Goal: Communication & Community: Answer question/provide support

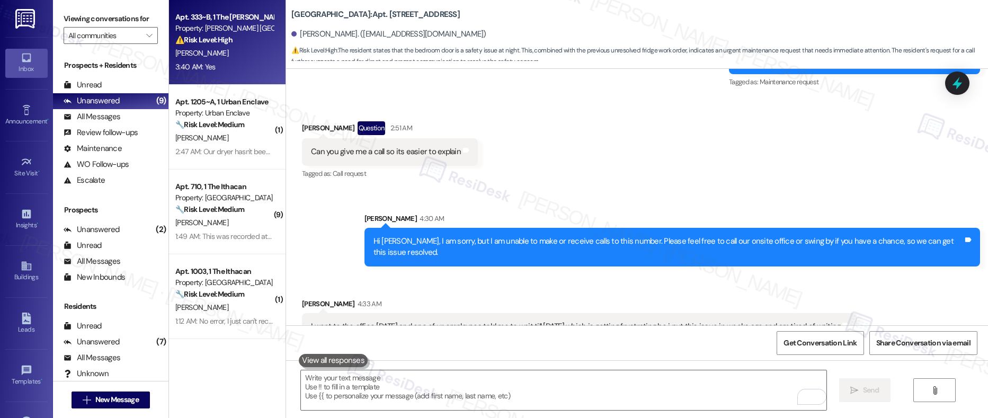
click at [216, 49] on div "A. Smith" at bounding box center [224, 53] width 100 height 13
type textarea "Fetching suggested responses. Please feel free to read through the conversation…"
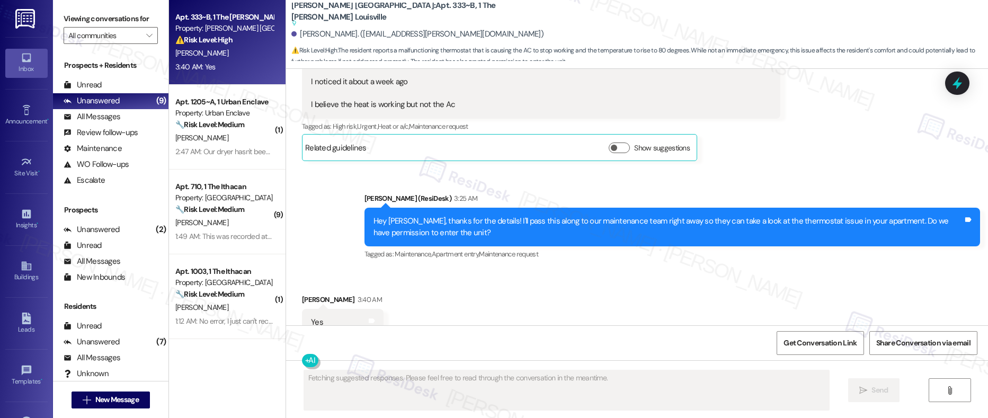
scroll to position [3338, 0]
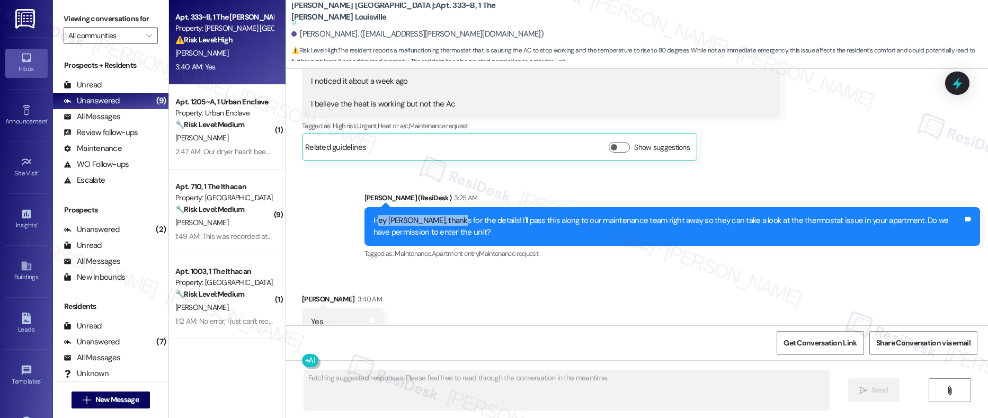
drag, startPoint x: 368, startPoint y: 186, endPoint x: 444, endPoint y: 189, distance: 76.3
click at [444, 215] on div "Hey Antionetta, thanks for the details! I'll pass this along to our maintenance…" at bounding box center [667, 226] width 589 height 23
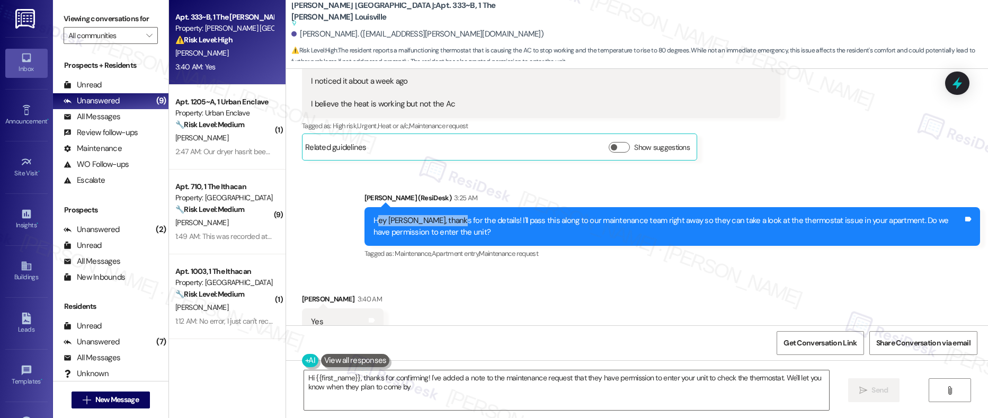
type textarea "Hi {{first_name}}, thanks for confirming! I've added a note to the maintenance …"
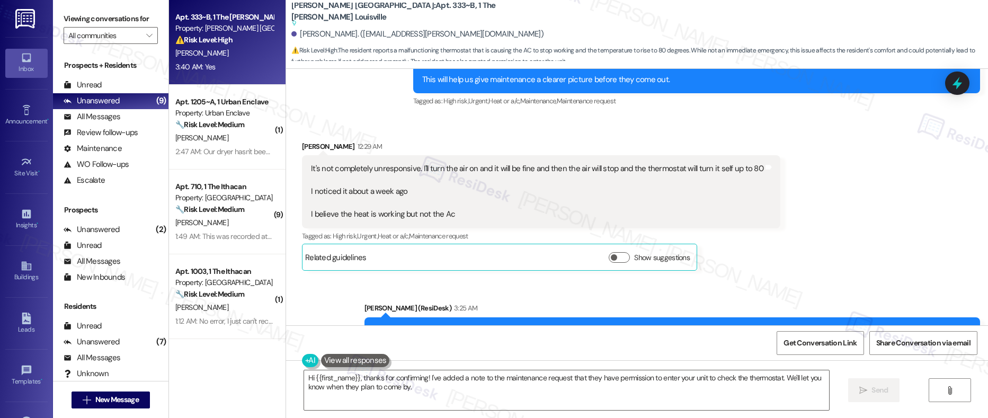
scroll to position [3166, 0]
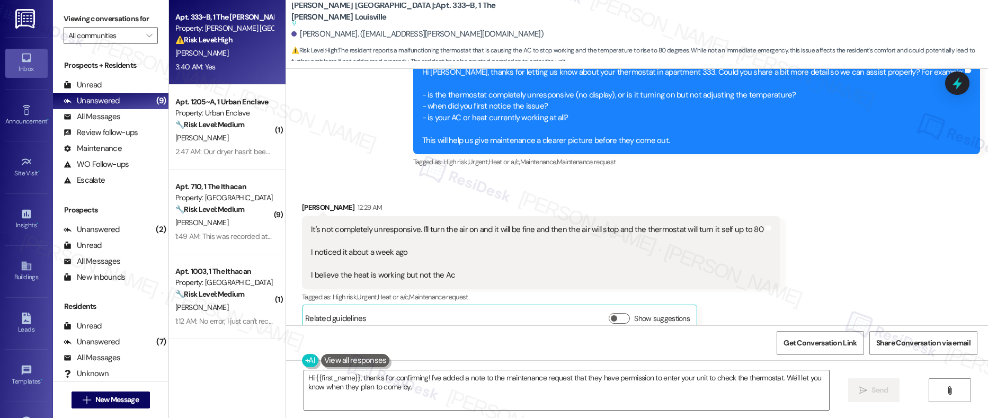
click at [332, 224] on div "It's not completely unresponsive. I'll turn the air on and it will be fine and …" at bounding box center [537, 252] width 452 height 57
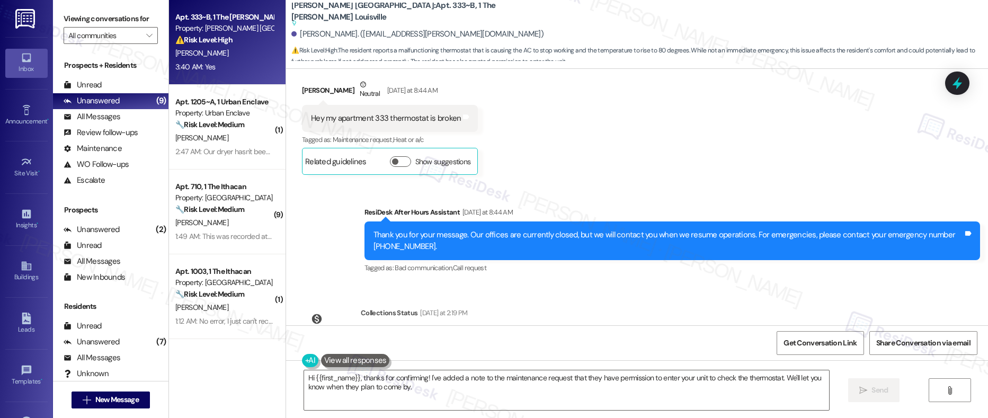
scroll to position [2648, 0]
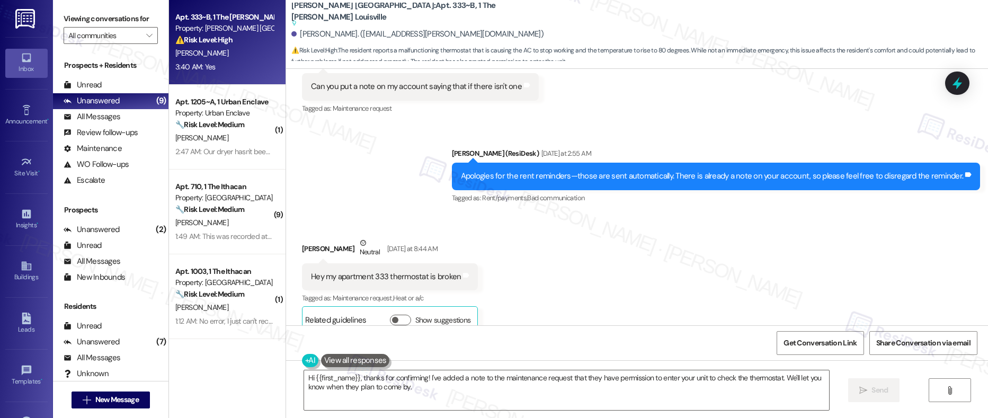
click at [370, 271] on div "Hey my apartment 333 thermostat is broken" at bounding box center [386, 276] width 150 height 11
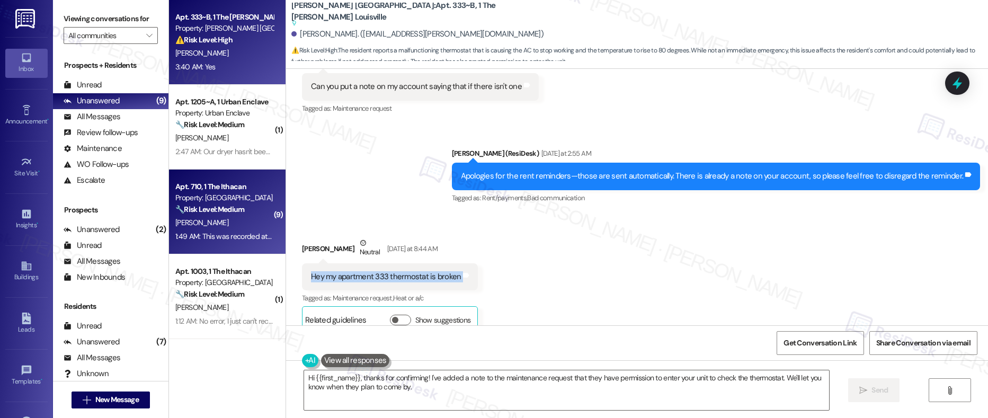
copy div "Hey my apartment 333 thermostat is broken Tags and notes"
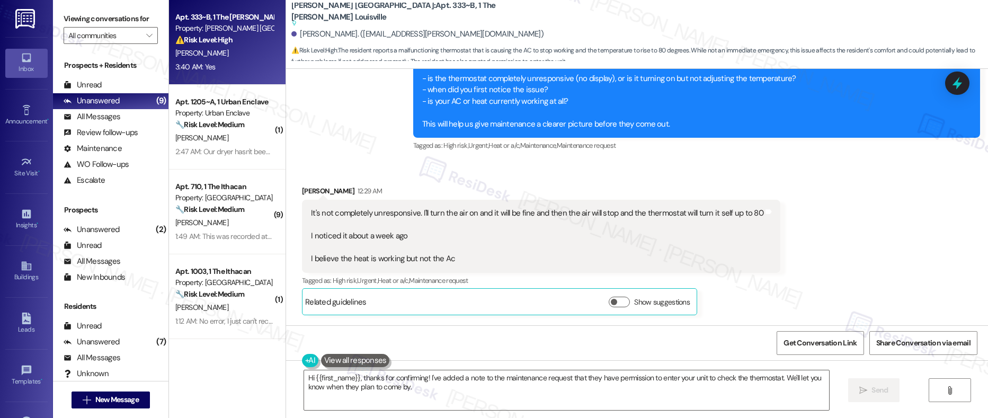
scroll to position [3182, 0]
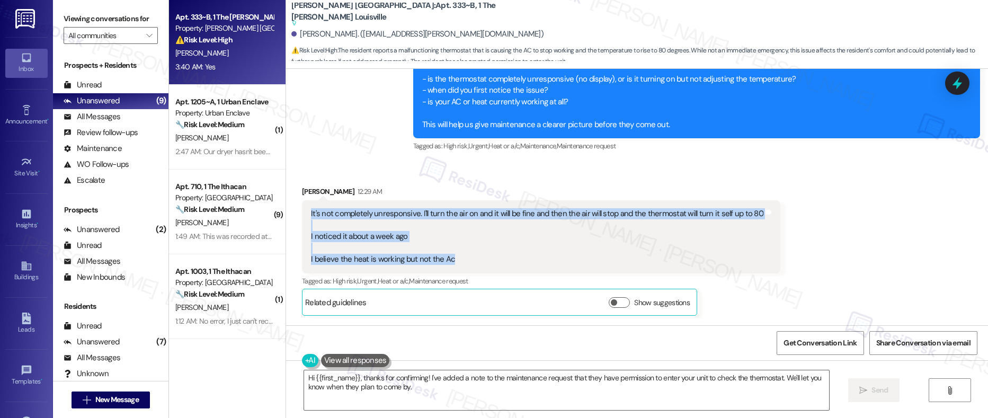
drag, startPoint x: 298, startPoint y: 180, endPoint x: 463, endPoint y: 227, distance: 171.3
click at [463, 227] on div "It's not completely unresponsive. I'll turn the air on and it will be fine and …" at bounding box center [541, 236] width 478 height 73
copy div "It's not completely unresponsive. I'll turn the air on and it will be fine and …"
click at [457, 388] on textarea "Hi {{first_name}}, thanks for confirming! I've added a note to the maintenance …" at bounding box center [566, 390] width 525 height 40
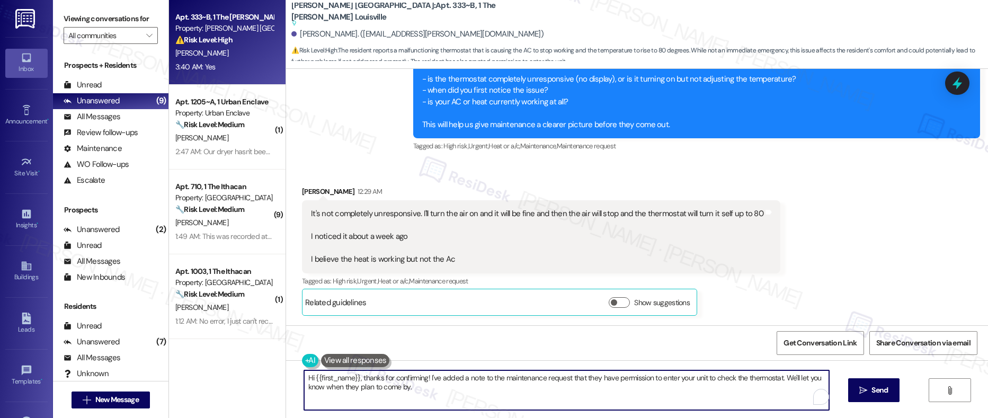
click at [457, 388] on textarea "Hi {{first_name}}, thanks for confirming! I've added a note to the maintenance …" at bounding box center [566, 390] width 525 height 40
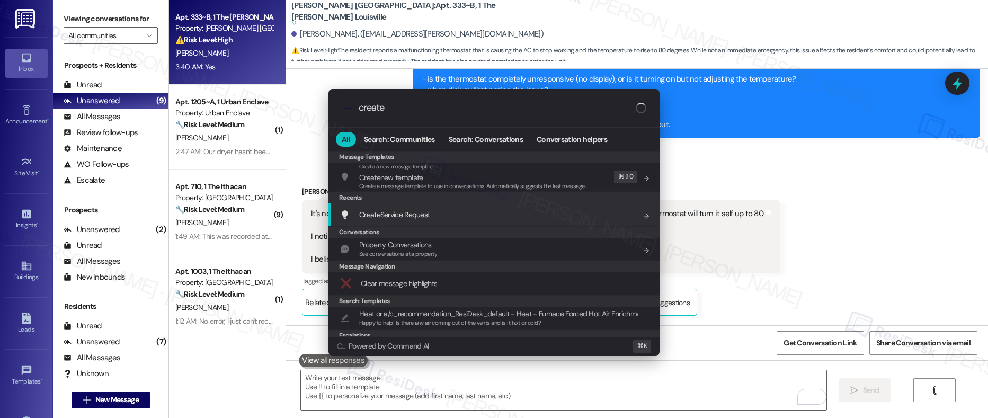
type input "create"
click at [473, 216] on div "Create Service Request Add shortcut" at bounding box center [495, 215] width 310 height 12
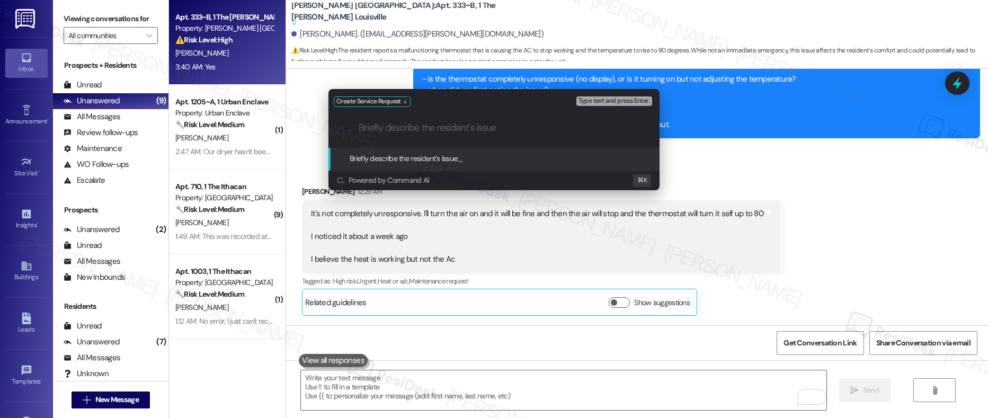
click at [423, 128] on input "Briefly describe the resident's issue" at bounding box center [502, 127] width 288 height 11
paste input "Thermostat Issue"
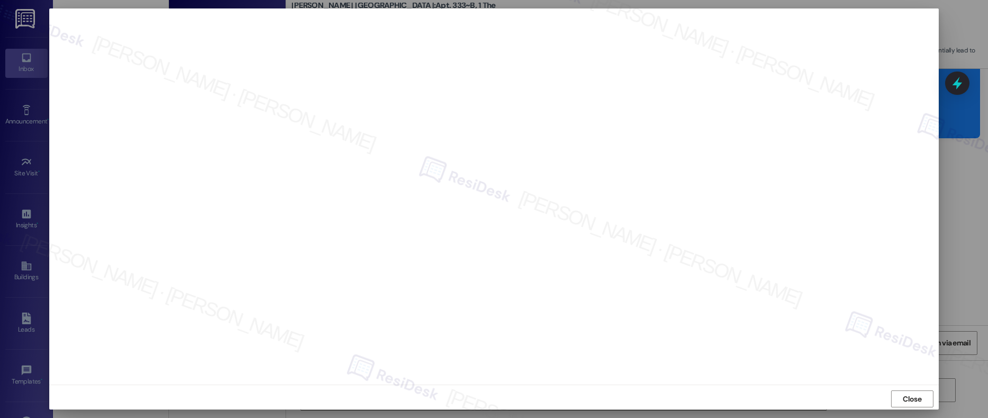
scroll to position [3, 0]
click at [902, 397] on span "Close" at bounding box center [911, 395] width 19 height 11
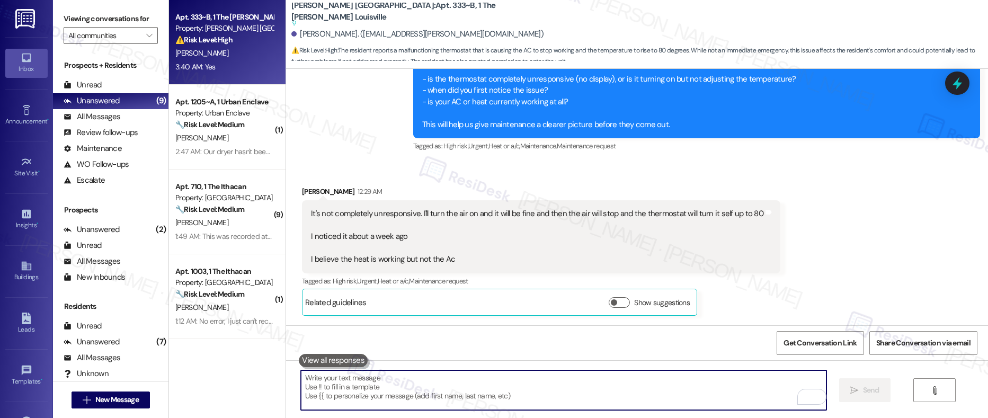
click at [481, 388] on textarea "To enrich screen reader interactions, please activate Accessibility in Grammarl…" at bounding box center [563, 390] width 525 height 40
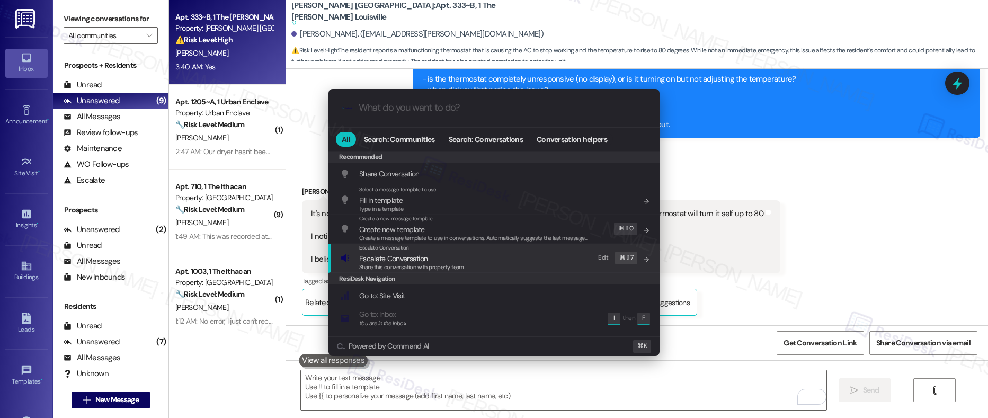
click at [420, 259] on span "Escalate Conversation" at bounding box center [393, 259] width 68 height 10
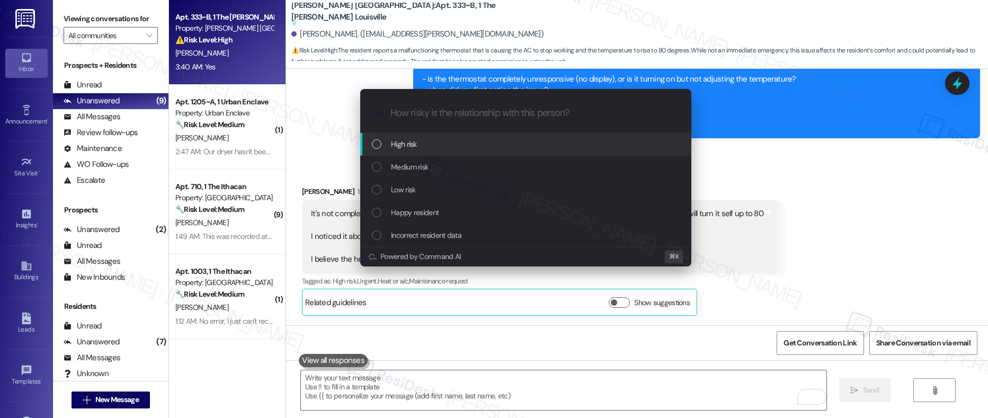
click at [446, 149] on div "High risk" at bounding box center [527, 144] width 310 height 12
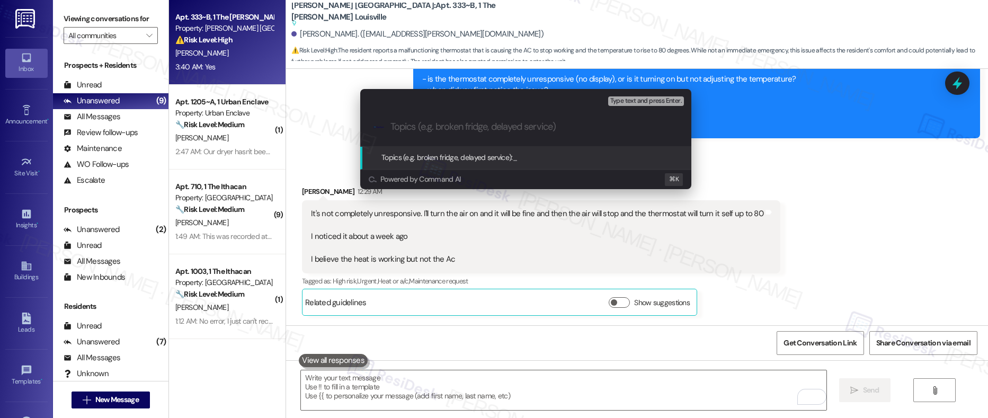
paste input "Work order submitted by Residesk | Work order # 12941582 - Thermostat Issue"
type input "Work order submitted by Residesk | Work order # 12941582 - Thermostat Issue"
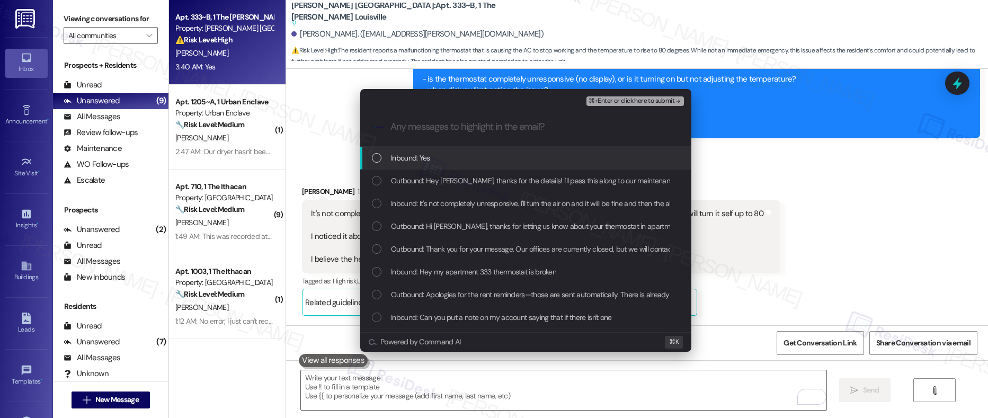
click at [431, 159] on div "Inbound: Yes" at bounding box center [527, 158] width 310 height 12
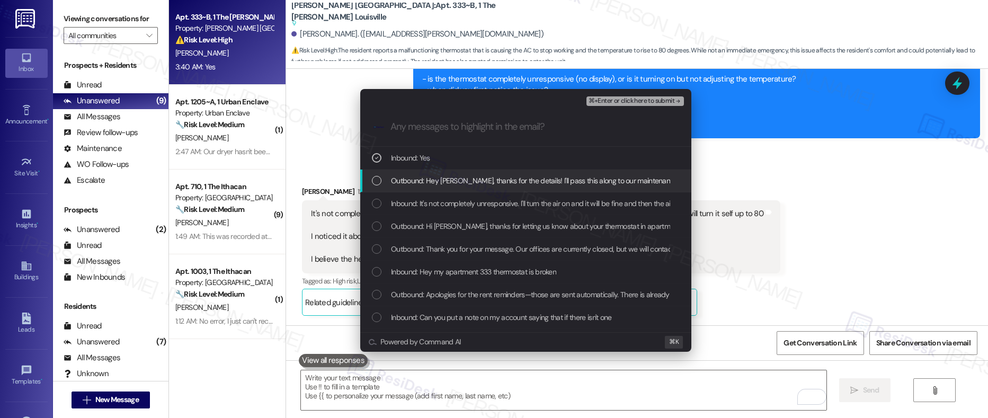
click at [437, 184] on span "Outbound: Hey Antionetta, thanks for the details! I'll pass this along to our m…" at bounding box center [725, 181] width 668 height 12
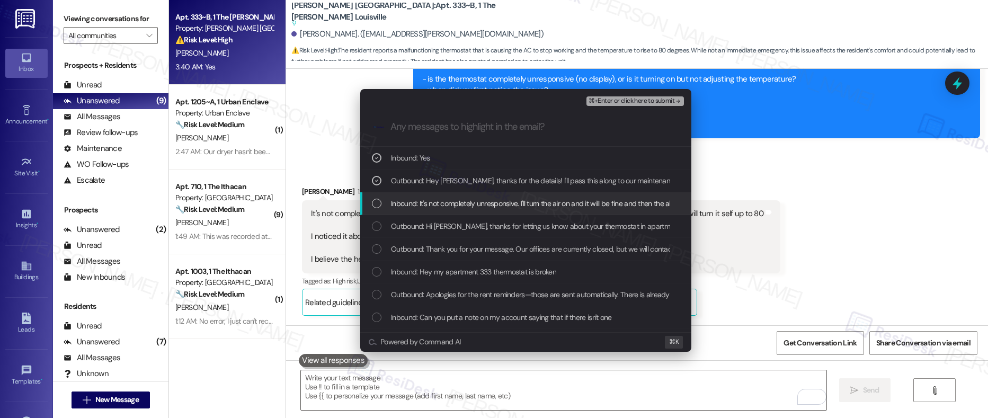
click at [437, 202] on span "Inbound: It's not completely unresponsive. I'll turn the air on and it will be …" at bounding box center [722, 204] width 663 height 12
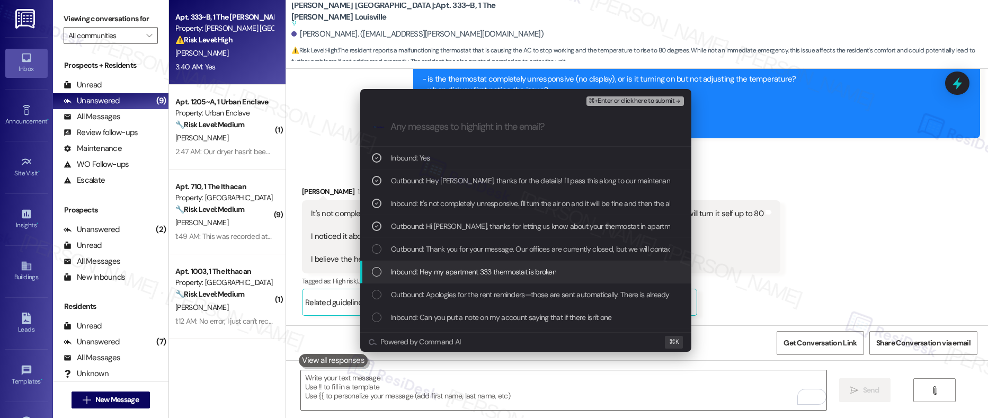
click at [437, 277] on div "Inbound: Hey my apartment 333 thermostat is broken" at bounding box center [525, 272] width 331 height 23
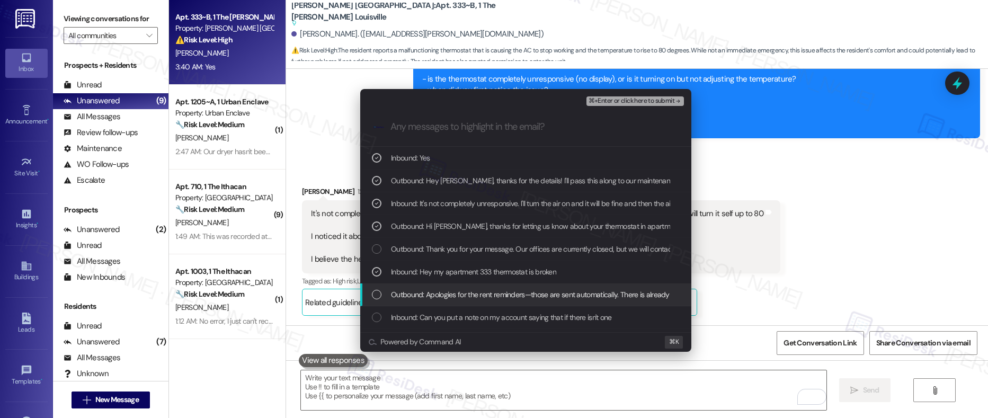
click at [438, 297] on span "Outbound: Apologies for the rent reminders—those are sent automatically. There …" at bounding box center [637, 295] width 492 height 12
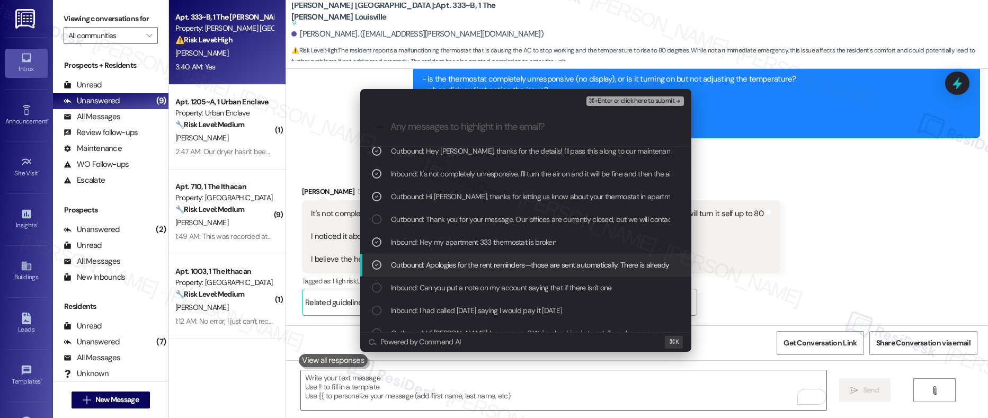
scroll to position [25, 0]
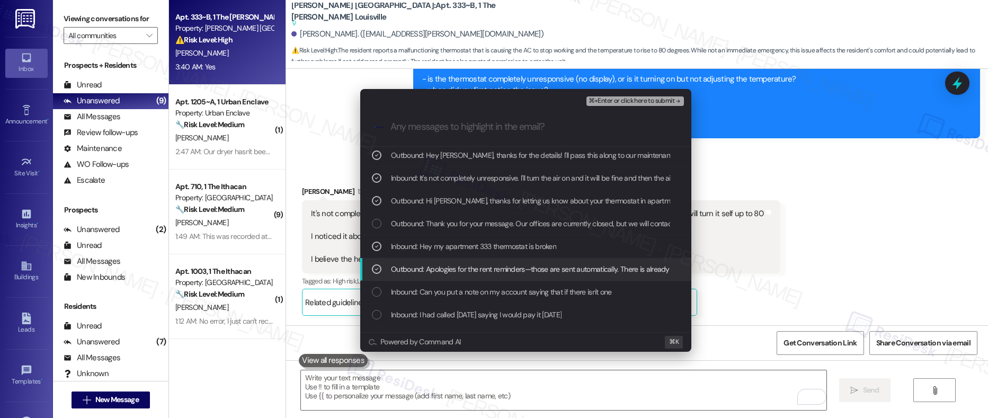
click at [481, 271] on span "Outbound: Apologies for the rent reminders—those are sent automatically. There …" at bounding box center [637, 269] width 492 height 12
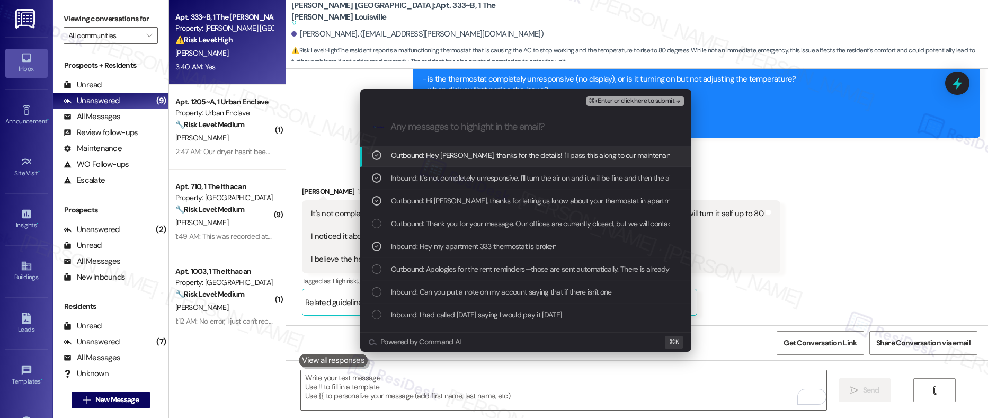
click at [606, 100] on span "⌘+Enter or click here to submit" at bounding box center [631, 100] width 86 height 7
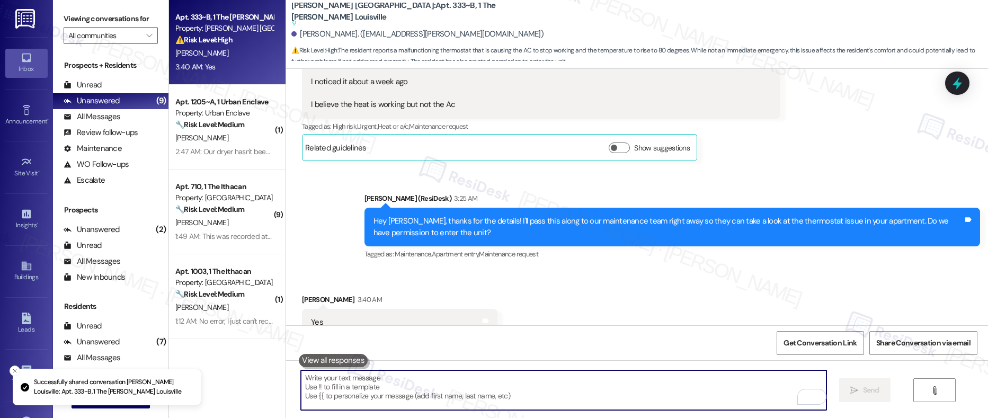
scroll to position [3338, 0]
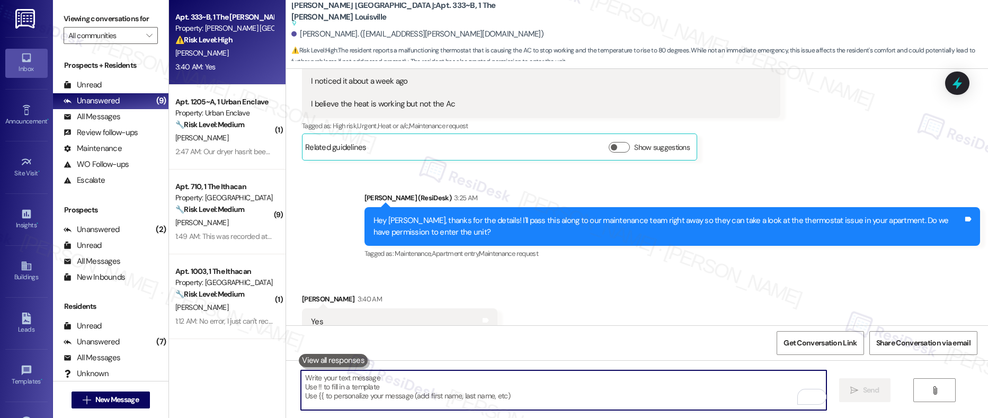
click at [363, 397] on textarea "To enrich screen reader interactions, please activate Accessibility in Grammarl…" at bounding box center [563, 390] width 525 height 40
paste textarea "Thank you, {{first_name}}. The request has been submitted. Our maintenance team…"
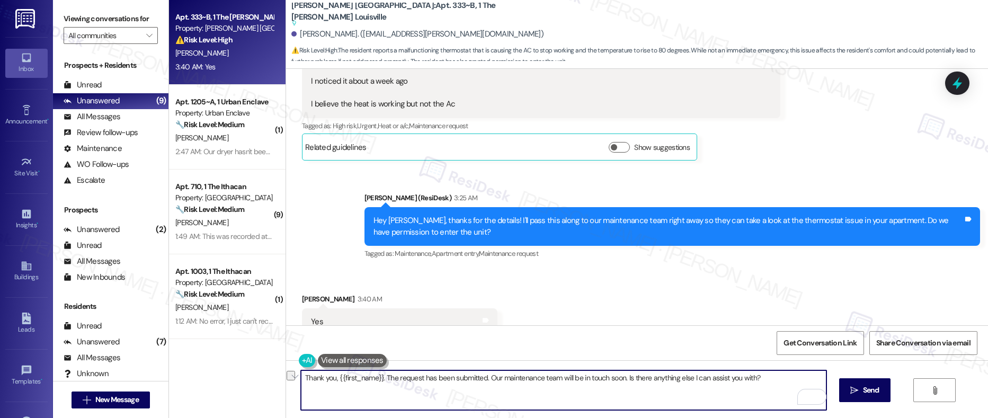
drag, startPoint x: 396, startPoint y: 381, endPoint x: 518, endPoint y: 381, distance: 121.8
click at [518, 381] on textarea "Thank you, {{first_name}}. The request has been submitted. Our maintenance team…" at bounding box center [563, 390] width 525 height 40
click at [778, 383] on textarea "Thank you, {{first_name}}. The request has been submitted. Our maintenance team…" at bounding box center [563, 390] width 525 height 40
type textarea "Thank you, {{first_name}}. The request has been submitted. Our maintenance team…"
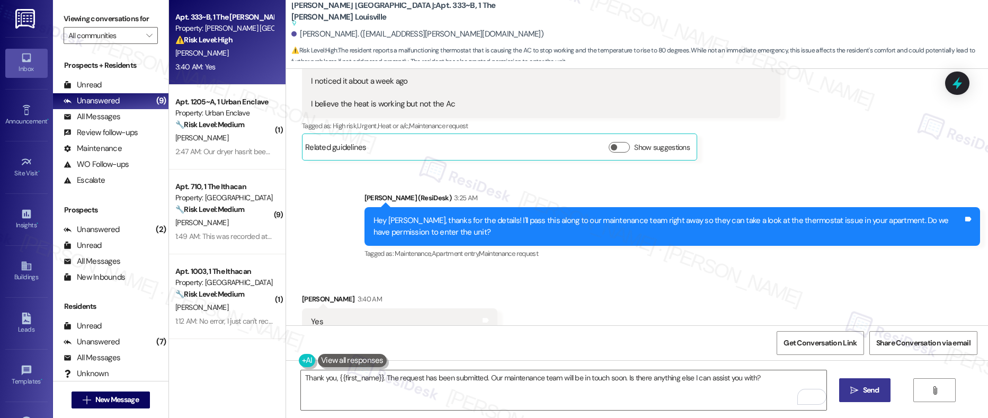
click at [863, 390] on span "Send" at bounding box center [871, 389] width 16 height 11
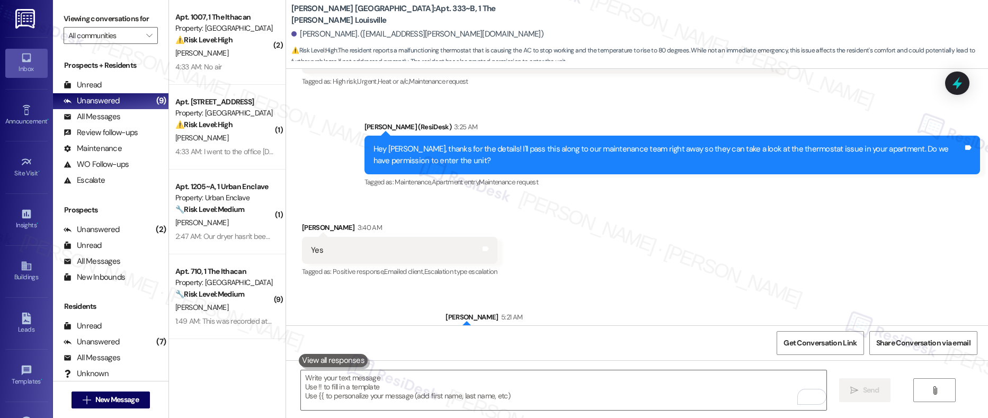
scroll to position [3357, 0]
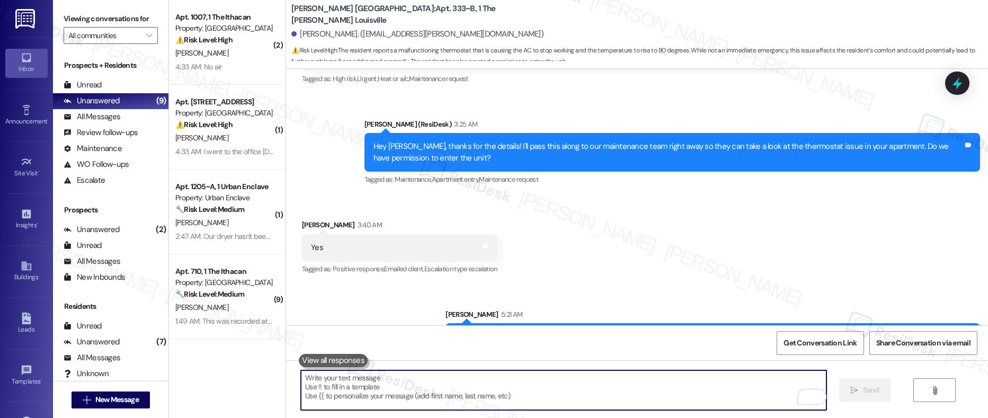
click at [470, 396] on textarea "To enrich screen reader interactions, please activate Accessibility in Grammarl…" at bounding box center [563, 390] width 525 height 40
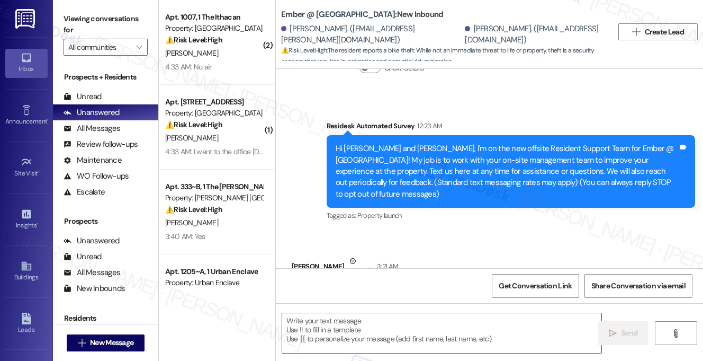
scroll to position [150, 0]
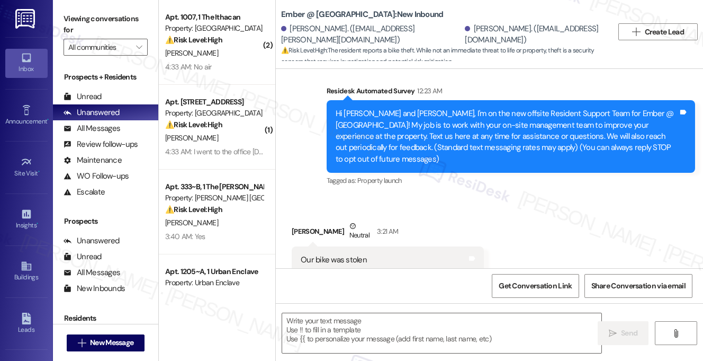
type textarea "Fetching suggested responses. Please feel free to read through the conversation…"
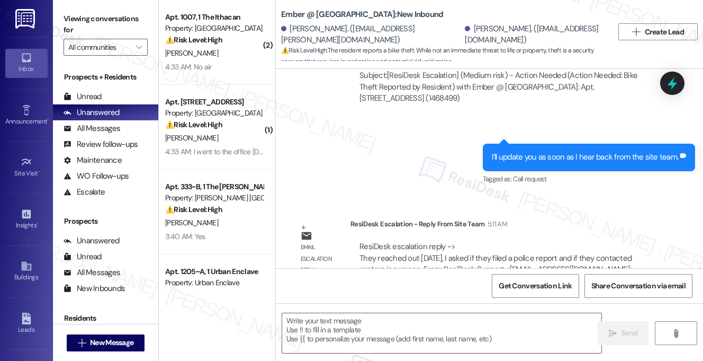
scroll to position [576, 0]
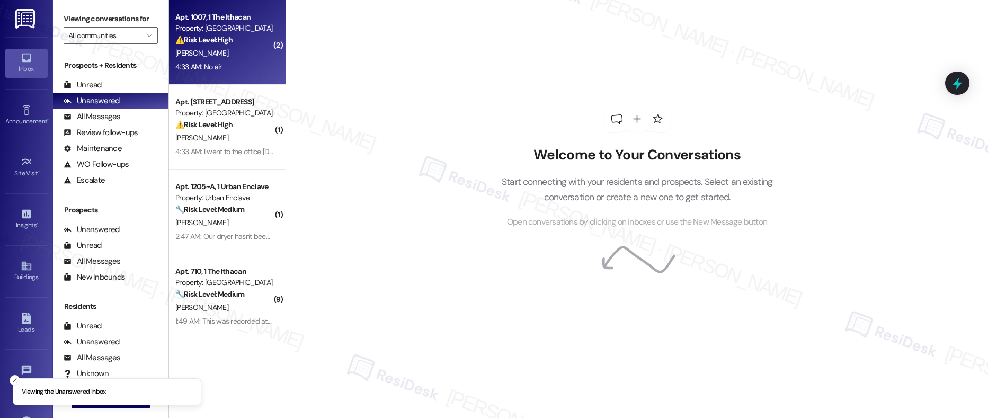
click at [234, 66] on div "4:33 AM: No air 4:33 AM: No air" at bounding box center [224, 66] width 100 height 13
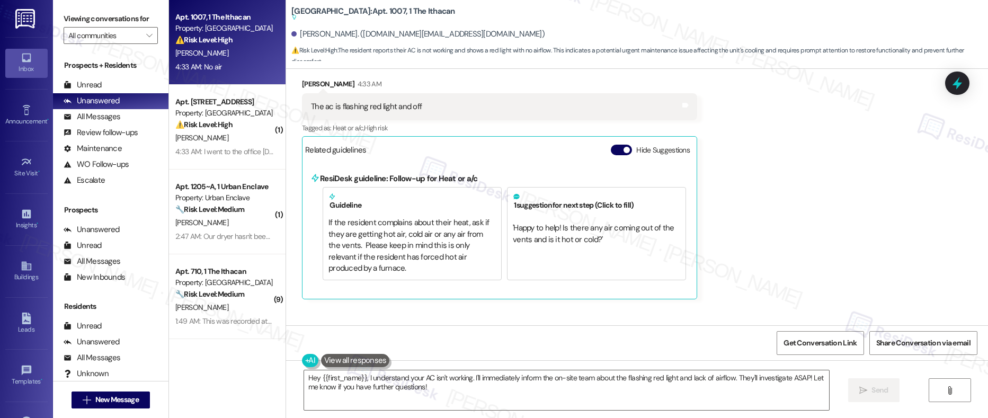
scroll to position [504, 0]
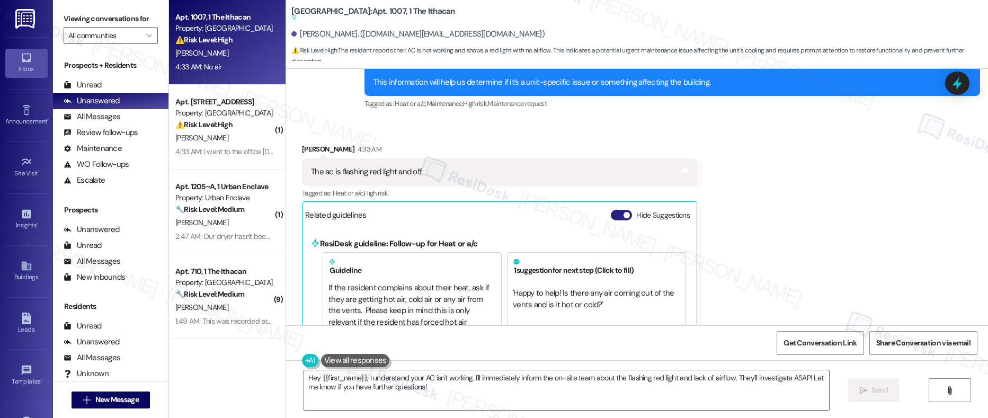
click at [612, 210] on button "Hide Suggestions" at bounding box center [621, 215] width 21 height 11
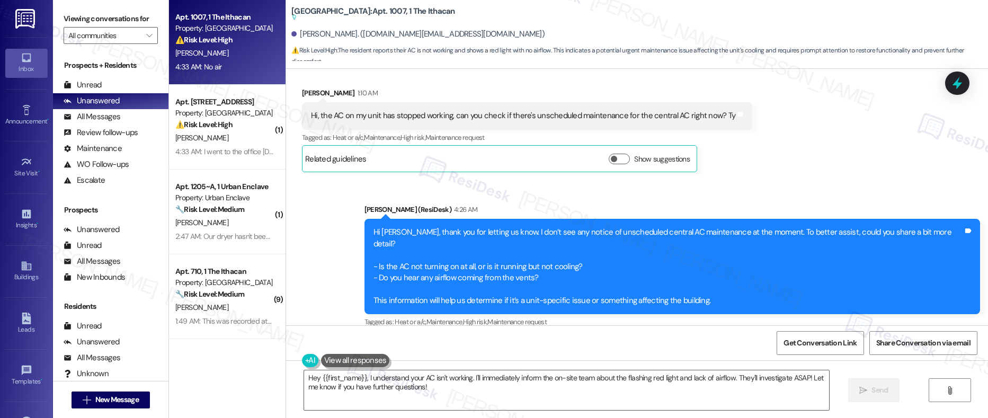
scroll to position [285, 0]
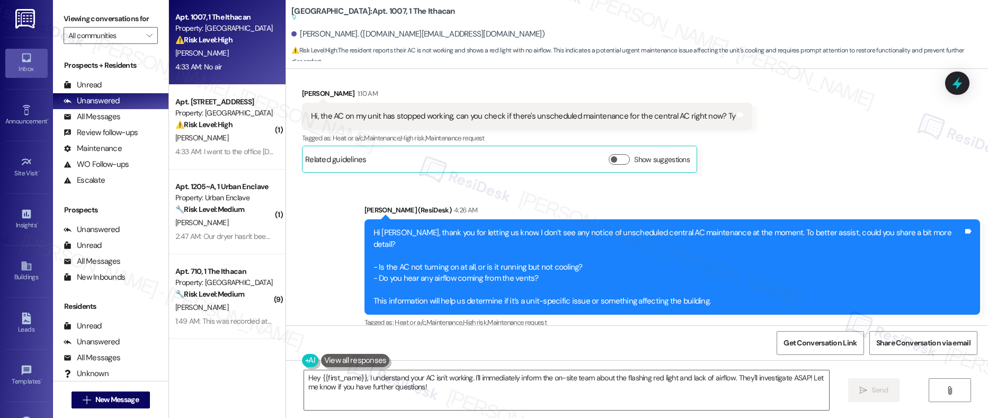
click at [396, 113] on div "Hi, the AC on my unit has stopped working, can you check if there's unscheduled…" at bounding box center [523, 116] width 424 height 11
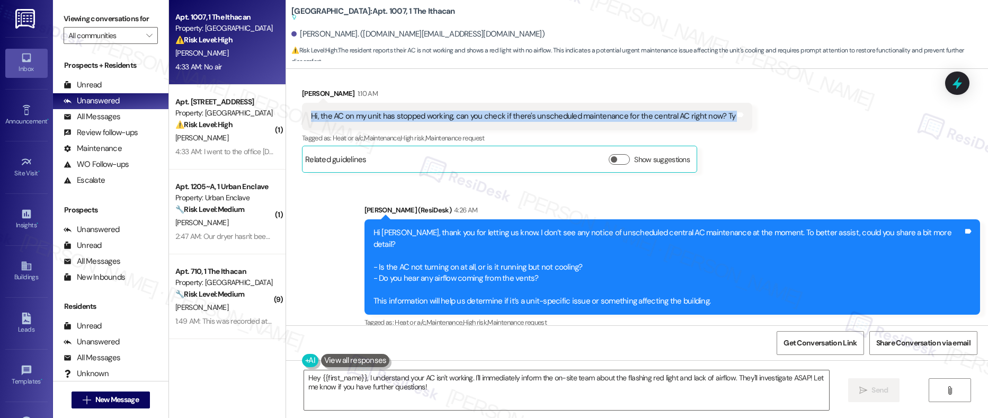
click at [396, 113] on div "Hi, the AC on my unit has stopped working, can you check if there's unscheduled…" at bounding box center [523, 116] width 424 height 11
copy div "Hi, the AC on my unit has stopped working, can you check if there's unscheduled…"
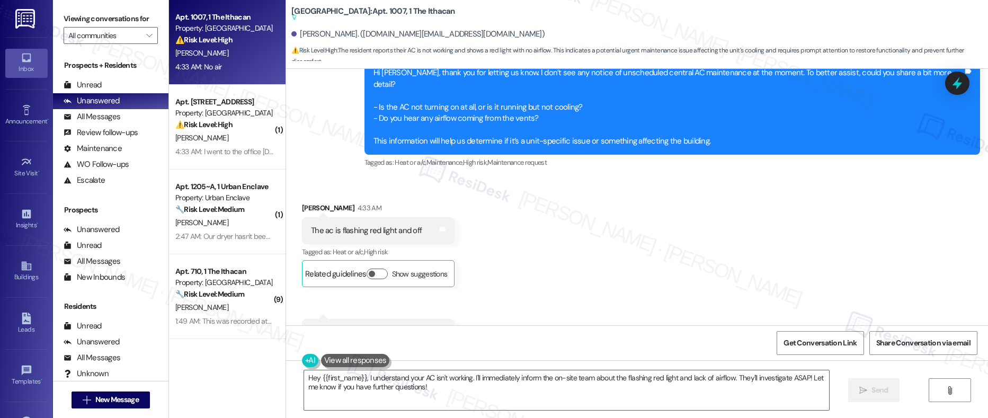
scroll to position [454, 0]
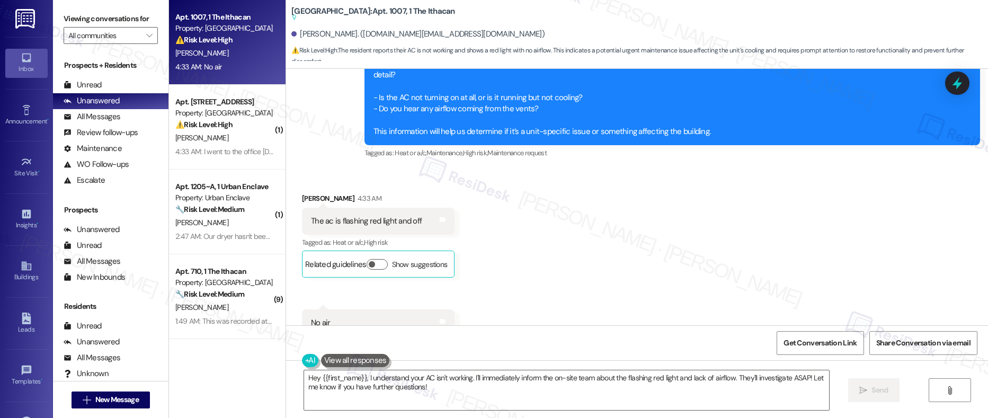
click at [362, 216] on div "The ac is flashing red light and off" at bounding box center [366, 221] width 111 height 11
copy div "The ac is flashing red light and off Tags and notes"
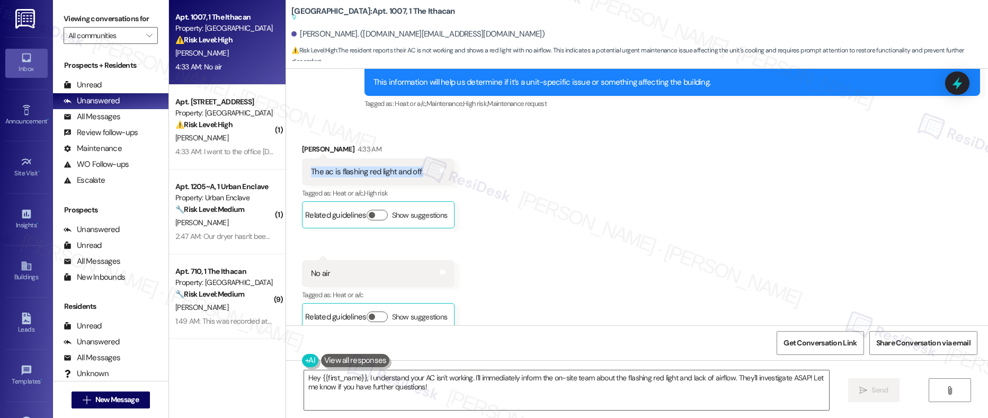
scroll to position [506, 0]
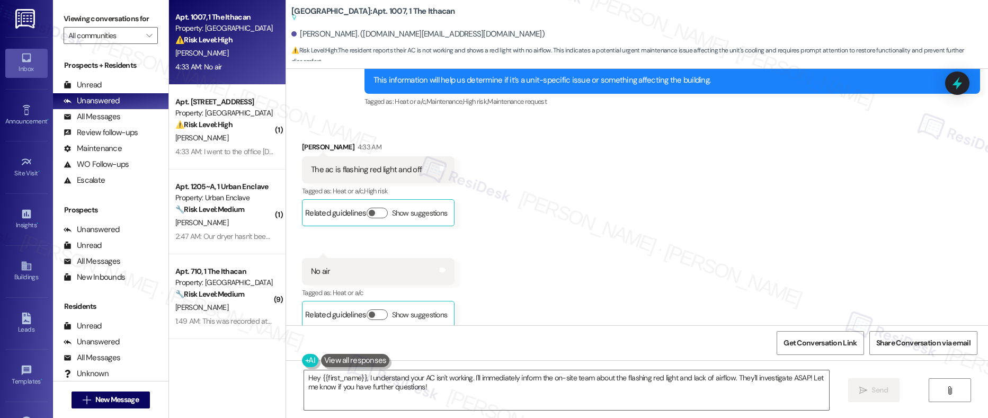
click at [311, 266] on div "No air" at bounding box center [321, 271] width 20 height 11
copy div "No air Tags and notes"
click at [452, 391] on textarea "Hey {{first_name}}, I understand your AC isn't working. I'll immediately inform…" at bounding box center [566, 390] width 525 height 40
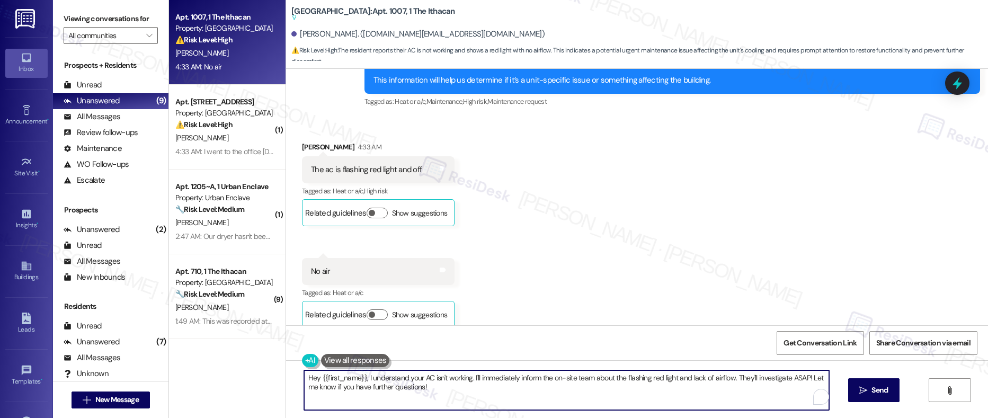
click at [452, 391] on textarea "Hey {{first_name}}, I understand your AC isn't working. I'll immediately inform…" at bounding box center [566, 390] width 525 height 40
click at [422, 385] on textarea "Hey {{first_name}}, I understand your AC isn't working. I'll immediately inform…" at bounding box center [563, 390] width 525 height 40
drag, startPoint x: 450, startPoint y: 391, endPoint x: 301, endPoint y: 378, distance: 149.9
click at [301, 378] on textarea "Hey {{first_name}}, I understand your AC isn't working. I'll immediately inform…" at bounding box center [563, 390] width 525 height 40
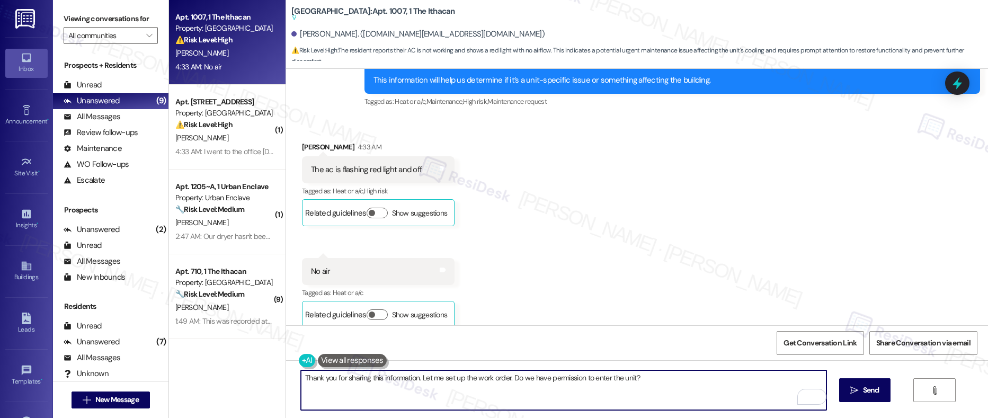
click at [346, 380] on textarea "Thank you for sharing this information. Let me set up the work order. Do we hav…" at bounding box center [563, 390] width 525 height 40
drag, startPoint x: 325, startPoint y: 379, endPoint x: 364, endPoint y: 380, distance: 39.2
click at [364, 380] on textarea "Thank you for sharing this information. Let me set up the work order. Do we hav…" at bounding box center [563, 390] width 525 height 40
click at [411, 378] on textarea "Thank you for sharing this information. Let me set up the work order. Do we hav…" at bounding box center [563, 390] width 525 height 40
type textarea "Thank you for sharing this information, Jack. Let me set up the work order. Do …"
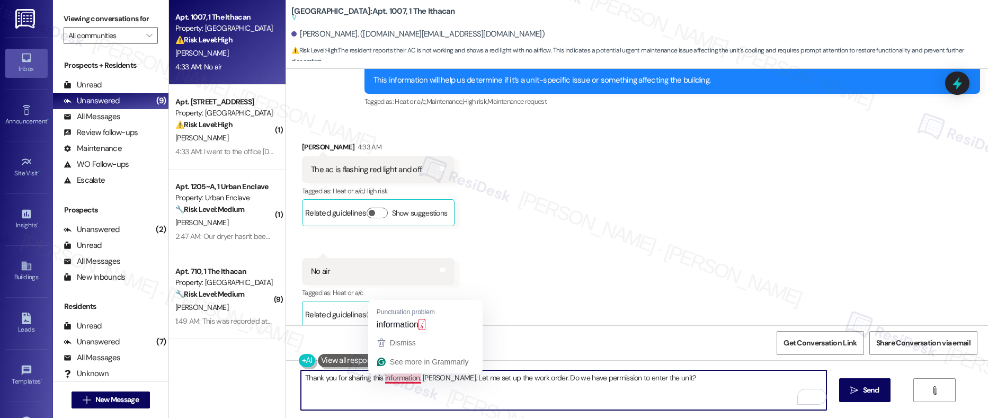
click at [392, 375] on textarea "Thank you for sharing this information, Jack. Let me set up the work order. Do …" at bounding box center [563, 390] width 525 height 40
click at [446, 376] on textarea "Thank you for sharing this information, Jack. Let me set up the work order. Do …" at bounding box center [563, 390] width 525 height 40
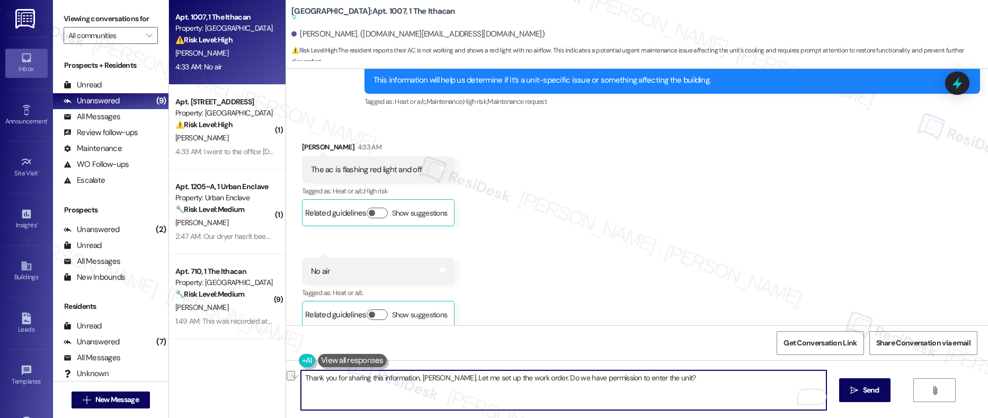
drag, startPoint x: 477, startPoint y: 379, endPoint x: 506, endPoint y: 379, distance: 29.7
click at [506, 379] on textarea "Thank you for sharing this information, Jack. Let me set up the work order. Do …" at bounding box center [563, 390] width 525 height 40
click at [533, 380] on textarea "Thank you for sharing this information, Jack. Let me set up the work order. Do …" at bounding box center [563, 390] width 525 height 40
click at [612, 380] on textarea "Thank you for sharing this information, Jack. Let me set up the work order. Do …" at bounding box center [563, 390] width 525 height 40
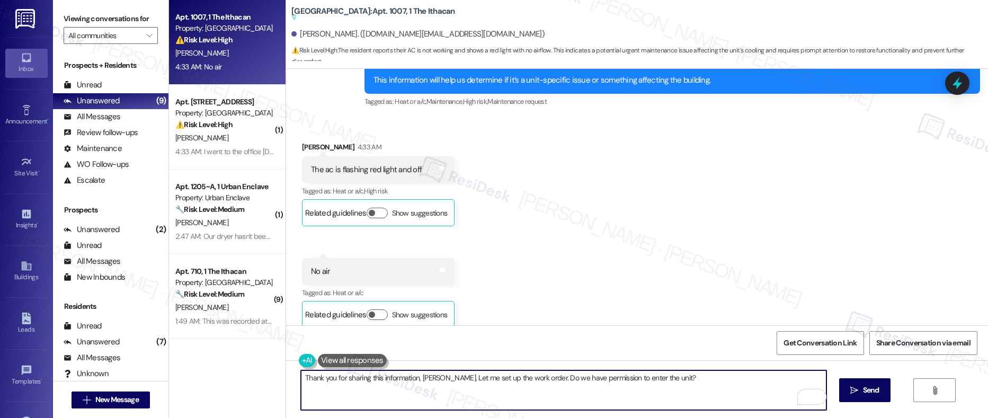
click at [612, 380] on textarea "Thank you for sharing this information, Jack. Let me set up the work order. Do …" at bounding box center [563, 390] width 525 height 40
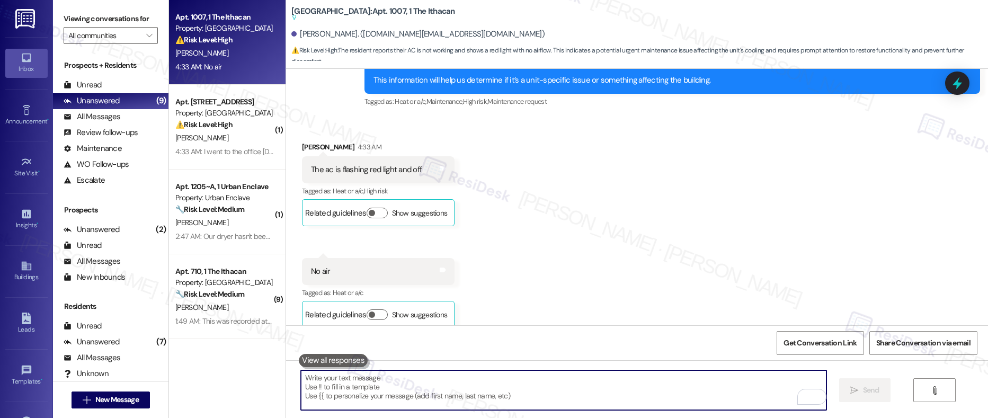
click at [347, 397] on textarea "To enrich screen reader interactions, please activate Accessibility in Grammarl…" at bounding box center [563, 390] width 525 height 40
paste textarea "Thanks for letting me know, Jack. I’ll get a work order started for you. Is it …"
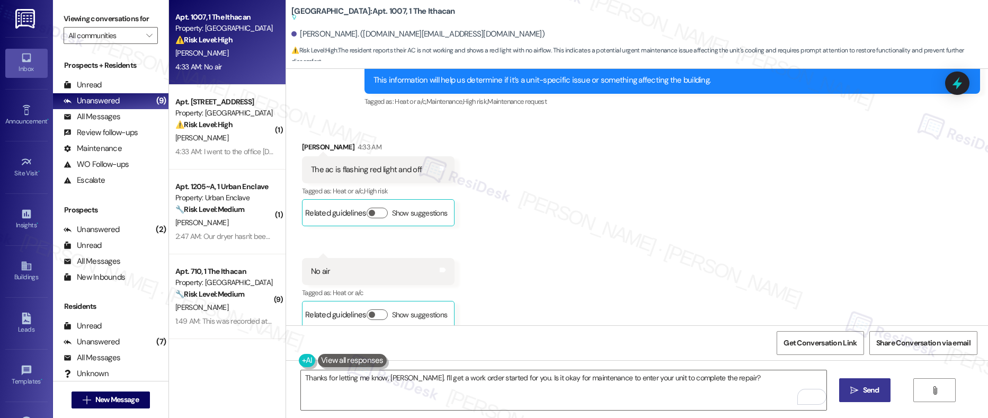
click at [851, 389] on icon "" at bounding box center [854, 390] width 8 height 8
click at [753, 388] on textarea "Thanks for letting me know, Jack. I’ll get a work order started for you. Is it …" at bounding box center [564, 390] width 525 height 40
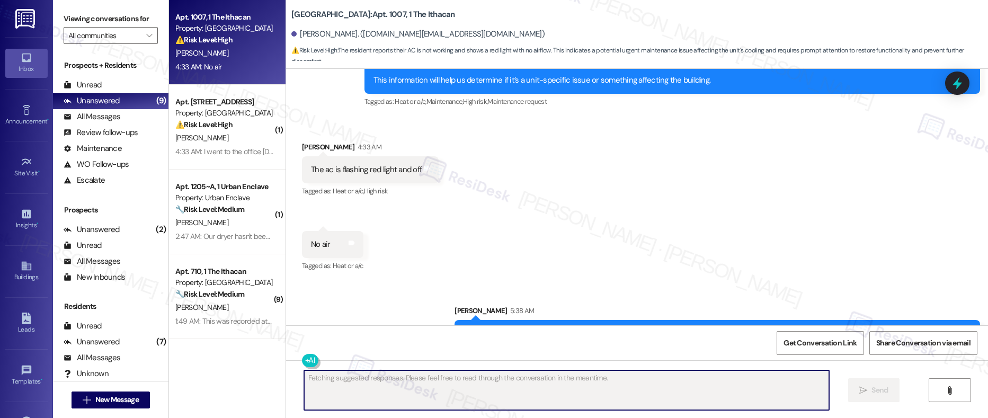
scroll to position [505, 0]
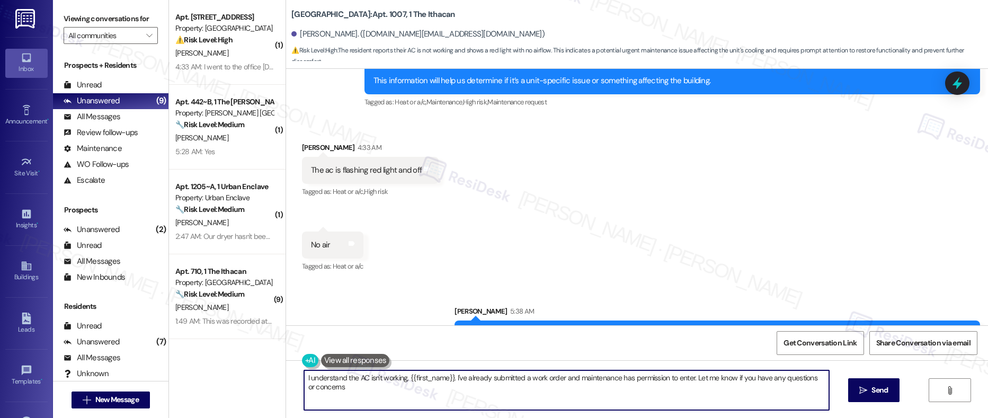
type textarea "I understand the AC isn't working, {{first_name}}. I've already submitted a wor…"
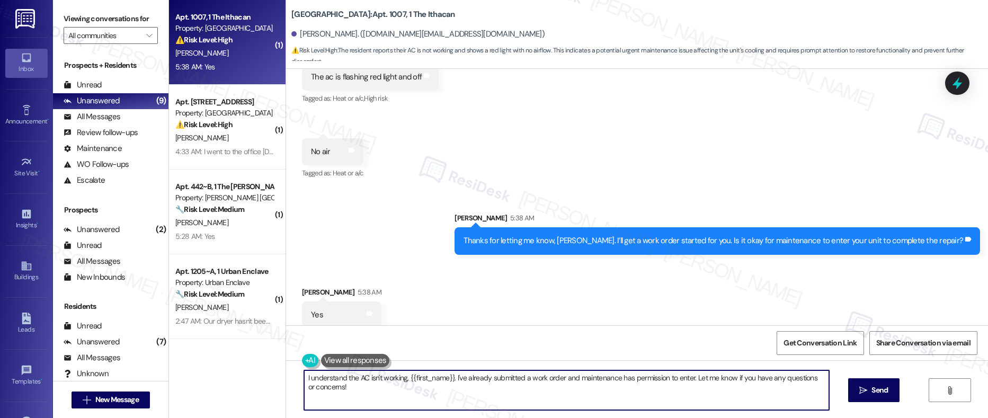
scroll to position [599, 0]
click at [362, 389] on textarea "I understand the AC isn't working, {{first_name}}. I've already submitted a wor…" at bounding box center [566, 390] width 525 height 40
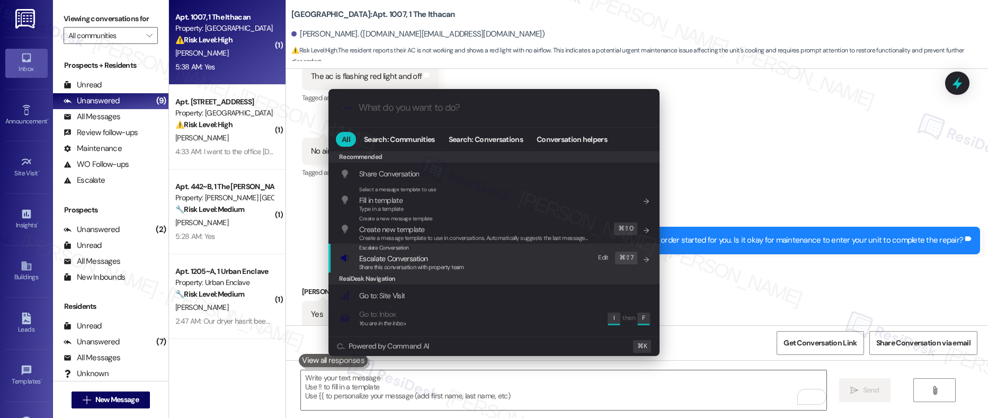
click at [383, 264] on span "Share this conversation with property team" at bounding box center [411, 266] width 105 height 7
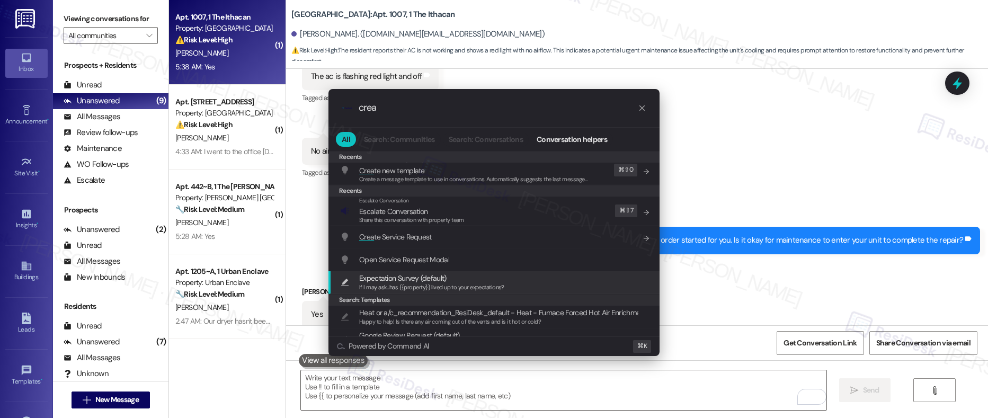
scroll to position [0, 0]
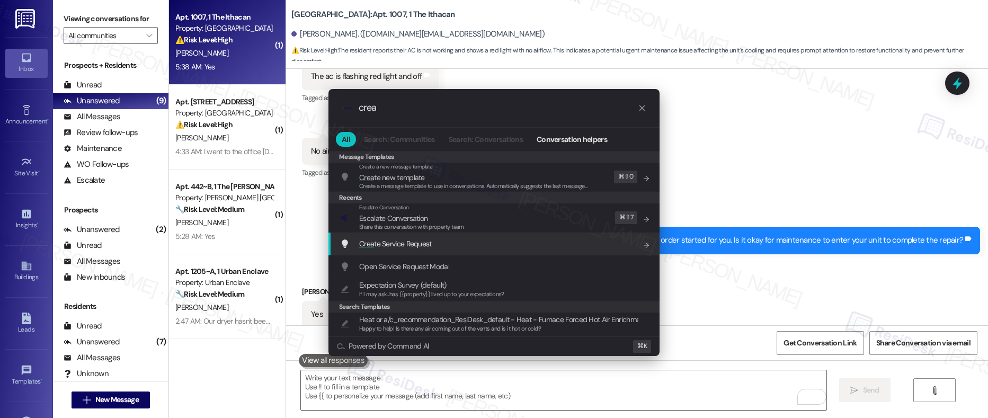
type input "crea"
click at [430, 244] on span "Crea te Service Request" at bounding box center [395, 244] width 73 height 10
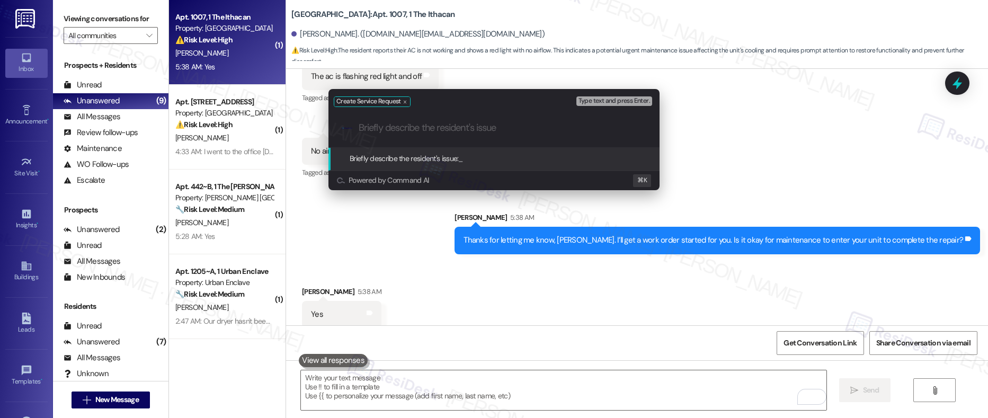
click at [374, 130] on input "Briefly describe the resident's issue" at bounding box center [502, 127] width 288 height 11
click at [403, 129] on input "Briefly describe the resident's issue" at bounding box center [502, 127] width 288 height 11
paste input "AC Not Working (Flashing Red Light, No Airflow)"
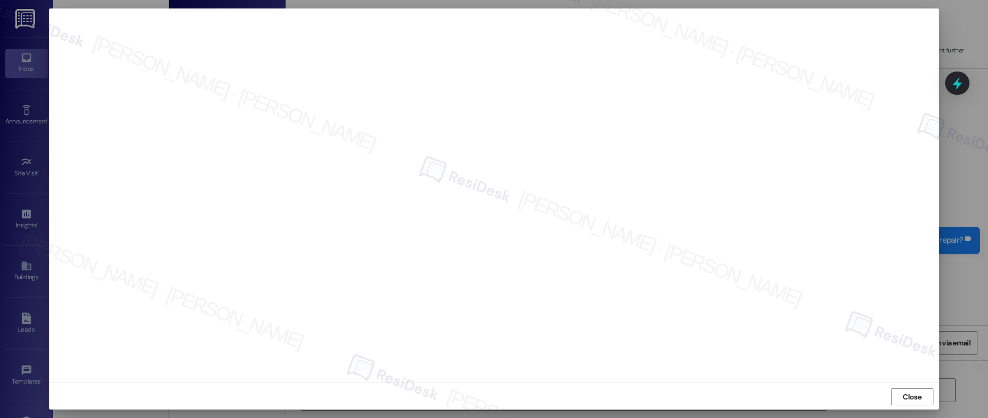
scroll to position [3, 0]
click at [909, 392] on span "Close" at bounding box center [911, 395] width 19 height 11
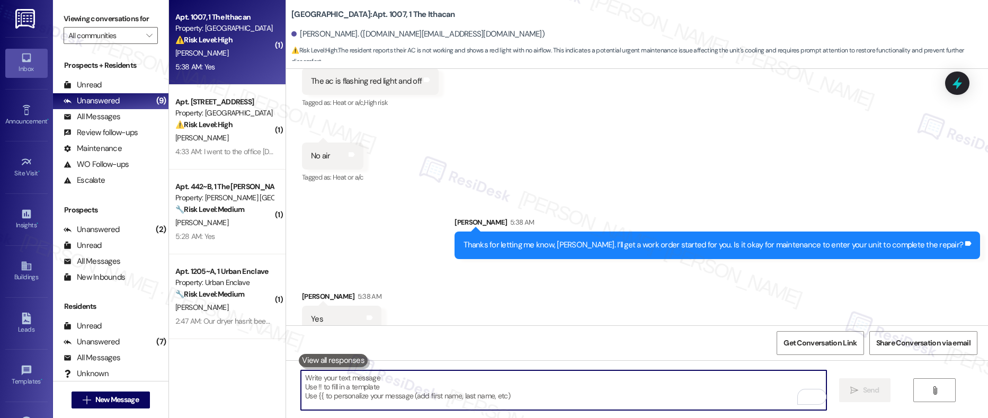
scroll to position [599, 0]
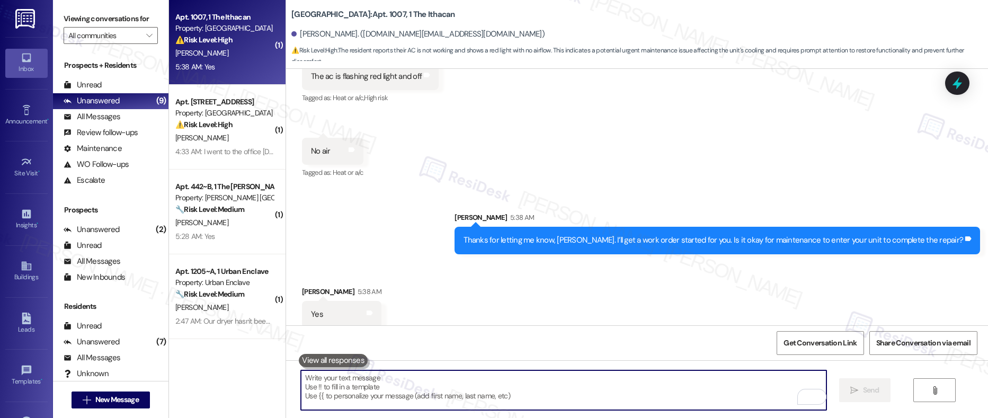
click at [366, 396] on textarea "To enrich screen reader interactions, please activate Accessibility in Grammarl…" at bounding box center [563, 390] width 525 height 40
click at [394, 394] on textarea "To enrich screen reader interactions, please activate Accessibility in Grammarl…" at bounding box center [563, 390] width 525 height 40
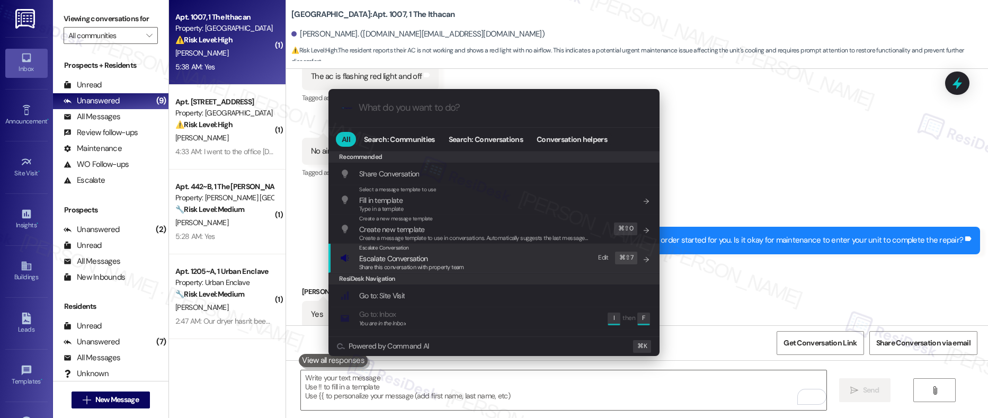
click at [431, 252] on div "Escalate Conversation" at bounding box center [411, 248] width 105 height 8
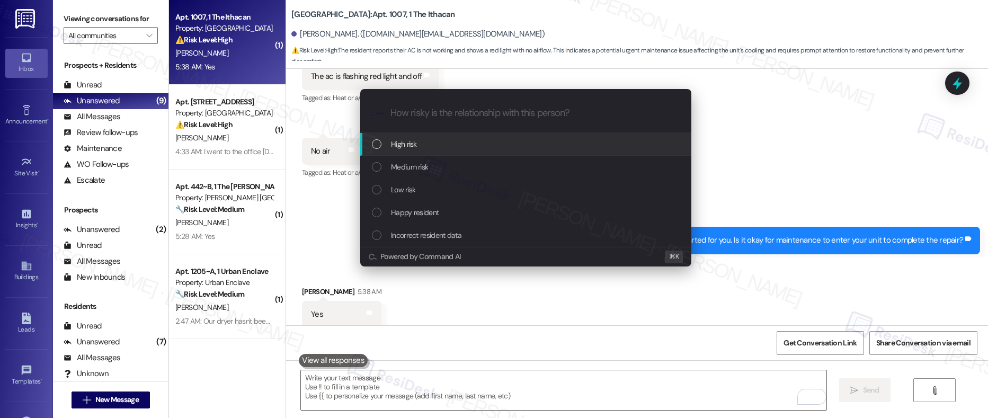
click at [441, 153] on div "High risk" at bounding box center [525, 144] width 331 height 23
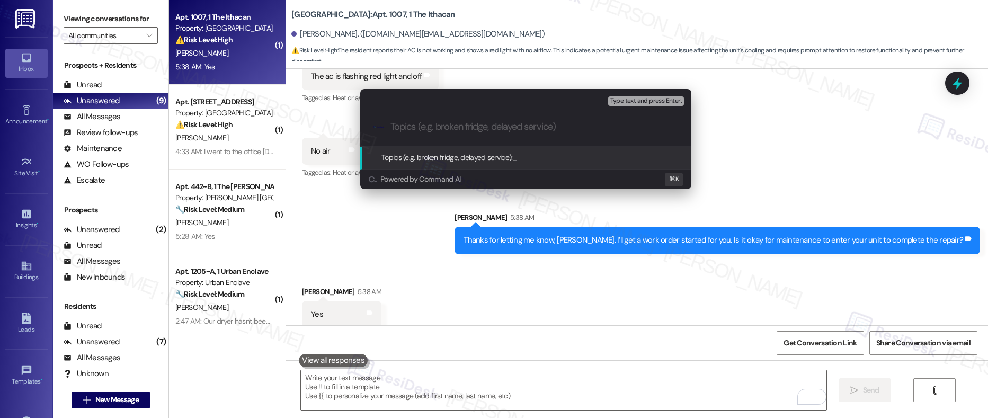
paste input "Work order submitted by Residesk | Work order # 12941648 - AC Not Working (Flas…"
type input "Work order submitted by Residesk | Work order # 12941648 - AC Not Working (Flas…"
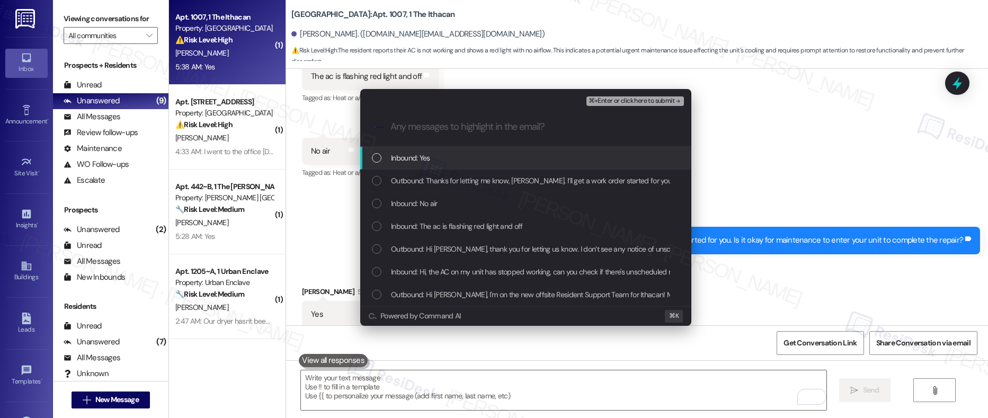
scroll to position [0, 0]
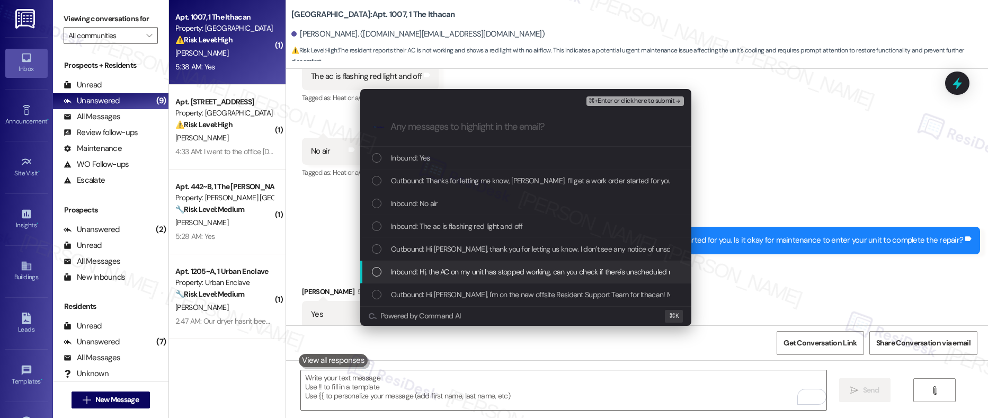
click at [435, 271] on span "Inbound: Hi, the AC on my unit has stopped working, can you check if there's un…" at bounding box center [599, 272] width 416 height 12
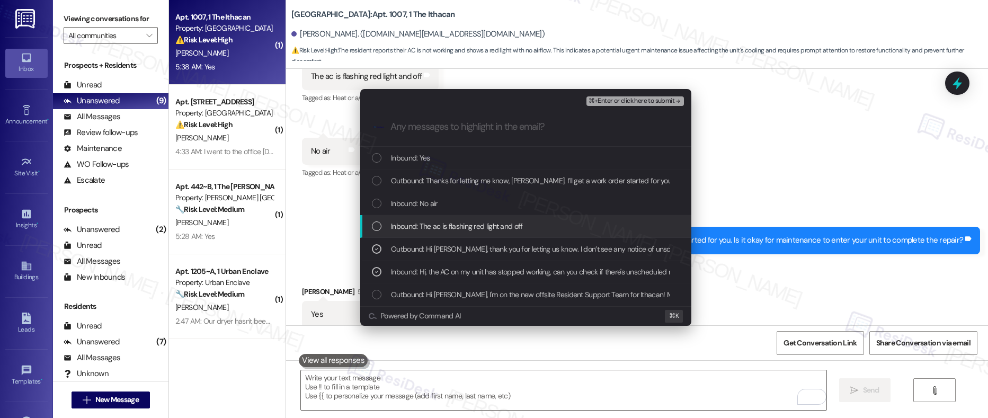
click at [432, 230] on span "Inbound: The ac is flashing red light and off" at bounding box center [457, 226] width 132 height 12
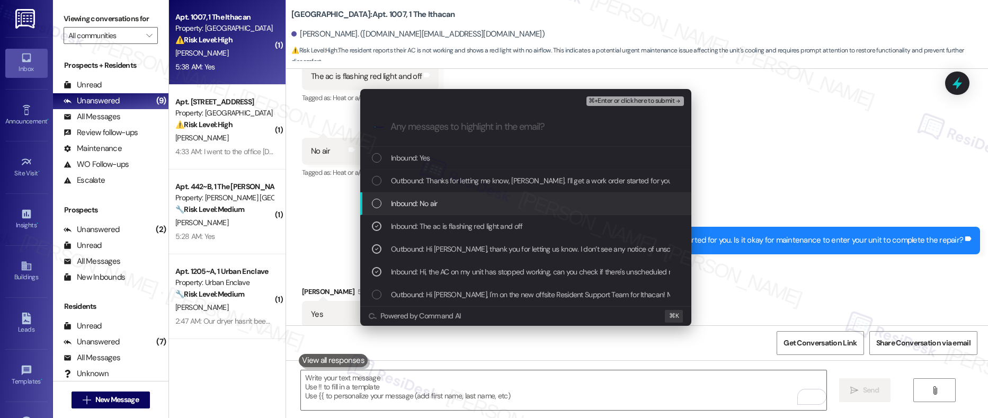
click at [417, 203] on span "Inbound: No air" at bounding box center [414, 204] width 47 height 12
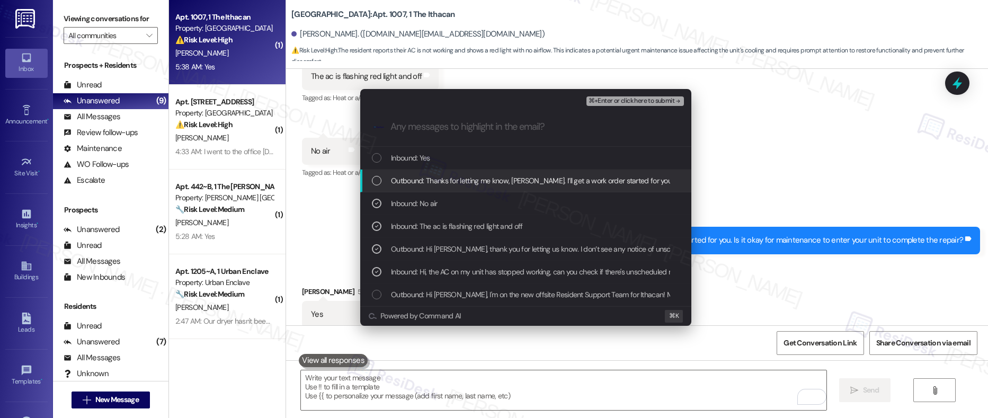
click at [417, 182] on span "Outbound: Thanks for letting me know, Jack. I’ll get a work order started for y…" at bounding box center [636, 181] width 490 height 12
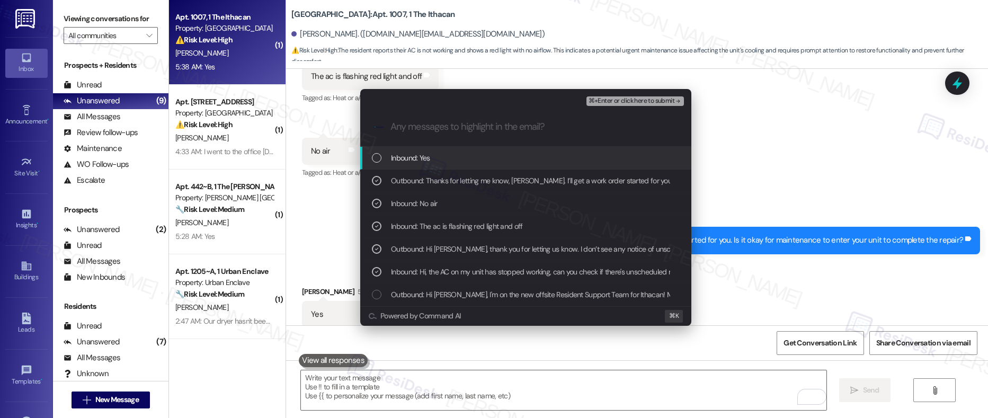
click at [400, 152] on span "Inbound: Yes" at bounding box center [410, 158] width 39 height 12
click at [599, 98] on span "⌘+Enter or click here to submit" at bounding box center [631, 100] width 86 height 7
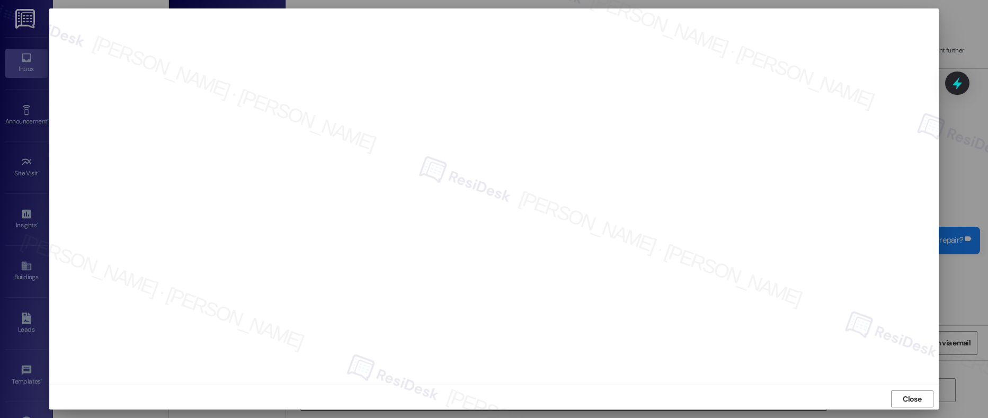
drag, startPoint x: 916, startPoint y: 398, endPoint x: 768, endPoint y: 397, distance: 148.3
click at [916, 398] on span "Close" at bounding box center [911, 398] width 19 height 11
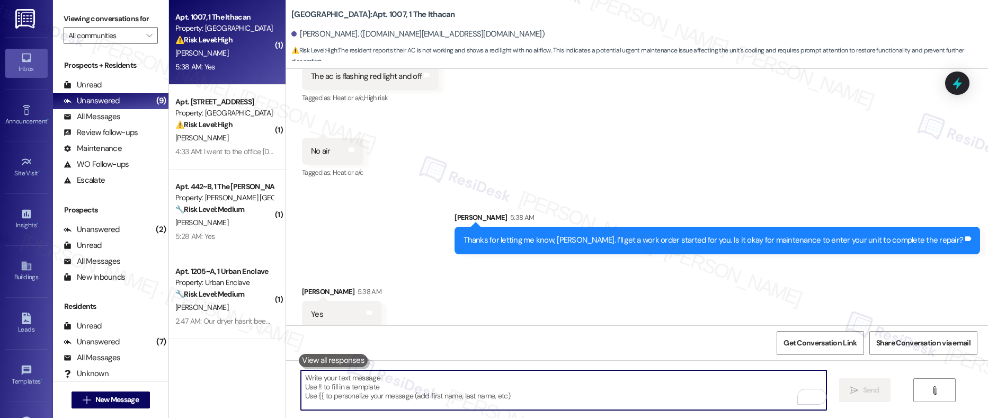
click at [549, 404] on textarea "To enrich screen reader interactions, please activate Accessibility in Grammarl…" at bounding box center [563, 390] width 525 height 40
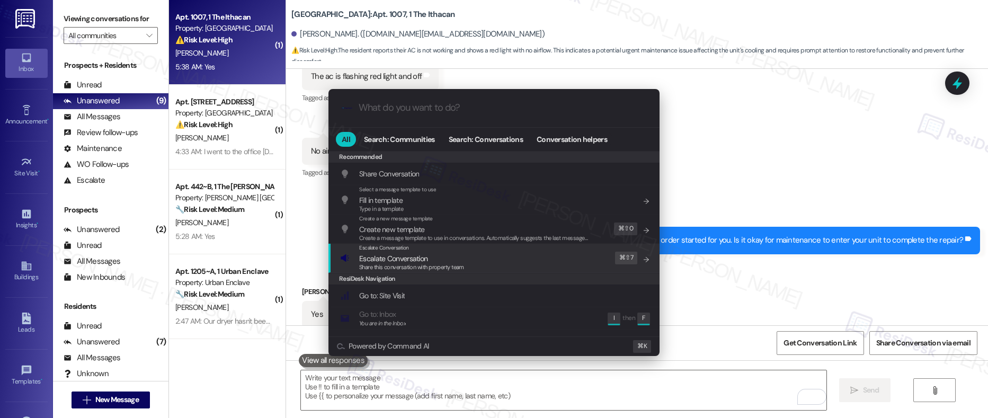
click at [468, 263] on div "Escalate Conversation Escalate Conversation Share this conversation with proper…" at bounding box center [495, 258] width 310 height 29
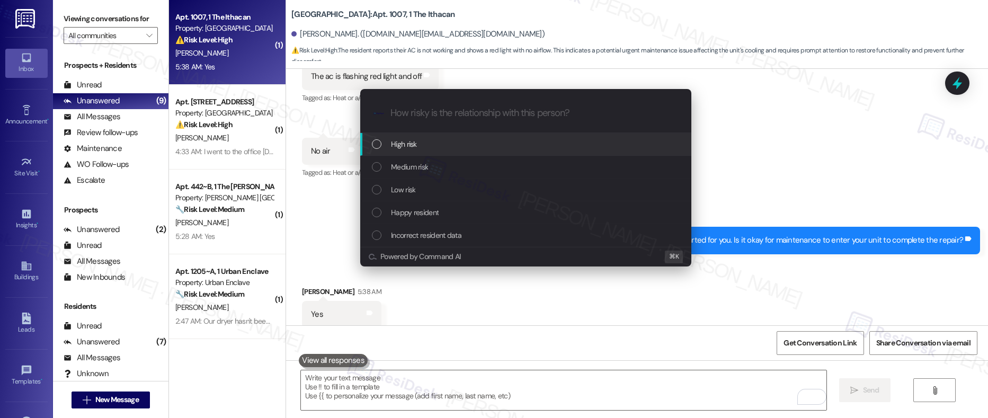
click at [444, 147] on div "High risk" at bounding box center [527, 144] width 310 height 12
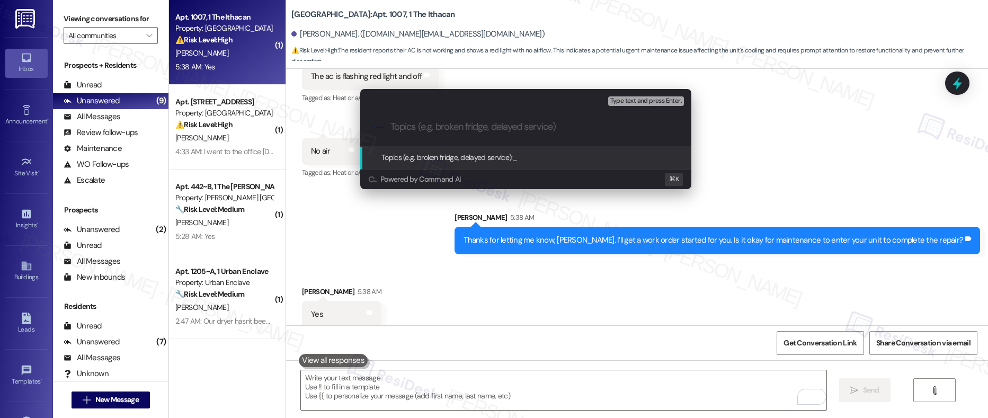
paste input "Work order submitted by Residesk | Work order # 12941648 - AC Not Working (Flas…"
type input "Work order submitted by Residesk | Work order # 12941648 - AC Not Working (Flas…"
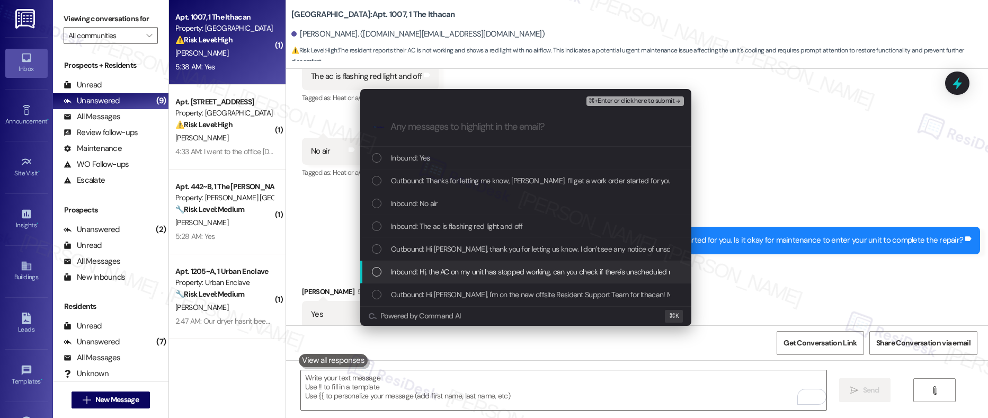
click at [432, 267] on span "Inbound: Hi, the AC on my unit has stopped working, can you check if there's un…" at bounding box center [599, 272] width 416 height 12
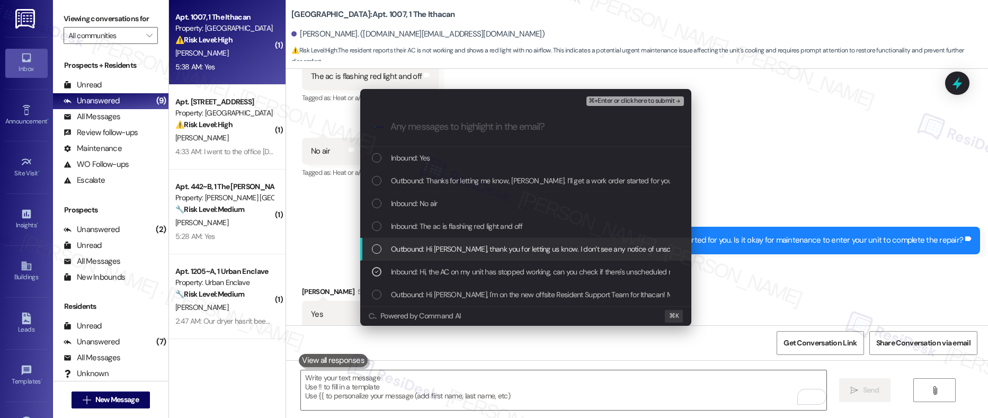
click at [445, 241] on div "Outbound: Hi Jack, thank you for letting us know. I don’t see any notice of uns…" at bounding box center [525, 249] width 331 height 23
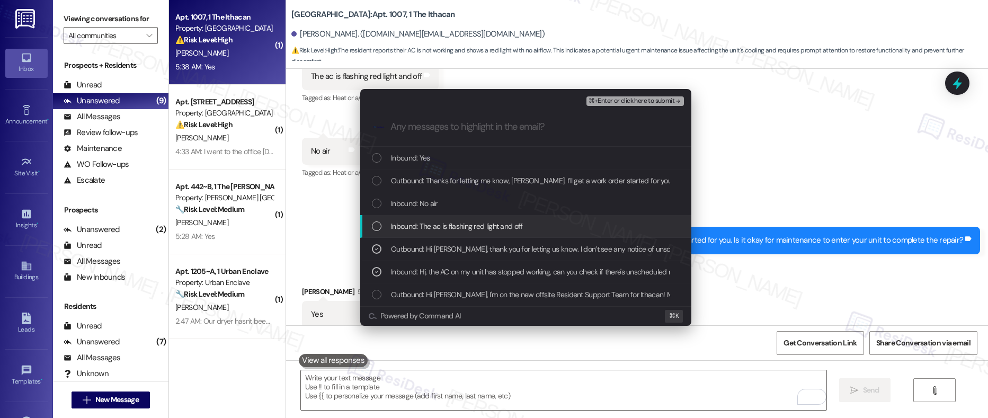
click at [455, 229] on span "Inbound: The ac is flashing red light and off" at bounding box center [457, 226] width 132 height 12
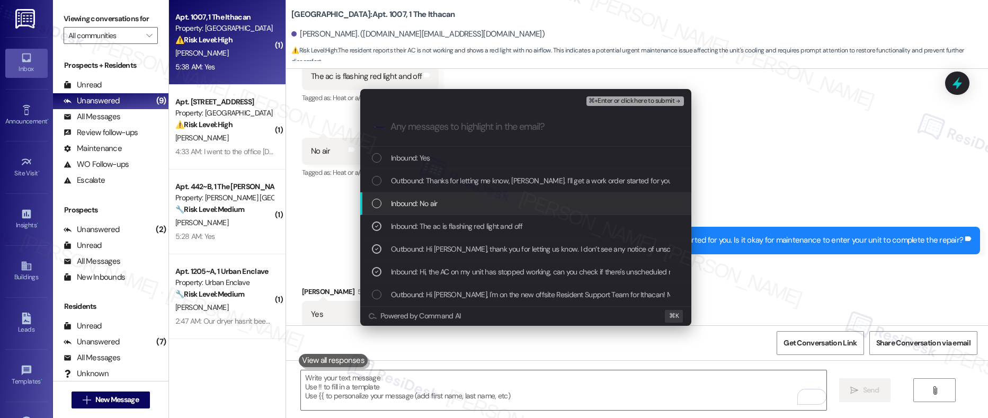
click at [466, 211] on div "Inbound: No air" at bounding box center [525, 203] width 331 height 23
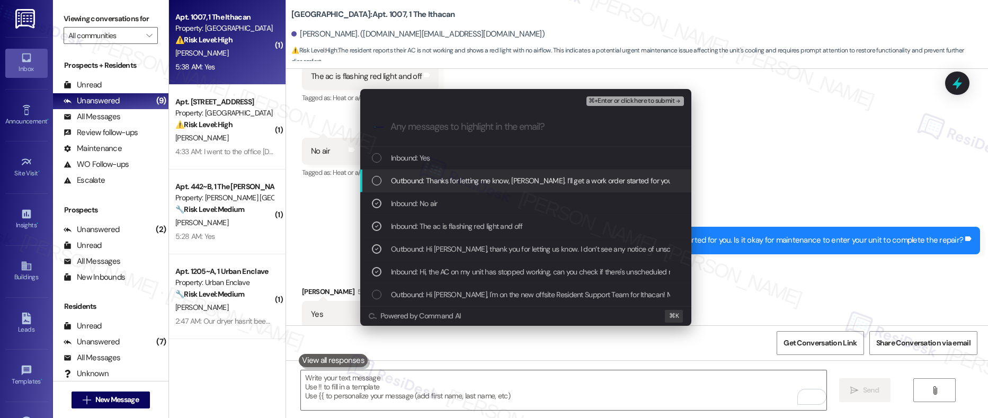
click at [483, 186] on div "Outbound: Thanks for letting me know, Jack. I’ll get a work order started for y…" at bounding box center [525, 180] width 331 height 23
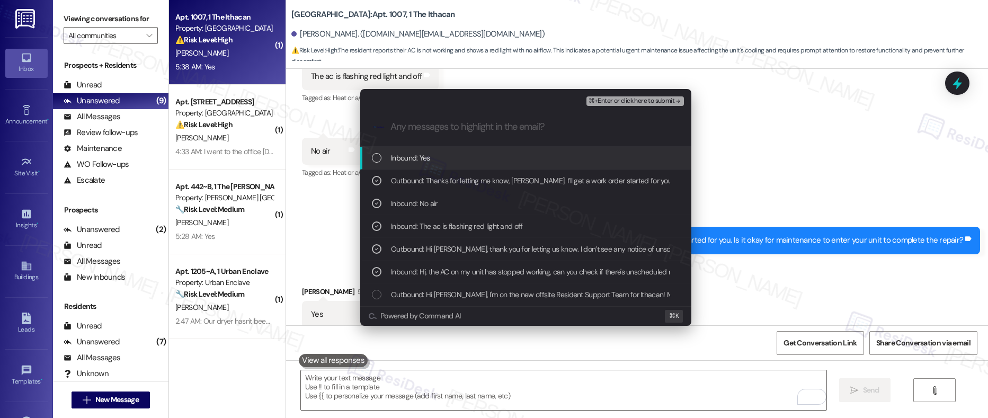
click at [499, 159] on div "Inbound: Yes" at bounding box center [527, 158] width 310 height 12
click at [607, 99] on span "⌘+Enter or click here to submit" at bounding box center [631, 100] width 86 height 7
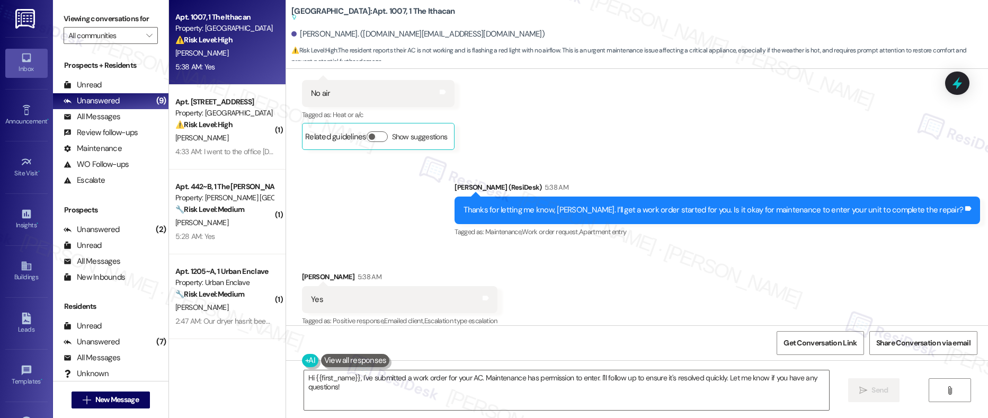
scroll to position [684, 0]
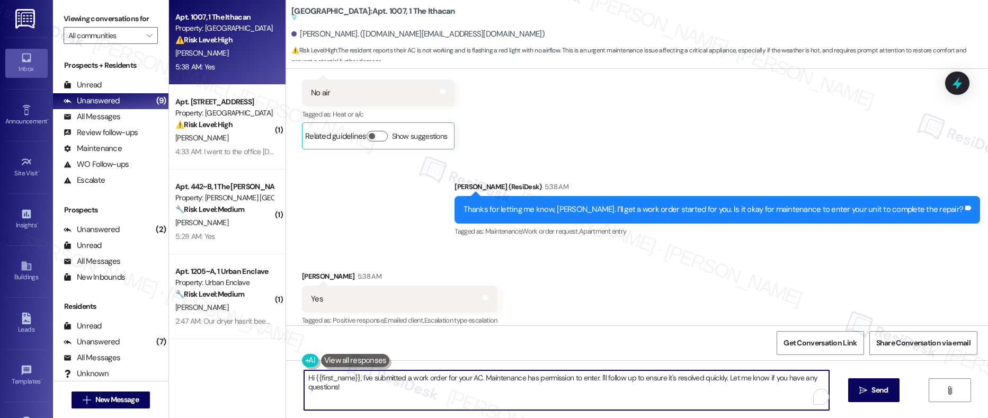
click at [411, 393] on textarea "Hi {{first_name}}, I've submitted a work order for your AC. Maintenance has per…" at bounding box center [566, 390] width 525 height 40
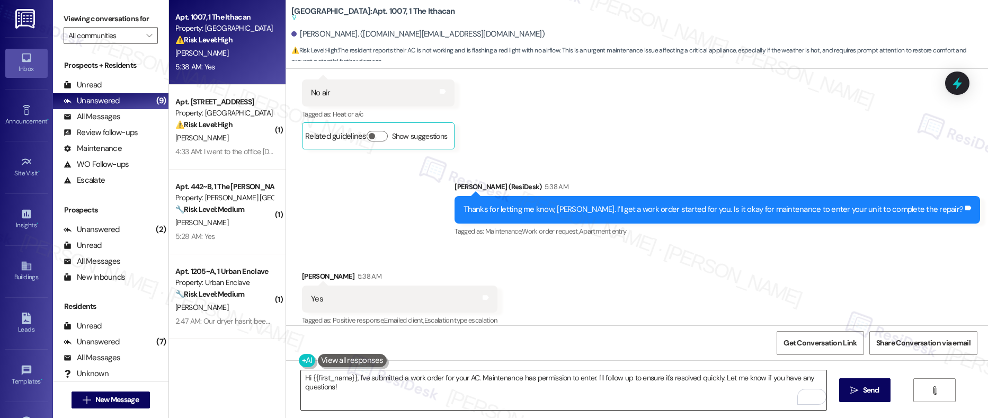
click at [314, 384] on textarea "Hi {{first_name}}, I've submitted a work order for your AC. Maintenance has per…" at bounding box center [563, 390] width 525 height 40
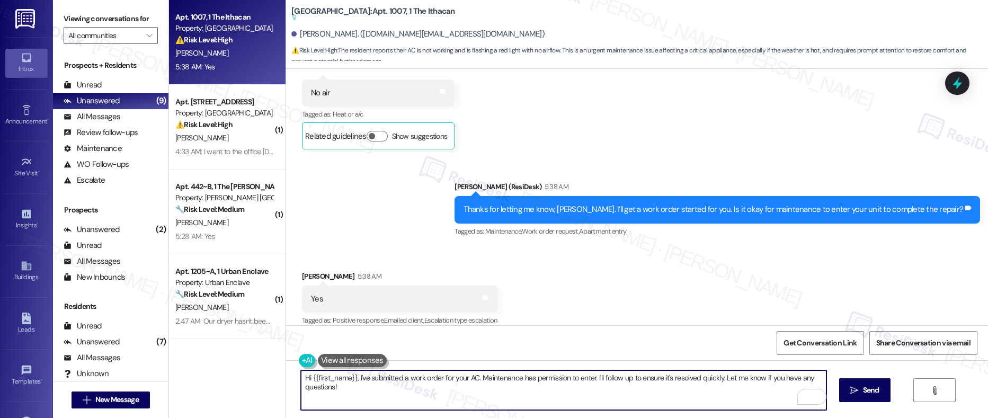
click at [314, 384] on textarea "Hi {{first_name}}, I've submitted a work order for your AC. Maintenance has per…" at bounding box center [563, 390] width 525 height 40
paste textarea "Thank you, {{first_name}}. The request has been submitted. Our maintenance team…"
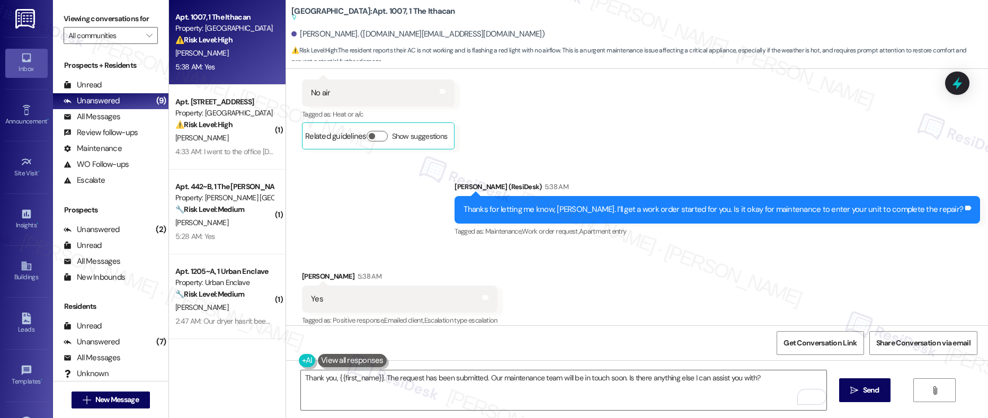
drag, startPoint x: 857, startPoint y: 387, endPoint x: 718, endPoint y: 427, distance: 145.0
click at [718, 417] on html "Inbox Go to Inbox Announcement • Send A Text Announcement Site Visit • Go to Si…" at bounding box center [494, 209] width 988 height 418
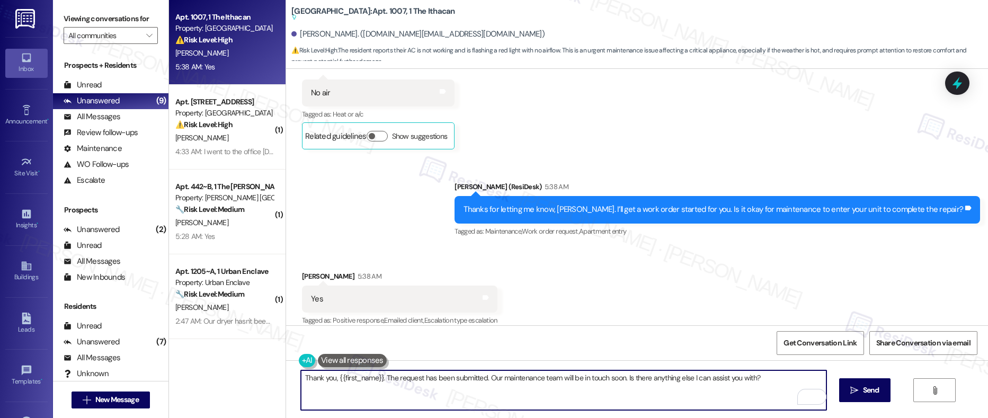
drag, startPoint x: 375, startPoint y: 380, endPoint x: 329, endPoint y: 381, distance: 46.6
click at [329, 381] on textarea "Thank you, {{first_name}}. The request has been submitted. Our maintenance team…" at bounding box center [563, 390] width 525 height 40
click at [755, 382] on textarea "Thank you. The request has been submitted. Our maintenance team will be in touc…" at bounding box center [563, 390] width 525 height 40
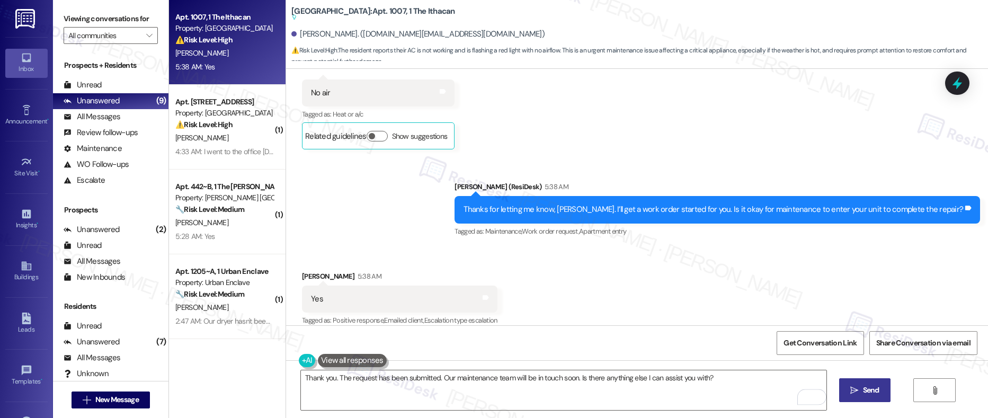
click at [855, 388] on icon "" at bounding box center [854, 390] width 8 height 8
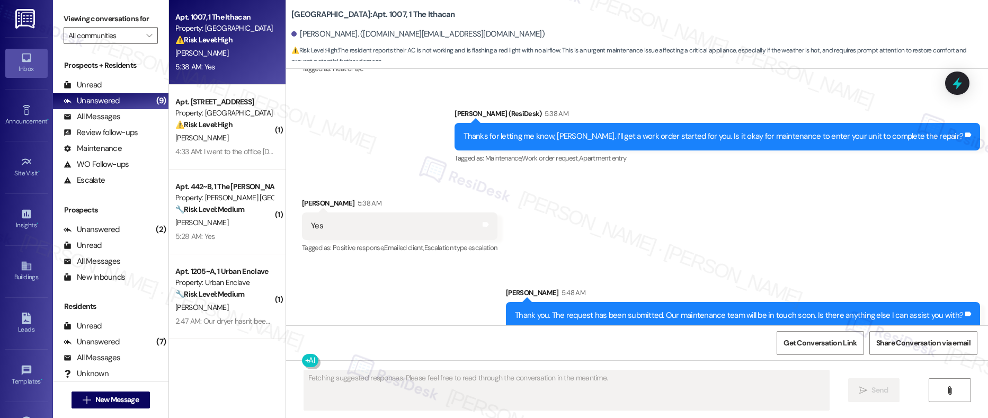
scroll to position [704, 0]
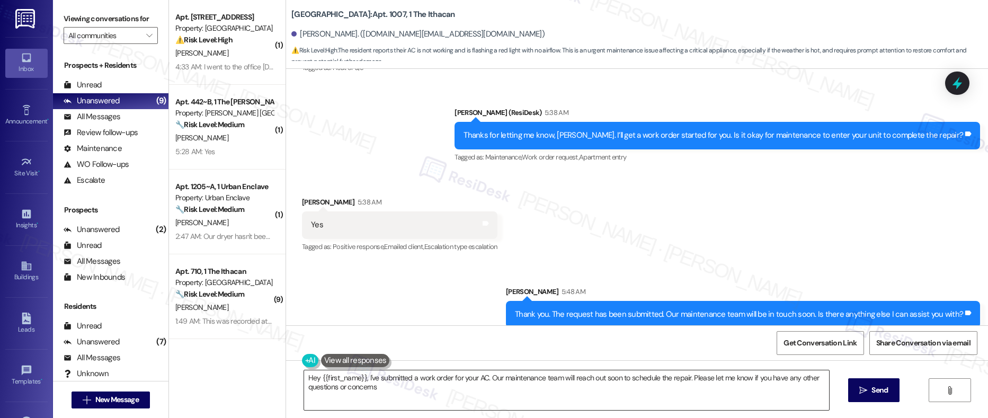
type textarea "Hey {{first_name}}, I've submitted a work order for your AC. Our maintenance te…"
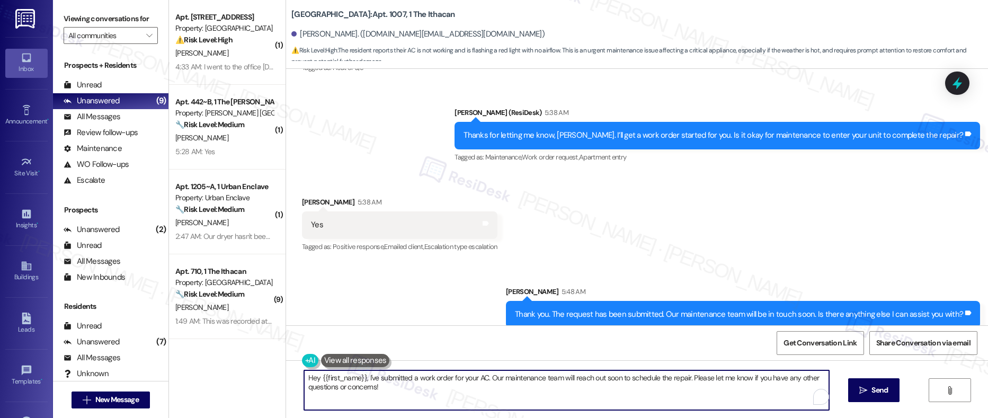
click at [396, 391] on textarea "Hey {{first_name}}, I've submitted a work order for your AC. Our maintenance te…" at bounding box center [566, 390] width 525 height 40
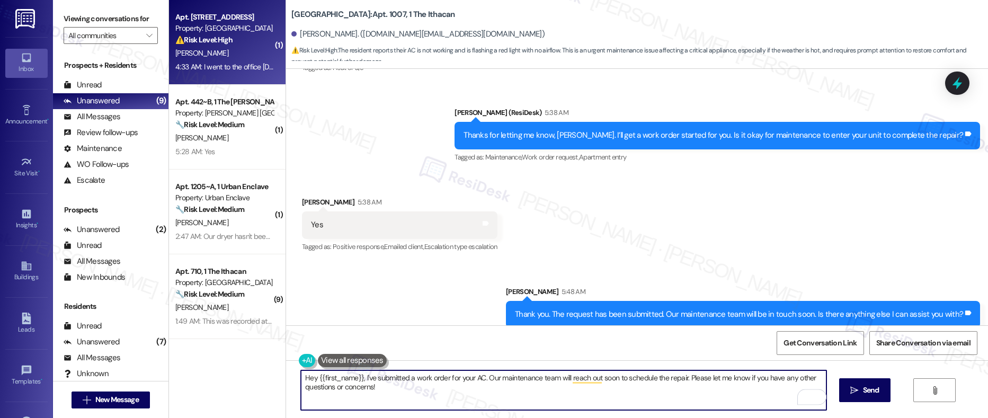
click at [238, 44] on div "⚠️ Risk Level: High The resident states that a bedroom door issue, previously r…" at bounding box center [224, 39] width 98 height 11
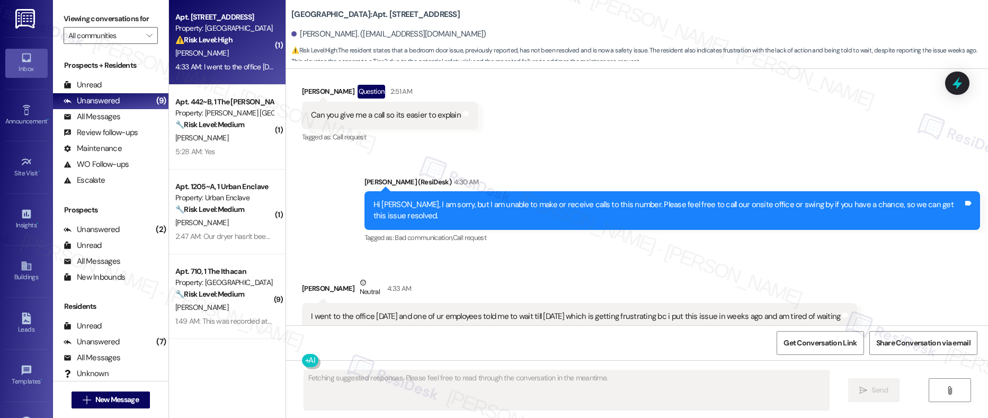
scroll to position [1320, 0]
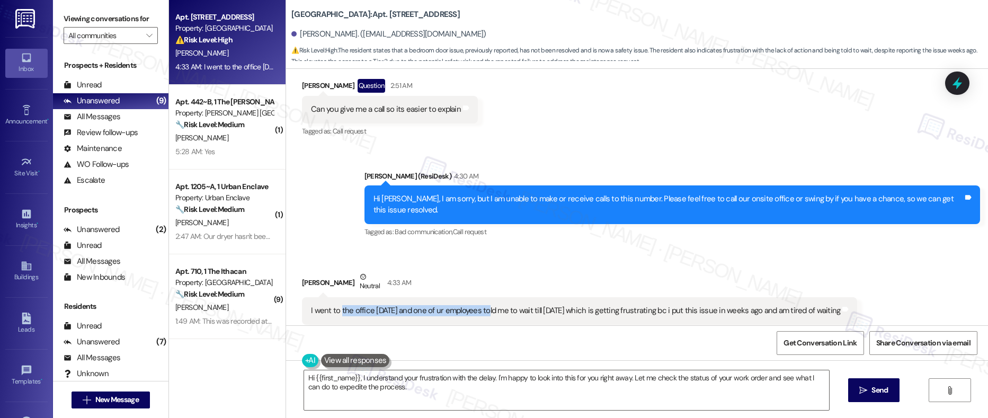
drag, startPoint x: 337, startPoint y: 285, endPoint x: 480, endPoint y: 289, distance: 143.0
click at [479, 305] on div "I went to the office [DATE] and one of ur employees told me to wait till [DATE]…" at bounding box center [575, 310] width 529 height 11
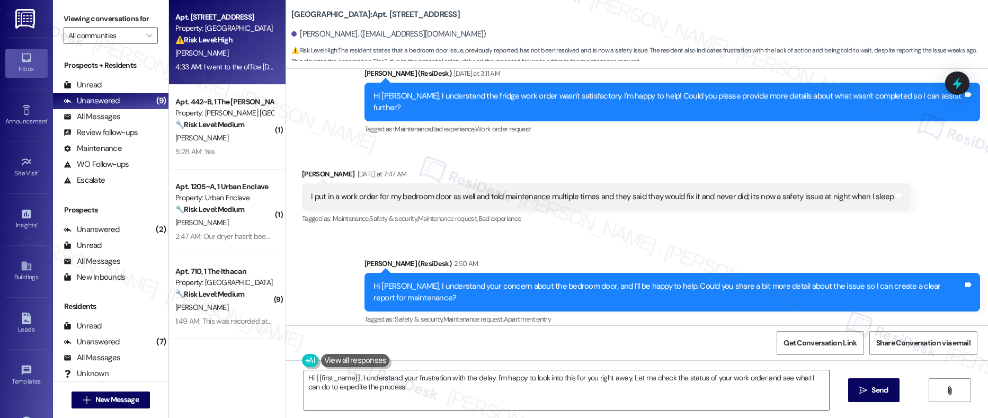
scroll to position [1320, 0]
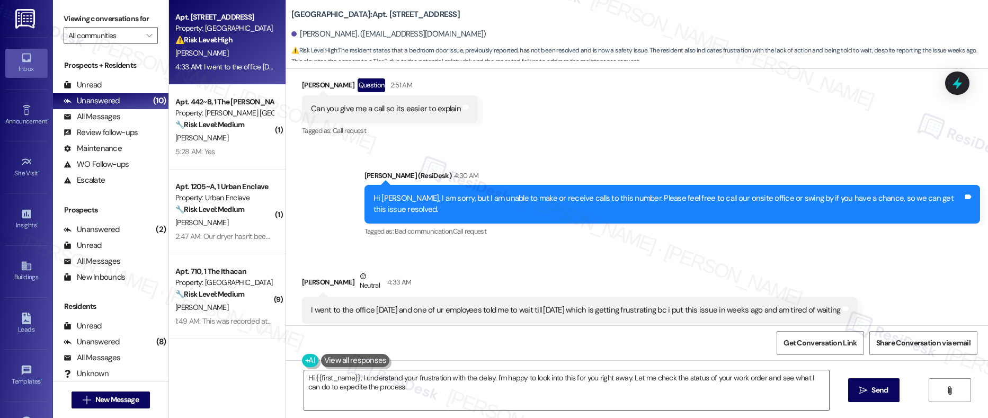
click at [381, 297] on div "I went to the office today and one of ur employees told me to wait till Friday …" at bounding box center [579, 310] width 555 height 27
click at [382, 304] on div "I went to the office [DATE] and one of ur employees told me to wait till [DATE]…" at bounding box center [575, 309] width 529 height 11
click at [381, 304] on div "I went to the office [DATE] and one of ur employees told me to wait till [DATE]…" at bounding box center [575, 309] width 529 height 11
click at [380, 304] on div "I went to the office [DATE] and one of ur employees told me to wait till [DATE]…" at bounding box center [575, 309] width 529 height 11
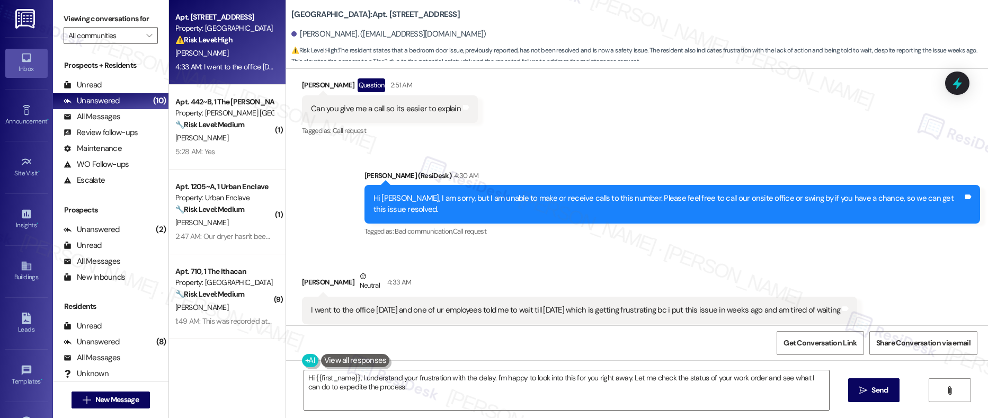
click at [392, 304] on div "I went to the office [DATE] and one of ur employees told me to wait till [DATE]…" at bounding box center [575, 309] width 529 height 11
click at [391, 304] on div "I went to the office [DATE] and one of ur employees told me to wait till [DATE]…" at bounding box center [575, 309] width 529 height 11
click at [390, 304] on div "I went to the office [DATE] and one of ur employees told me to wait till [DATE]…" at bounding box center [575, 309] width 529 height 11
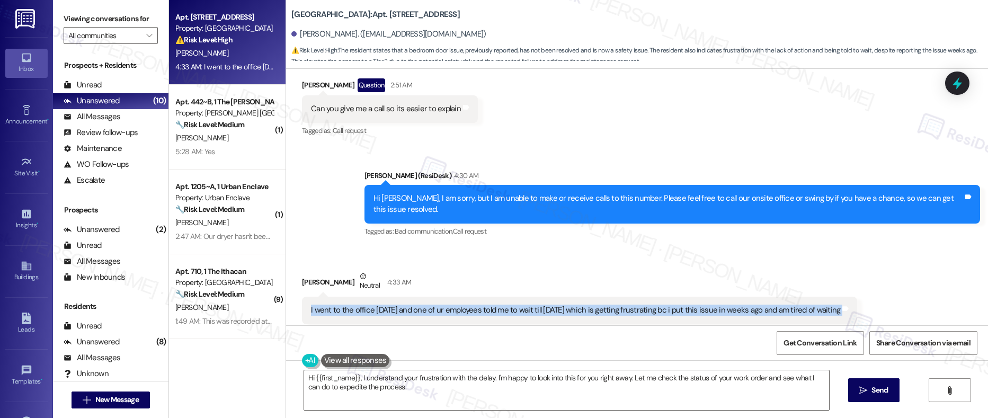
click at [390, 304] on div "I went to the office [DATE] and one of ur employees told me to wait till [DATE]…" at bounding box center [575, 309] width 529 height 11
click at [329, 385] on textarea "Hi {{first_name}}, I understand your frustration with the delay. I'm happy to l…" at bounding box center [566, 390] width 525 height 40
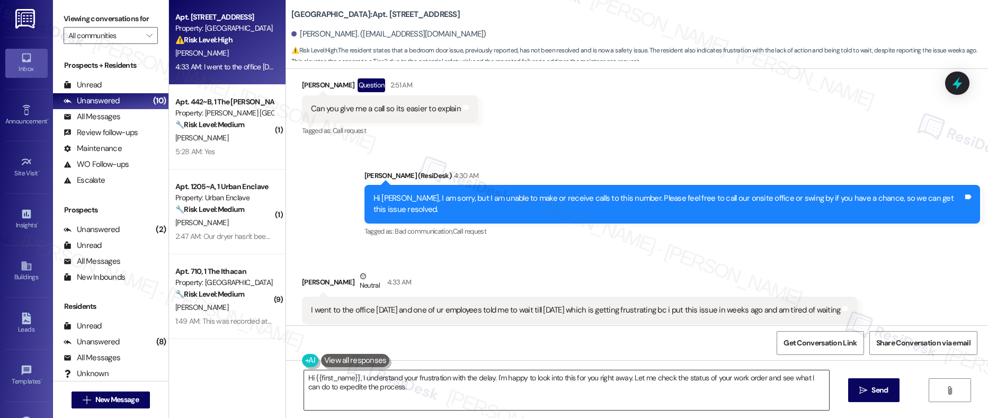
click at [329, 385] on textarea "Hi {{first_name}}, I understand your frustration with the delay. I'm happy to l…" at bounding box center [566, 390] width 525 height 40
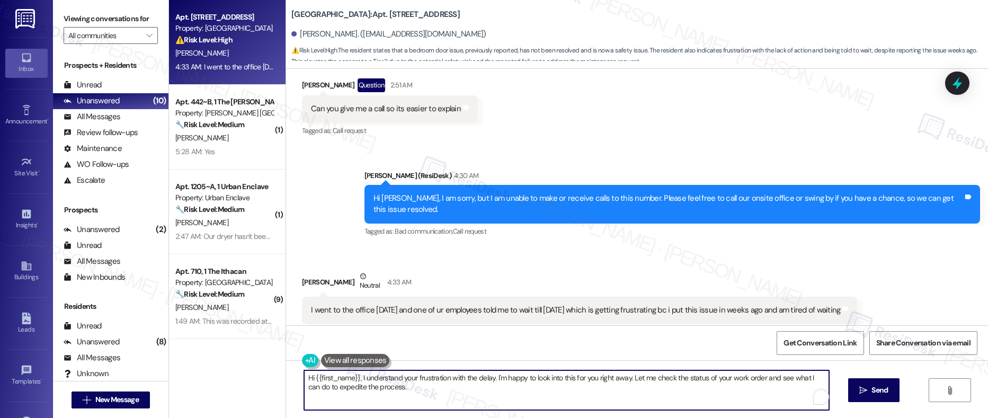
click at [329, 385] on textarea "Hi {{first_name}}, I understand your frustration with the delay. I'm happy to l…" at bounding box center [566, 390] width 525 height 40
paste textarea "[Resident], I’m really sorry to hear how frustrating this has been for you. I c…"
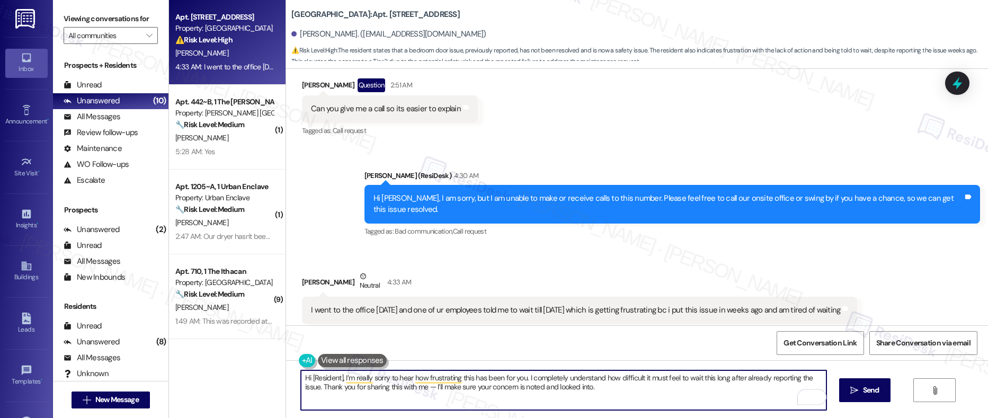
click at [309, 271] on div "Samantha Colodny Neutral 4:33 AM" at bounding box center [579, 284] width 555 height 26
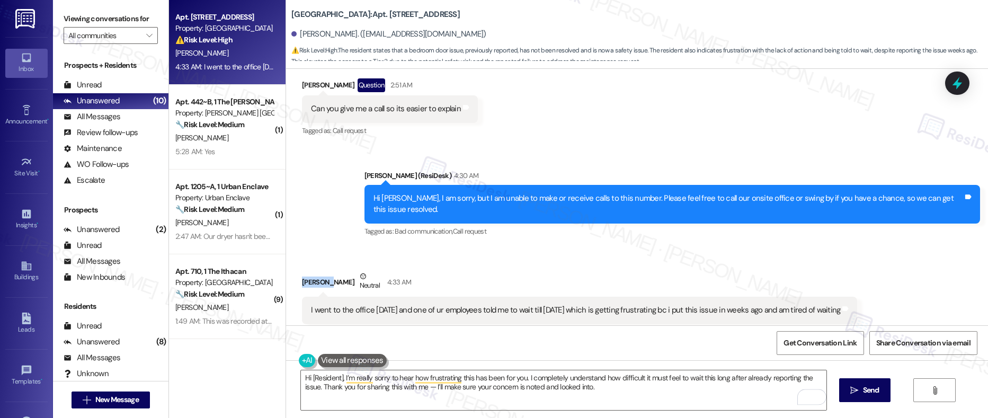
click at [308, 271] on div "Samantha Colodny Neutral 4:33 AM" at bounding box center [579, 284] width 555 height 26
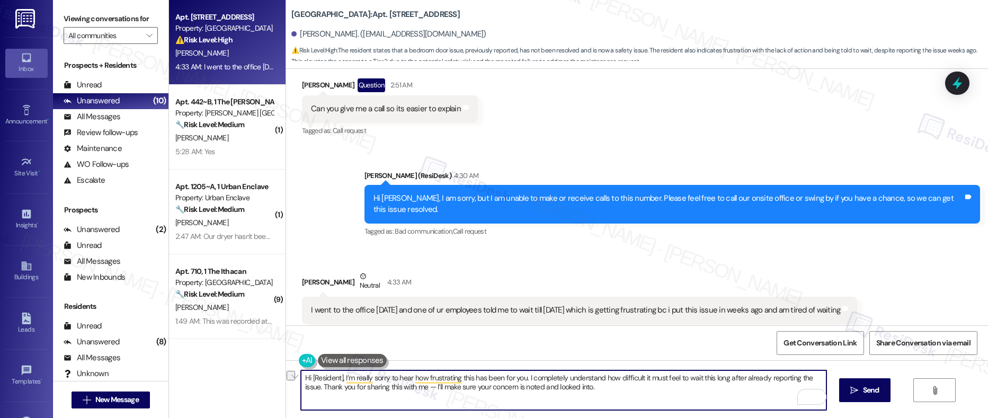
drag, startPoint x: 337, startPoint y: 376, endPoint x: 279, endPoint y: 372, distance: 59.0
click at [286, 372] on div "Hi [Resident], I’m really sorry to hear how frustrating this has been for you. …" at bounding box center [637, 399] width 702 height 79
drag, startPoint x: 340, startPoint y: 380, endPoint x: 598, endPoint y: 381, distance: 258.4
click at [598, 381] on textarea "I’m really sorry to hear how frustrating this has been for you. I completely un…" at bounding box center [563, 390] width 525 height 40
click at [597, 394] on textarea "I’m really sorry to hear how frustrating this has been for you. I completely un…" at bounding box center [563, 390] width 525 height 40
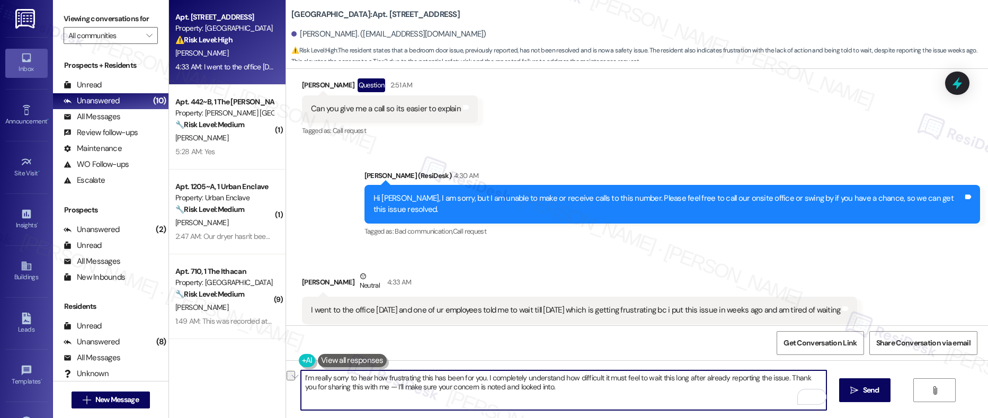
drag, startPoint x: 296, startPoint y: 378, endPoint x: 763, endPoint y: 378, distance: 467.0
click at [782, 380] on textarea "I’m really sorry to hear how frustrating this has been for you. I completely un…" at bounding box center [563, 390] width 525 height 40
paste textarea "understand how frustrating it must feel to still be waiting after reporting thi…"
type textarea "I understand how frustrating it must feel to still be waiting after reporting t…"
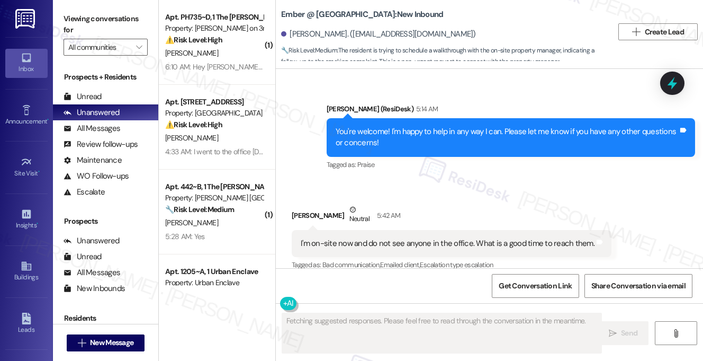
scroll to position [1491, 0]
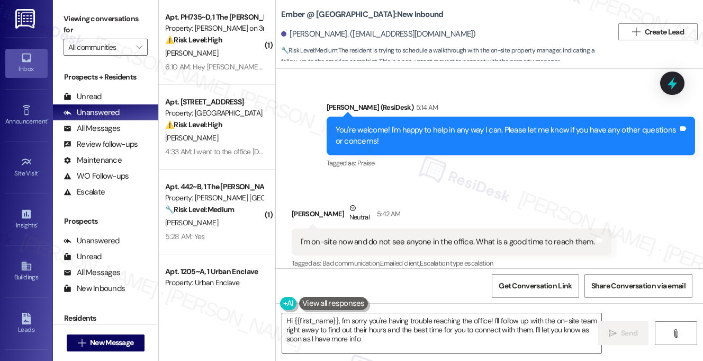
type textarea "Hi {{first_name}}, I'm sorry you're having trouble reaching the office! I'll fo…"
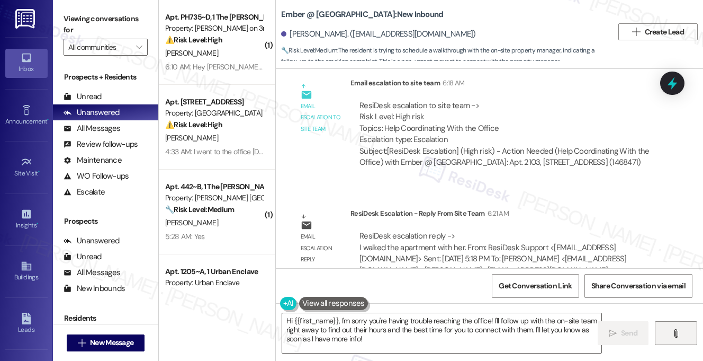
scroll to position [1815, 0]
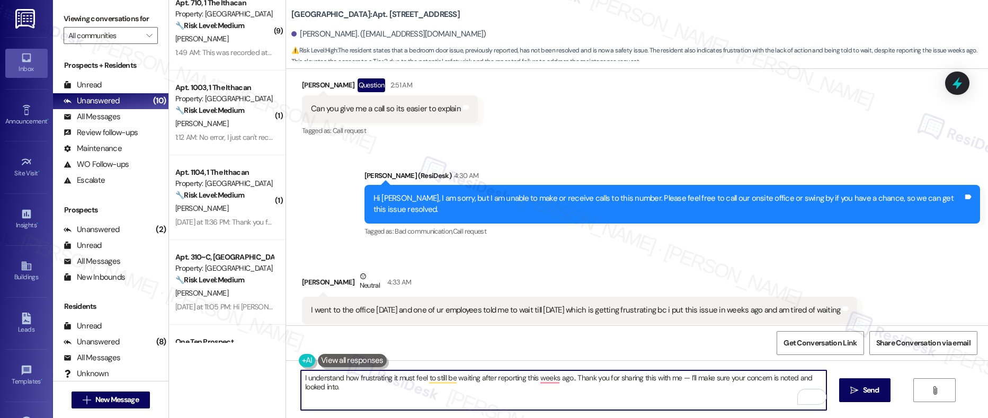
scroll to position [505, 0]
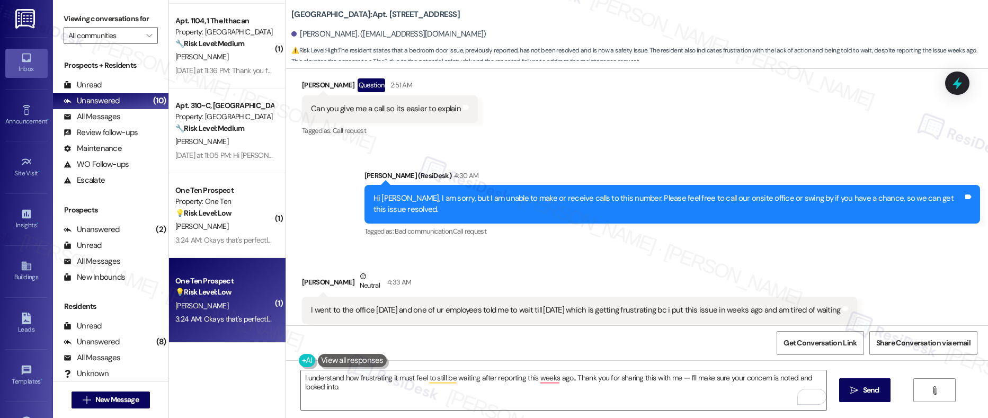
click at [232, 308] on div "[PERSON_NAME]" at bounding box center [224, 305] width 100 height 13
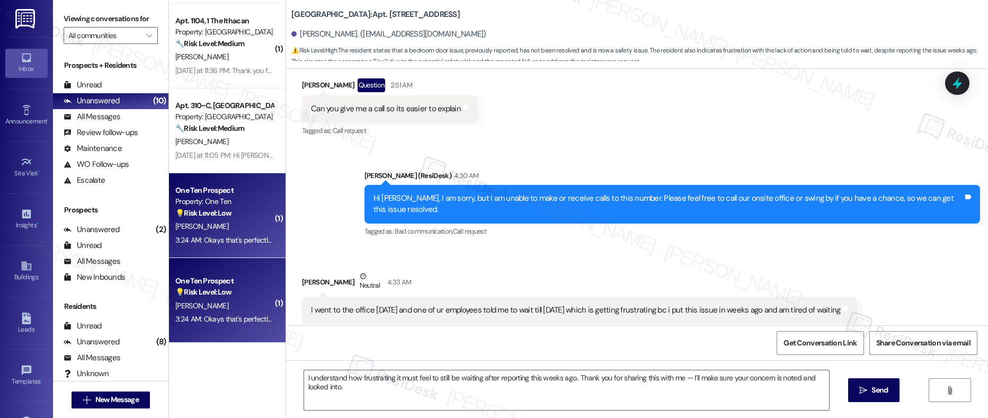
type textarea "Fetching suggested responses. Please feel free to read through the conversation…"
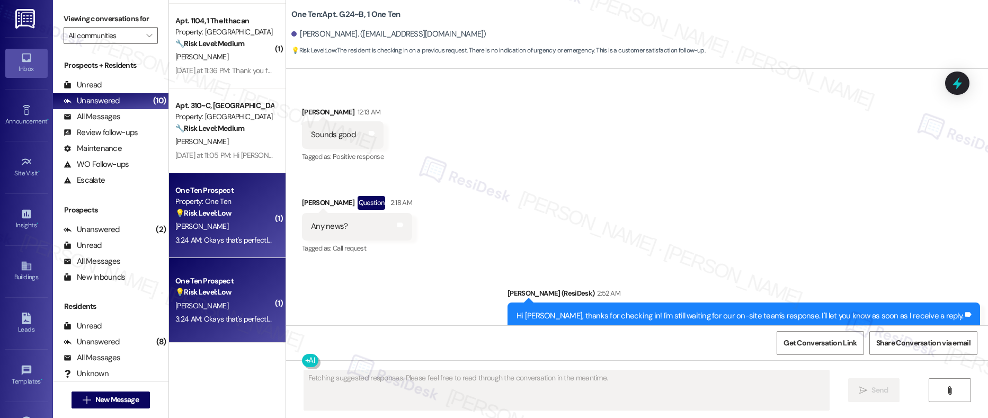
scroll to position [2472, 0]
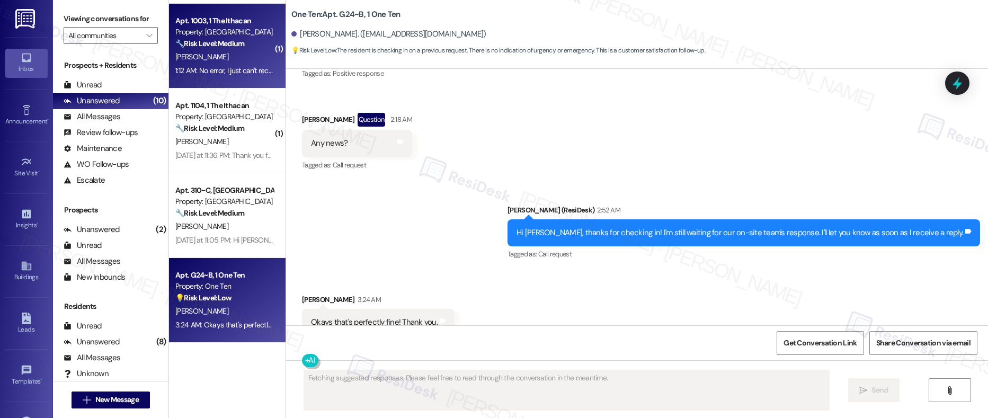
click at [223, 62] on div "[PERSON_NAME]" at bounding box center [224, 56] width 100 height 13
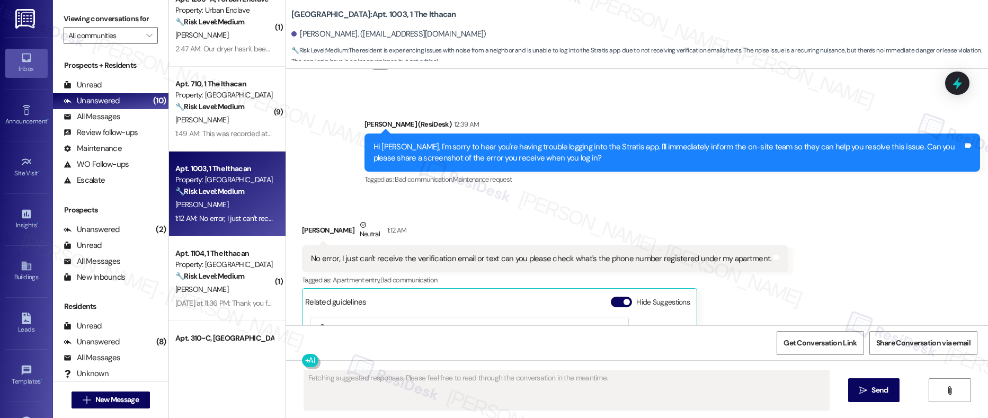
scroll to position [1414, 0]
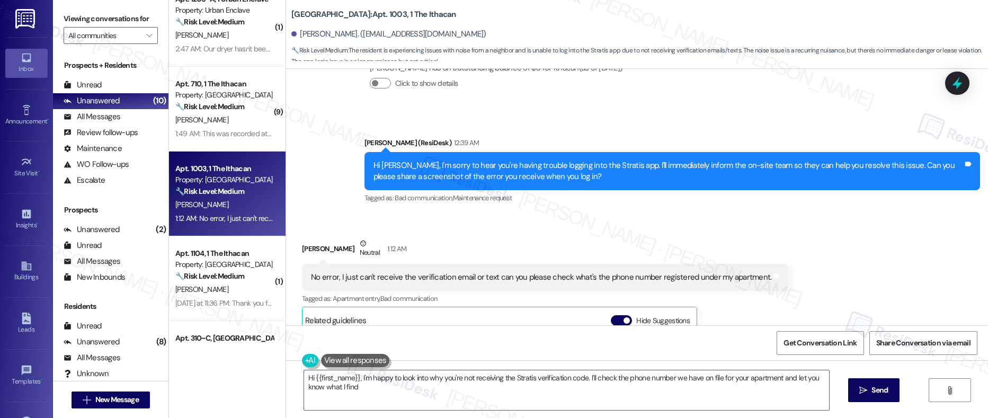
type textarea "Hi {{first_name}}, I'm happy to look into why you're not receiving the Stratis …"
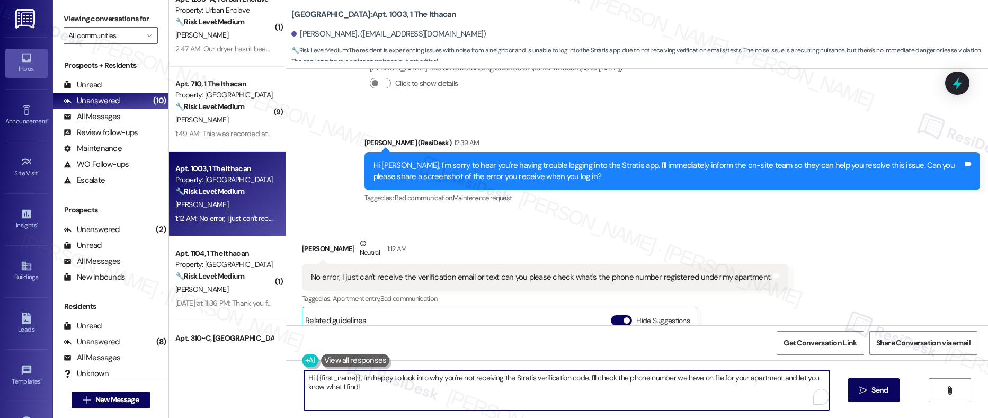
click at [354, 390] on textarea "Hi {{first_name}}, I'm happy to look into why you're not receiving the Stratis …" at bounding box center [566, 390] width 525 height 40
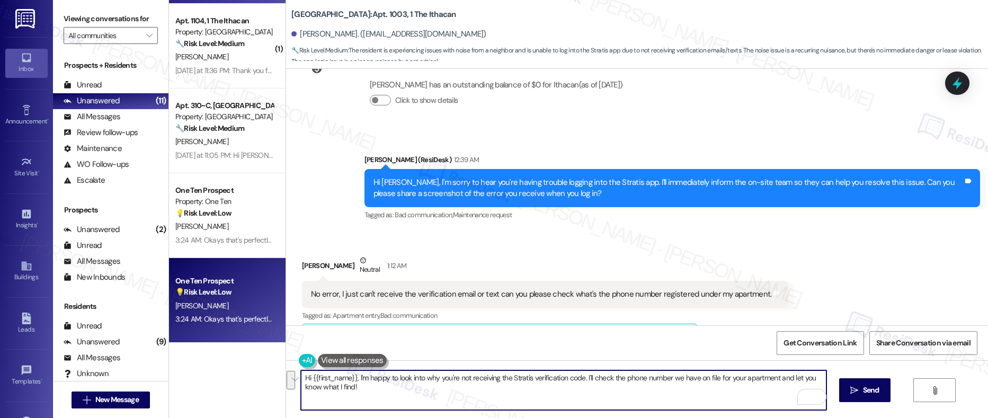
scroll to position [1406, 0]
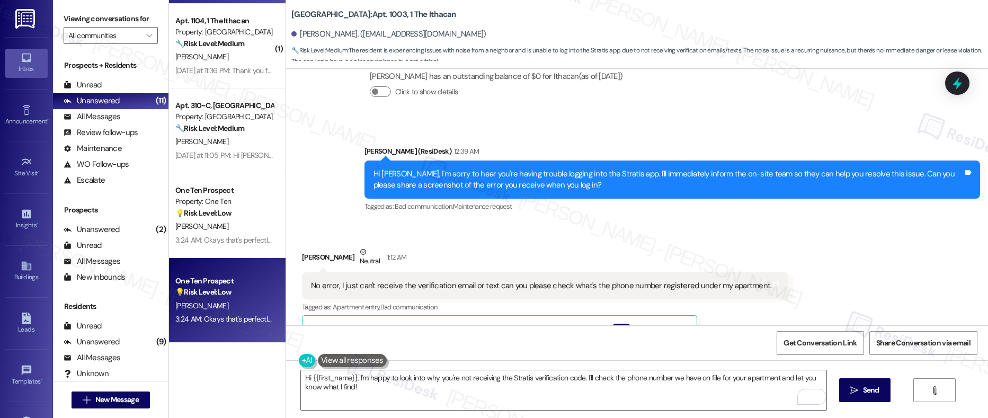
click at [204, 301] on div "M. Tice" at bounding box center [224, 305] width 100 height 13
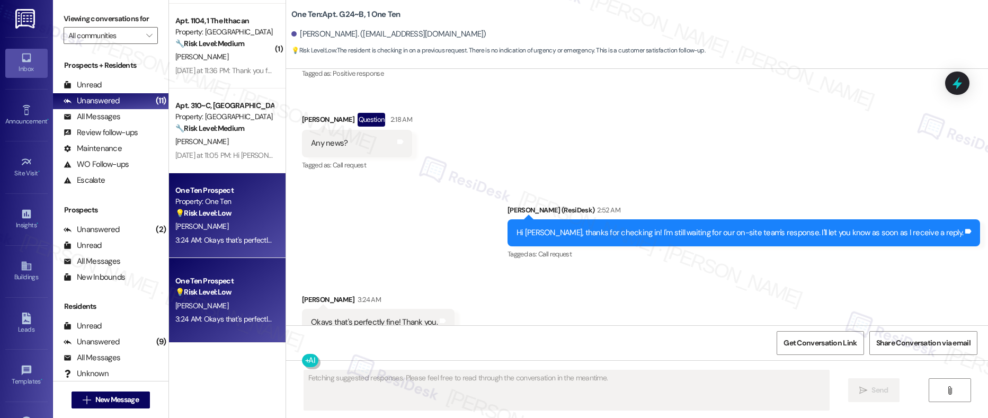
scroll to position [2472, 0]
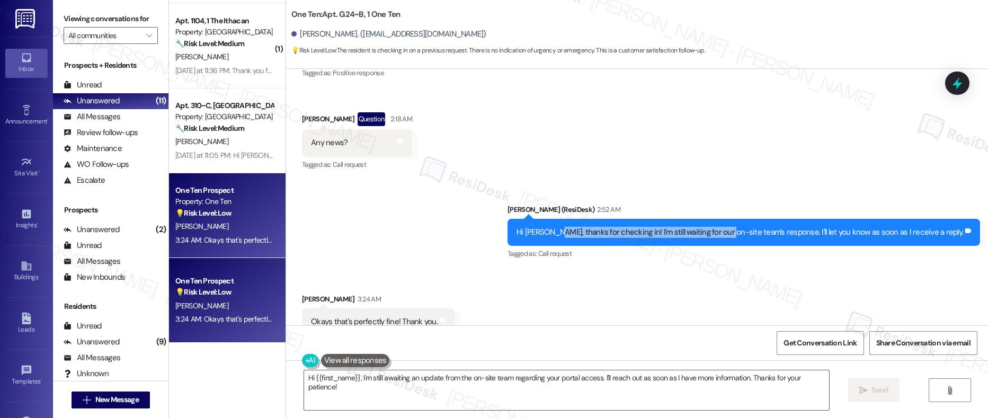
drag, startPoint x: 596, startPoint y: 198, endPoint x: 762, endPoint y: 200, distance: 166.8
click at [762, 227] on div "Hi Mckain, thanks for checking in! I'm still waiting for our on-site team's res…" at bounding box center [739, 232] width 446 height 11
click at [399, 379] on textarea "Hi {{first_name}}, I'm still awaiting an update from the on-site team regarding…" at bounding box center [566, 390] width 525 height 40
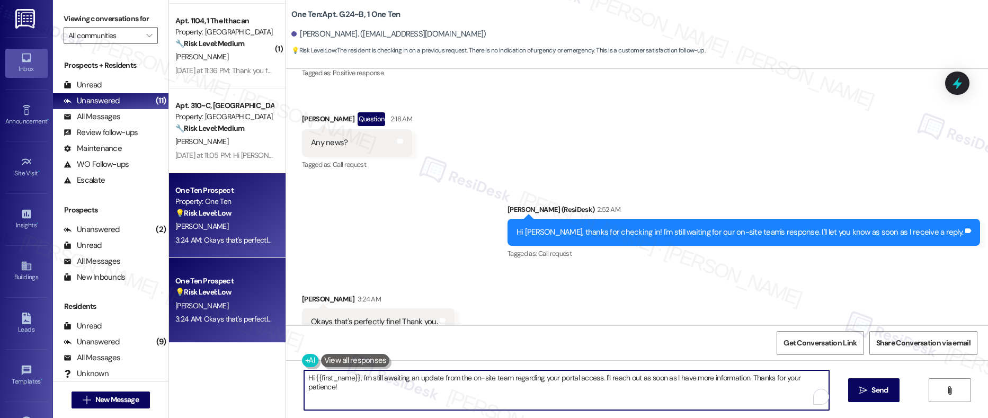
click at [399, 379] on textarea "Hi {{first_name}}, I'm still awaiting an update from the on-site team regarding…" at bounding box center [566, 390] width 525 height 40
click at [398, 380] on textarea "Hi {{first_name}}, I'm still awaiting an update from the on-site team regarding…" at bounding box center [566, 390] width 525 height 40
click at [399, 379] on textarea "Hi {{first_name}}, I'm still awaiting an update from the on-site team regarding…" at bounding box center [566, 390] width 525 height 40
click at [398, 379] on textarea "Hi {{first_name}}, I'm still awaiting an update from the on-site team regarding…" at bounding box center [563, 390] width 525 height 40
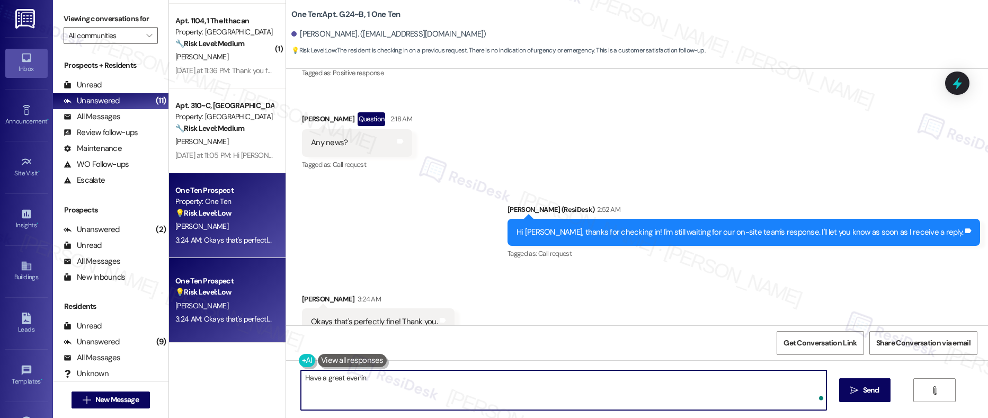
type textarea "Have a great evening"
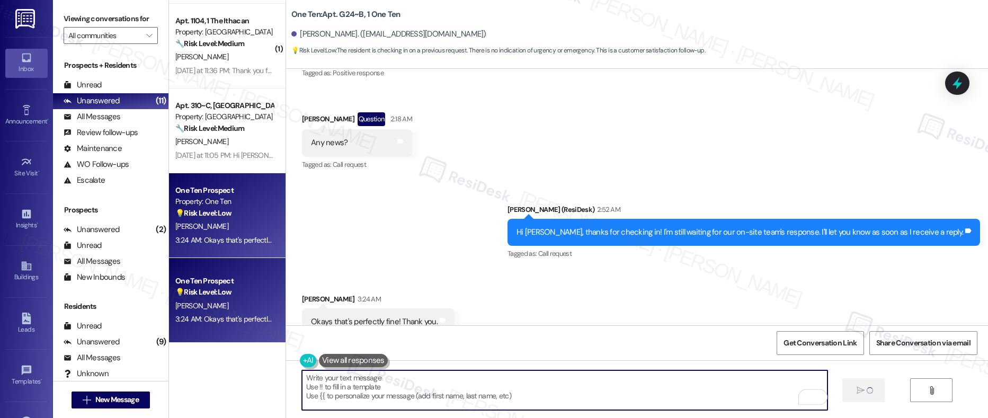
scroll to position [2472, 0]
click at [223, 217] on strong "💡 Risk Level: Low" at bounding box center [203, 213] width 56 height 10
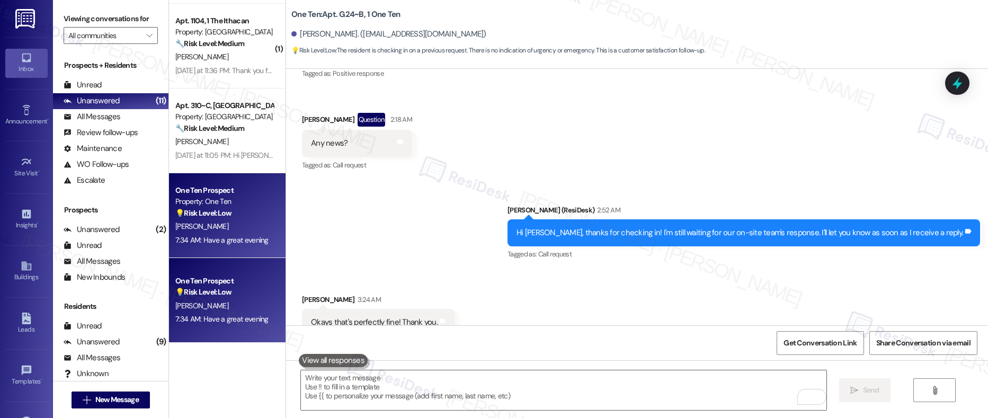
click at [223, 216] on strong "💡 Risk Level: Low" at bounding box center [203, 213] width 56 height 10
click at [237, 322] on div "7:34 AM: Have a great evening 7:34 AM: Have a great evening" at bounding box center [221, 319] width 93 height 10
click at [221, 234] on div "7:34 AM: Have a great evening 7:34 AM: Have a great evening" at bounding box center [224, 240] width 100 height 13
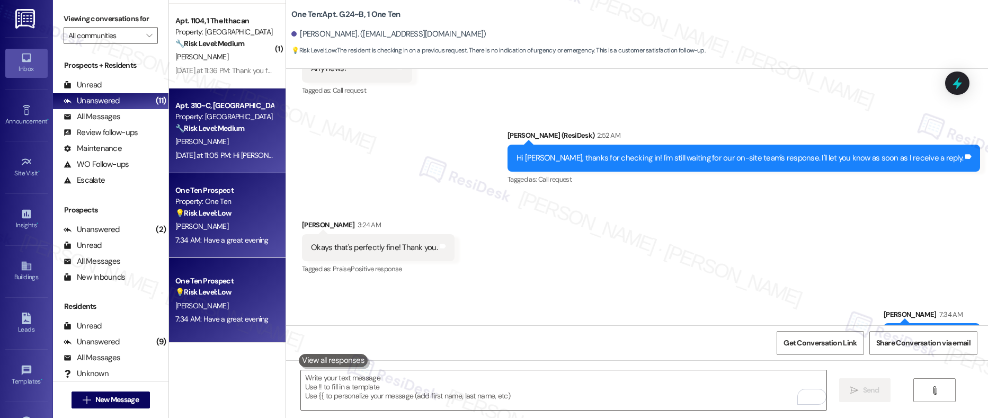
click at [199, 150] on div "Yesterday at 11:05 PM: Hi Sarah I don't know if you got my message before but I…" at bounding box center [491, 155] width 633 height 10
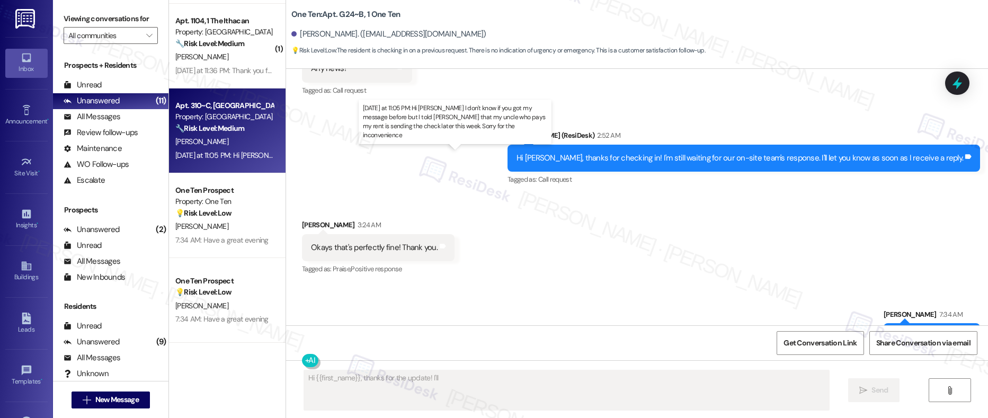
scroll to position [715, 0]
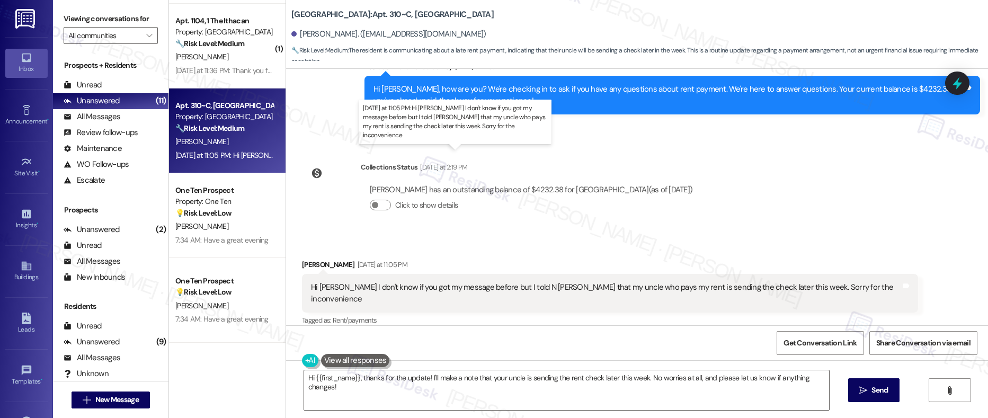
click at [229, 154] on div "Yesterday at 11:05 PM: Hi Sarah I don't know if you got my message before but I…" at bounding box center [491, 155] width 633 height 10
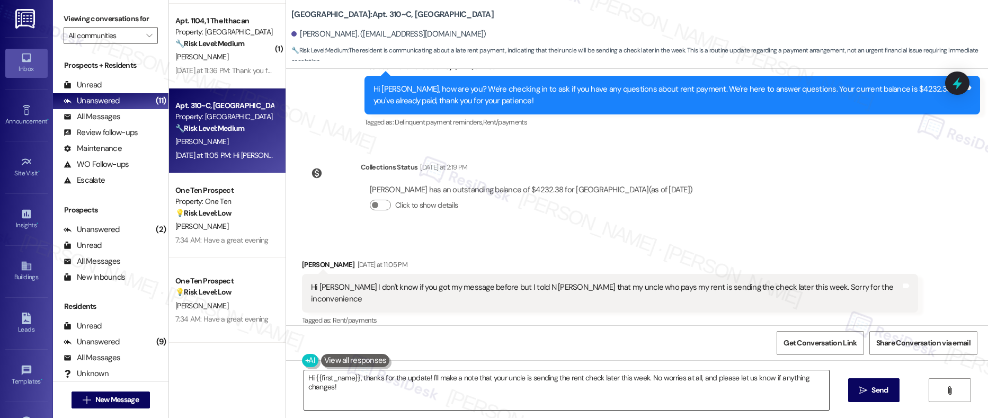
click at [457, 378] on textarea "Hi {{first_name}}, thanks for the update! I'll make a note that your uncle is s…" at bounding box center [566, 390] width 525 height 40
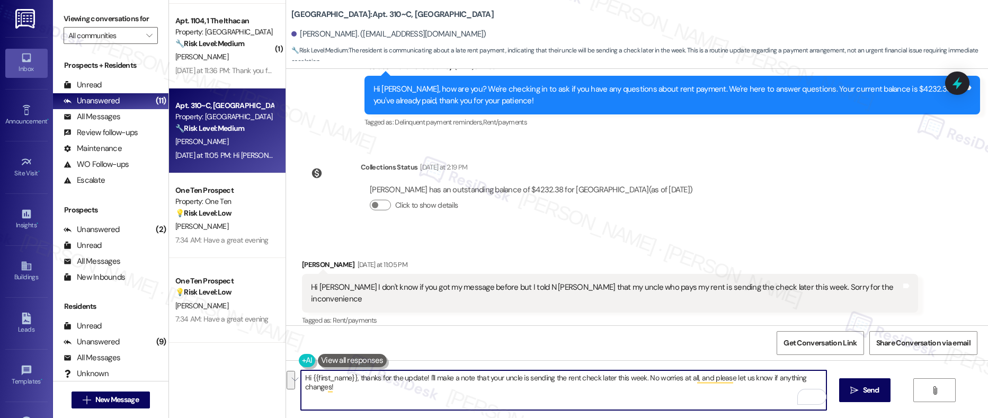
drag, startPoint x: 641, startPoint y: 376, endPoint x: 648, endPoint y: 393, distance: 17.6
click at [648, 393] on textarea "Hi {{first_name}}, thanks for the update! I'll make a note that your uncle is s…" at bounding box center [563, 390] width 525 height 40
drag, startPoint x: 708, startPoint y: 379, endPoint x: 761, endPoint y: 384, distance: 52.7
click at [761, 384] on textarea "Hi {{first_name}}, thanks for the update! I'll make a note that your uncle is s…" at bounding box center [563, 390] width 525 height 40
paste textarea "will be applied to your rent as stated in the lease."
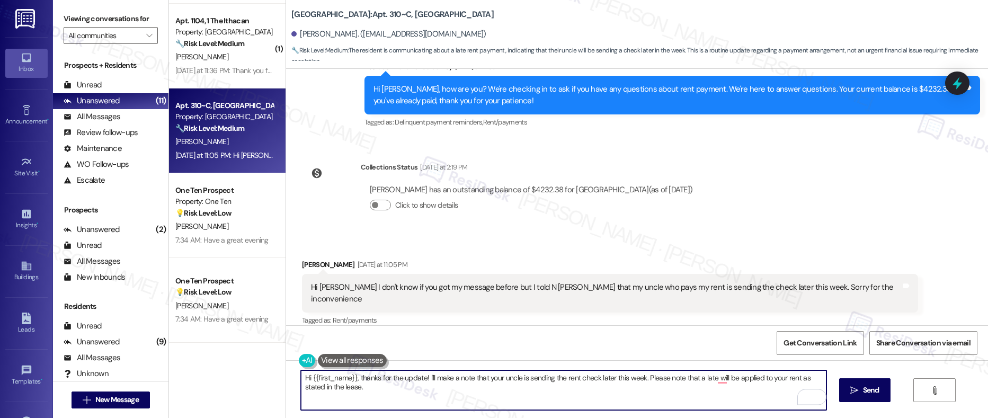
click at [710, 378] on textarea "Hi {{first_name}}, thanks for the update! I'll make a note that your uncle is s…" at bounding box center [563, 390] width 525 height 40
click at [371, 389] on textarea "Hi {{first_name}}, thanks for the update! I'll make a note that your uncle is s…" at bounding box center [563, 390] width 525 height 40
click at [712, 354] on div "Get Conversation Link Share Conversation via email" at bounding box center [637, 342] width 702 height 35
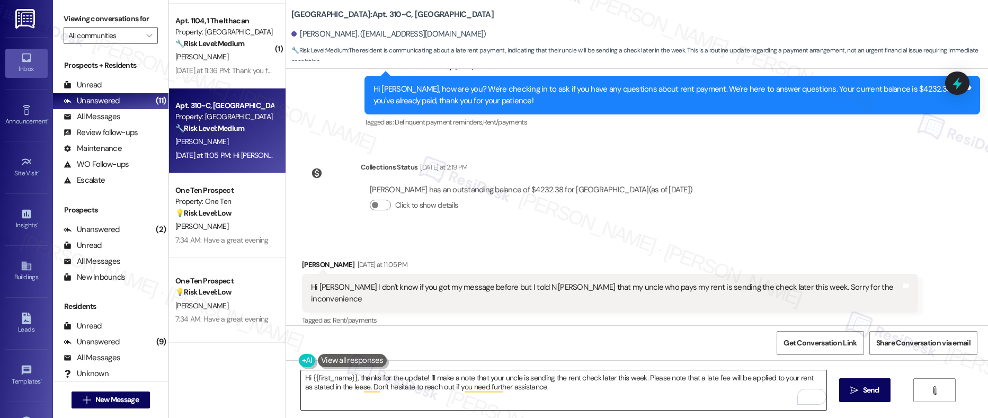
click at [678, 392] on textarea "Hi {{first_name}}, thanks for the update! I'll make a note that your uncle is s…" at bounding box center [563, 390] width 525 height 40
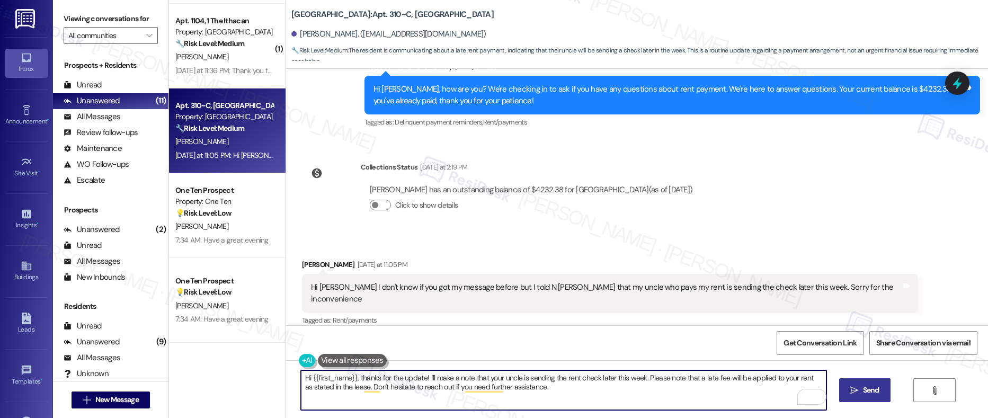
click at [869, 397] on button " Send" at bounding box center [864, 390] width 51 height 24
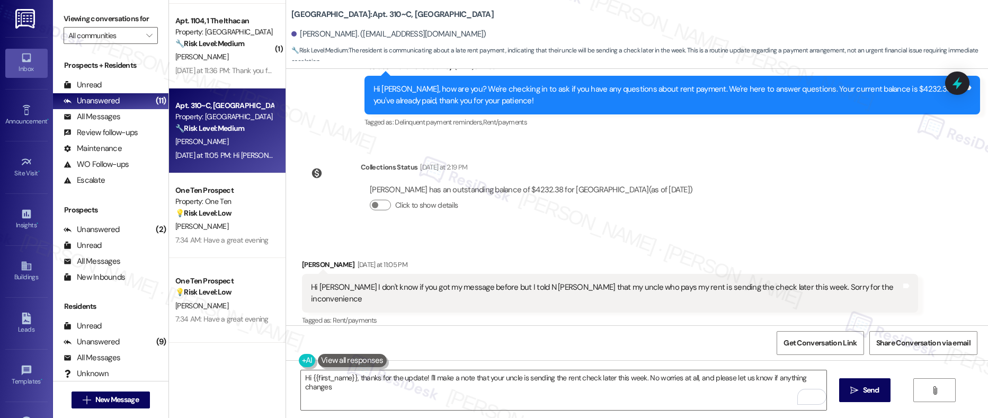
type textarea "Hi {{first_name}}, thanks for the update! I'll make a note that your uncle is s…"
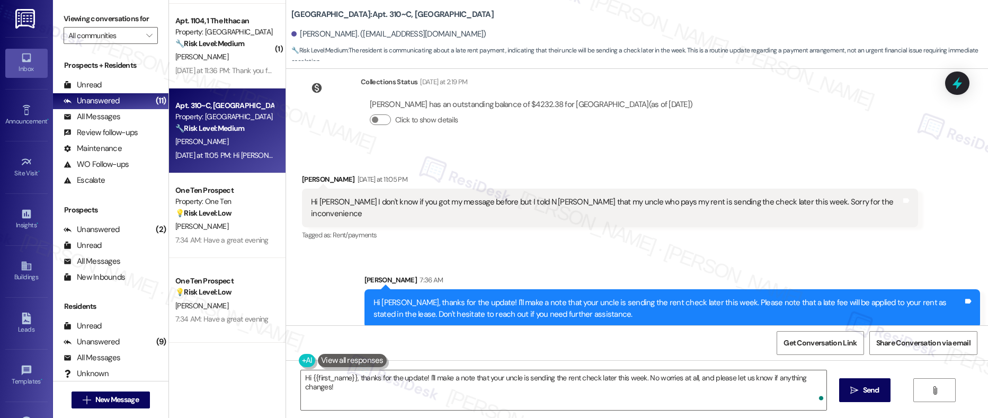
scroll to position [420, 0]
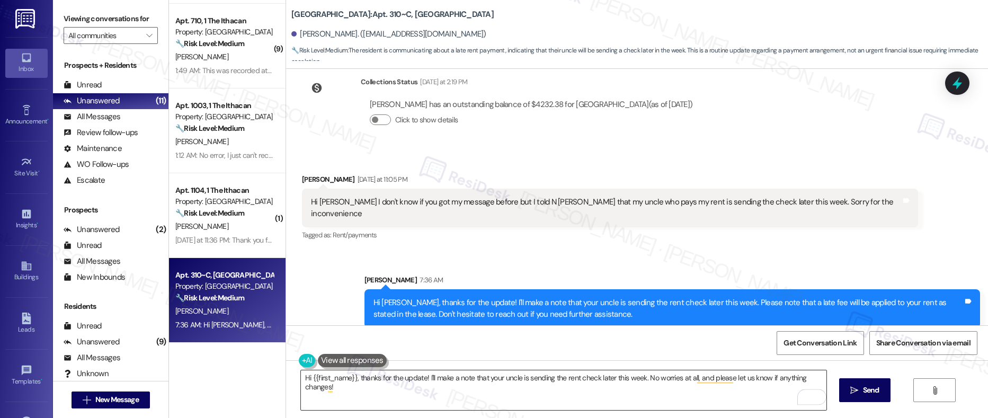
click at [581, 408] on textarea "Hi {{first_name}}, thanks for the update! I'll make a note that your uncle is s…" at bounding box center [563, 390] width 525 height 40
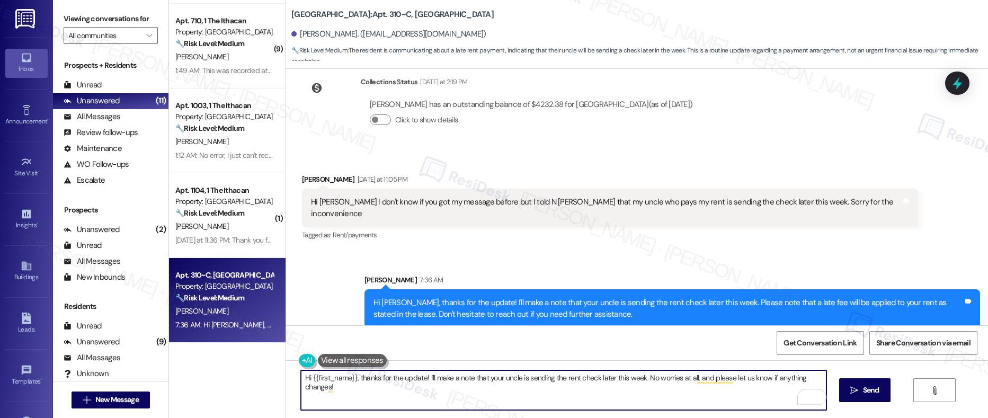
click at [581, 408] on textarea "Hi {{first_name}}, thanks for the update! I'll make a note that your uncle is s…" at bounding box center [563, 390] width 525 height 40
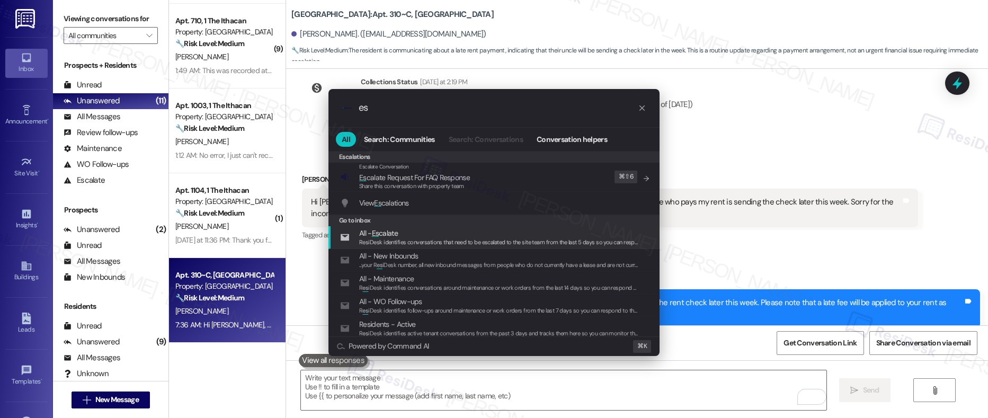
type input "e"
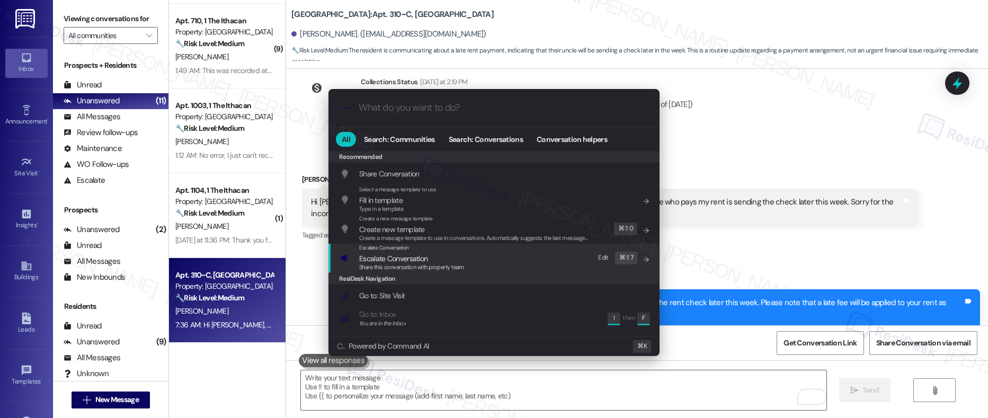
click at [539, 269] on div "Escalate Conversation Escalate Conversation Share this conversation with proper…" at bounding box center [495, 258] width 310 height 29
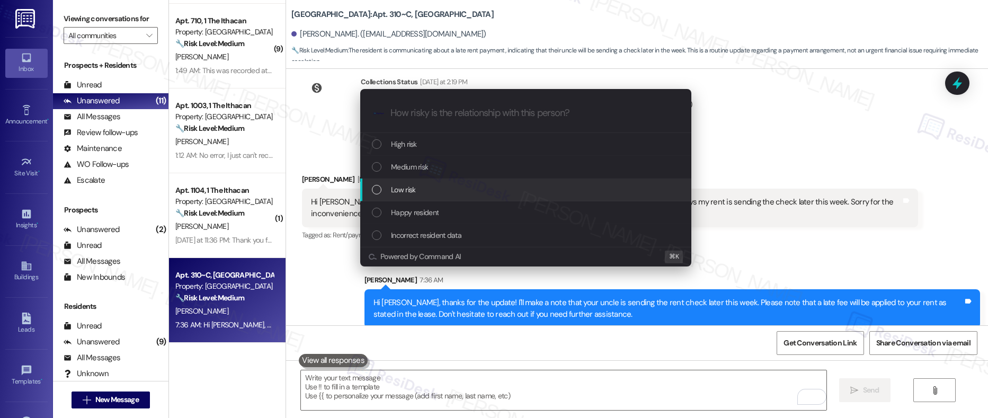
click at [463, 197] on div "Low risk" at bounding box center [525, 189] width 331 height 23
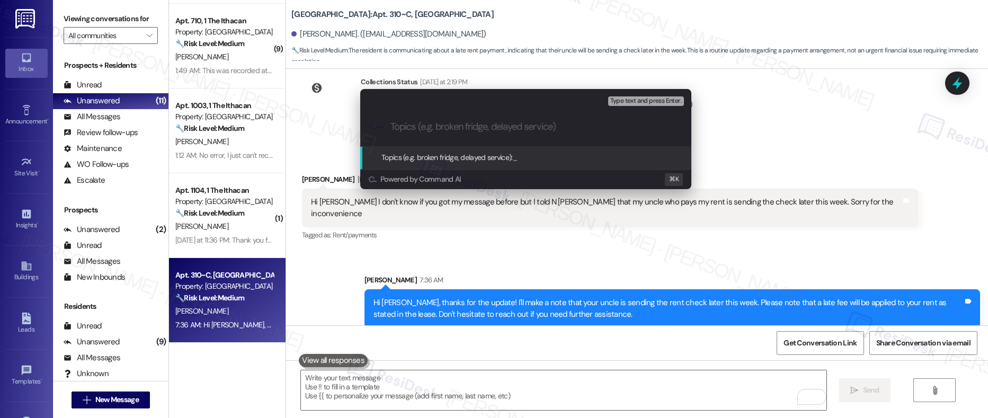
type input "{"
type input "[FYI] Promise to Pay"
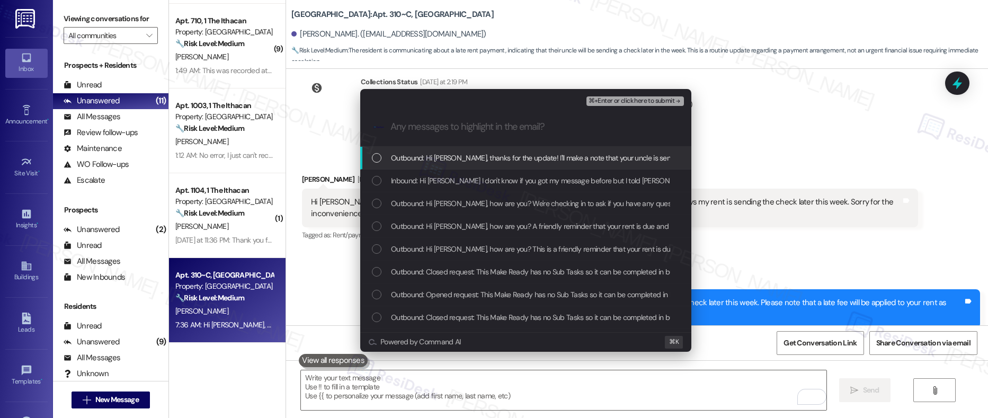
click at [504, 157] on span "Outbound: Hi Finn, thanks for the update! I'll make a note that your uncle is s…" at bounding box center [789, 158] width 796 height 12
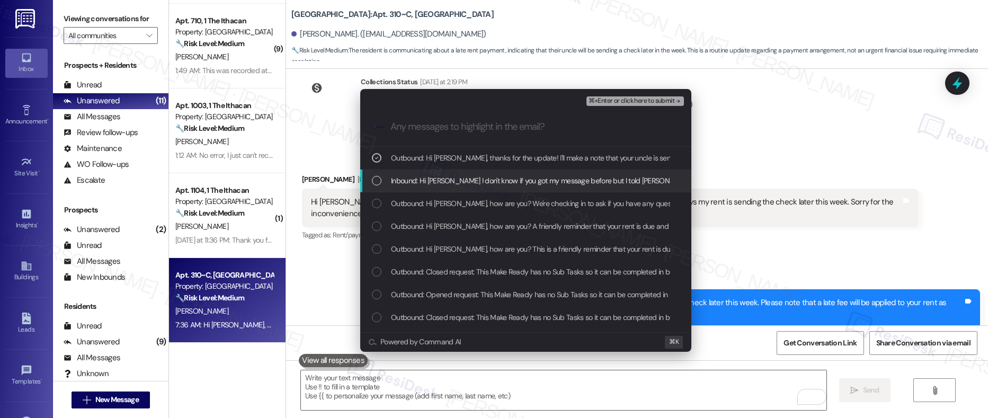
click at [499, 176] on span "Inbound: Hi Sarah I don't know if you got my message before but I told N Nolan …" at bounding box center [693, 181] width 604 height 12
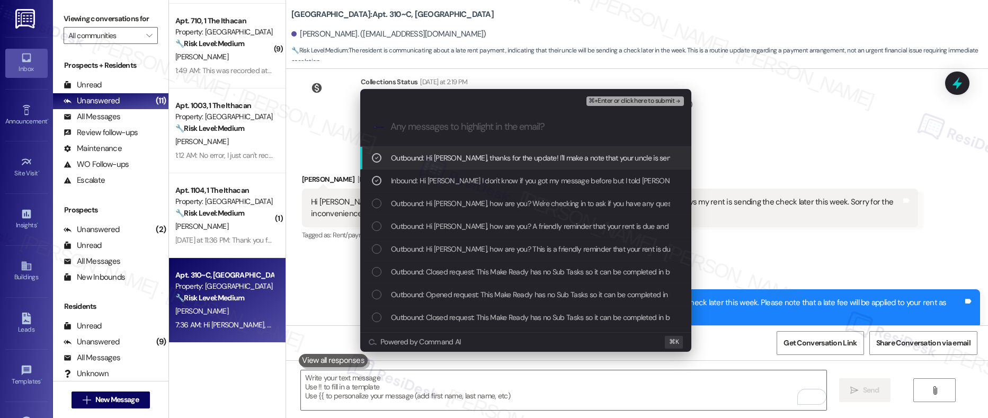
click at [649, 102] on span "⌘+Enter or click here to submit" at bounding box center [631, 100] width 86 height 7
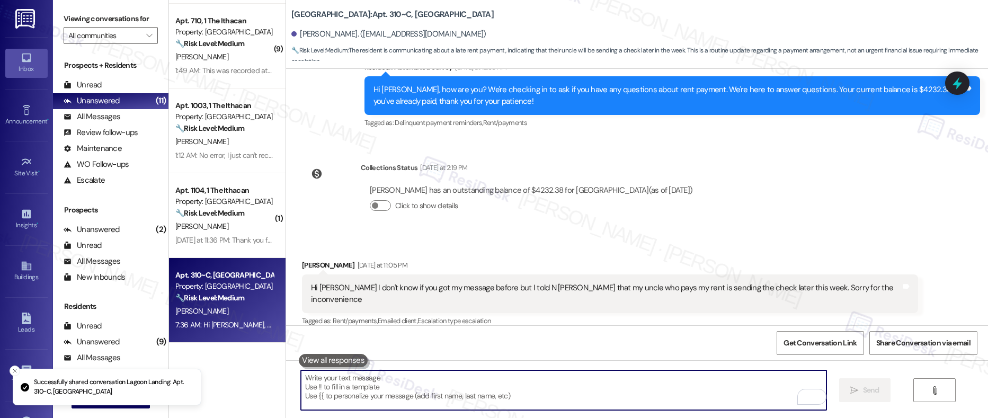
scroll to position [815, 0]
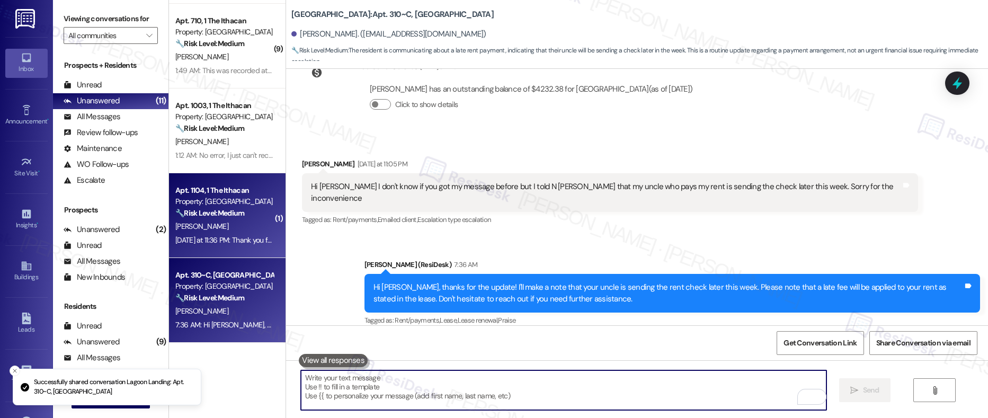
click at [223, 227] on div "[PERSON_NAME]" at bounding box center [224, 226] width 100 height 13
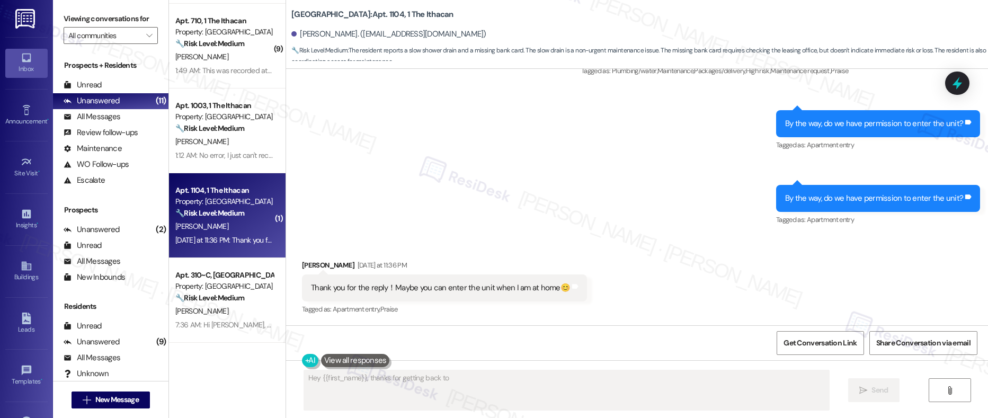
scroll to position [728, 0]
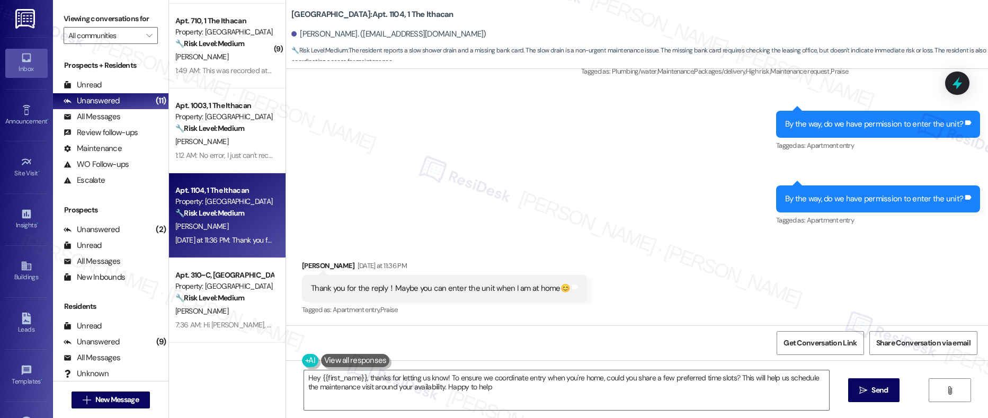
type textarea "Hey {{first_name}}, thanks for letting us know! To ensure we coordinate entry w…"
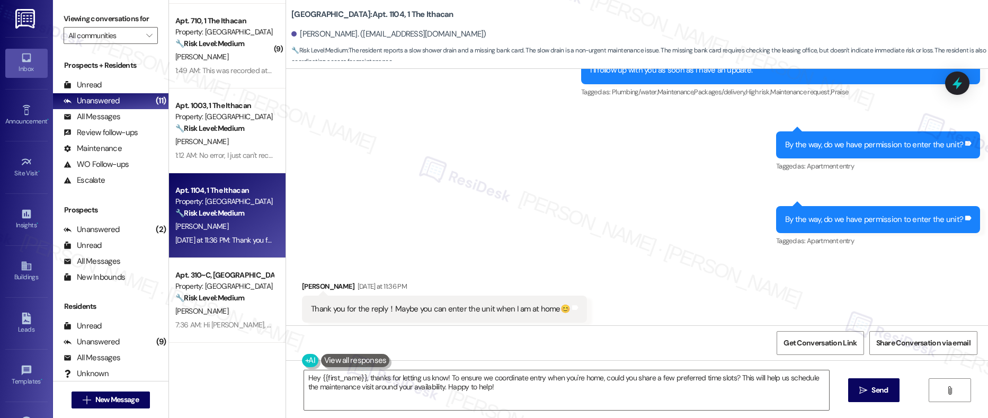
scroll to position [728, 0]
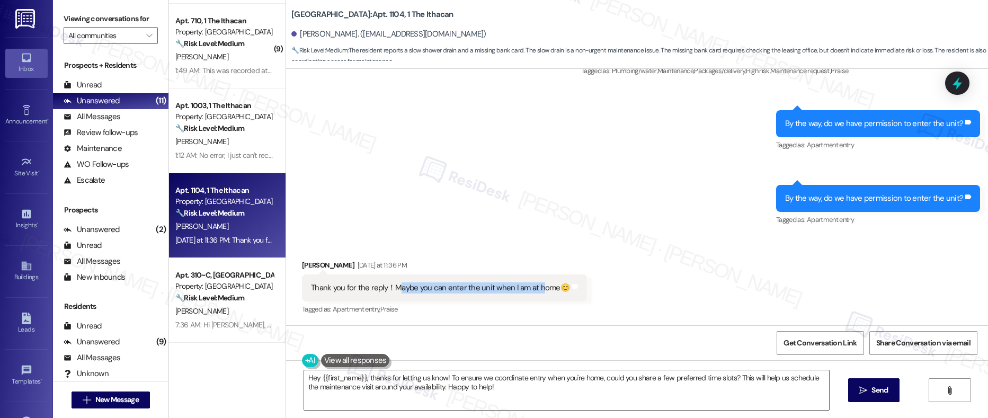
drag, startPoint x: 389, startPoint y: 288, endPoint x: 532, endPoint y: 289, distance: 143.0
click at [532, 289] on div "Thank you for the reply！Maybe you can enter the unit when I am at home😊" at bounding box center [440, 287] width 259 height 11
click at [508, 290] on div "Thank you for the reply！Maybe you can enter the unit when I am at home😊" at bounding box center [440, 287] width 259 height 11
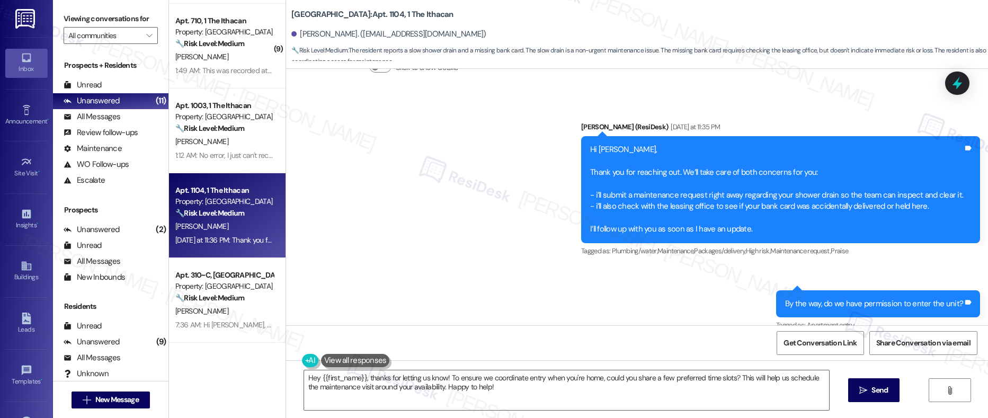
scroll to position [546, 0]
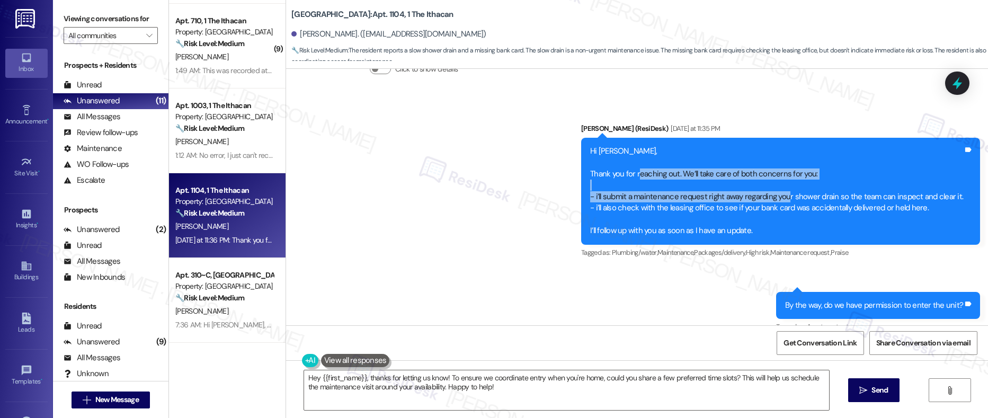
drag, startPoint x: 645, startPoint y: 173, endPoint x: 789, endPoint y: 195, distance: 146.3
click at [789, 195] on div "Hi Yike, Thank you for reaching out. We’ll take care of both concerns for you: …" at bounding box center [776, 191] width 373 height 91
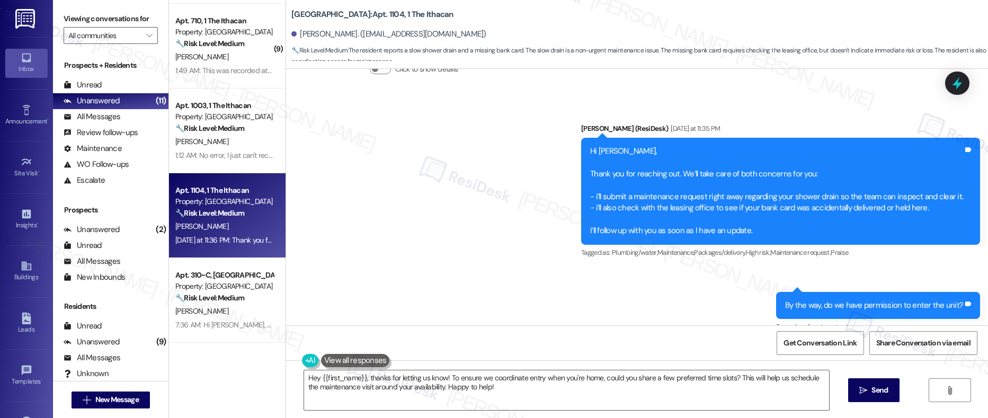
drag, startPoint x: 742, startPoint y: 196, endPoint x: 855, endPoint y: 198, distance: 112.3
click at [855, 198] on div "Hi Yike, Thank you for reaching out. We’ll take care of both concerns for you: …" at bounding box center [776, 191] width 373 height 91
drag, startPoint x: 779, startPoint y: 198, endPoint x: 941, endPoint y: 200, distance: 162.0
click at [941, 200] on div "Hi Yike, Thank you for reaching out. We’ll take care of both concerns for you: …" at bounding box center [776, 191] width 373 height 91
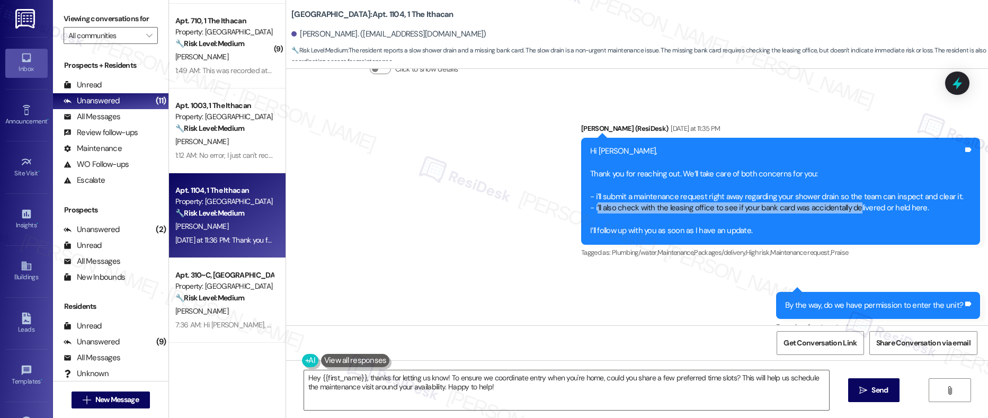
drag, startPoint x: 602, startPoint y: 208, endPoint x: 862, endPoint y: 211, distance: 260.0
click at [862, 211] on div "Hi Yike, Thank you for reaching out. We’ll take care of both concerns for you: …" at bounding box center [776, 191] width 373 height 91
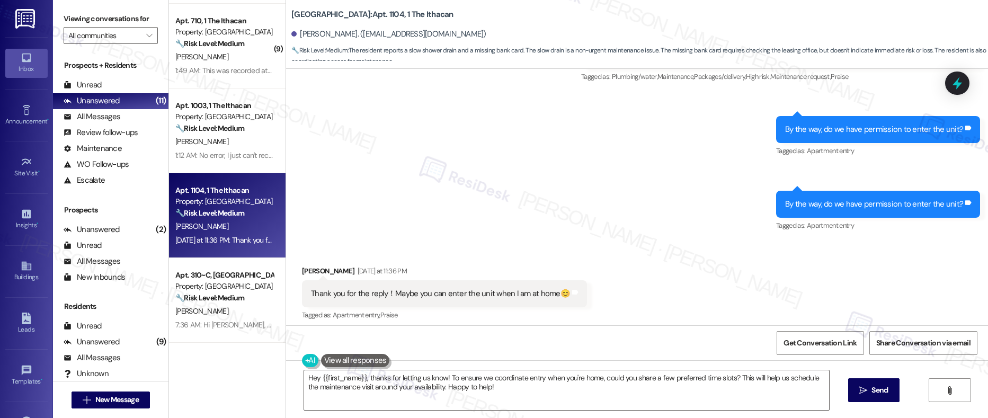
scroll to position [728, 0]
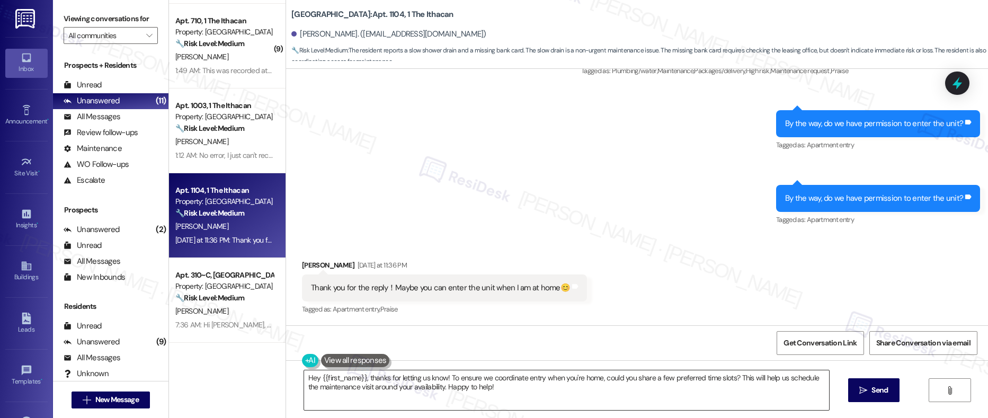
click at [446, 384] on textarea "Hey {{first_name}}, thanks for letting us know! To ensure we coordinate entry w…" at bounding box center [566, 390] width 525 height 40
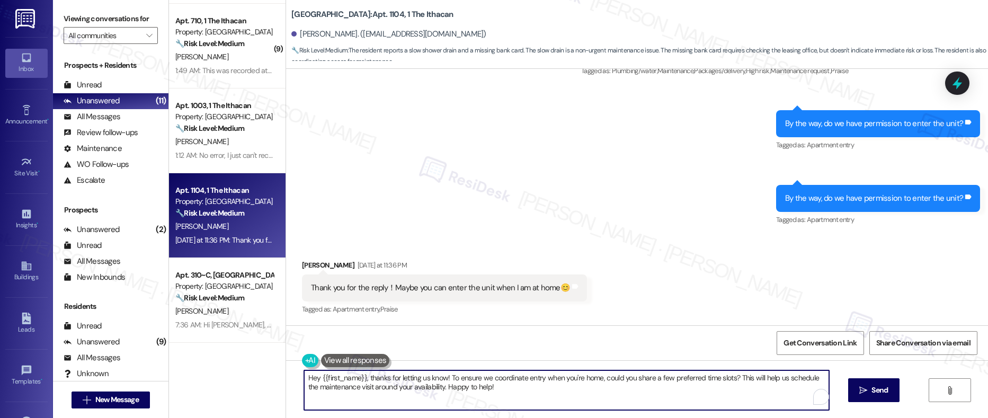
click at [446, 384] on textarea "Hey {{first_name}}, thanks for letting us know! To ensure we coordinate entry w…" at bounding box center [566, 390] width 525 height 40
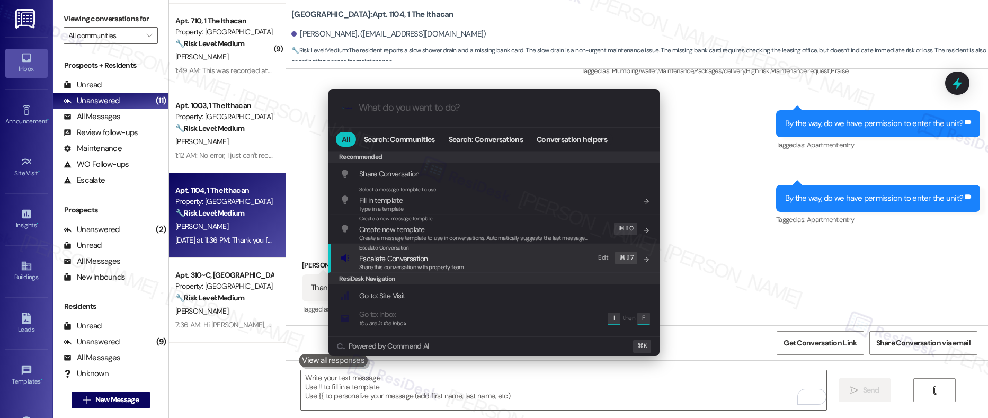
click at [417, 262] on span "Escalate Conversation" at bounding box center [393, 259] width 68 height 10
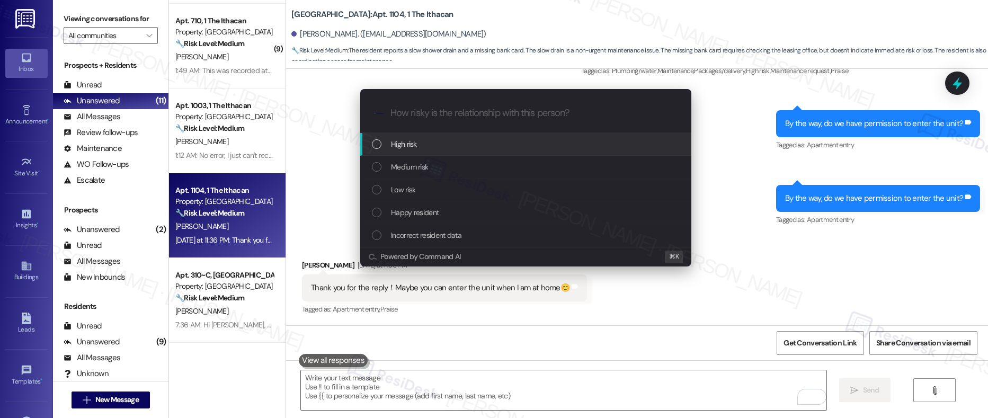
click at [437, 146] on div "High risk" at bounding box center [527, 144] width 310 height 12
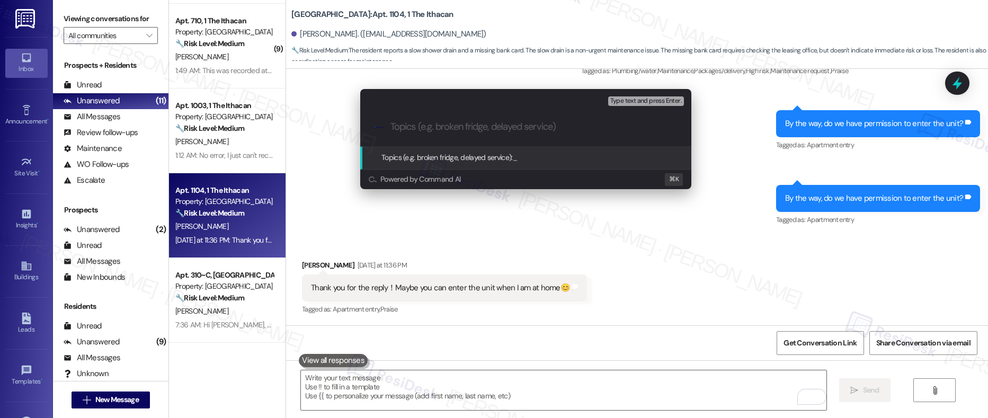
type input "M"
click at [528, 127] on input "[Mail] Resident Inquiring if Bankard Was Received" at bounding box center [529, 126] width 279 height 11
type input "[Mail] Resident Inquiring if Bankard Mail Was Received"
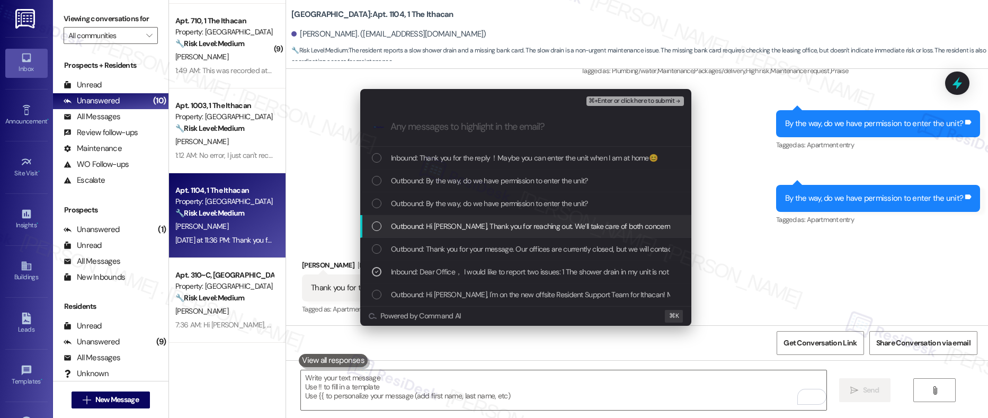
click at [555, 225] on span "Outbound: Hi Yike, Thank you for reaching out. We’ll take care of both concerns…" at bounding box center [949, 226] width 1117 height 12
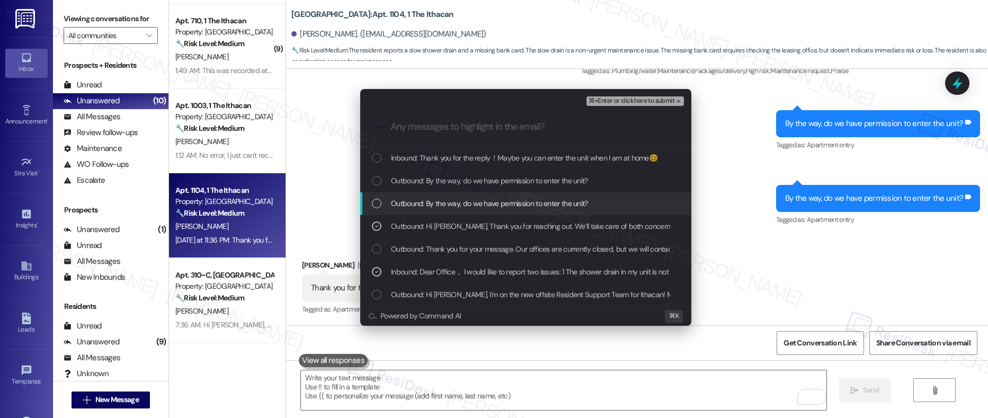
click at [556, 202] on span "Outbound: By the way, do we have permission to enter the unit?" at bounding box center [489, 204] width 197 height 12
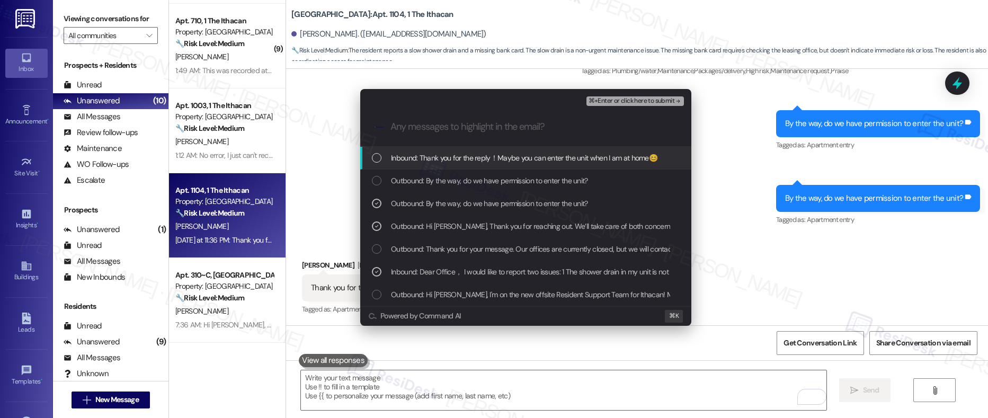
click at [567, 150] on div "Inbound: Thank you for the reply！Maybe you can enter the unit when I am at home😊" at bounding box center [525, 158] width 331 height 23
click at [598, 100] on span "⌘+Enter or click here to submit" at bounding box center [631, 100] width 86 height 7
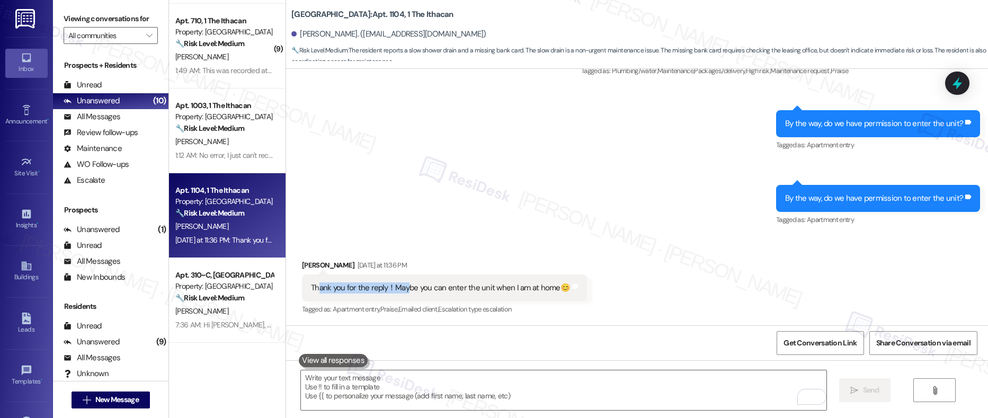
drag, startPoint x: 311, startPoint y: 288, endPoint x: 400, endPoint y: 286, distance: 89.0
click at [400, 286] on div "Thank you for the reply！Maybe you can enter the unit when I am at home😊" at bounding box center [440, 287] width 259 height 11
click at [342, 284] on div "Thank you for the reply！Maybe you can enter the unit when I am at home😊" at bounding box center [440, 287] width 259 height 11
drag, startPoint x: 320, startPoint y: 284, endPoint x: 461, endPoint y: 288, distance: 140.4
click at [461, 288] on div "Thank you for the reply！Maybe you can enter the unit when I am at home😊" at bounding box center [440, 287] width 259 height 11
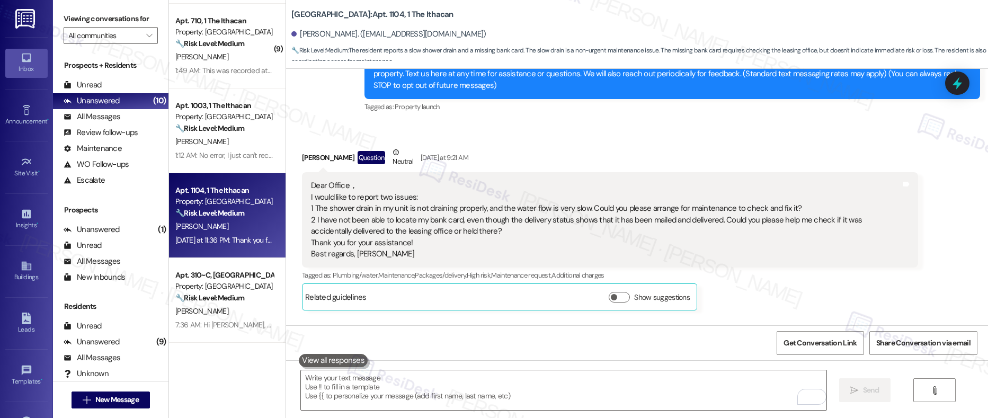
scroll to position [113, 0]
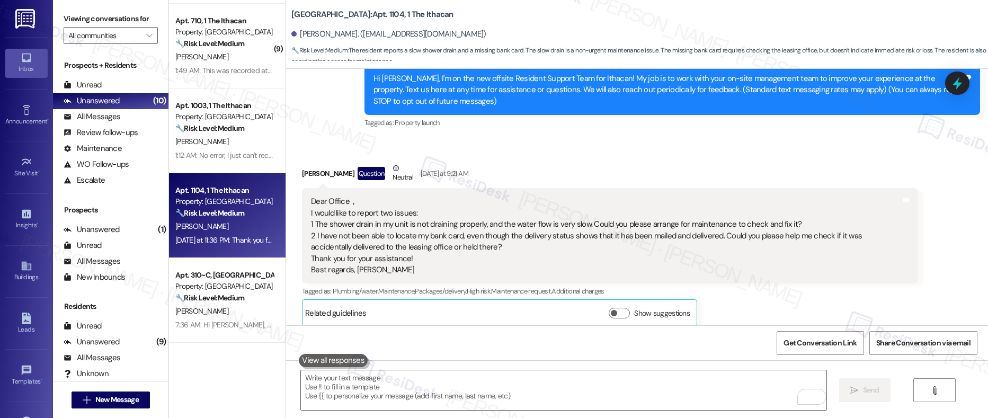
drag, startPoint x: 309, startPoint y: 225, endPoint x: 791, endPoint y: 226, distance: 481.9
click at [791, 226] on div "Dear Office， I would like to report two issues: 1 The shower drain in my unit i…" at bounding box center [605, 235] width 589 height 79
copy div "he shower drain in my unit is not draining properly, and the water flow is very…"
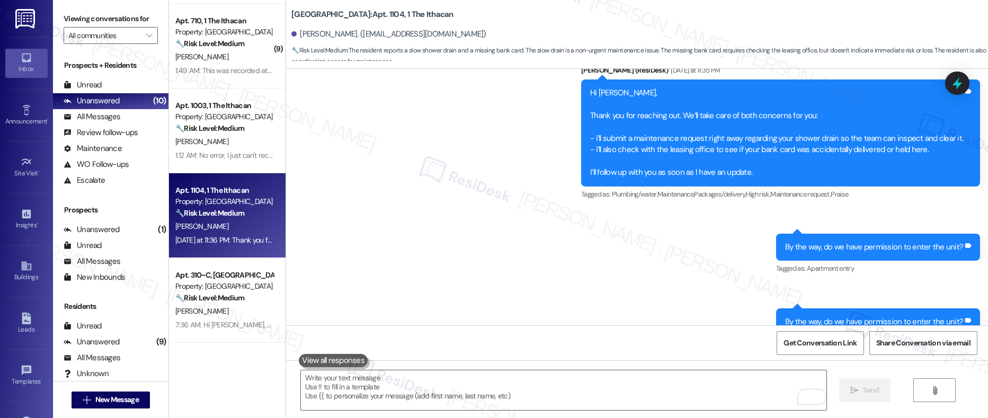
scroll to position [728, 0]
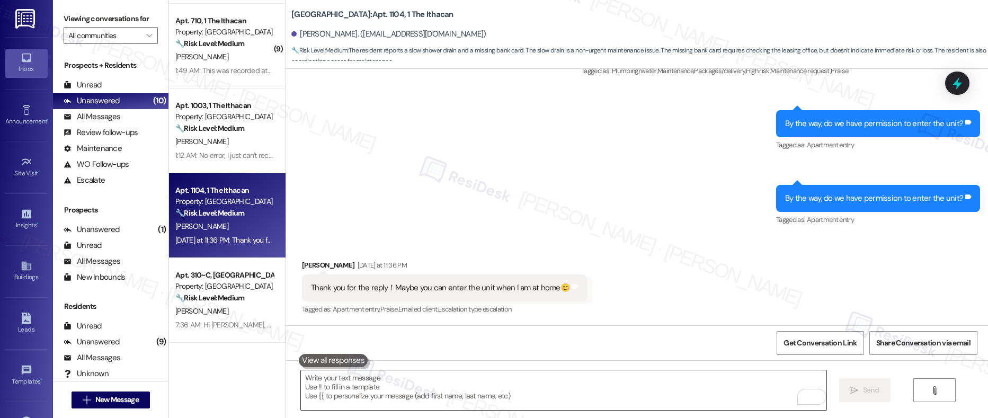
click at [413, 379] on textarea "To enrich screen reader interactions, please activate Accessibility in Grammarl…" at bounding box center [563, 390] width 525 height 40
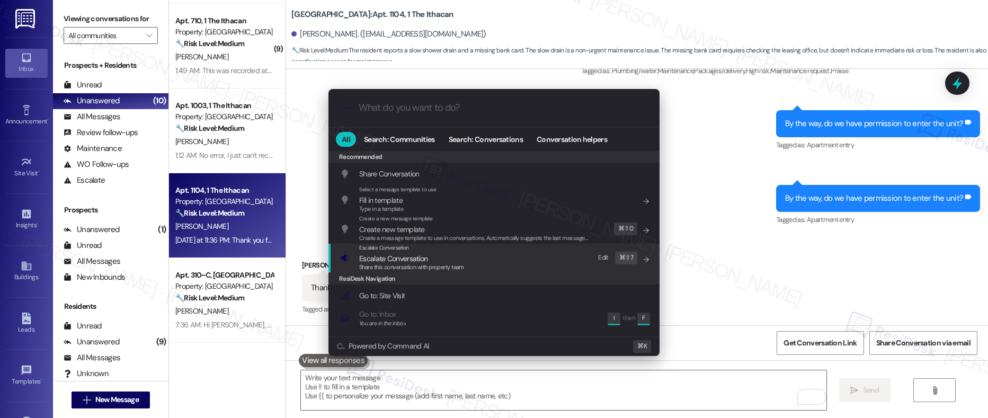
click at [417, 258] on span "Escalate Conversation" at bounding box center [393, 259] width 68 height 10
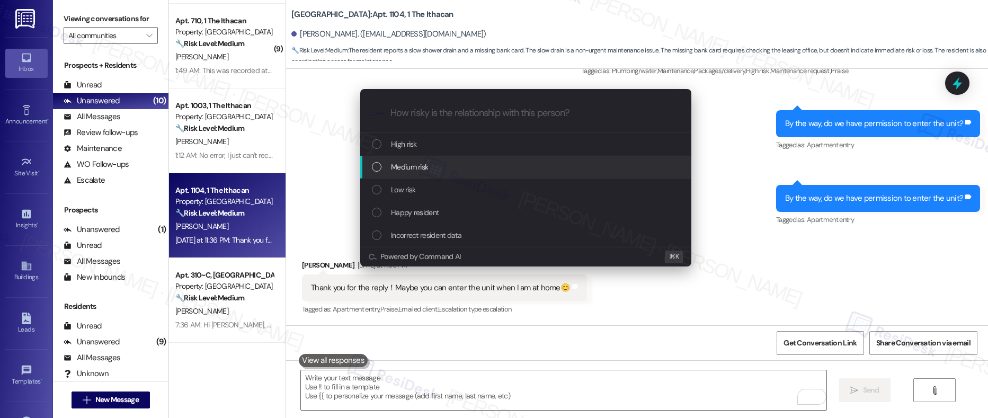
click at [435, 167] on div "Medium risk" at bounding box center [527, 167] width 310 height 12
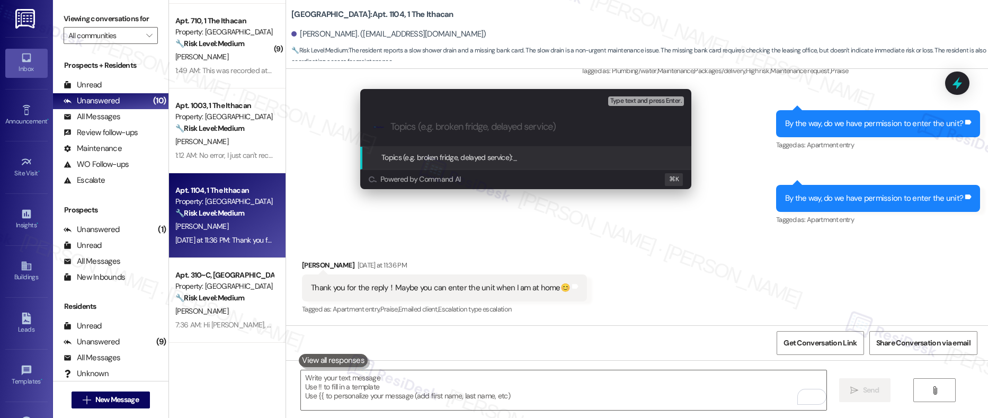
click at [430, 122] on input "Topics (e.g. broken fridge, delayed service)" at bounding box center [534, 126] width 288 height 11
paste input "Shower Drain Not Draining Properly"
type input "Shower Drain Not Draining Properly"
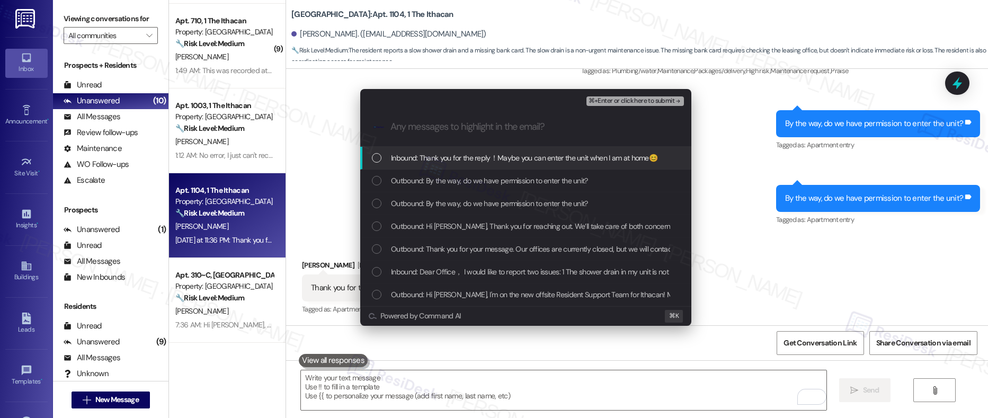
click at [522, 166] on div "Inbound: Thank you for the reply！Maybe you can enter the unit when I am at home😊" at bounding box center [525, 158] width 331 height 23
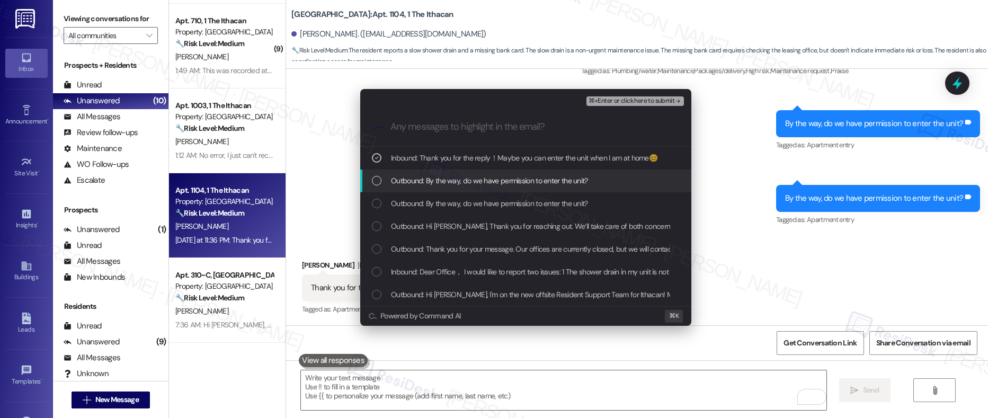
click at [517, 183] on span "Outbound: By the way, do we have permission to enter the unit?" at bounding box center [489, 181] width 197 height 12
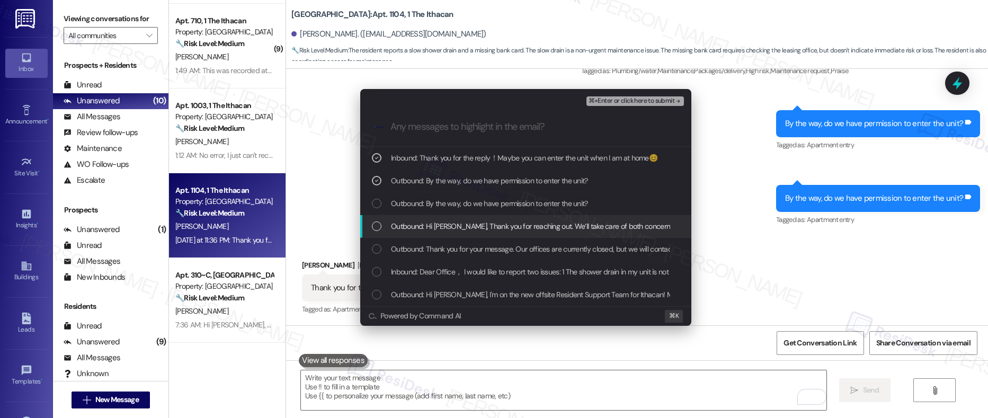
click at [507, 226] on span "Outbound: Hi Yike, Thank you for reaching out. We’ll take care of both concerns…" at bounding box center [949, 226] width 1117 height 12
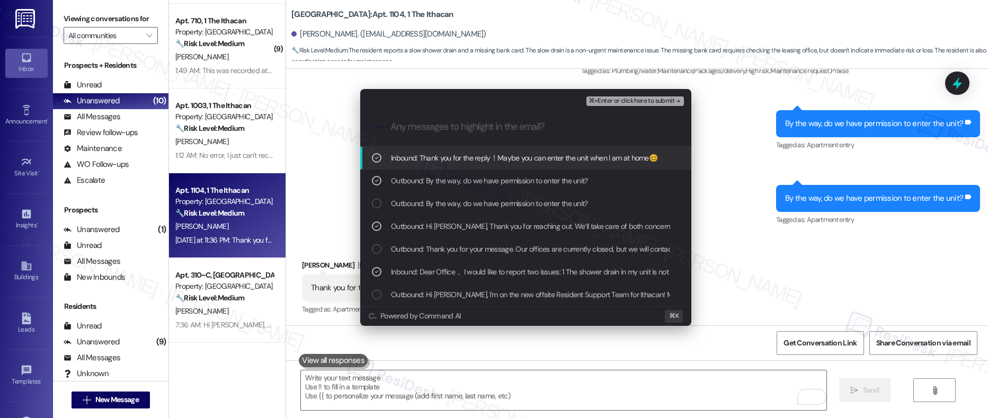
click at [624, 98] on span "⌘+Enter or click here to submit" at bounding box center [631, 100] width 86 height 7
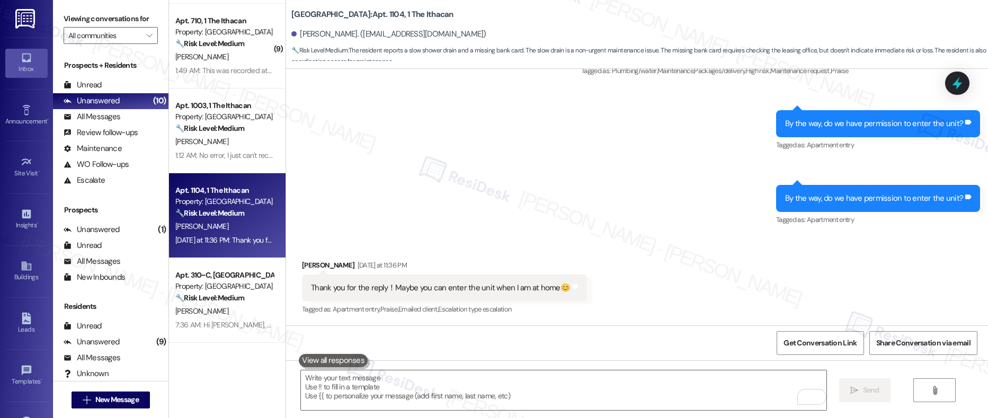
scroll to position [728, 0]
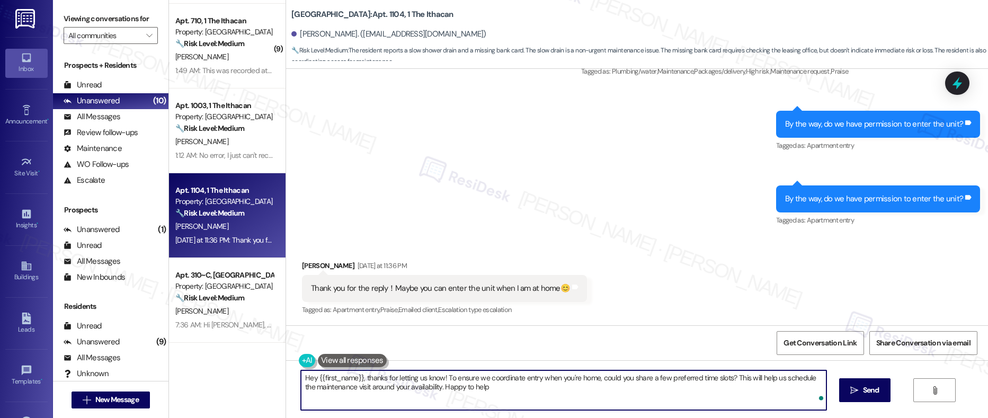
type textarea "Hey {{first_name}}, thanks for letting us know! To ensure we coordinate entry w…"
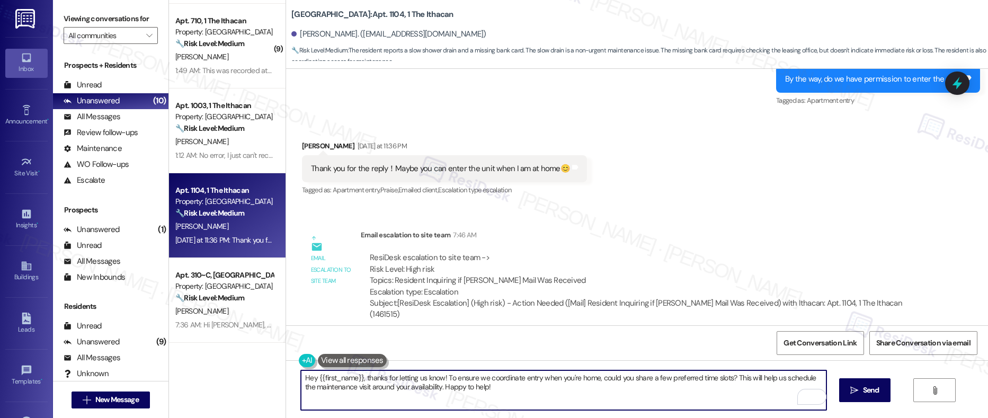
click at [578, 391] on textarea "Hey {{first_name}}, thanks for letting us know! To ensure we coordinate entry w…" at bounding box center [563, 390] width 525 height 40
click at [577, 391] on textarea "Hey {{first_name}}, thanks for letting us know! To ensure we coordinate entry w…" at bounding box center [563, 390] width 525 height 40
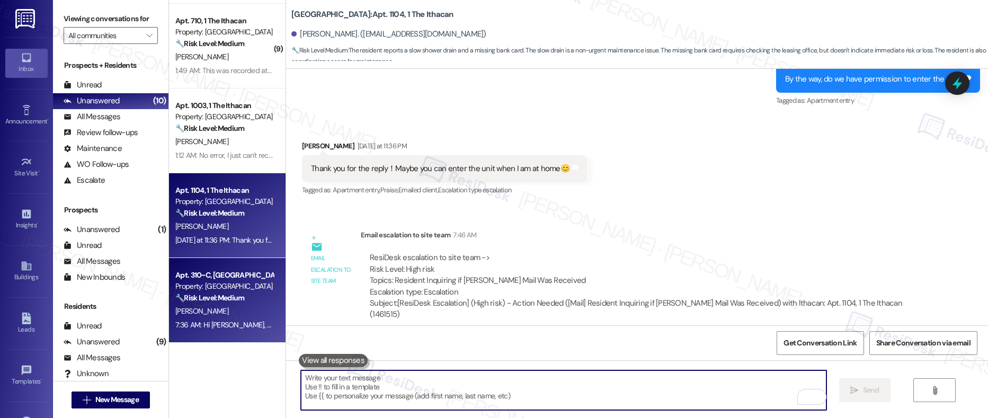
click at [203, 271] on div "Apt. 310~C, 1 Lagoon Landing" at bounding box center [224, 275] width 98 height 11
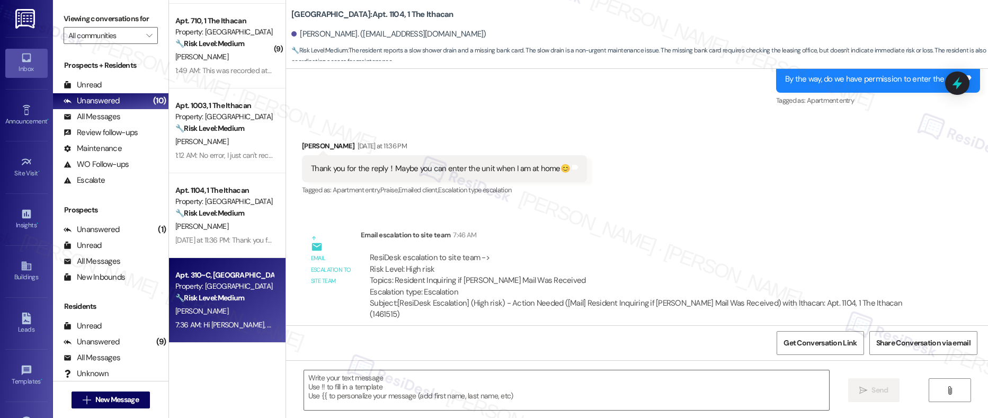
type textarea "Fetching suggested responses. Please feel free to read through the conversation…"
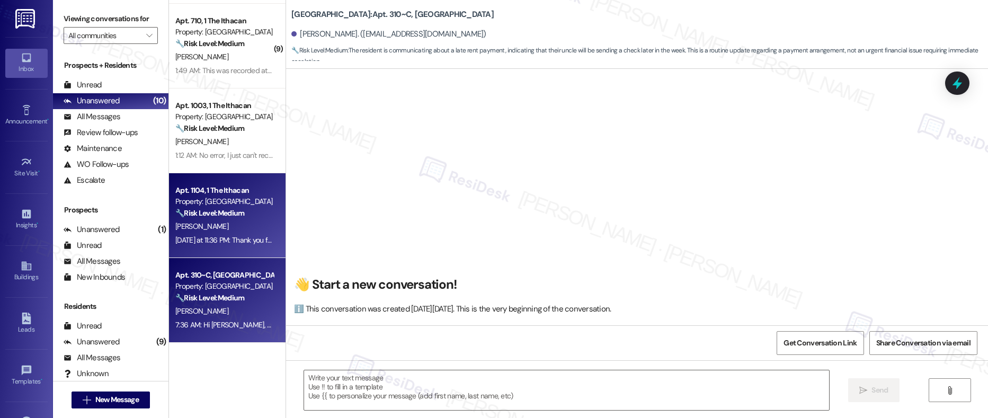
click at [211, 213] on strong "🔧 Risk Level: Medium" at bounding box center [209, 213] width 69 height 10
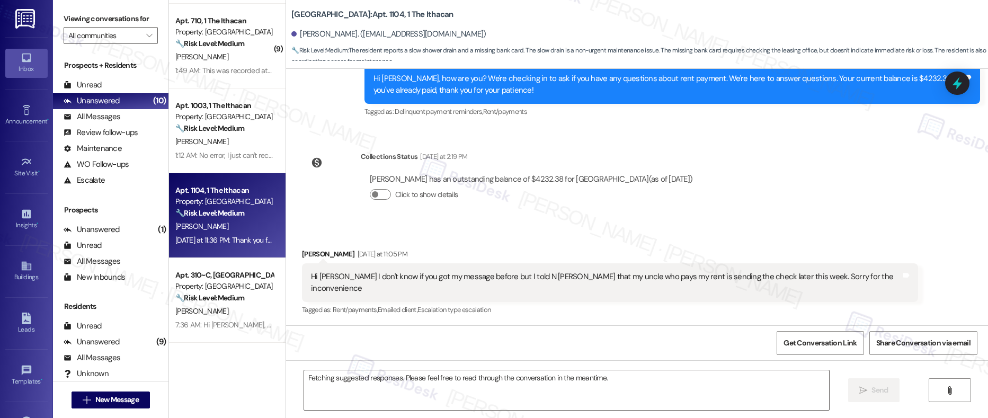
scroll to position [728, 0]
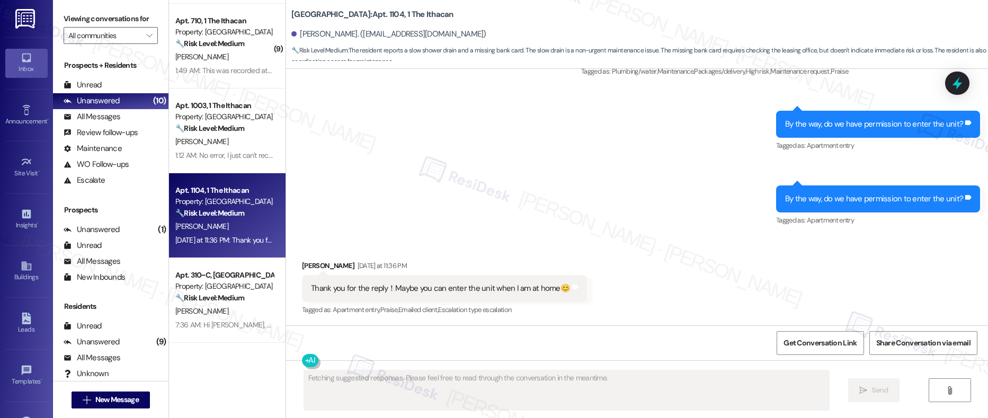
click at [237, 219] on div "Apt. 1104, 1 The Ithacan Property: Ithacan 🔧 Risk Level: Medium The resident re…" at bounding box center [224, 202] width 100 height 36
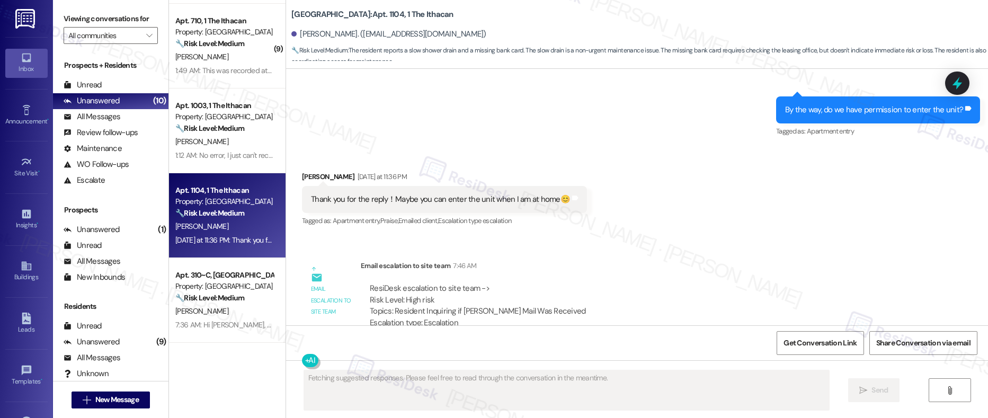
scroll to position [966, 0]
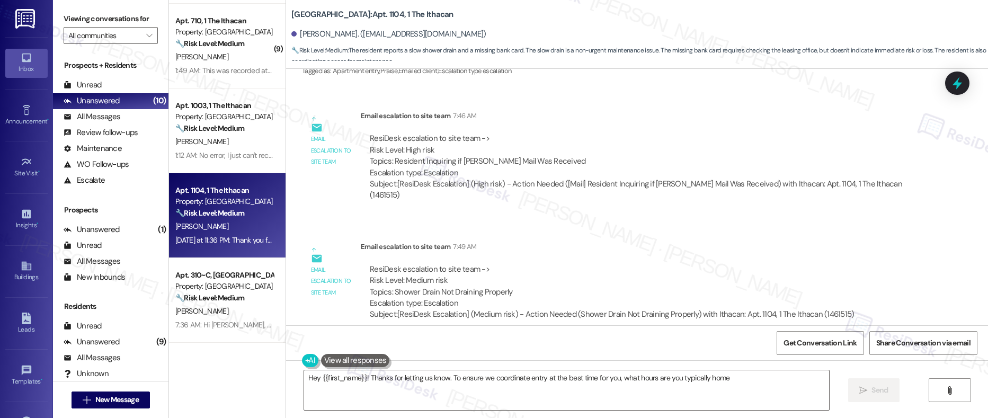
type textarea "Hey {{first_name}}! Thanks for letting us know. To ensure we coordinate entry a…"
click at [394, 382] on textarea "Hey {{first_name}}! Thanks for letting us know. To ensure we coordinate entry a…" at bounding box center [566, 390] width 525 height 40
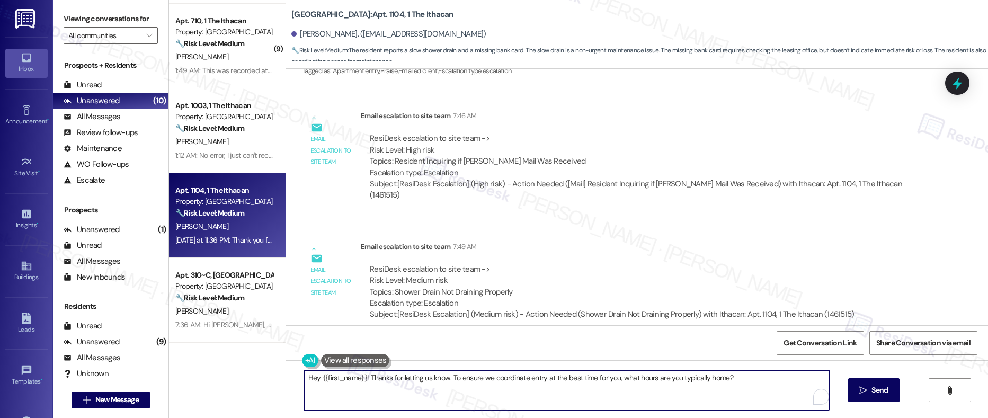
click at [394, 382] on textarea "Hey {{first_name}}! Thanks for letting us know. To ensure we coordinate entry a…" at bounding box center [566, 390] width 525 height 40
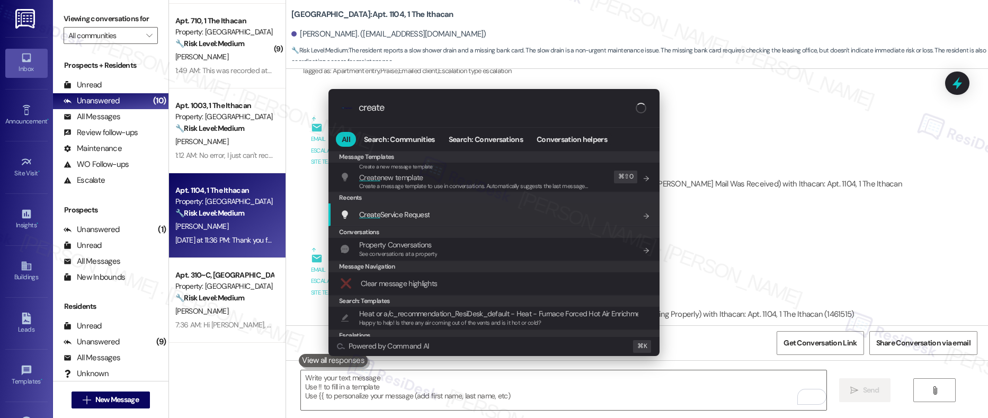
type input "create"
click at [433, 213] on div "Create Service Request Add shortcut" at bounding box center [495, 215] width 310 height 12
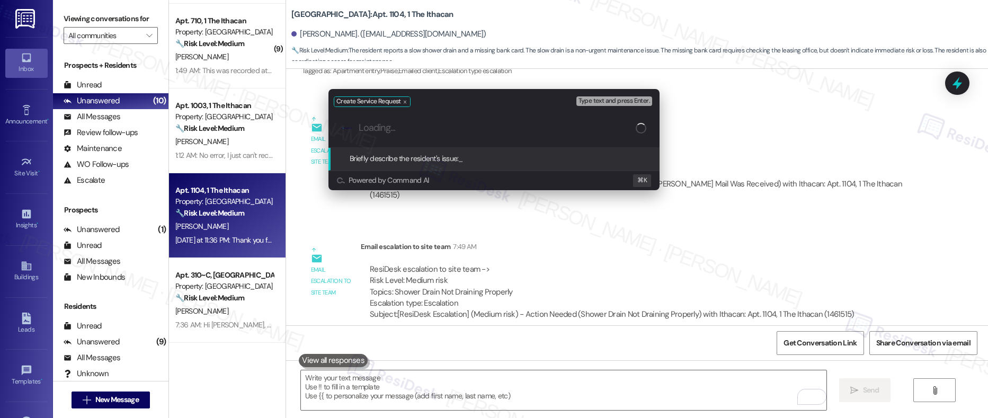
paste input "Shower Drain Not Draining Properly"
type input "Shower Drain Not Draining Properly"
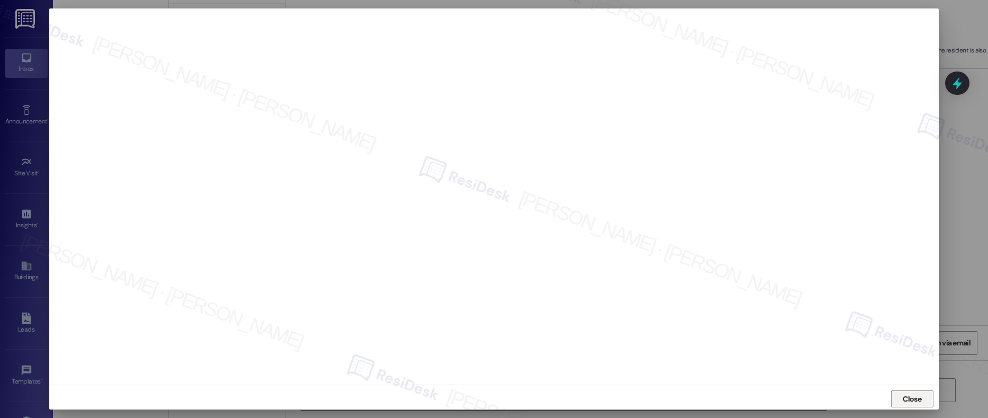
click at [917, 402] on span "Close" at bounding box center [911, 398] width 19 height 11
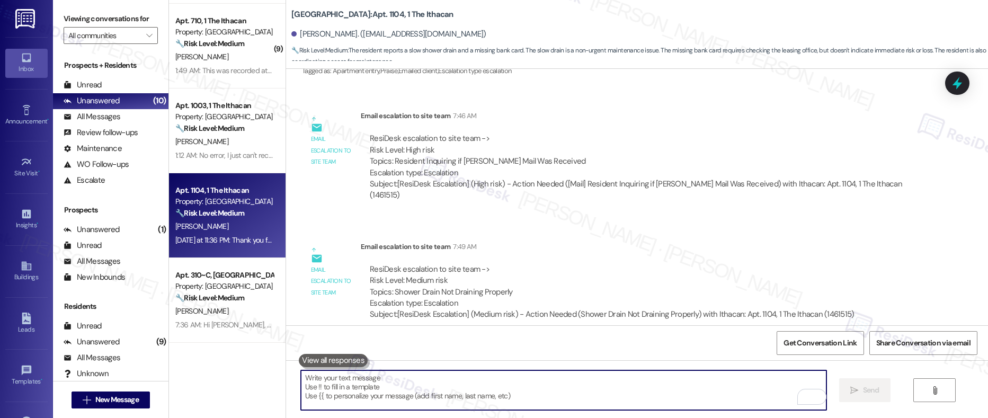
click at [660, 389] on textarea "To enrich screen reader interactions, please activate Accessibility in Grammarl…" at bounding box center [563, 390] width 525 height 40
click at [659, 388] on textarea "To enrich screen reader interactions, please activate Accessibility in Grammarl…" at bounding box center [563, 390] width 525 height 40
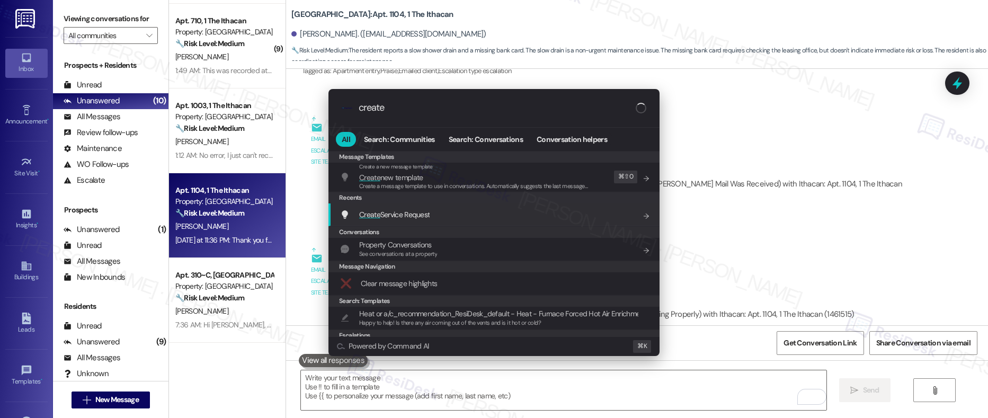
type input "create"
click at [445, 220] on div "Create Service Request Add shortcut" at bounding box center [495, 215] width 310 height 12
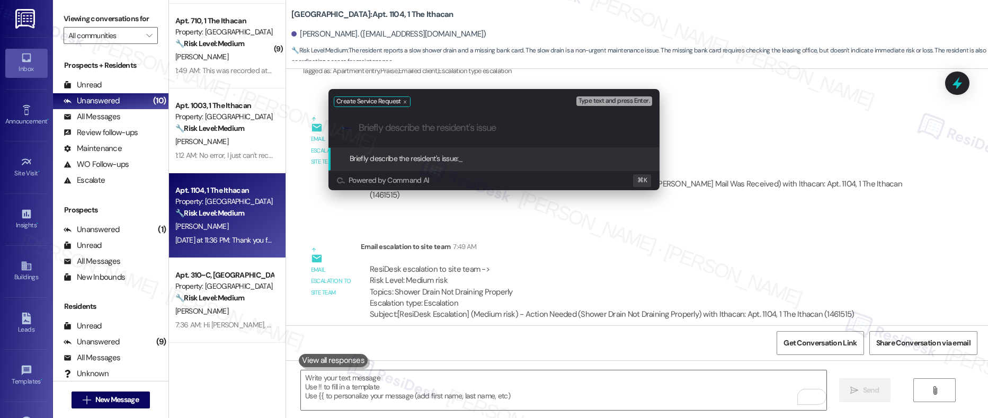
paste input "Shower Drain Not Draining Properly"
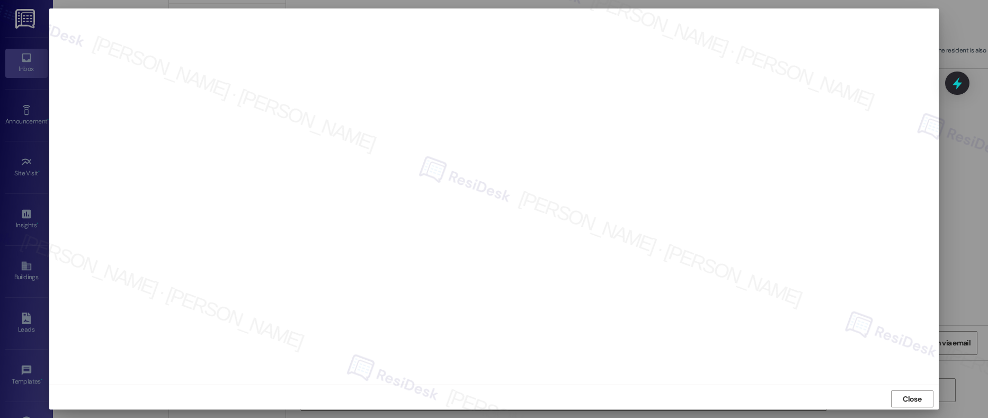
click at [903, 397] on span "Close" at bounding box center [911, 398] width 19 height 11
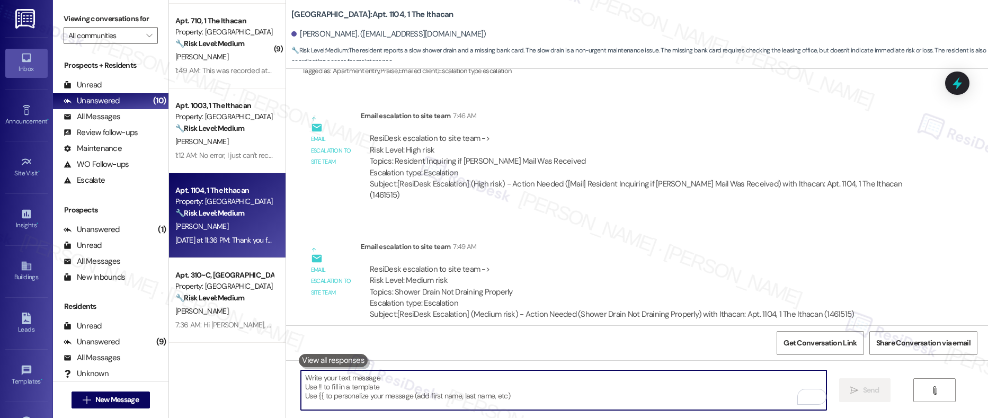
click at [499, 394] on textarea "To enrich screen reader interactions, please activate Accessibility in Grammarl…" at bounding box center [563, 390] width 525 height 40
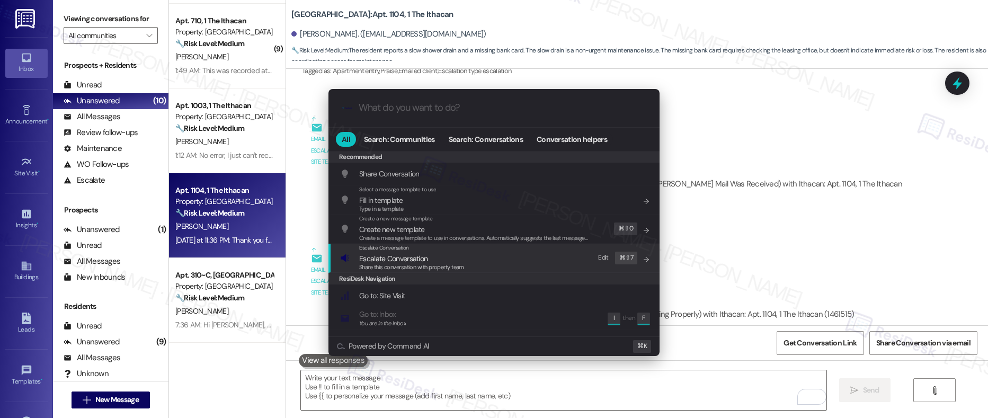
click at [438, 256] on span "Escalate Conversation" at bounding box center [411, 259] width 105 height 12
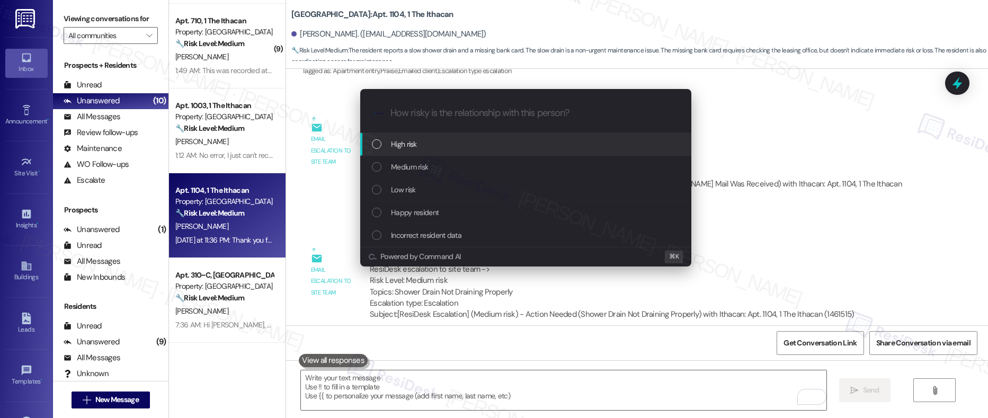
click at [448, 141] on div "High risk" at bounding box center [527, 144] width 310 height 12
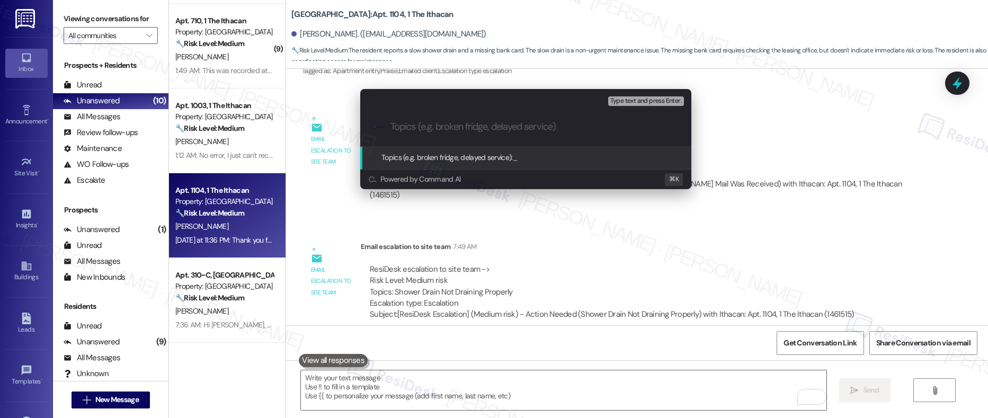
paste input "Work order submitted by Residesk | Work order # 12941872 Shower Drain Not Drain…"
type input "Work order submitted by Residesk | Work order # 12941872 Shower Drain Not Drain…"
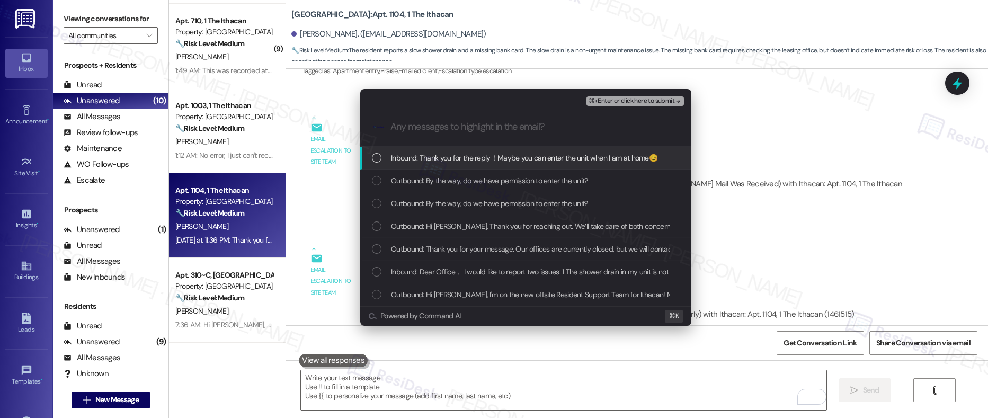
scroll to position [0, 0]
click at [454, 159] on span "Inbound: Thank you for the reply！Maybe you can enter the unit when I am at home😊" at bounding box center [524, 158] width 266 height 12
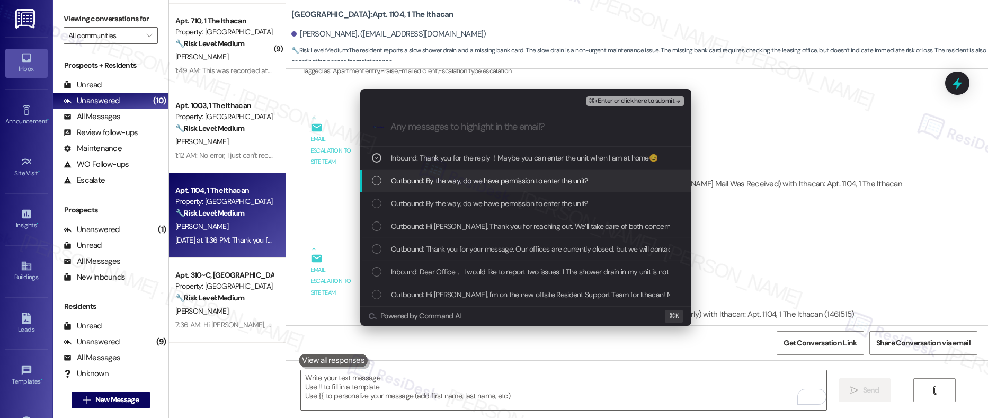
click at [451, 173] on div "Outbound: By the way, do we have permission to enter the unit?" at bounding box center [525, 180] width 331 height 23
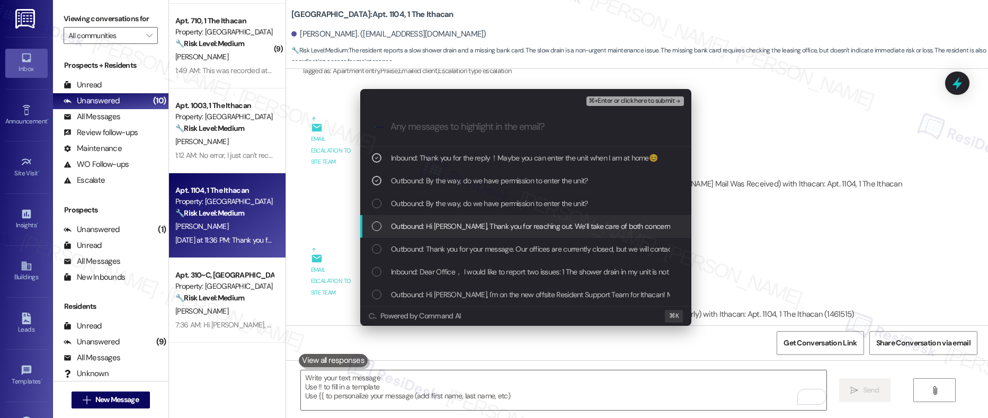
click at [450, 215] on div "Outbound: Hi Yike, Thank you for reaching out. We’ll take care of both concerns…" at bounding box center [525, 226] width 331 height 23
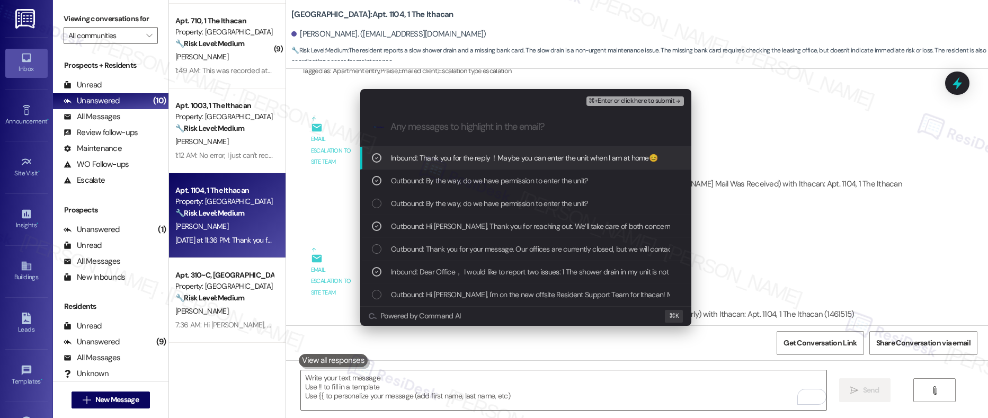
click at [612, 103] on span "⌘+Enter or click here to submit" at bounding box center [631, 100] width 86 height 7
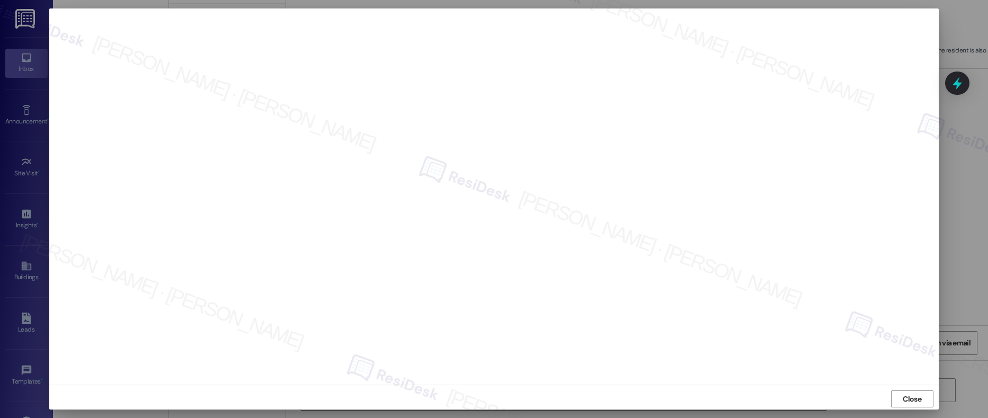
scroll to position [3, 0]
click at [902, 399] on span "Close" at bounding box center [911, 395] width 19 height 11
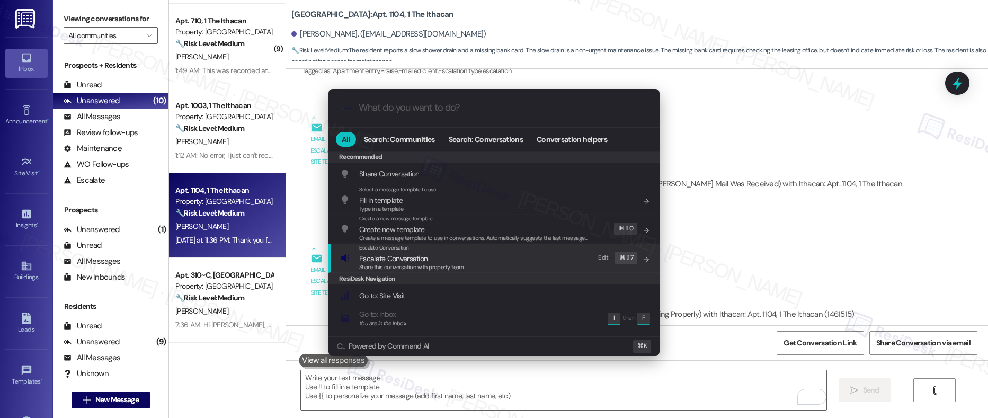
click at [467, 264] on div "Escalate Conversation Escalate Conversation Share this conversation with proper…" at bounding box center [495, 258] width 310 height 29
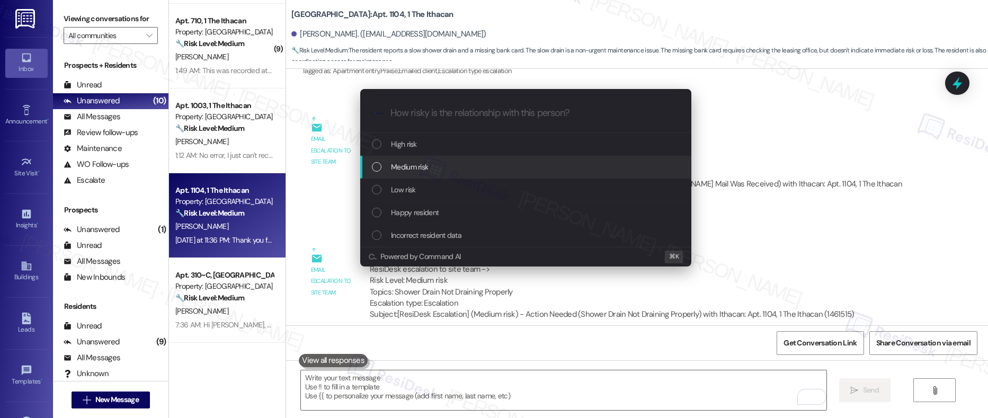
click at [467, 163] on div "Medium risk" at bounding box center [527, 167] width 310 height 12
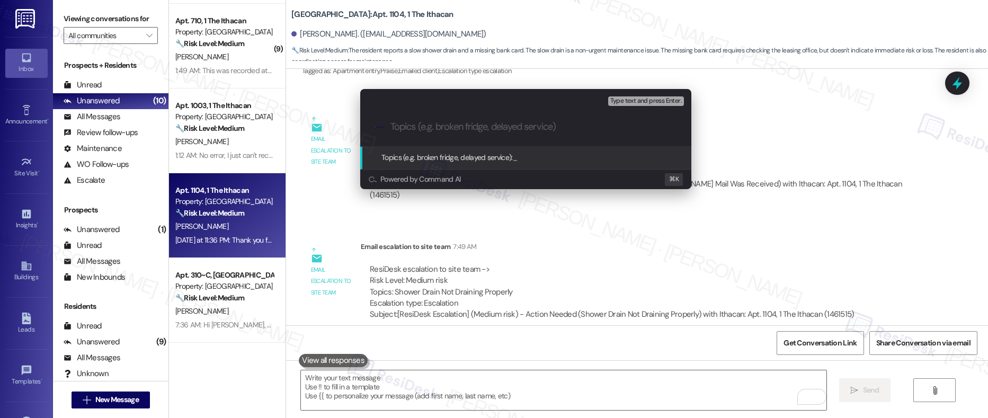
paste input "Work order submitted by Residesk | Work order # 12941872 Shower Drain Not Drain…"
type input "Work order submitted by Residesk | Work order # 12941872 Shower Drain Not Drain…"
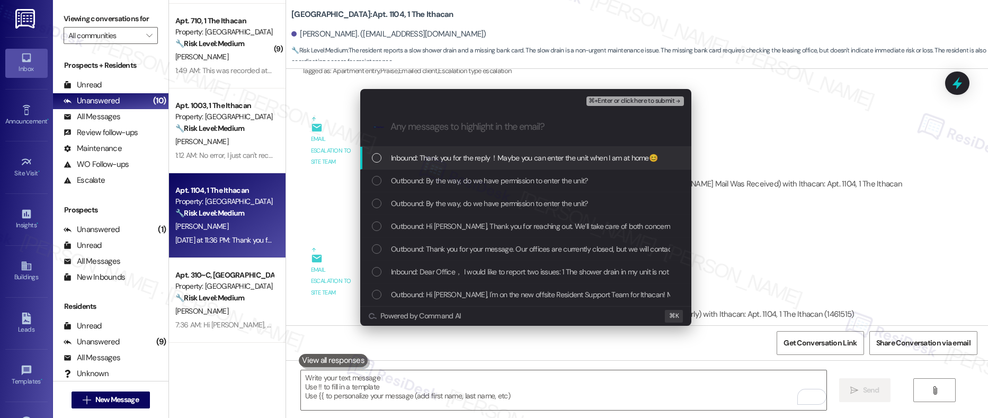
click at [467, 165] on div "Inbound: Thank you for the reply！Maybe you can enter the unit when I am at home😊" at bounding box center [525, 158] width 331 height 23
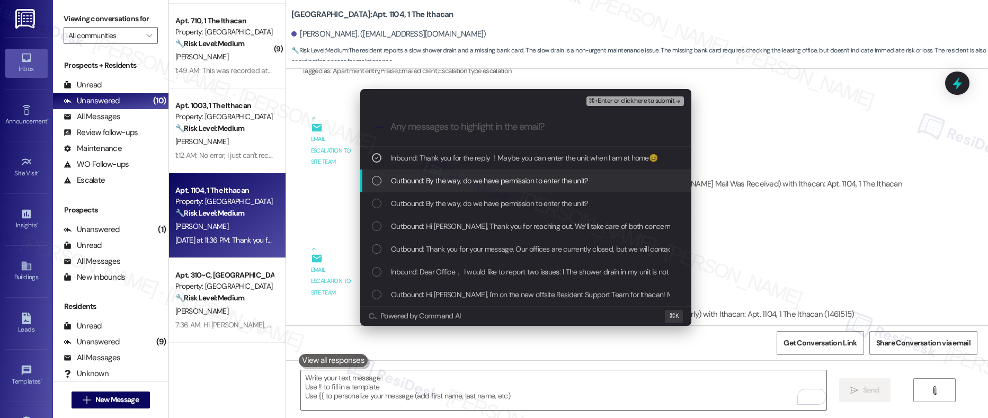
click at [465, 180] on span "Outbound: By the way, do we have permission to enter the unit?" at bounding box center [489, 181] width 197 height 12
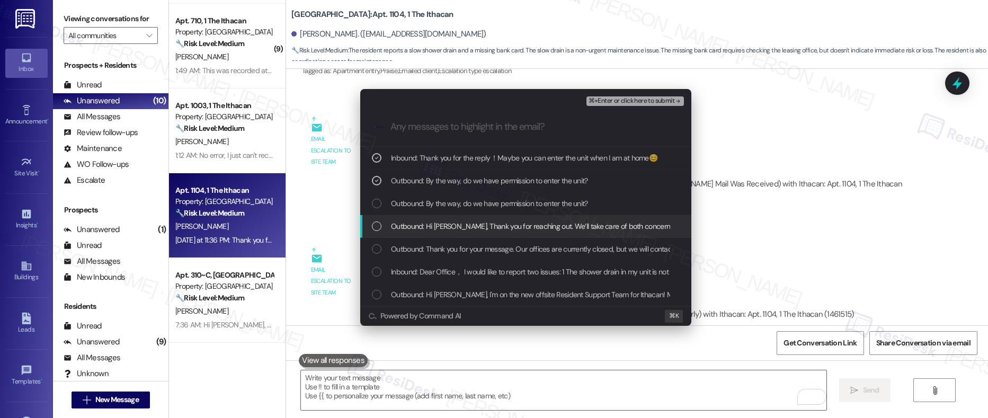
click at [460, 221] on span "Outbound: Hi Yike, Thank you for reaching out. We’ll take care of both concerns…" at bounding box center [949, 226] width 1117 height 12
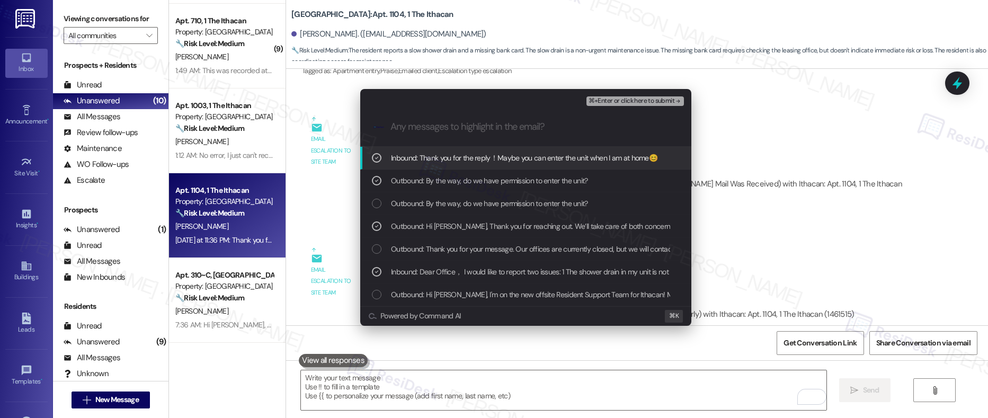
click at [608, 103] on span "⌘+Enter or click here to submit" at bounding box center [631, 100] width 86 height 7
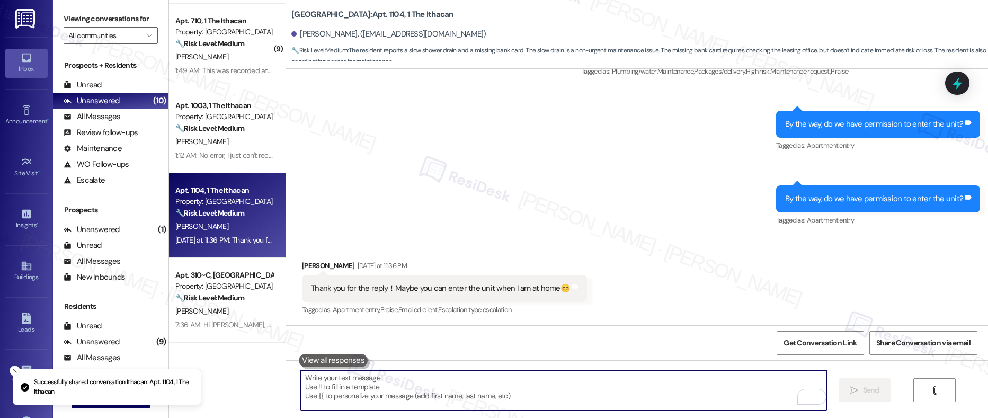
scroll to position [966, 0]
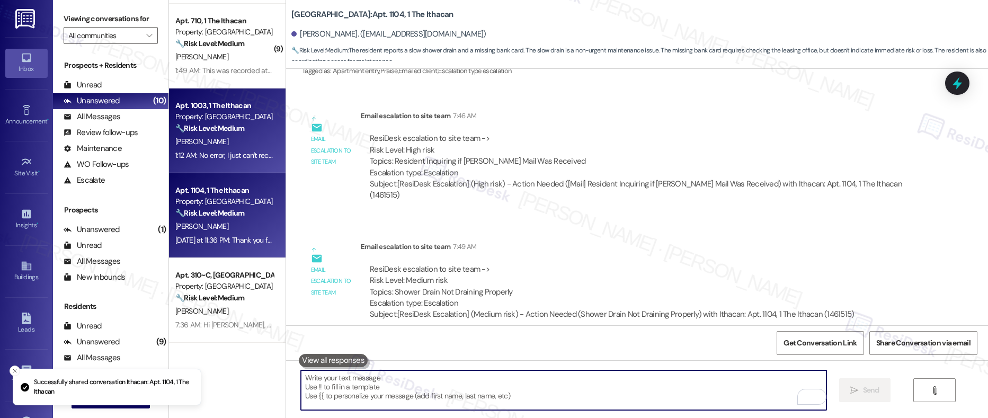
click at [205, 136] on div "[PERSON_NAME]" at bounding box center [224, 141] width 100 height 13
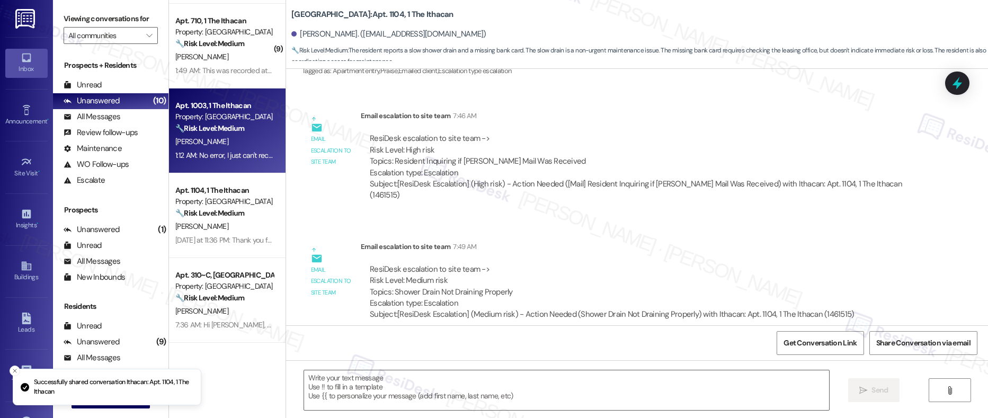
type textarea "Fetching suggested responses. Please feel free to read through the conversation…"
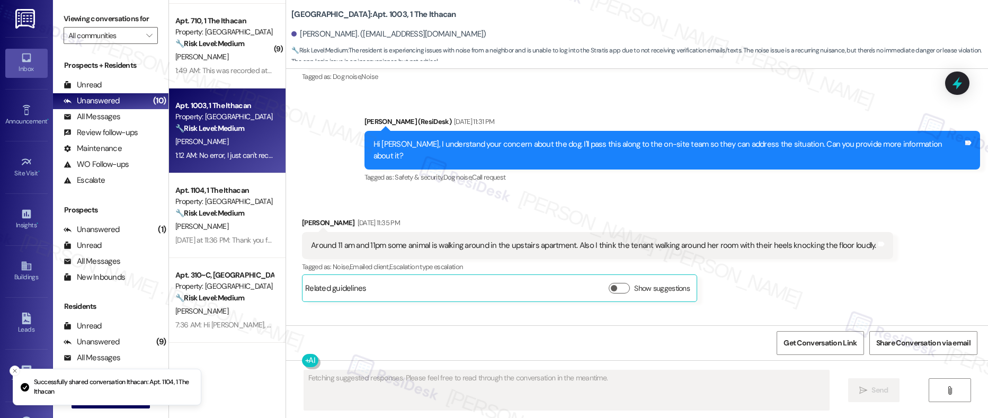
scroll to position [758, 0]
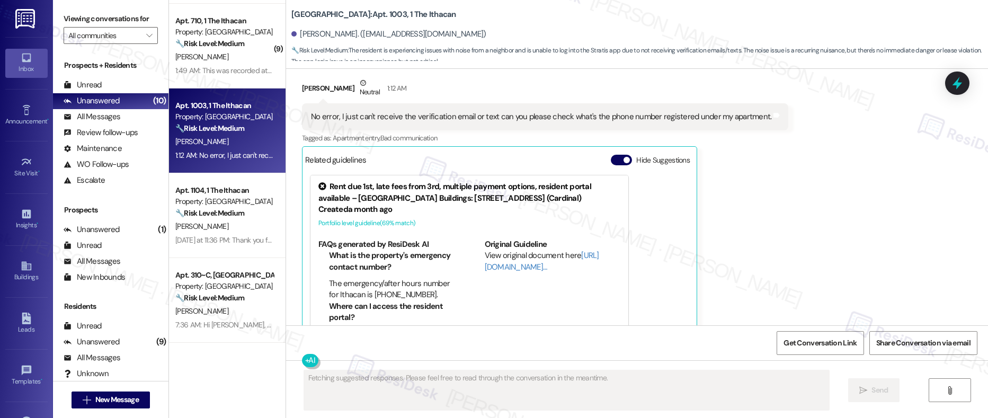
scroll to position [1575, 0]
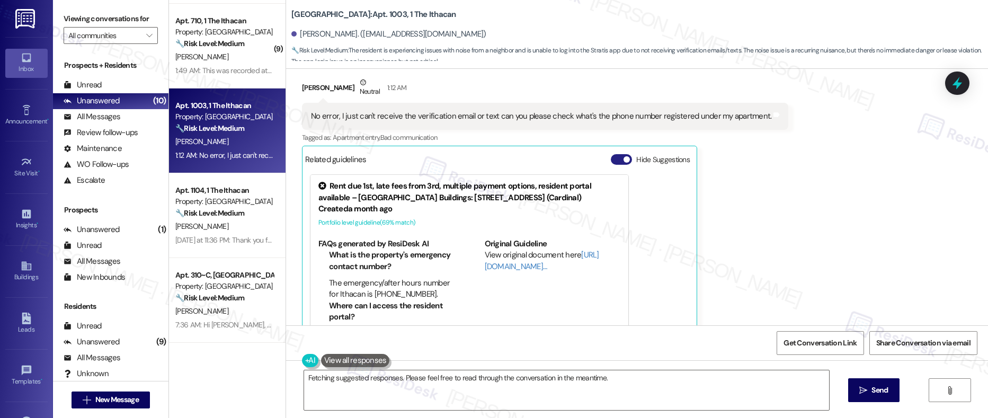
click at [611, 154] on button "Hide Suggestions" at bounding box center [621, 159] width 21 height 11
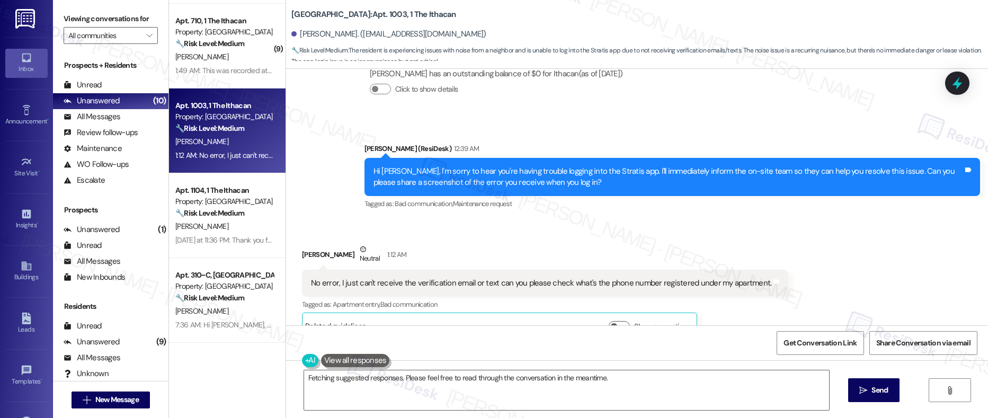
click at [406, 277] on div "No error, I just can't receive the verification email or text can you please ch…" at bounding box center [541, 282] width 460 height 11
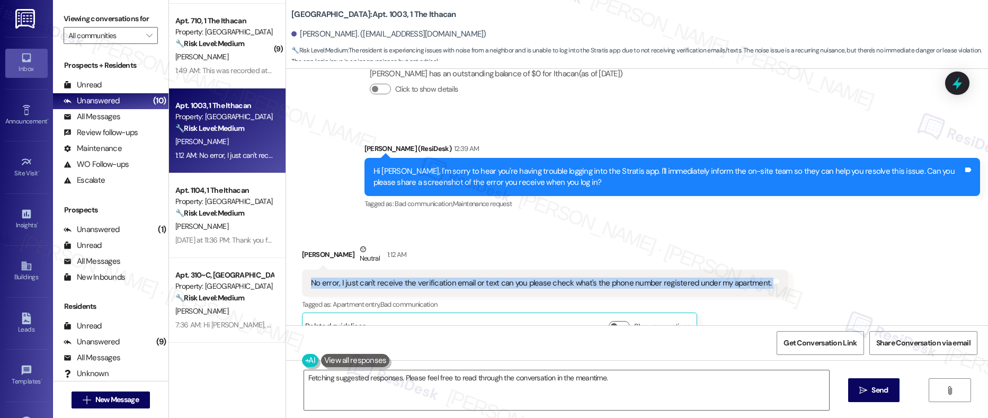
click at [366, 277] on div "No error, I just can't receive the verification email or text can you please ch…" at bounding box center [541, 282] width 460 height 11
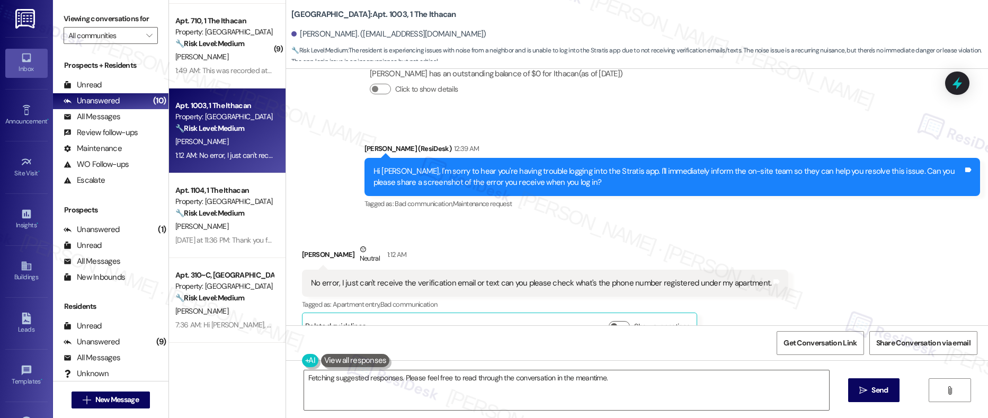
click at [366, 277] on div "No error, I just can't receive the verification email or text can you please ch…" at bounding box center [541, 282] width 460 height 11
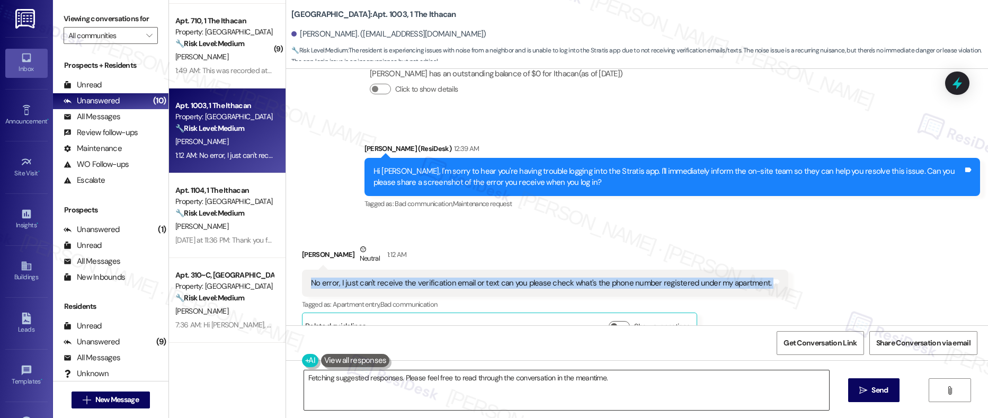
click at [598, 393] on textarea "Hi {{first_name}}, I understand you're not receiving the Stratis verification c…" at bounding box center [566, 390] width 525 height 40
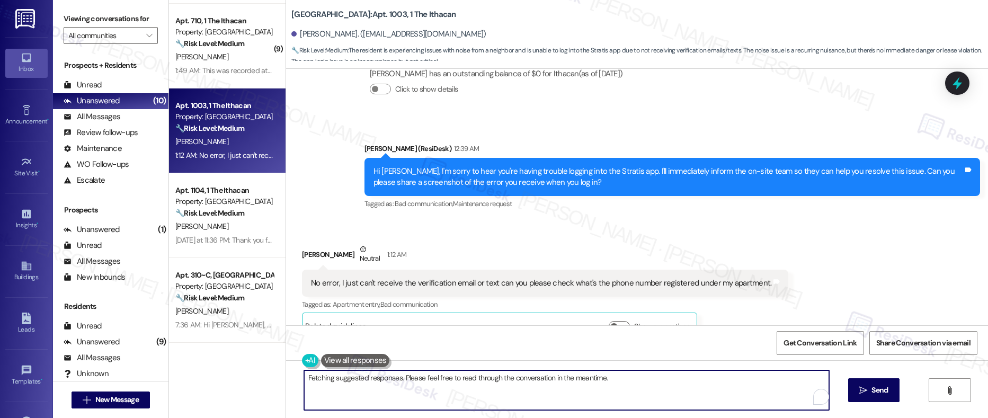
click at [598, 393] on textarea "Hi {{first_name}}, I understand you're not receiving the Stratis verification c…" at bounding box center [566, 390] width 525 height 40
click at [599, 394] on textarea "Hi {{first_name}}, I understand you're not receiving the Stratis verification c…" at bounding box center [566, 390] width 525 height 40
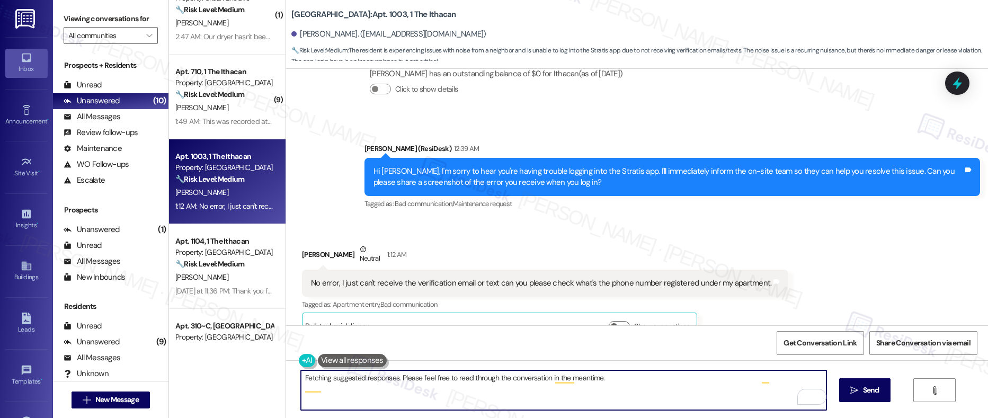
scroll to position [420, 0]
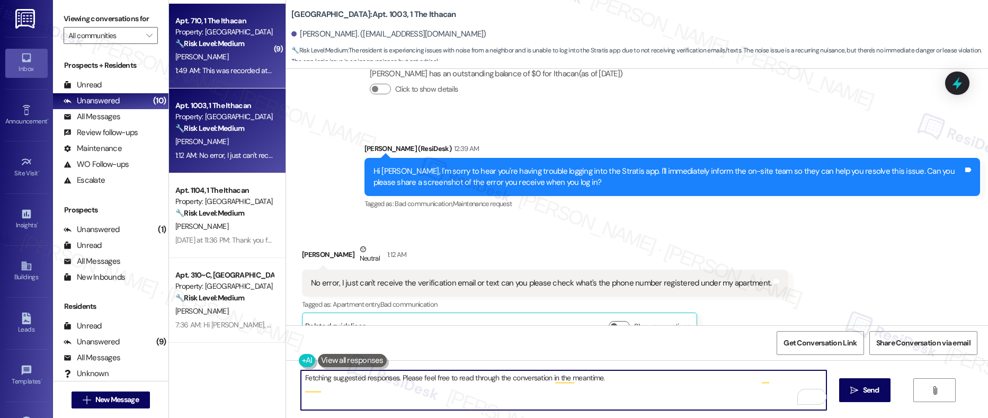
click at [234, 59] on div "[PERSON_NAME]" at bounding box center [224, 56] width 100 height 13
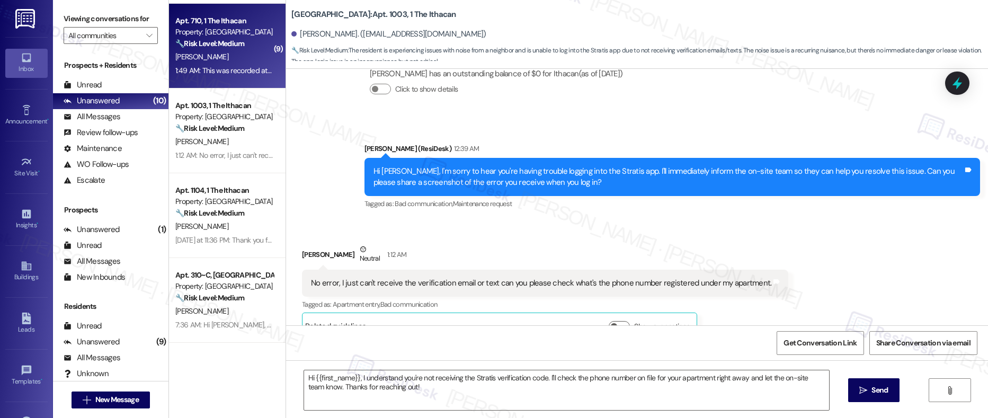
click at [234, 59] on div "[PERSON_NAME]" at bounding box center [224, 56] width 100 height 13
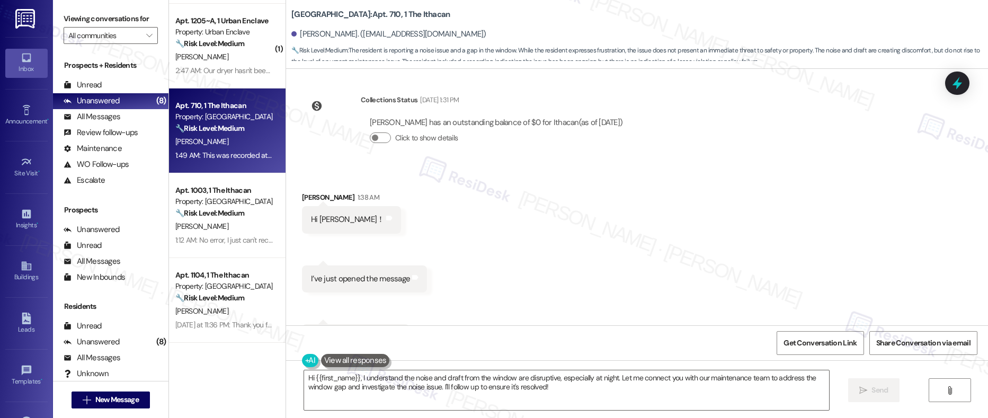
scroll to position [270, 0]
drag, startPoint x: 315, startPoint y: 277, endPoint x: 392, endPoint y: 279, distance: 77.3
click at [392, 279] on div "I’ve just opened the message" at bounding box center [360, 276] width 99 height 11
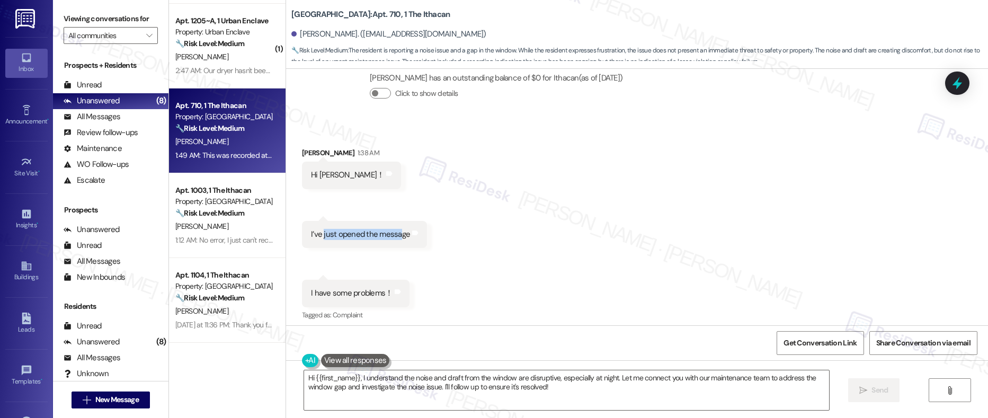
scroll to position [312, 0]
drag, startPoint x: 320, startPoint y: 293, endPoint x: 363, endPoint y: 292, distance: 42.9
click at [363, 292] on div "I have some problems！" at bounding box center [352, 292] width 82 height 11
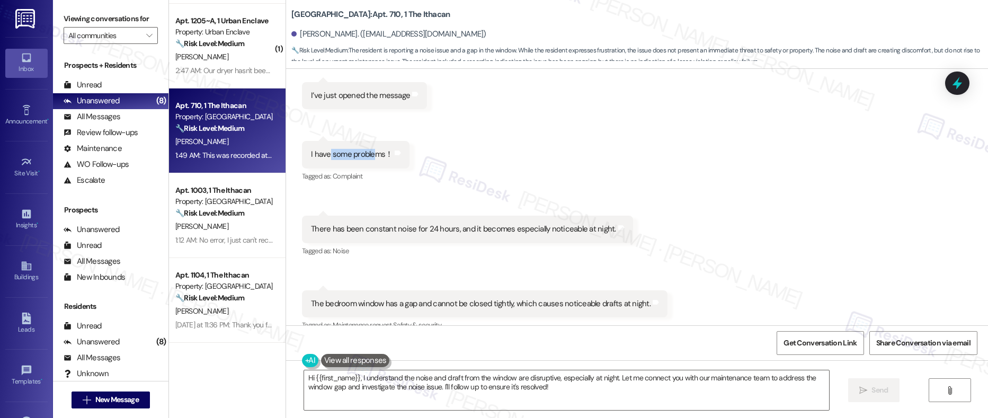
scroll to position [491, 0]
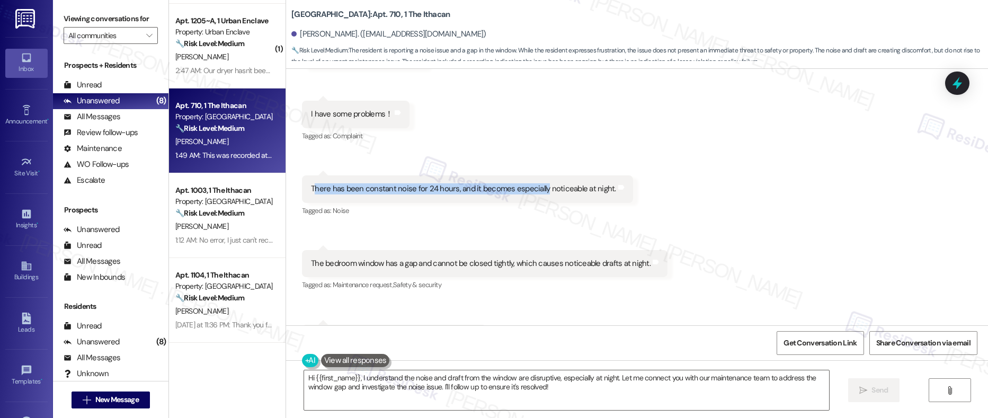
drag, startPoint x: 305, startPoint y: 189, endPoint x: 530, endPoint y: 204, distance: 225.6
click at [534, 186] on div "There has been constant noise for 24 hours, and it becomes especially noticeabl…" at bounding box center [463, 188] width 305 height 11
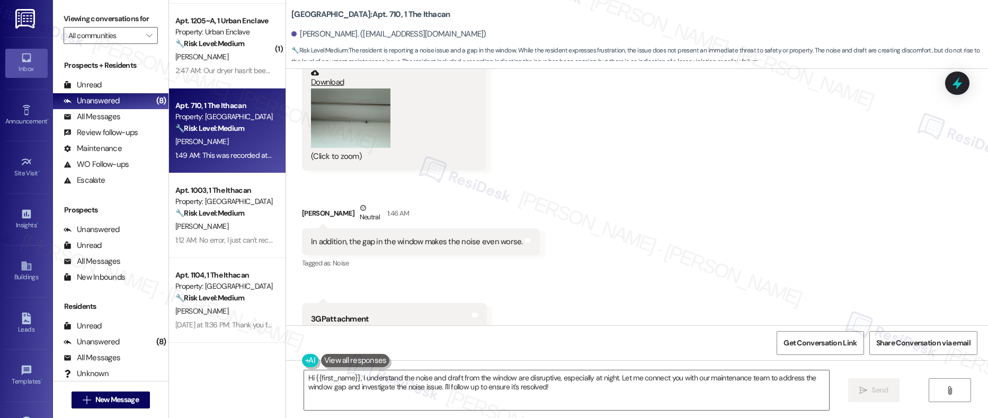
scroll to position [836, 0]
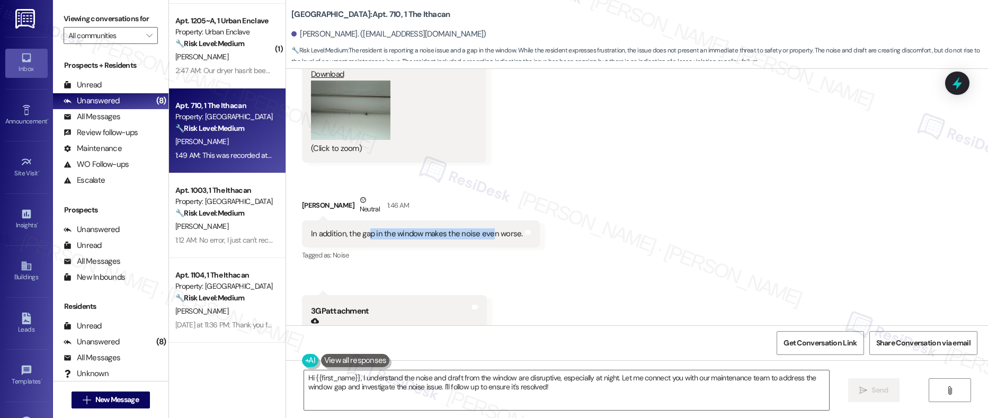
drag, startPoint x: 359, startPoint y: 232, endPoint x: 480, endPoint y: 237, distance: 120.8
click at [480, 237] on div "In addition, the gap in the window makes the noise even worse." at bounding box center [417, 233] width 212 height 11
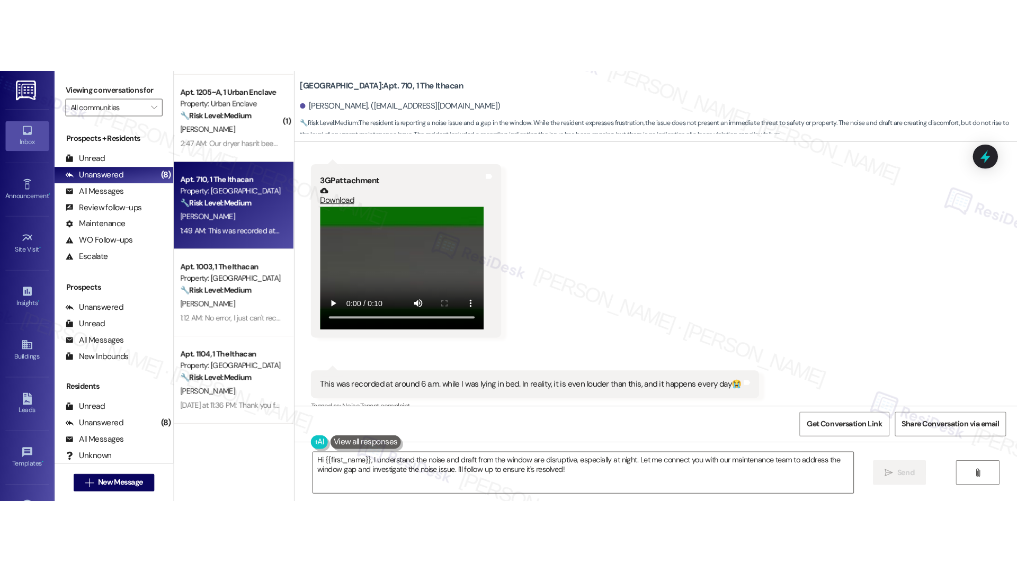
scroll to position [1057, 0]
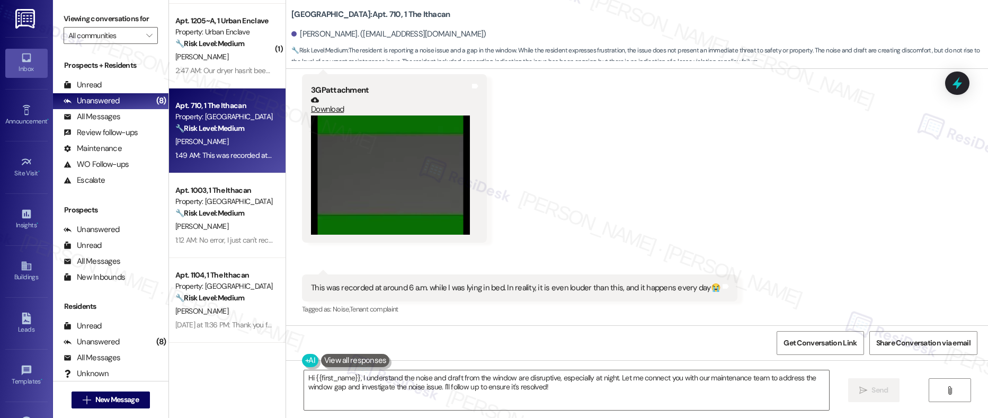
drag, startPoint x: 333, startPoint y: 288, endPoint x: 465, endPoint y: 290, distance: 131.9
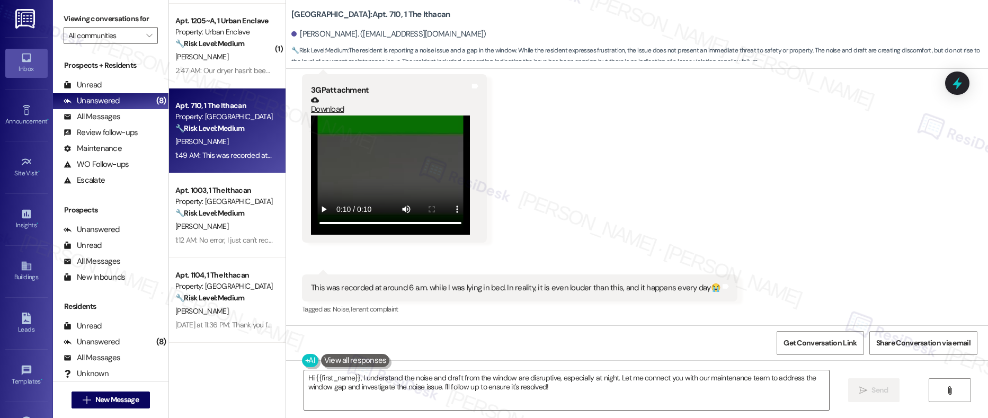
click at [465, 290] on div "This was recorded at around 6 a.m. while I was lying in bed. In reality, it is …" at bounding box center [515, 287] width 409 height 11
drag, startPoint x: 409, startPoint y: 288, endPoint x: 506, endPoint y: 291, distance: 97.0
click at [506, 291] on div "This was recorded at around 6 a.m. while I was lying in bed. In reality, it is …" at bounding box center [515, 287] width 409 height 11
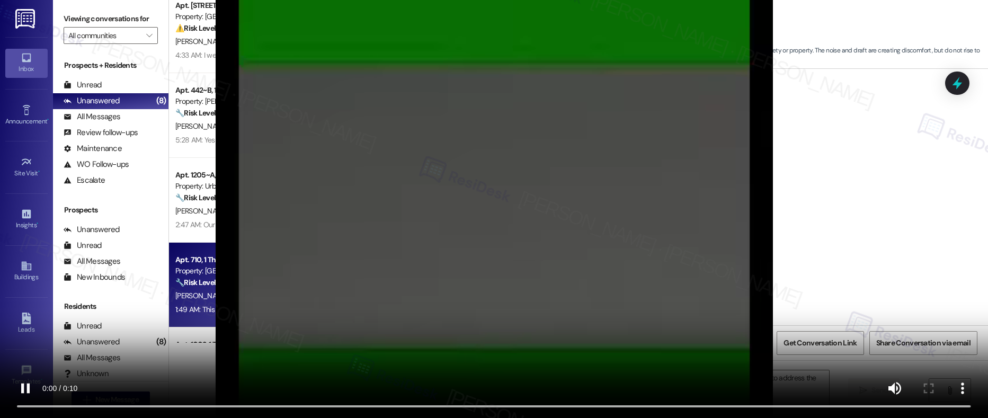
scroll to position [948, 0]
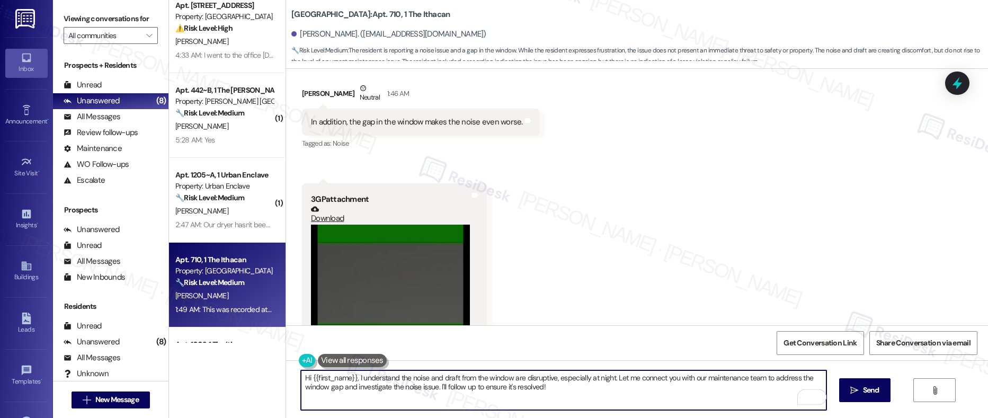
drag, startPoint x: 369, startPoint y: 376, endPoint x: 480, endPoint y: 379, distance: 111.2
click at [480, 379] on textarea "Hi {{first_name}}, I understand the noise and draft from the window are disrupt…" at bounding box center [563, 390] width 525 height 40
click at [327, 396] on textarea "Hi {{first_name}}, I understand the noise and draft from the window are disrupt…" at bounding box center [563, 390] width 525 height 40
drag, startPoint x: 308, startPoint y: 388, endPoint x: 429, endPoint y: 393, distance: 121.4
click at [429, 393] on textarea "Hi {{first_name}}, I understand the noise and draft from the window are disrupt…" at bounding box center [563, 390] width 525 height 40
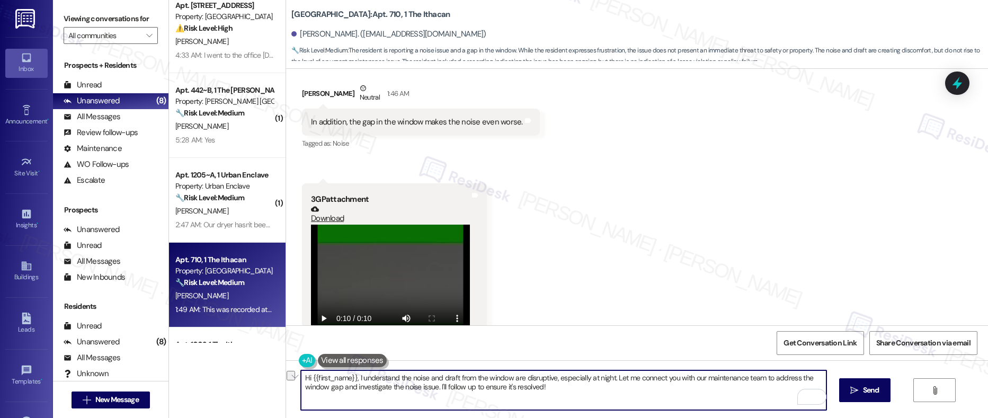
drag, startPoint x: 507, startPoint y: 399, endPoint x: 513, endPoint y: 398, distance: 5.9
click at [507, 399] on textarea "Hi {{first_name}}, I understand the noise and draft from the window are disrupt…" at bounding box center [563, 390] width 525 height 40
drag, startPoint x: 582, startPoint y: 388, endPoint x: 434, endPoint y: 387, distance: 148.3
click at [434, 387] on textarea "Hi {{first_name}}, I understand the noise and draft from the window are disrupt…" at bounding box center [563, 390] width 525 height 40
type textarea "Hi {{first_name}}, I understand the noise and draft from the window are disrupt…"
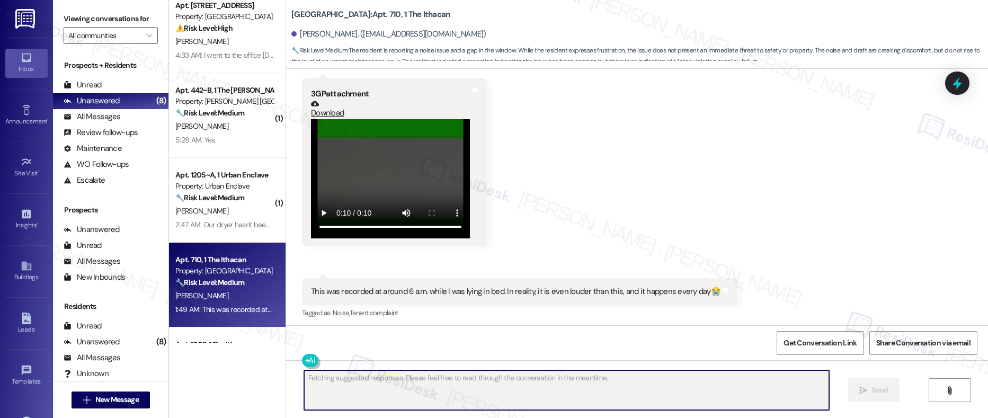
scroll to position [1056, 0]
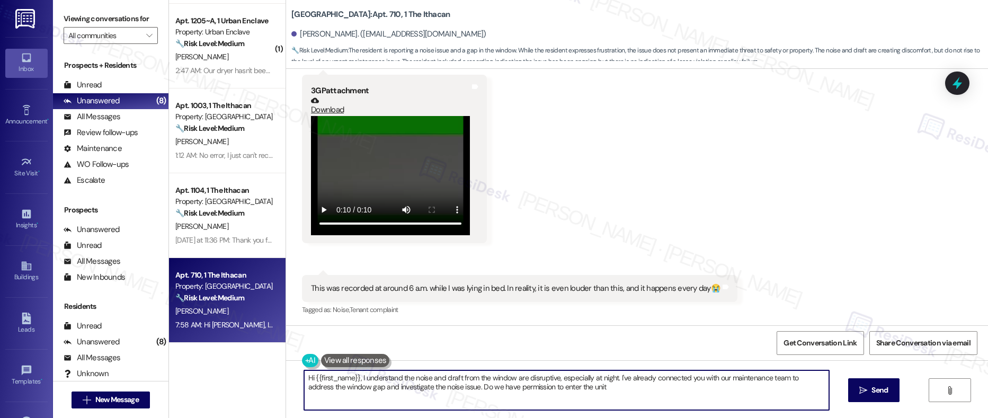
type textarea "Hi {{first_name}}, I understand the noise and draft from the window are disrupt…"
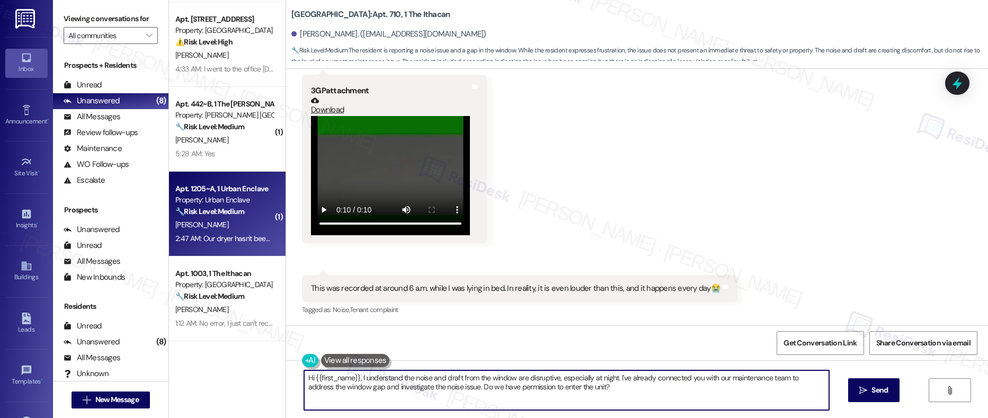
scroll to position [166, 0]
click at [225, 229] on div "[PERSON_NAME]" at bounding box center [224, 226] width 100 height 13
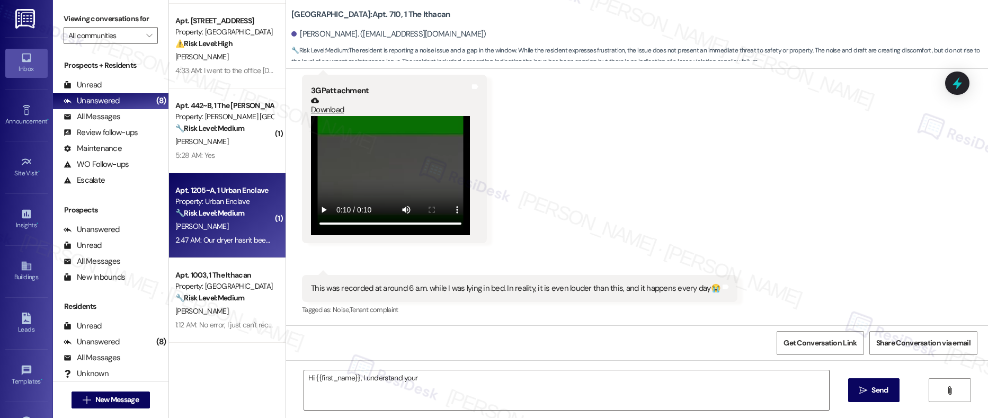
scroll to position [230, 0]
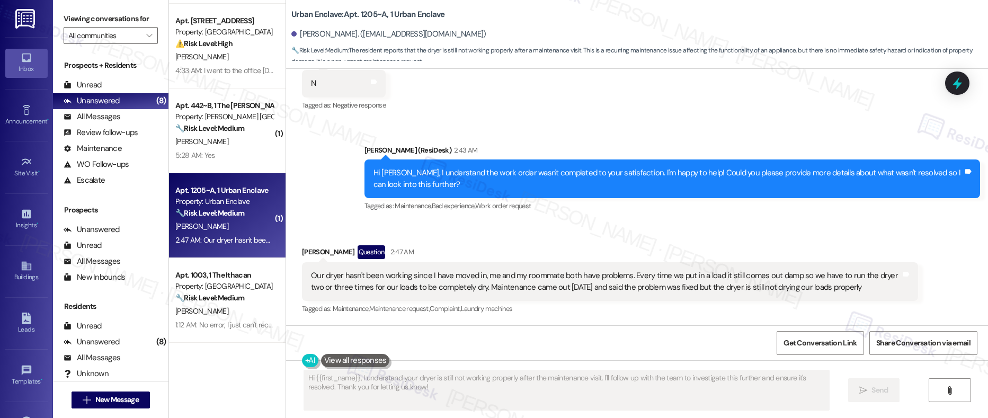
click at [223, 229] on div "[PERSON_NAME]" at bounding box center [224, 226] width 100 height 13
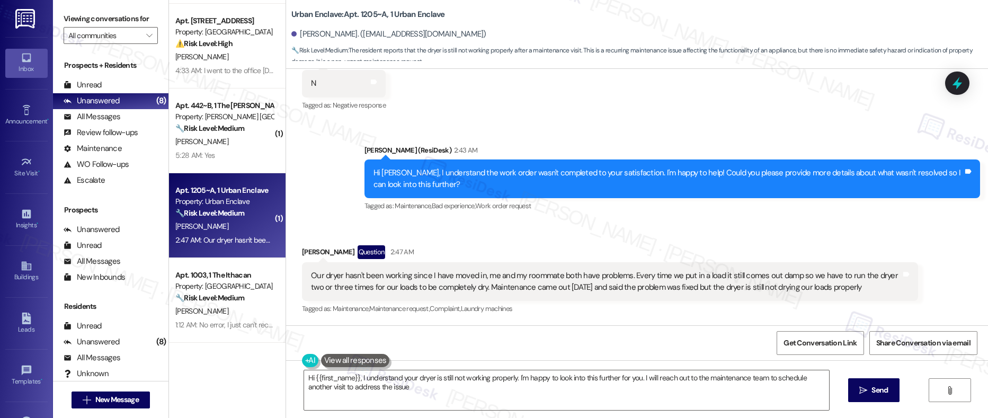
type textarea "Hi {{first_name}}, I understand your dryer is still not working properly. I'm h…"
click at [329, 285] on div "Our dryer hasn't been working since I have moved in, me and my roommate both ha…" at bounding box center [605, 281] width 589 height 23
drag, startPoint x: 318, startPoint y: 277, endPoint x: 512, endPoint y: 276, distance: 193.3
click at [512, 276] on div "Our dryer hasn't been working since I have moved in, me and my roommate both ha…" at bounding box center [605, 281] width 589 height 23
click at [513, 275] on div "Our dryer hasn't been working since I have moved in, me and my roommate both ha…" at bounding box center [605, 281] width 589 height 23
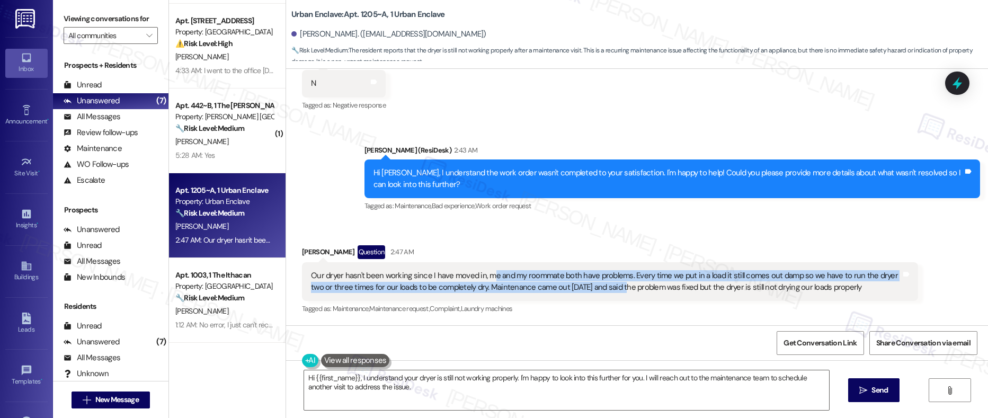
drag, startPoint x: 481, startPoint y: 277, endPoint x: 600, endPoint y: 283, distance: 119.3
click at [600, 283] on div "Our dryer hasn't been working since I have moved in, me and my roommate both ha…" at bounding box center [605, 281] width 589 height 23
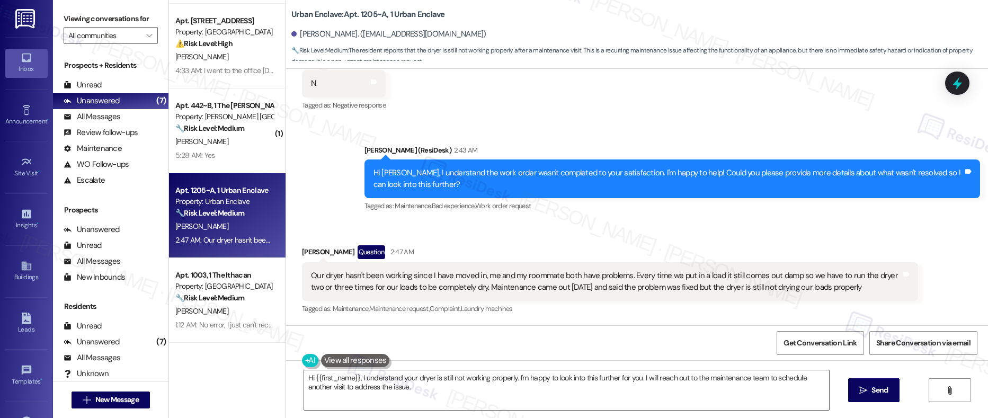
click at [542, 275] on div "Our dryer hasn't been working since I have moved in, me and my roommate both ha…" at bounding box center [605, 281] width 589 height 23
click at [542, 274] on div "Our dryer hasn't been working since I have moved in, me and my roommate both ha…" at bounding box center [605, 281] width 589 height 23
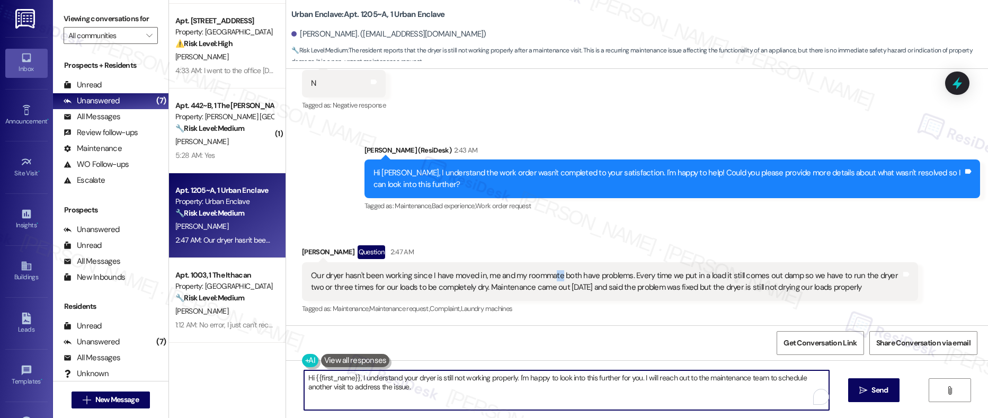
drag, startPoint x: 503, startPoint y: 406, endPoint x: 566, endPoint y: 399, distance: 64.0
click at [503, 406] on textarea "Hi {{first_name}}, I understand your dryer is still not working properly. I'm h…" at bounding box center [566, 390] width 525 height 40
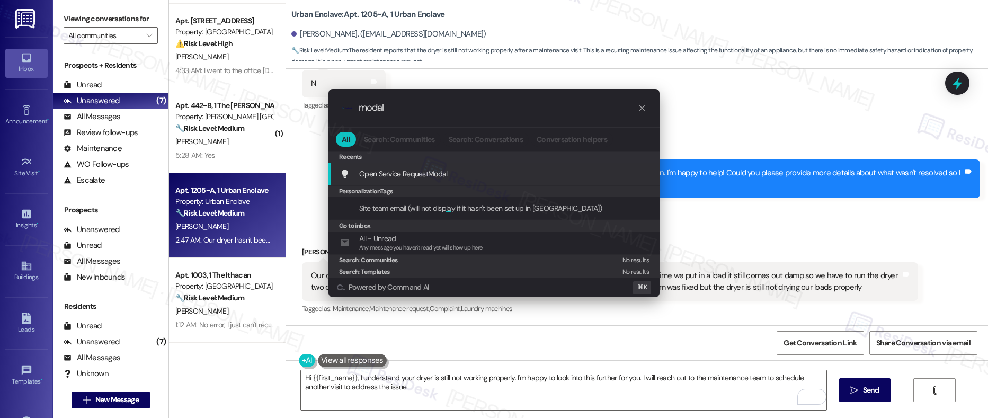
type input "modal"
click at [490, 179] on div "Open Service Request Modal Add shortcut" at bounding box center [495, 174] width 310 height 12
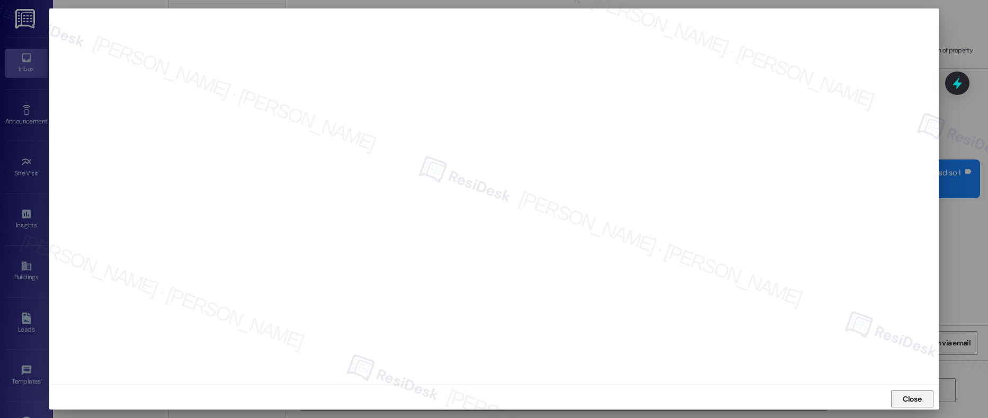
click at [913, 395] on span "Close" at bounding box center [911, 398] width 19 height 11
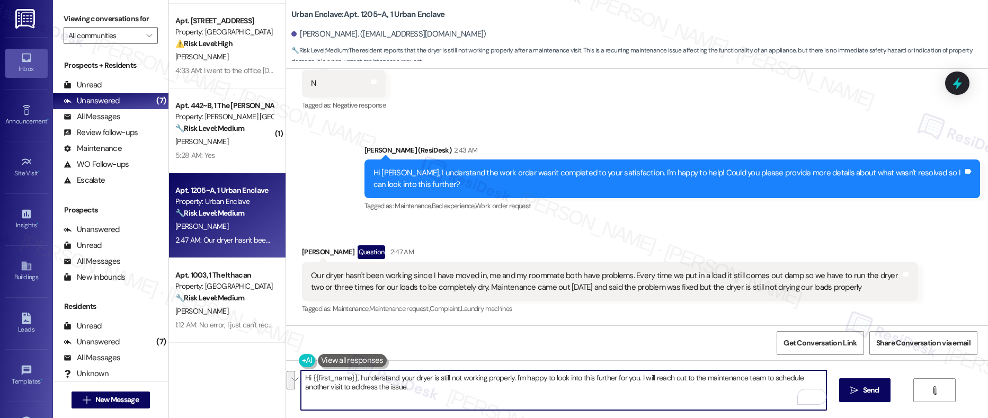
drag, startPoint x: 417, startPoint y: 392, endPoint x: 354, endPoint y: 376, distance: 65.5
click at [351, 377] on textarea "Hi {{first_name}}, I understand your dryer is still not working properly. I'm h…" at bounding box center [563, 390] width 525 height 40
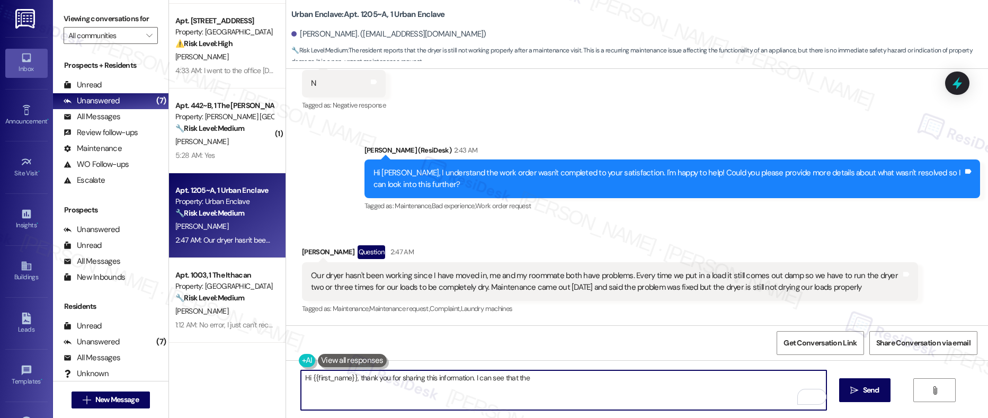
type textarea "Hi {{first_name}}, thank you for sharing this information. I can see that the"
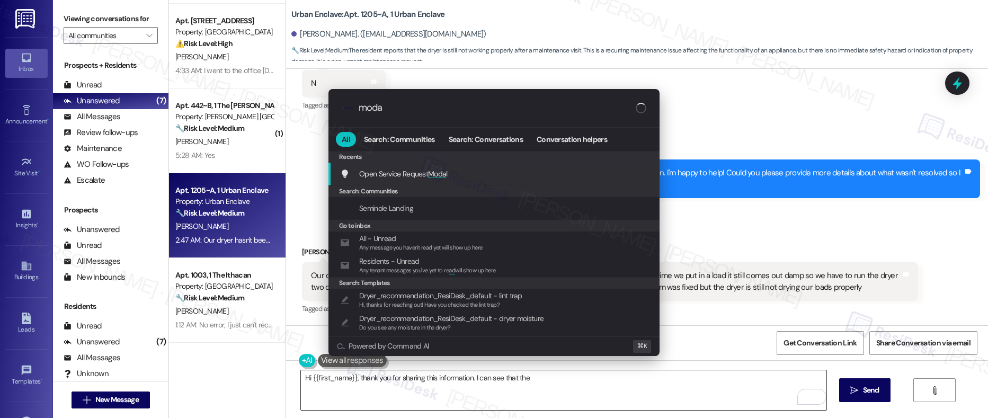
type input "modal"
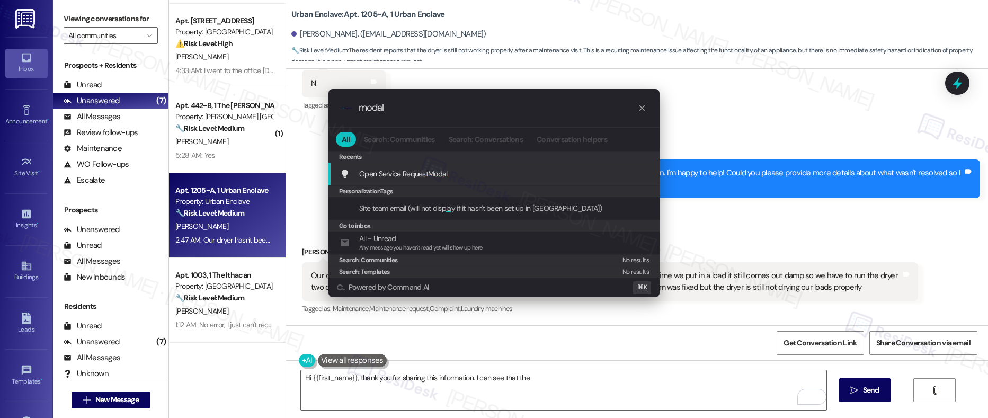
click at [512, 173] on div "Open Service Request Modal Add shortcut" at bounding box center [495, 174] width 310 height 12
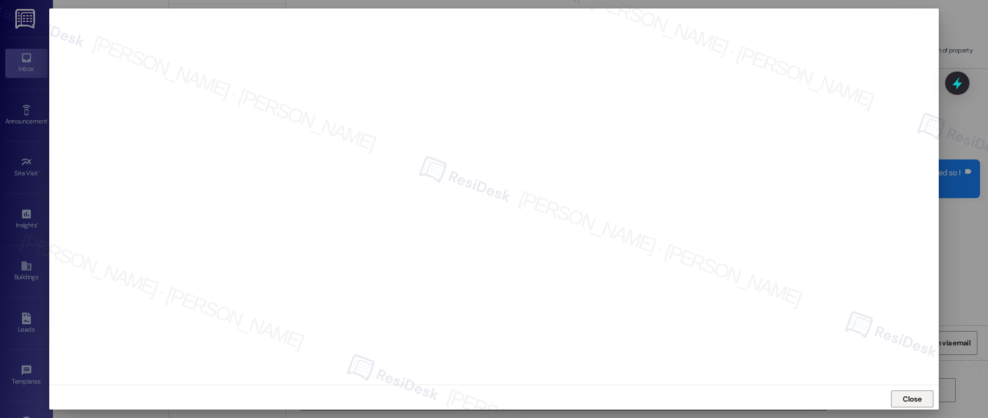
click at [910, 402] on span "Close" at bounding box center [911, 398] width 19 height 11
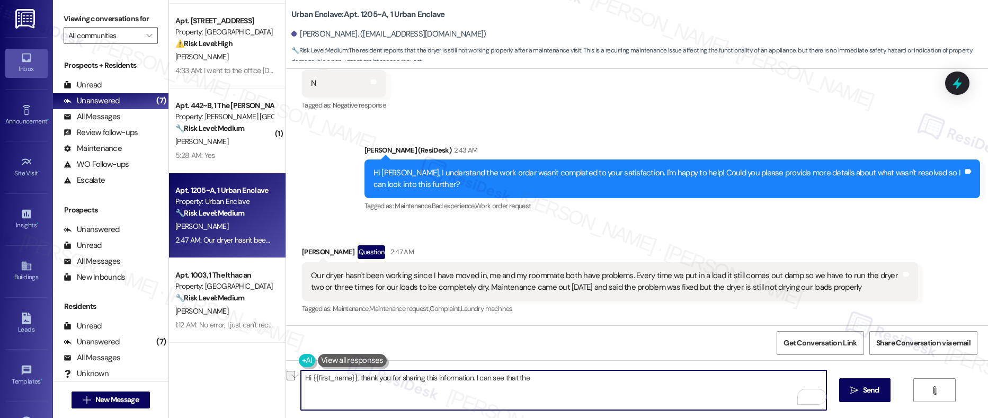
drag, startPoint x: 554, startPoint y: 382, endPoint x: 468, endPoint y: 375, distance: 86.6
click at [468, 375] on textarea "Hi {{first_name}}, thank you for sharing this information. I can see that the" at bounding box center [563, 390] width 525 height 40
click at [552, 282] on div "Our dryer hasn't been working since I have moved in, me and my roommate both ha…" at bounding box center [605, 281] width 589 height 23
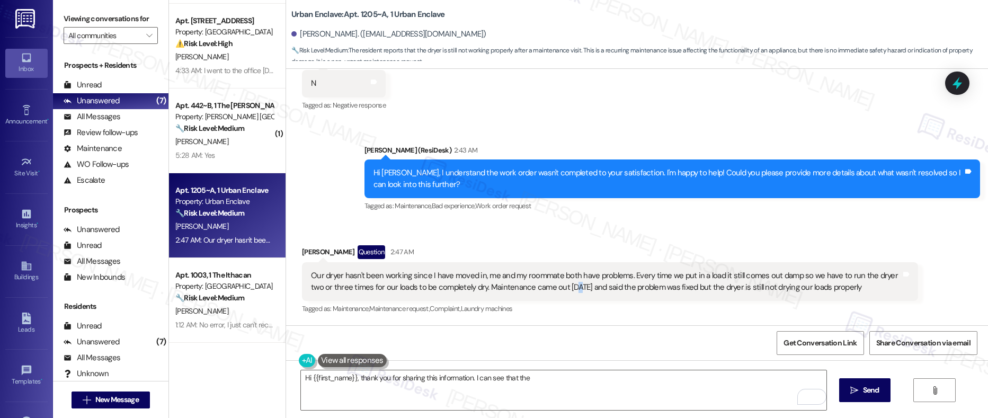
click at [552, 282] on div "Our dryer hasn't been working since I have moved in, me and my roommate both ha…" at bounding box center [605, 281] width 589 height 23
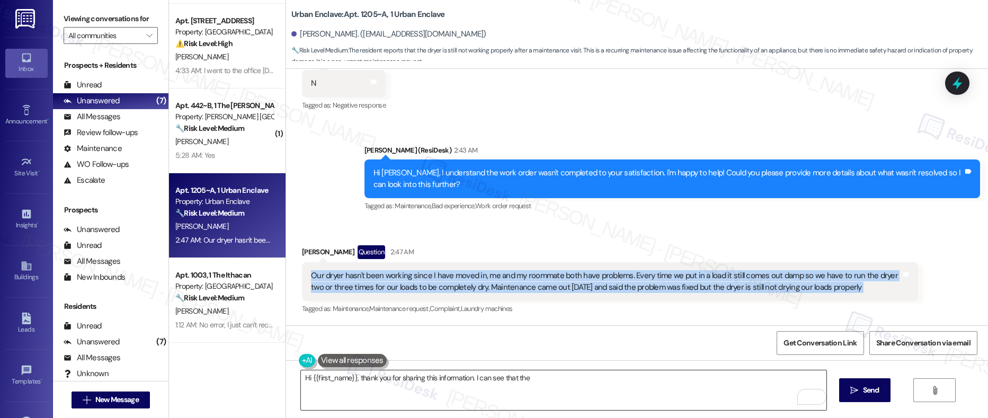
click at [544, 377] on textarea "Hi {{first_name}}, thank you for sharing this information. I can see that the" at bounding box center [563, 390] width 525 height 40
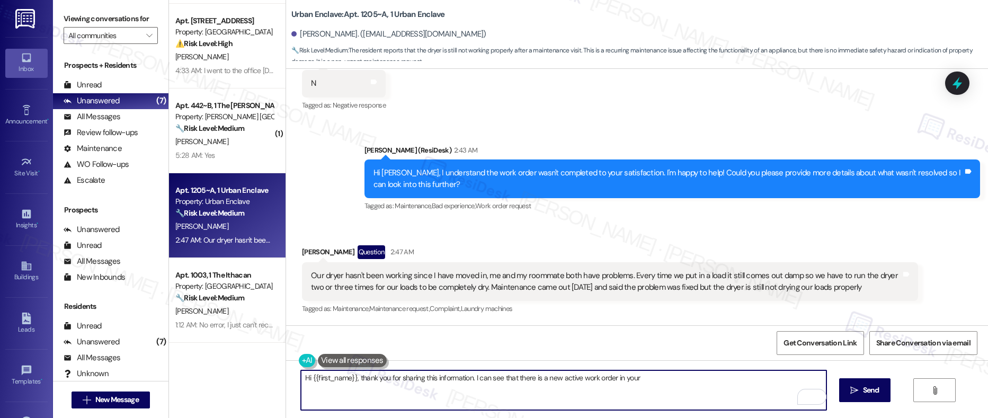
click at [629, 275] on div "Our dryer hasn't been working since I have moved in, me and my roommate both ha…" at bounding box center [605, 281] width 589 height 23
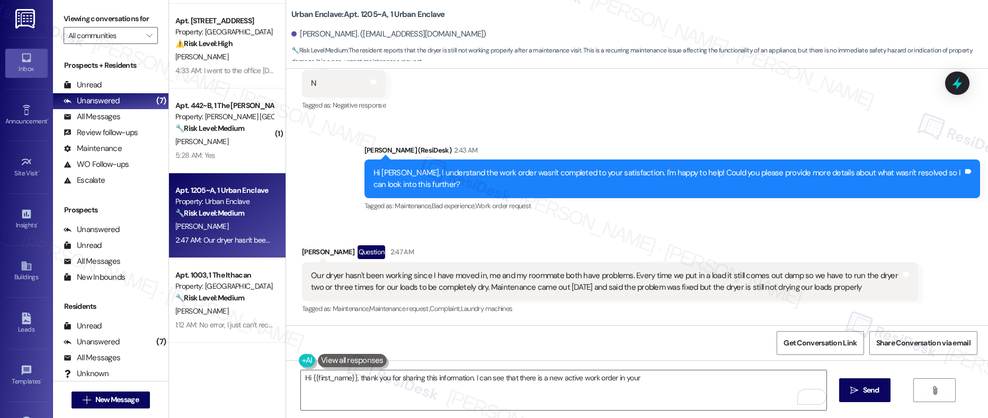
click at [629, 275] on div "Our dryer hasn't been working since I have moved in, me and my roommate both ha…" at bounding box center [605, 281] width 589 height 23
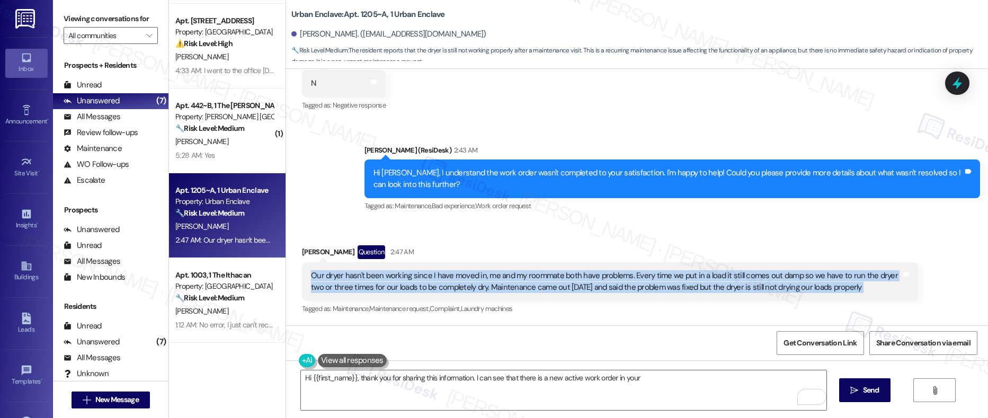
click at [629, 275] on div "Our dryer hasn't been working since I have moved in, me and my roommate both ha…" at bounding box center [605, 281] width 589 height 23
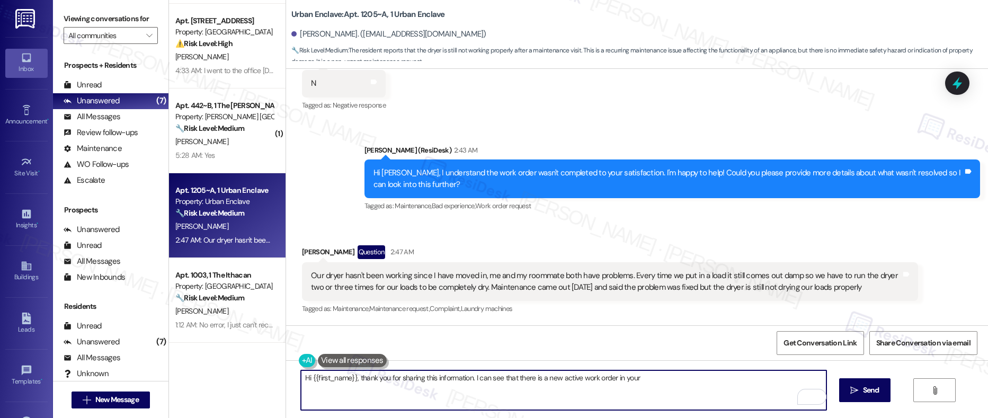
click at [385, 379] on textarea "Hi {{first_name}}, thank you for sharing this information. I can see that there…" at bounding box center [563, 390] width 525 height 40
click at [427, 378] on textarea "Hi {{first_name}}, thank you for sharing this information. I can see that there…" at bounding box center [563, 390] width 525 height 40
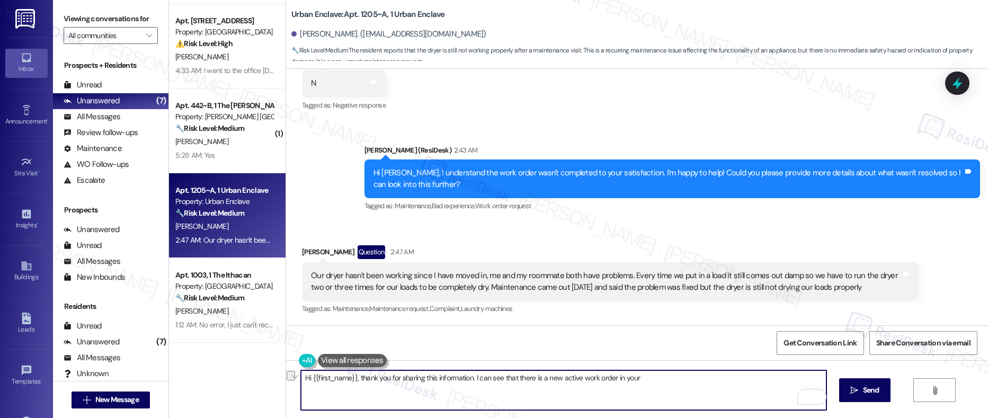
drag, startPoint x: 641, startPoint y: 381, endPoint x: 611, endPoint y: 381, distance: 30.7
click at [611, 381] on textarea "Hi {{first_name}}, thank you for sharing this information. I can see that there…" at bounding box center [563, 390] width 525 height 40
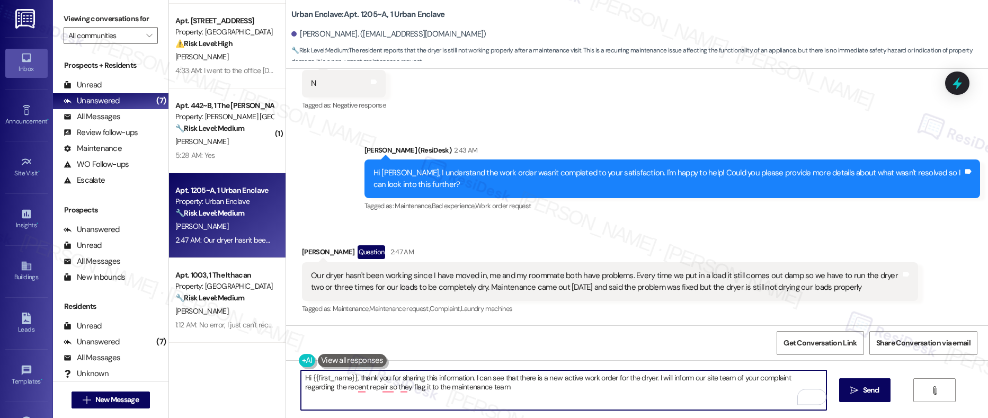
click at [302, 255] on div "Sofia Izquierdo Question 2:47 AM" at bounding box center [609, 253] width 615 height 17
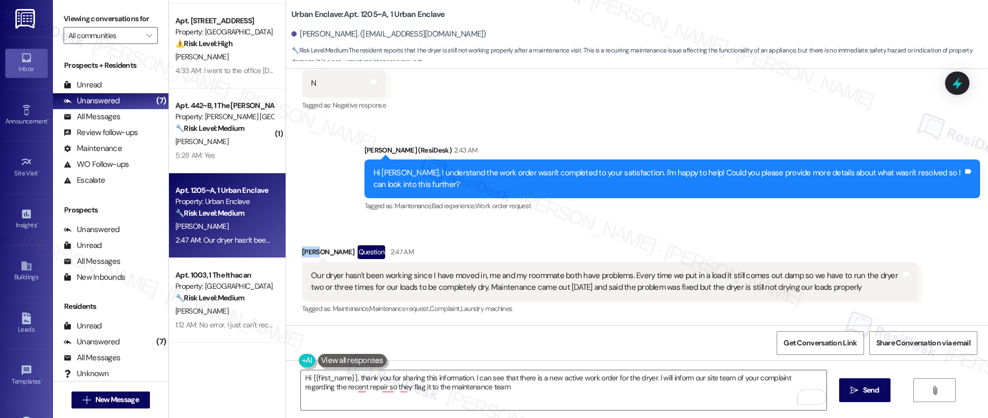
click at [302, 254] on div "Sofia Izquierdo Question 2:47 AM" at bounding box center [609, 253] width 615 height 17
copy div "Sofia"
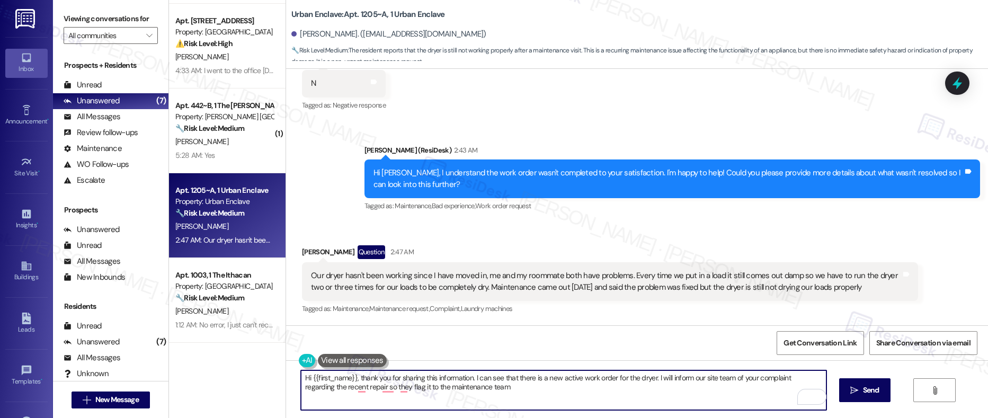
drag, startPoint x: 304, startPoint y: 378, endPoint x: 348, endPoint y: 378, distance: 44.5
click at [348, 378] on textarea "Hi {{first_name}}, thank you for sharing this information. I can see that there…" at bounding box center [563, 390] width 525 height 40
paste textarea "Sofia"
type textarea "Hi Sofia, thank you for sharing this information. I can see that there is a new…"
drag, startPoint x: 296, startPoint y: 375, endPoint x: 492, endPoint y: 394, distance: 196.8
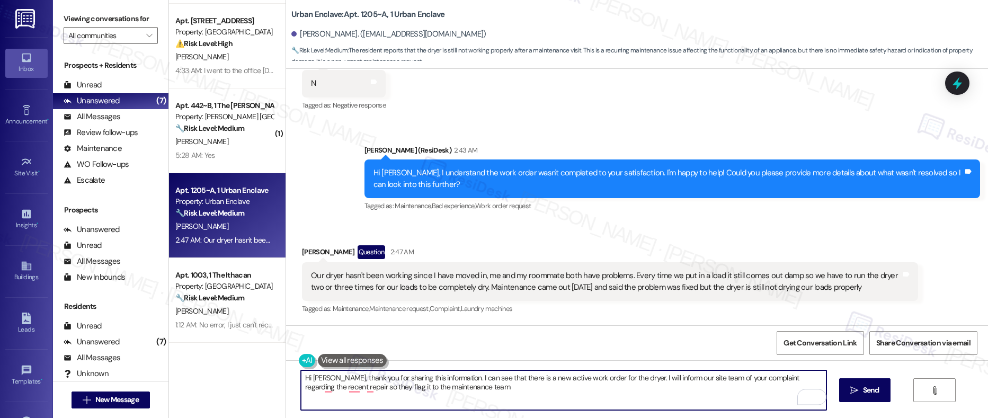
click at [492, 394] on textarea "Hi Sofia, thank you for sharing this information. I can see that there is a new…" at bounding box center [563, 390] width 525 height 40
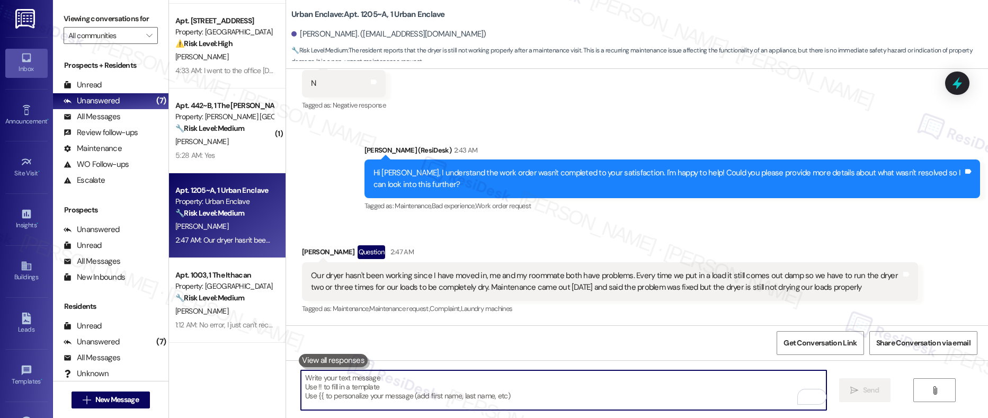
click at [333, 384] on textarea "To enrich screen reader interactions, please activate Accessibility in Grammarl…" at bounding box center [563, 390] width 525 height 40
paste textarea "Hi Sofia, thank you for sharing this information. I see that there is a new act…"
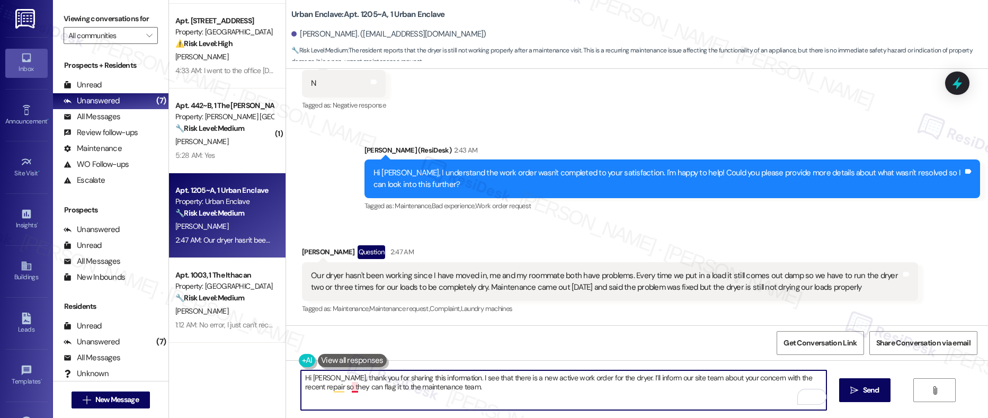
click at [348, 388] on textarea "Hi Sofia, thank you for sharing this information. I see that there is a new act…" at bounding box center [563, 390] width 525 height 40
click at [509, 386] on textarea "Hi Sofia, thank you for sharing this information. I see that there is a new act…" at bounding box center [563, 390] width 525 height 40
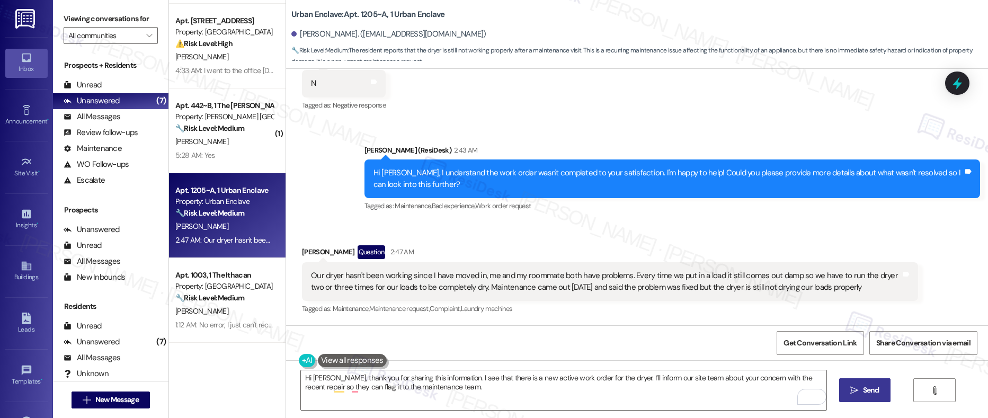
click at [863, 389] on span "Send" at bounding box center [871, 389] width 16 height 11
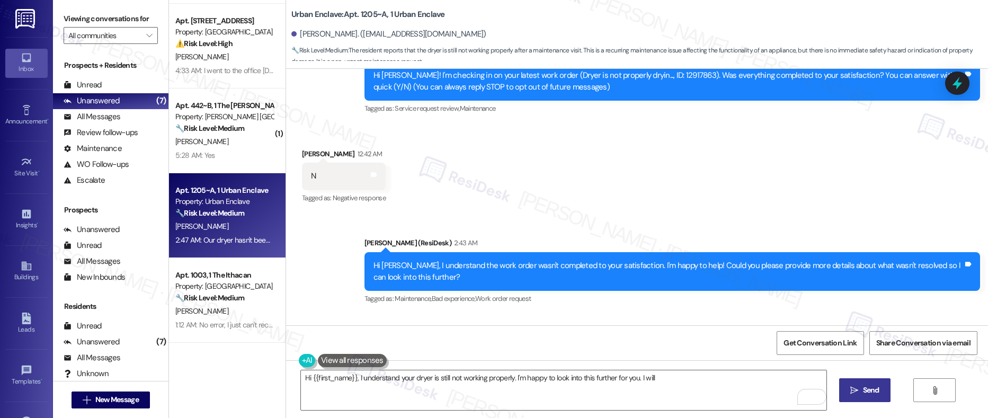
scroll to position [126, 0]
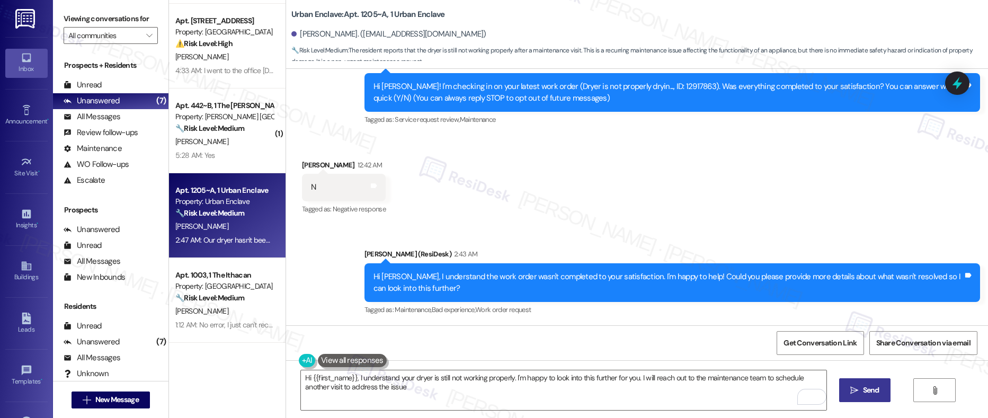
type textarea "Hi {{first_name}}, I understand your dryer is still not working properly. I'm h…"
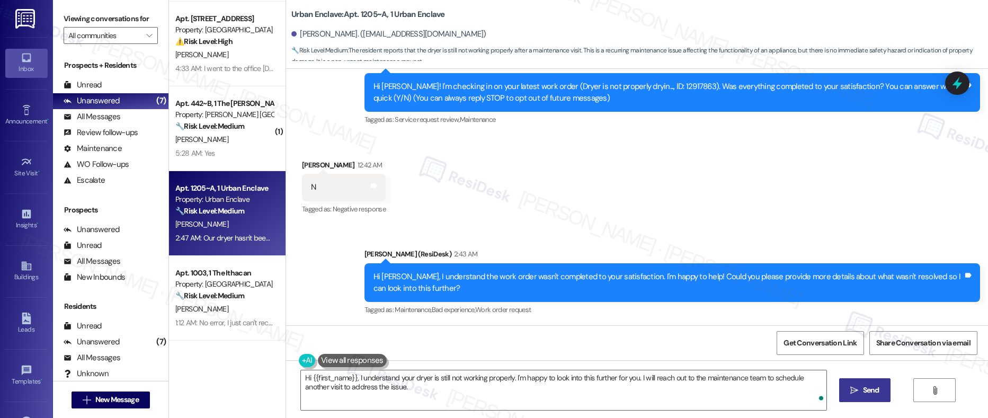
scroll to position [315, 0]
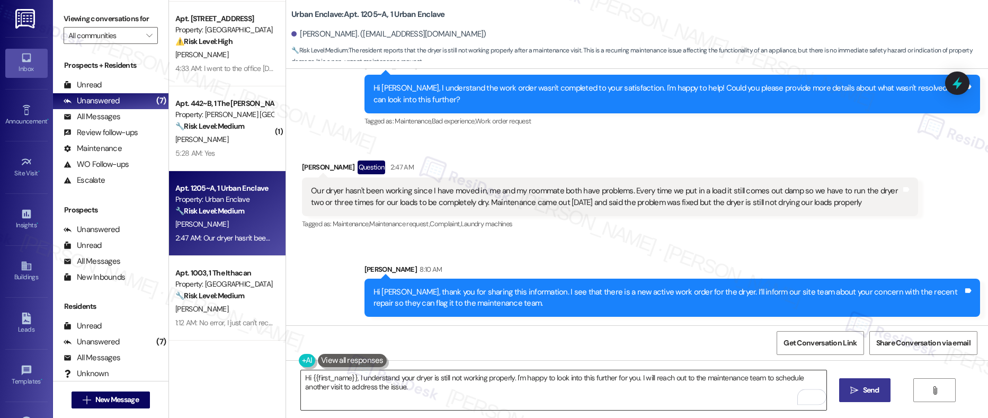
click at [362, 387] on textarea "Hi {{first_name}}, I understand your dryer is still not working properly. I'm h…" at bounding box center [563, 390] width 525 height 40
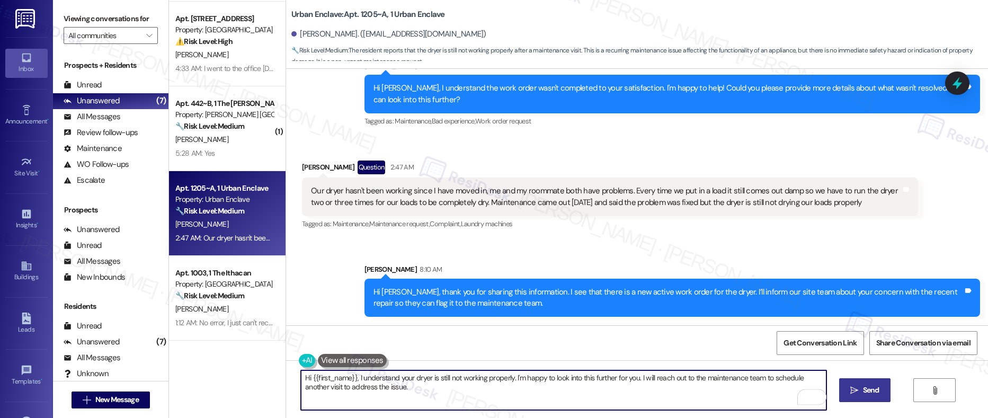
click at [362, 387] on textarea "Hi {{first_name}}, I understand your dryer is still not working properly. I'm h…" at bounding box center [563, 390] width 525 height 40
drag, startPoint x: 362, startPoint y: 387, endPoint x: 601, endPoint y: 369, distance: 239.5
click at [362, 387] on textarea "Hi {{first_name}}, I understand your dryer is still not working properly. I'm h…" at bounding box center [563, 390] width 525 height 40
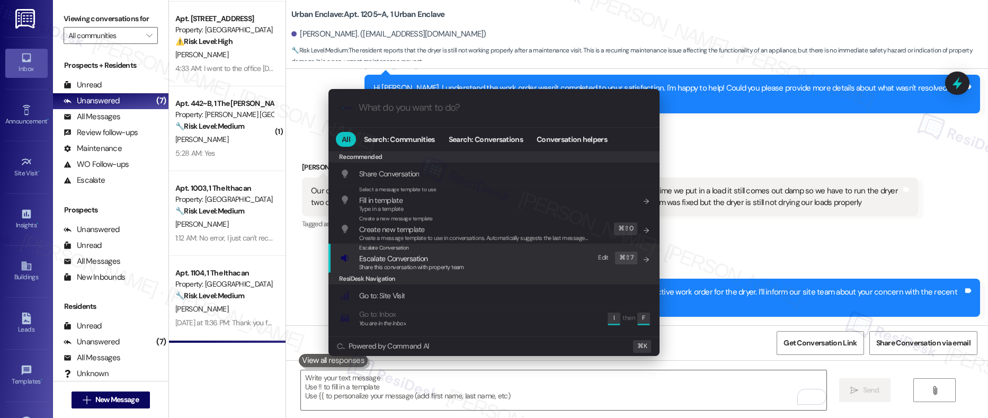
click at [464, 257] on div "Escalate Conversation Escalate Conversation Share this conversation with proper…" at bounding box center [495, 258] width 310 height 29
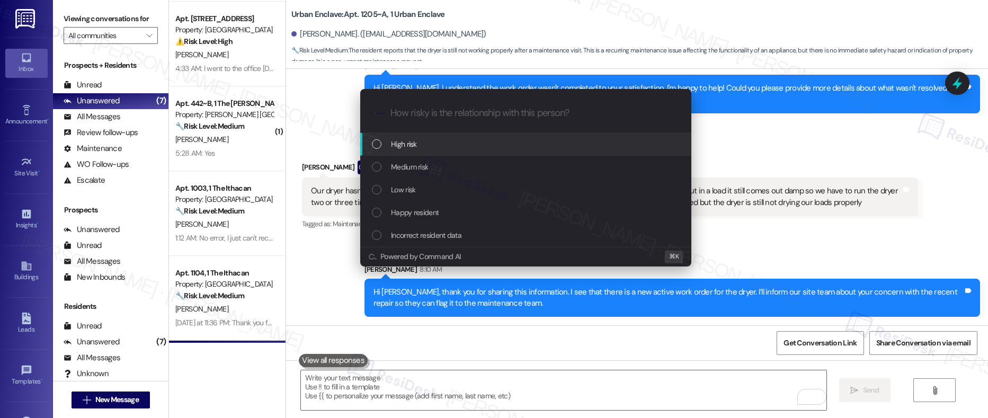
click at [460, 150] on div "High risk" at bounding box center [525, 144] width 331 height 23
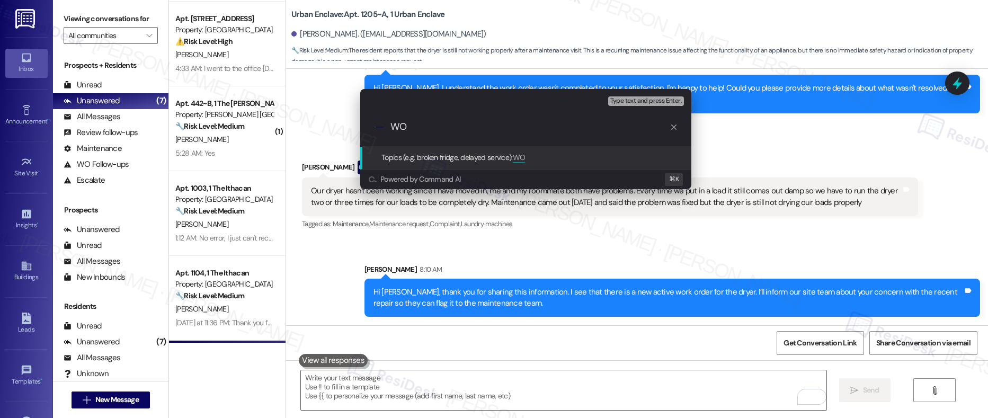
type input "W"
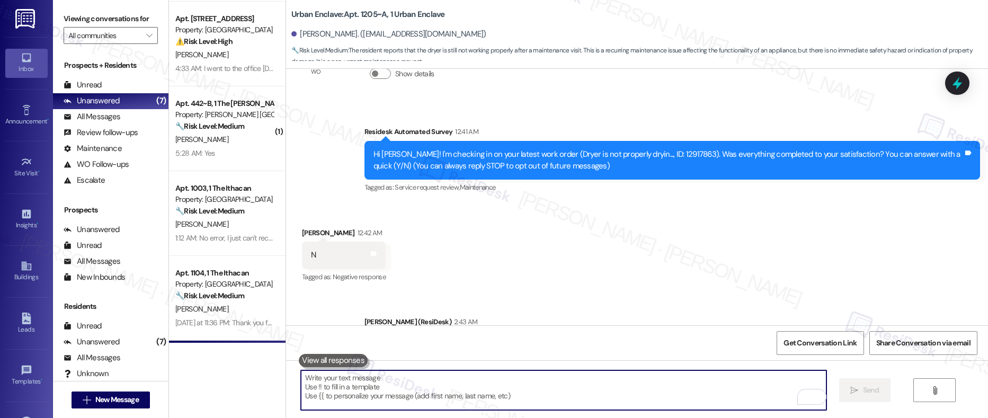
scroll to position [39, 0]
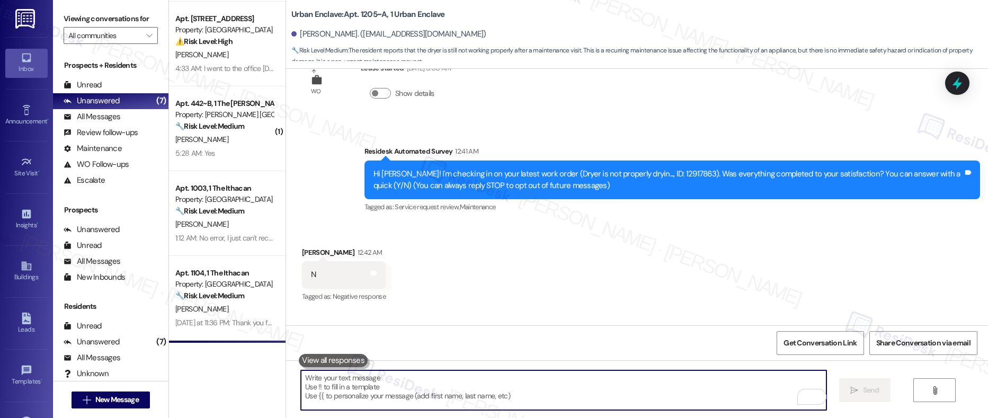
click at [642, 174] on div "Hi Sofia! I'm checking in on your latest work order (Dryer is not properly dryi…" at bounding box center [667, 179] width 589 height 23
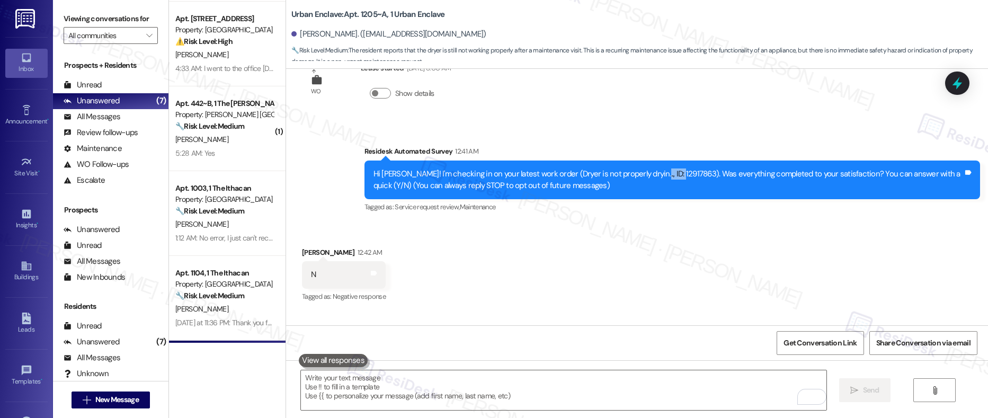
click at [642, 174] on div "Hi Sofia! I'm checking in on your latest work order (Dryer is not properly dryi…" at bounding box center [667, 179] width 589 height 23
copy div "12917863"
click at [528, 394] on textarea "To enrich screen reader interactions, please activate Accessibility in Grammarl…" at bounding box center [563, 390] width 525 height 40
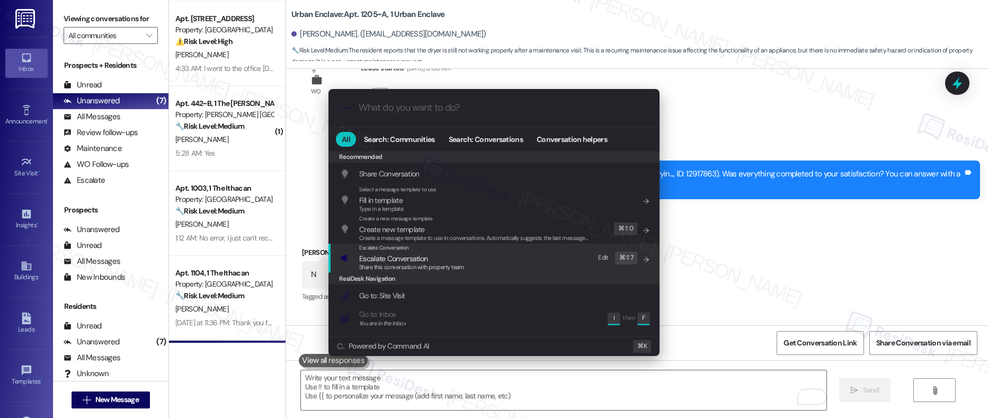
click at [511, 259] on div "Escalate Conversation Escalate Conversation Share this conversation with proper…" at bounding box center [495, 258] width 310 height 29
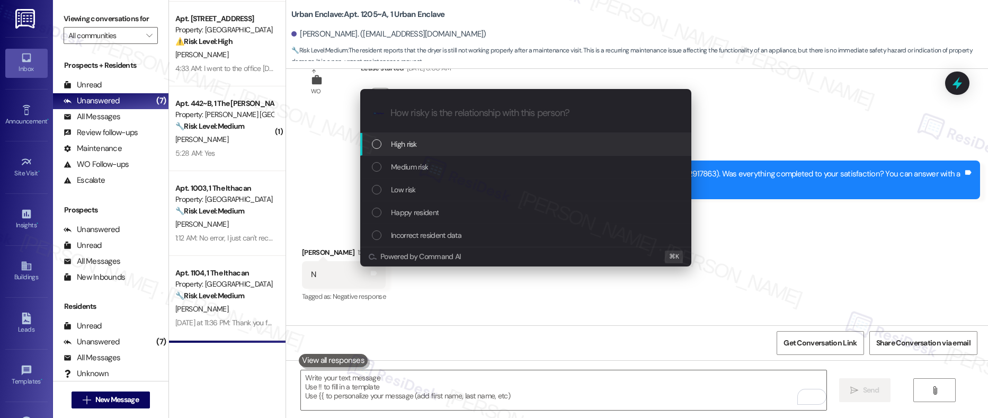
click at [433, 150] on div "High risk" at bounding box center [525, 144] width 331 height 23
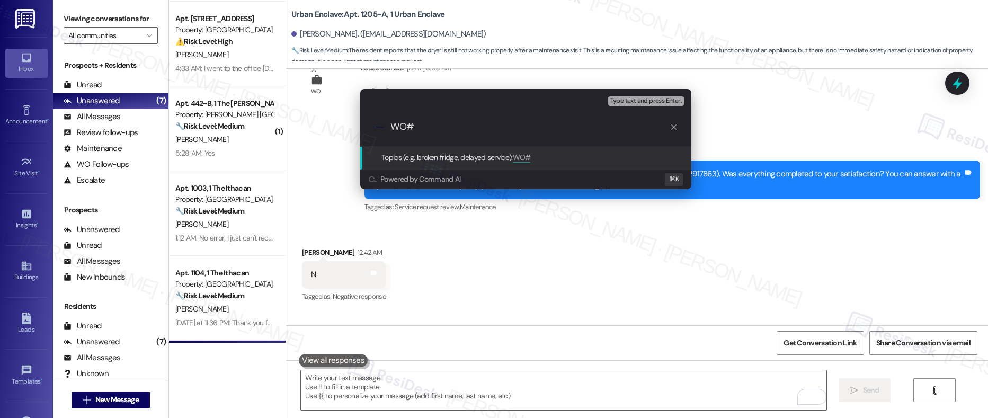
paste input "12917863"
type input "WO# 12917863 - Marked as Complete But Issue Unresolved"
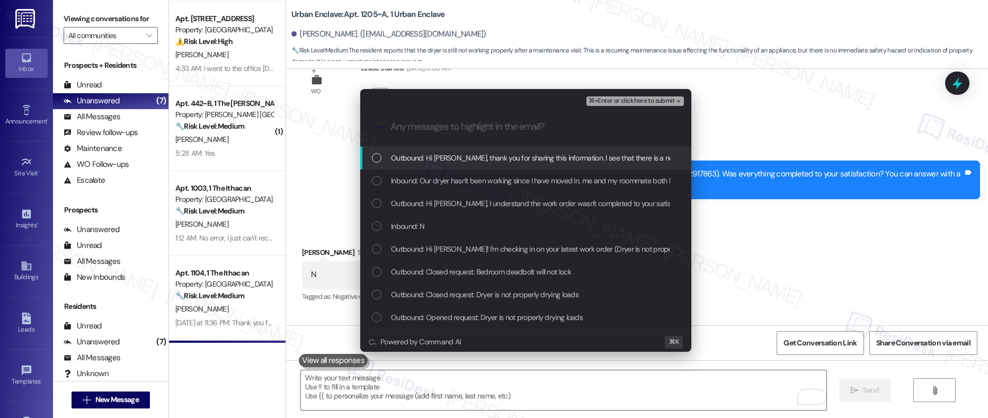
click at [428, 160] on span "Outbound: Hi Sofia, thank you for sharing this information. I see that there is…" at bounding box center [751, 158] width 720 height 12
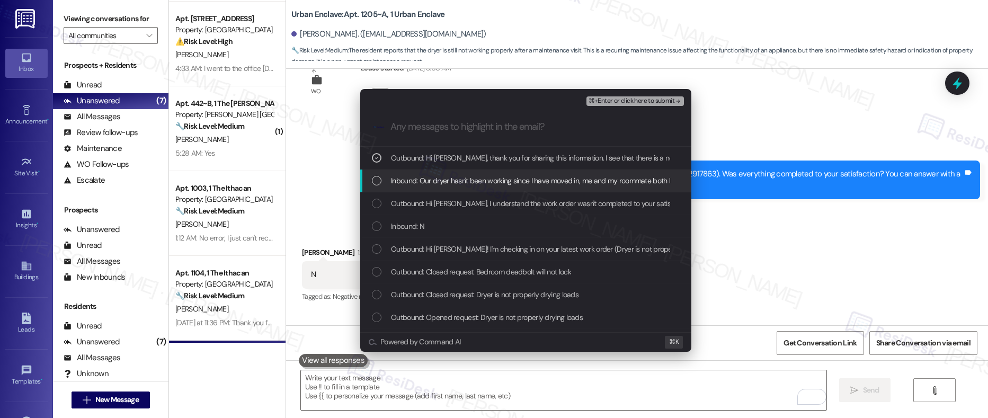
click at [425, 183] on span "Inbound: Our dryer hasn't been working since I have moved in, me and my roommat…" at bounding box center [929, 181] width 1076 height 12
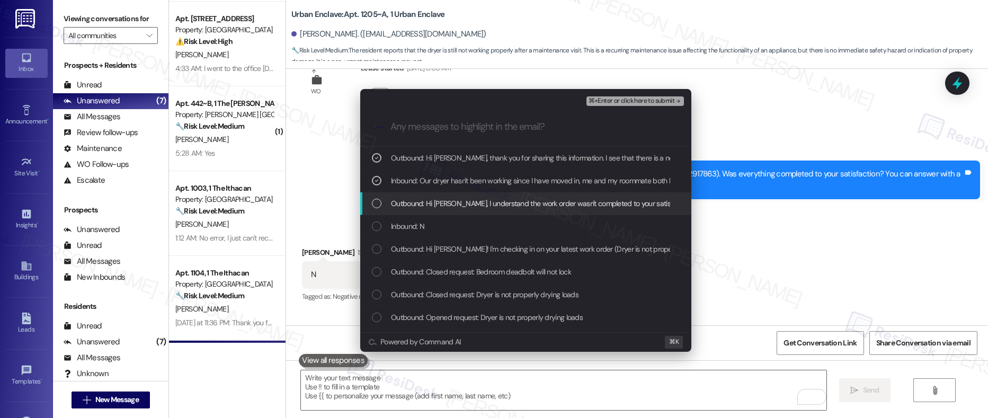
click at [431, 207] on span "Outbound: Hi Sofia, I understand the work order wasn't completed to your satisf…" at bounding box center [718, 204] width 654 height 12
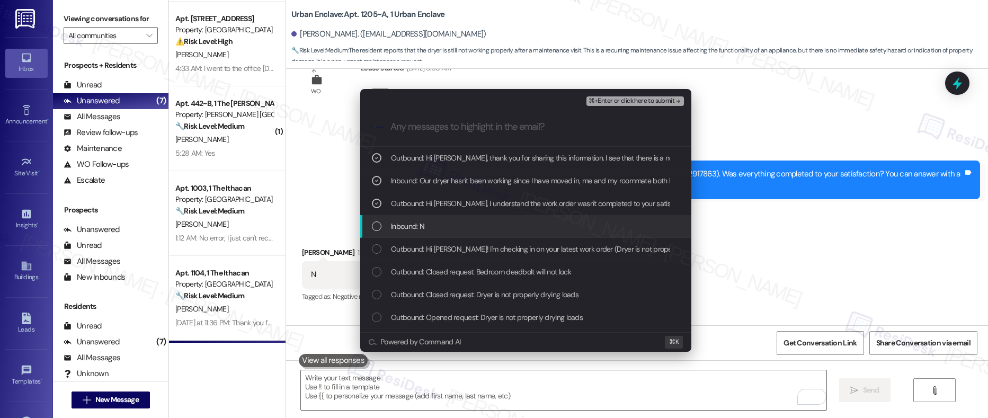
click at [420, 228] on span "Inbound: N" at bounding box center [407, 226] width 33 height 12
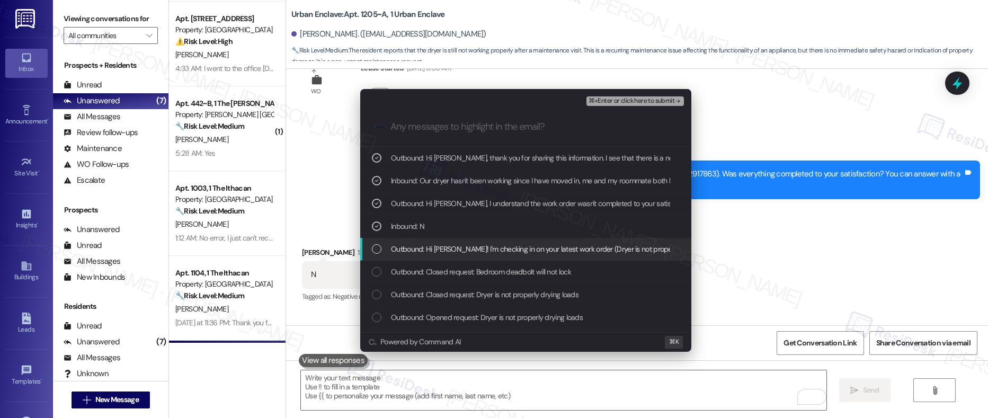
click at [418, 250] on span "Outbound: Hi Sofia! I'm checking in on your latest work order (Dryer is not pro…" at bounding box center [786, 249] width 791 height 12
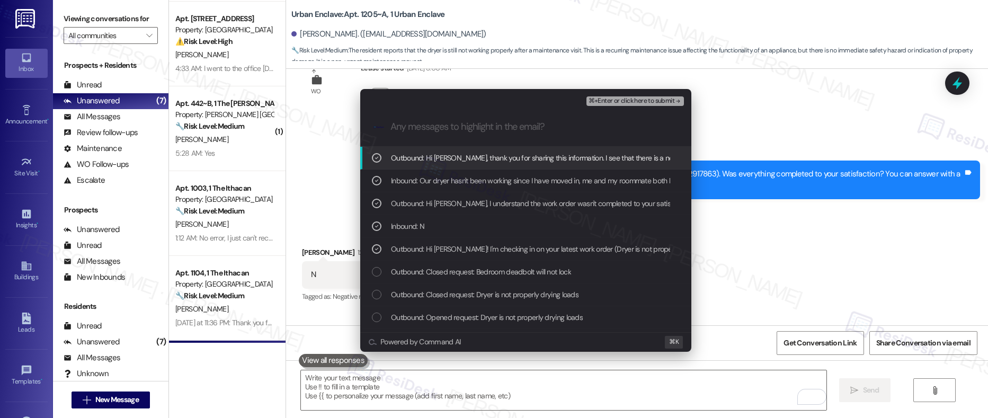
click at [617, 102] on span "⌘+Enter or click here to submit" at bounding box center [631, 100] width 86 height 7
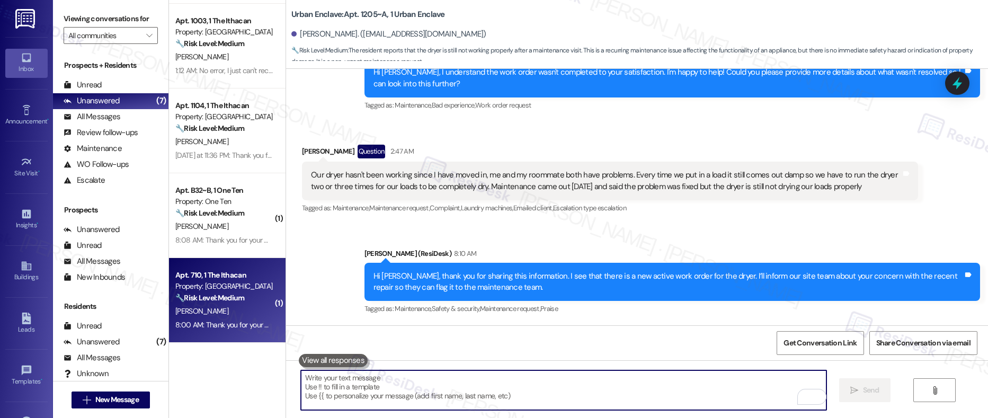
scroll to position [0, 0]
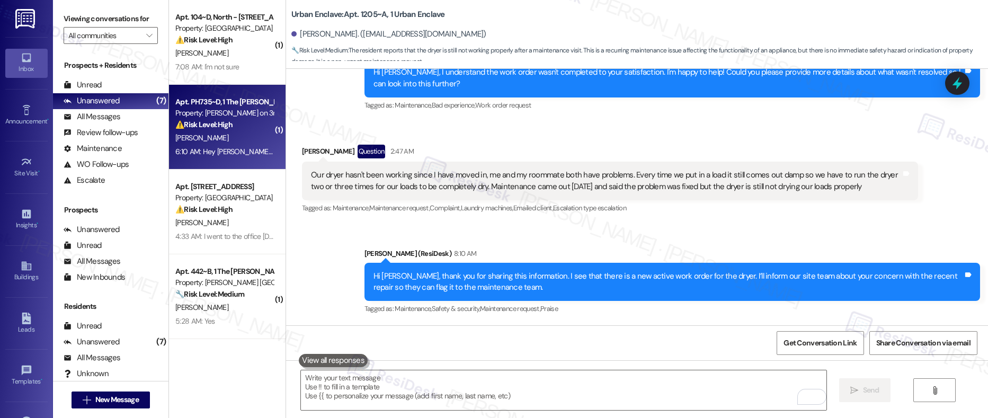
click at [238, 122] on div "⚠️ Risk Level: High The resident is responding to an inquiry about rent payment…" at bounding box center [224, 124] width 98 height 11
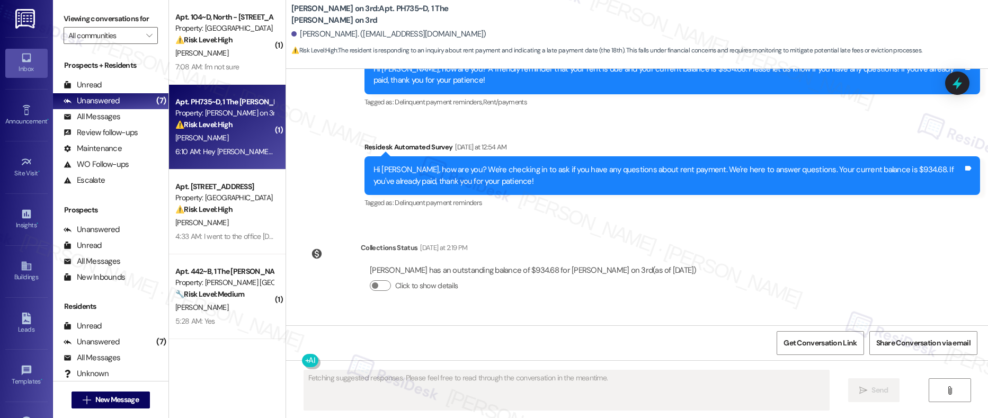
scroll to position [1652, 0]
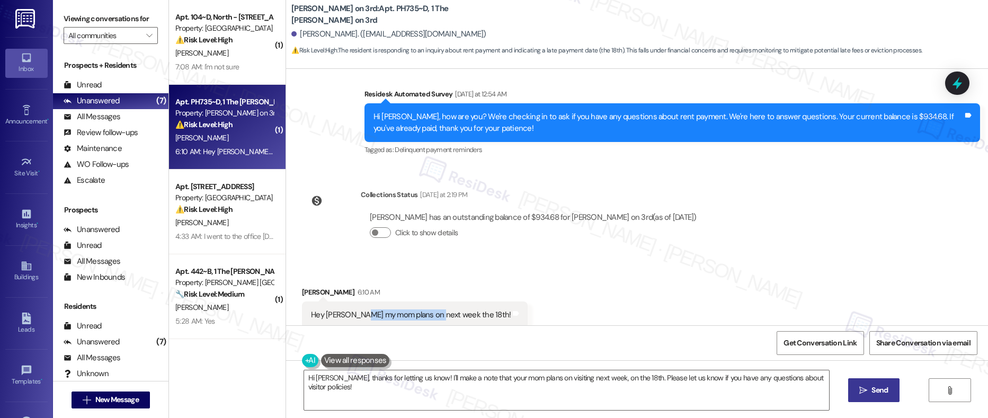
drag, startPoint x: 355, startPoint y: 306, endPoint x: 428, endPoint y: 303, distance: 73.6
click at [428, 309] on div "Hey Emily my mom plans on next week the 18th!" at bounding box center [411, 314] width 200 height 11
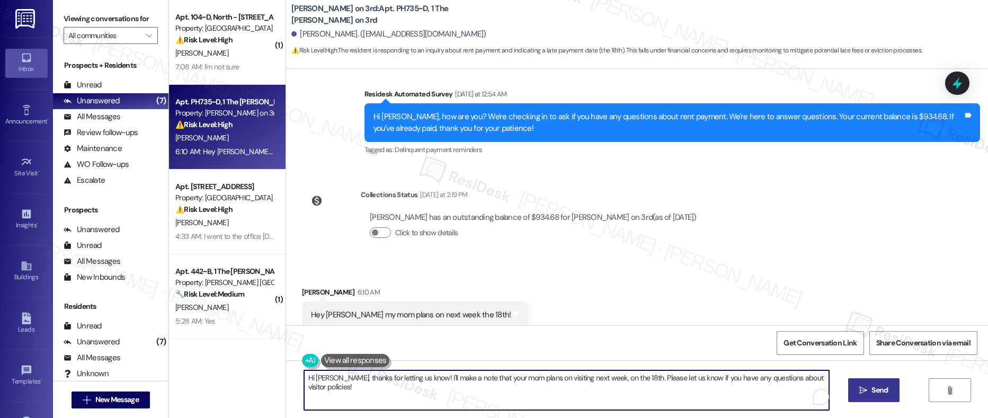
drag, startPoint x: 366, startPoint y: 381, endPoint x: 464, endPoint y: 380, distance: 98.5
click at [464, 380] on textarea "Hi Miajia, thanks for letting us know! I'll make a note that your mom plans on …" at bounding box center [566, 390] width 525 height 40
click at [537, 378] on textarea "Hi Miajia, thanks for letting us know! I'll make a note that your mom plans on …" at bounding box center [563, 390] width 525 height 40
click at [546, 393] on textarea "Hi Miajia, thanks for letting us know! I'll make a note that your mom plans on …" at bounding box center [563, 390] width 525 height 40
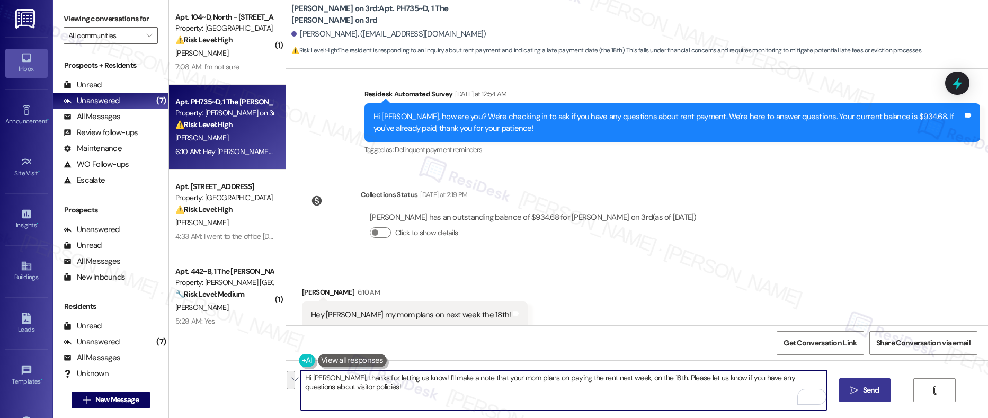
drag, startPoint x: 645, startPoint y: 378, endPoint x: 647, endPoint y: 384, distance: 6.4
click at [647, 384] on textarea "Hi Miajia, thanks for letting us know! I'll make a note that your mom plans on …" at bounding box center [563, 390] width 525 height 40
click at [716, 378] on textarea "Hi Miajia, thanks for letting us know! I'll make a note that your mom plans on …" at bounding box center [563, 390] width 525 height 40
paste textarea "fee will be applied to your rent as stated in the lease."
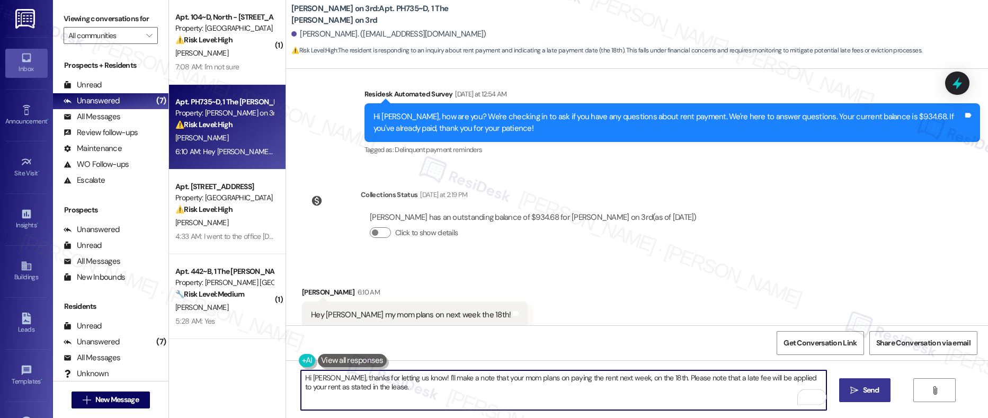
click at [566, 392] on textarea "Hi Miajia, thanks for letting us know! I'll make a note that your mom plans on …" at bounding box center [563, 390] width 525 height 40
click at [444, 380] on textarea "Hi Miajia, thanks for letting us know! I'll make a note that your mom plans on …" at bounding box center [563, 390] width 525 height 40
type textarea "Hi Miajia, thanks for letting us know! I'll make a note that your mom plans on …"
click at [851, 392] on icon "" at bounding box center [854, 390] width 8 height 8
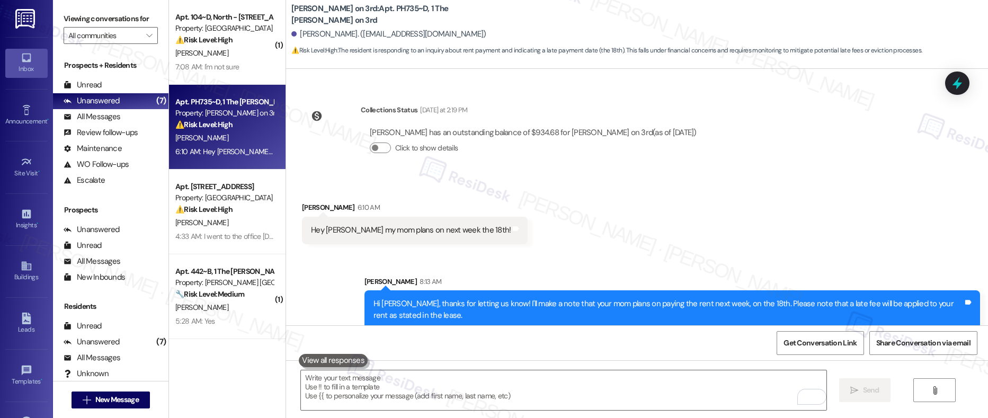
scroll to position [1737, 0]
drag, startPoint x: 427, startPoint y: 389, endPoint x: 436, endPoint y: 386, distance: 9.5
click at [428, 389] on textarea "To enrich screen reader interactions, please activate Accessibility in Grammarl…" at bounding box center [563, 390] width 525 height 40
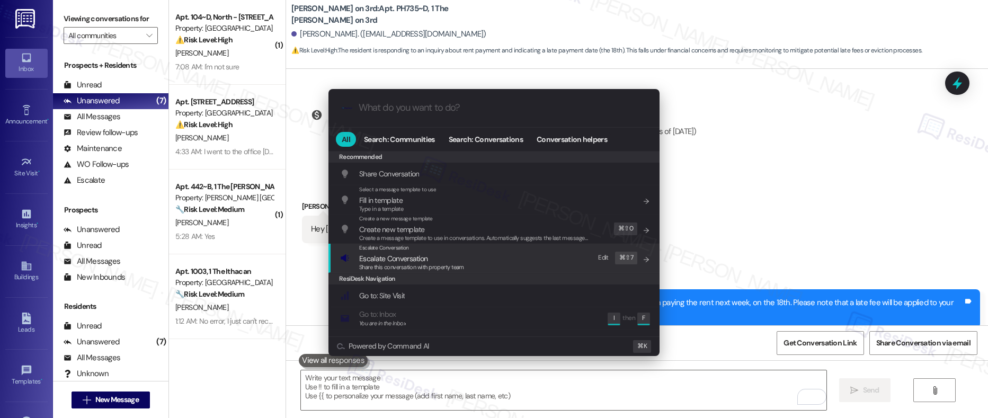
click at [478, 256] on div "Escalate Conversation Escalate Conversation Share this conversation with proper…" at bounding box center [495, 258] width 310 height 29
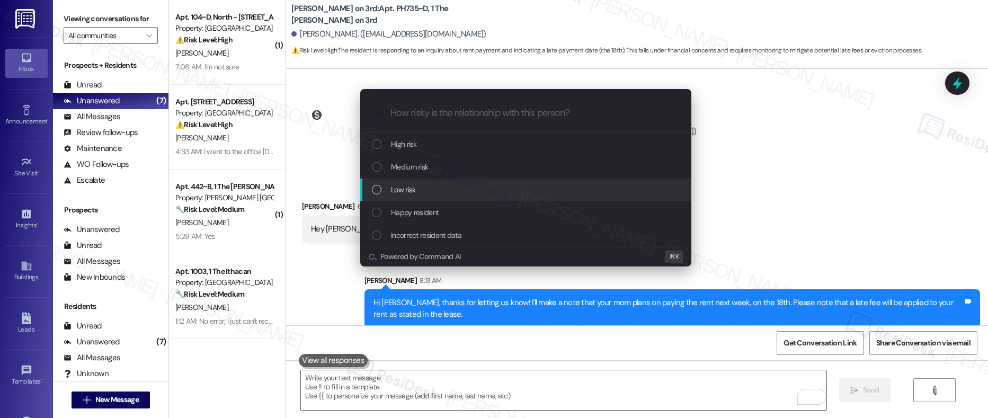
click at [508, 192] on div "Low risk" at bounding box center [527, 190] width 310 height 12
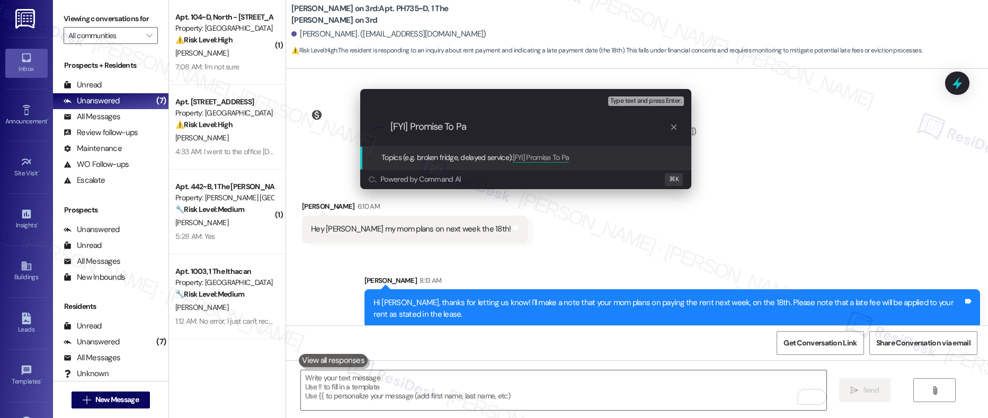
type input "[FYI] Promise To Pay"
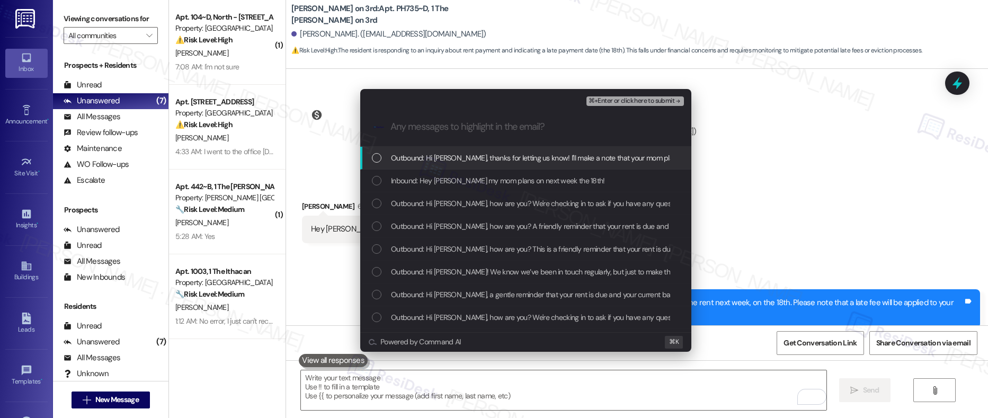
click at [527, 158] on span "Outbound: Hi Miajia, thanks for letting us know! I'll make a note that your mom…" at bounding box center [717, 158] width 652 height 12
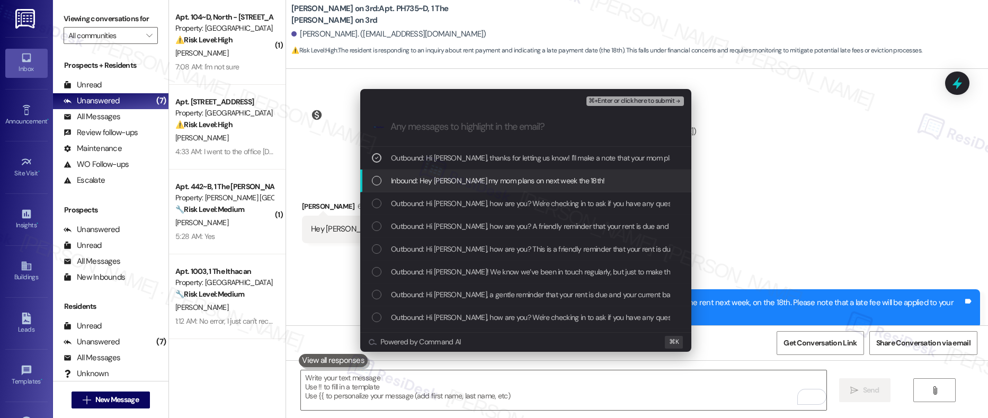
click at [522, 178] on span "Inbound: Hey Emily my mom plans on next week the 18th!" at bounding box center [498, 181] width 214 height 12
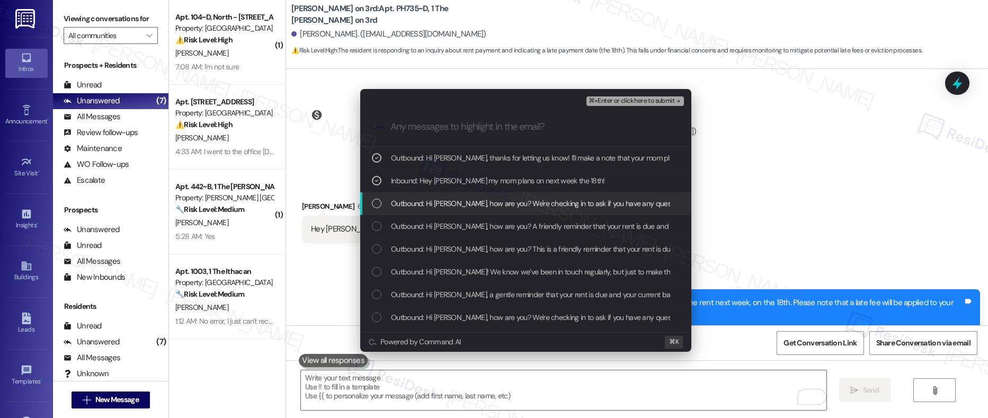
click at [517, 201] on span "Outbound: Hi Miajia, how are you? We're checking in to ask if you have any ques…" at bounding box center [749, 204] width 716 height 12
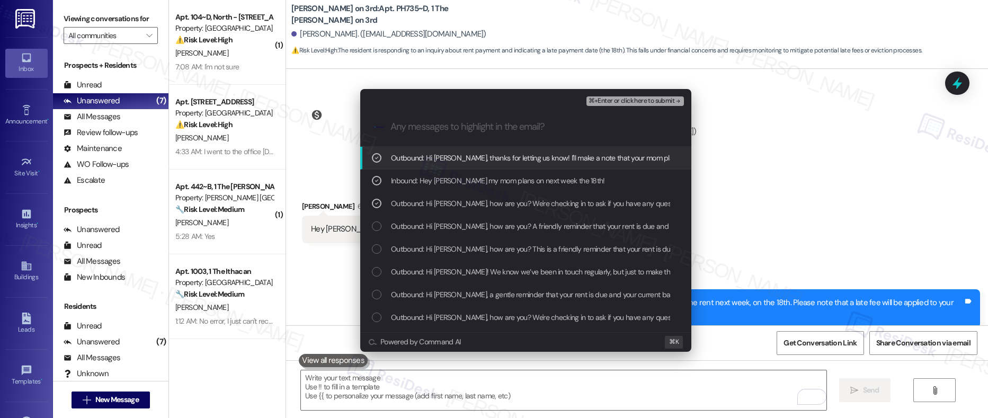
click at [607, 102] on span "⌘+Enter or click here to submit" at bounding box center [631, 100] width 86 height 7
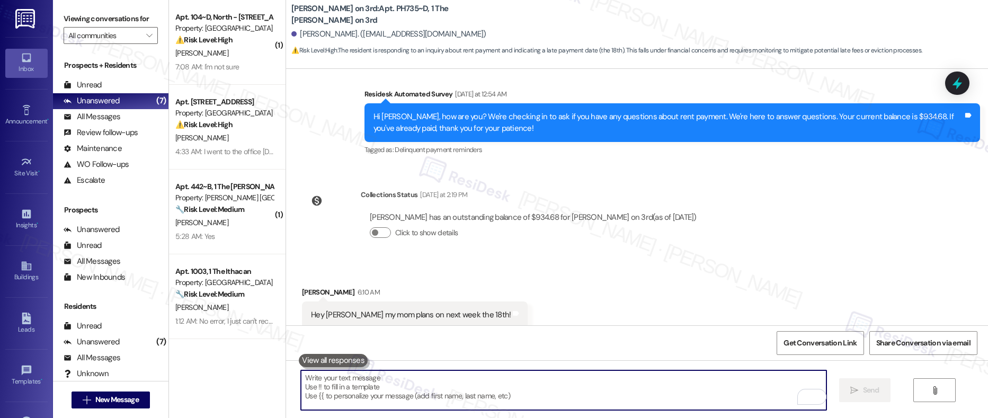
scroll to position [1769, 0]
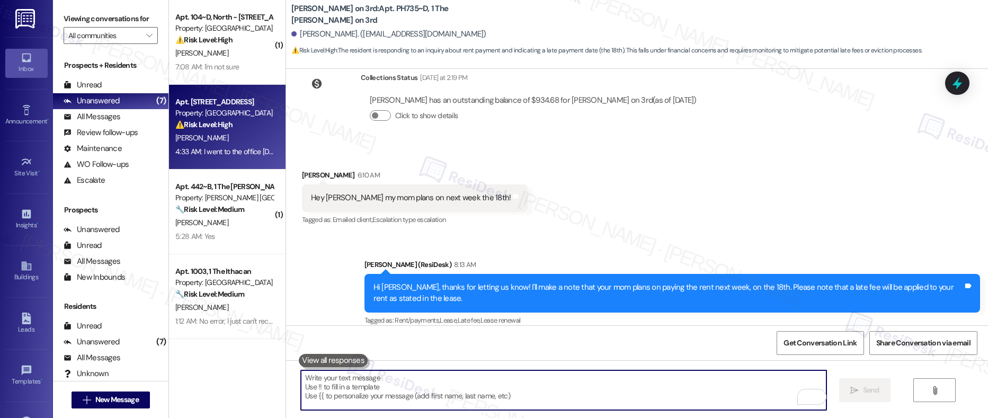
click at [216, 131] on div "[PERSON_NAME]" at bounding box center [224, 137] width 100 height 13
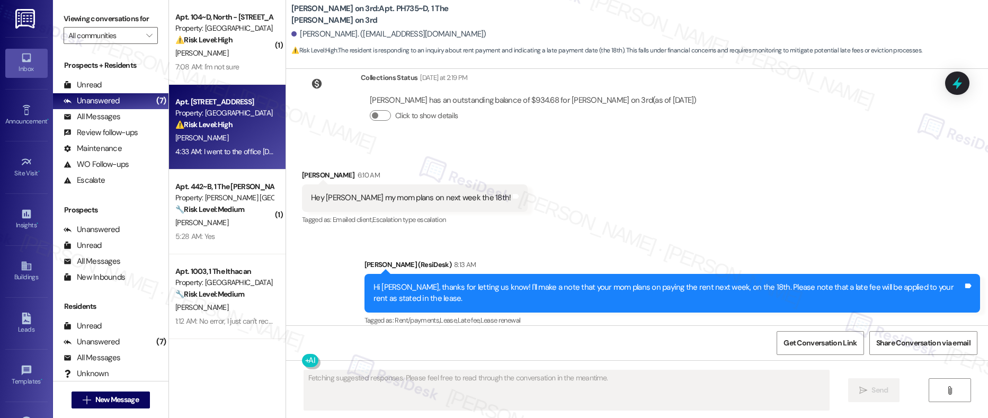
scroll to position [1320, 0]
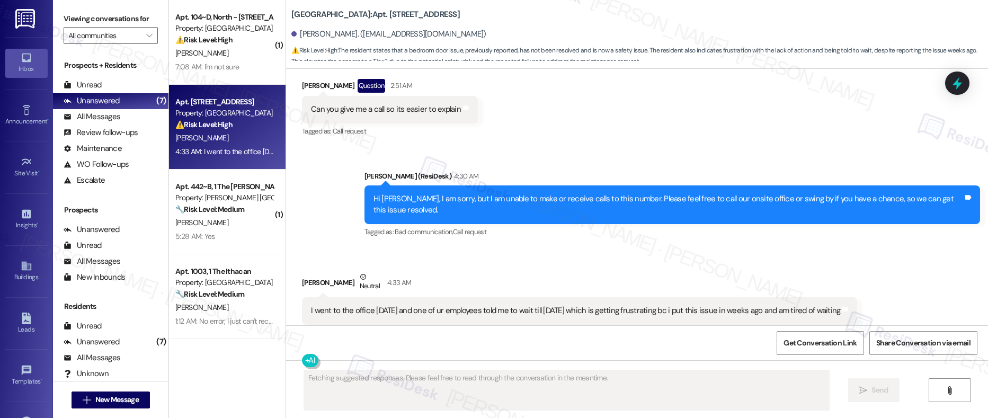
click at [448, 305] on div "I went to the office today and one of ur employees told me to wait till Friday …" at bounding box center [575, 310] width 529 height 11
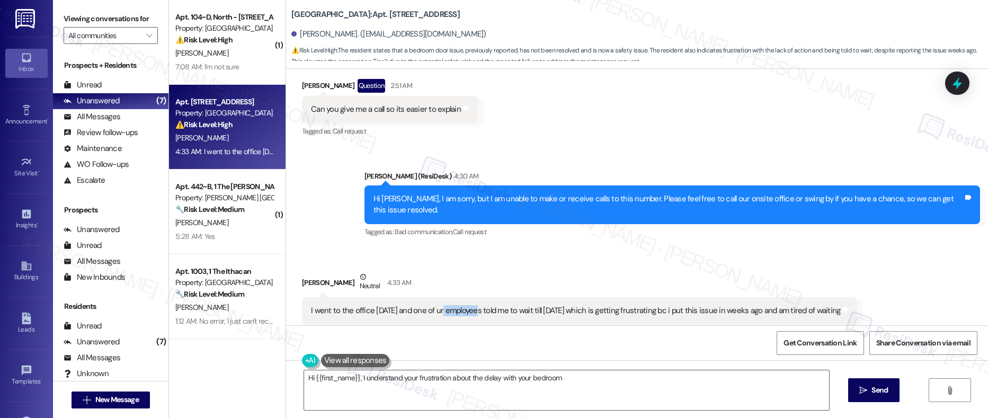
click at [448, 305] on div "I went to the office today and one of ur employees told me to wait till Friday …" at bounding box center [575, 310] width 529 height 11
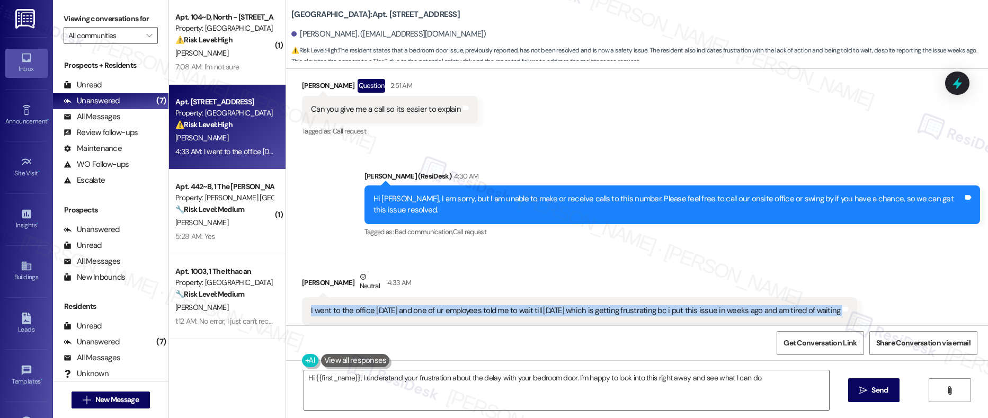
click at [448, 305] on div "I went to the office today and one of ur employees told me to wait till Friday …" at bounding box center [575, 310] width 529 height 11
click at [566, 396] on textarea "Hi {{first_name}}, I understand your frustration about the delay with your bedr…" at bounding box center [566, 390] width 525 height 40
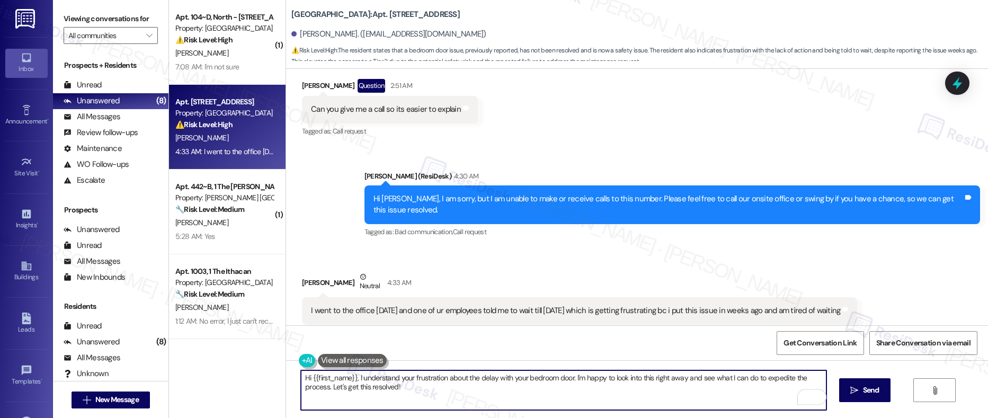
drag, startPoint x: 571, startPoint y: 378, endPoint x: 576, endPoint y: 391, distance: 14.1
click at [576, 391] on textarea "Hi {{first_name}}, I understand your frustration about the delay with your bedr…" at bounding box center [563, 390] width 525 height 40
click at [550, 391] on textarea "Hi {{first_name}}, I understand your frustration about the delay with your bedr…" at bounding box center [563, 390] width 525 height 40
drag, startPoint x: 569, startPoint y: 379, endPoint x: 575, endPoint y: 389, distance: 11.4
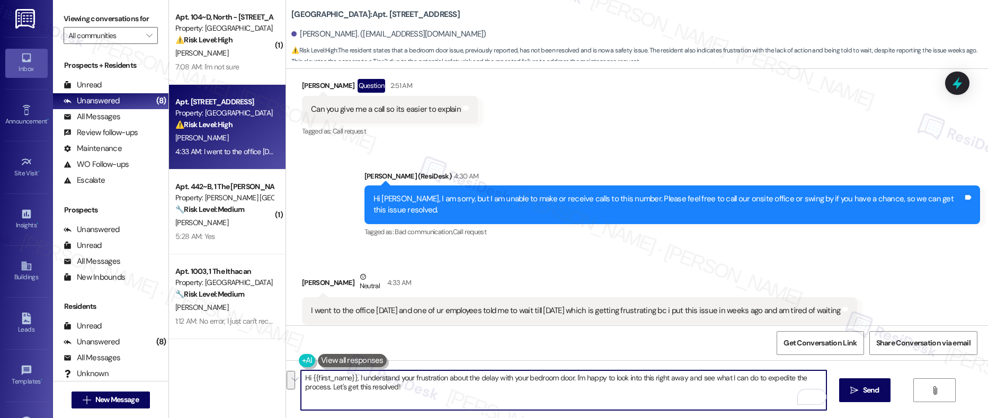
click at [575, 389] on textarea "Hi {{first_name}}, I understand your frustration about the delay with your bedr…" at bounding box center [563, 390] width 525 height 40
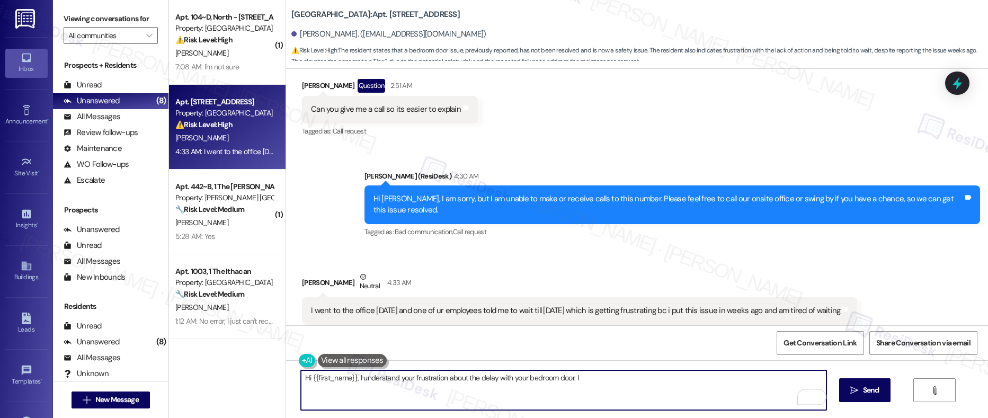
type textarea "Hi {{first_name}}, I understand your frustration about the delay with your bedr…"
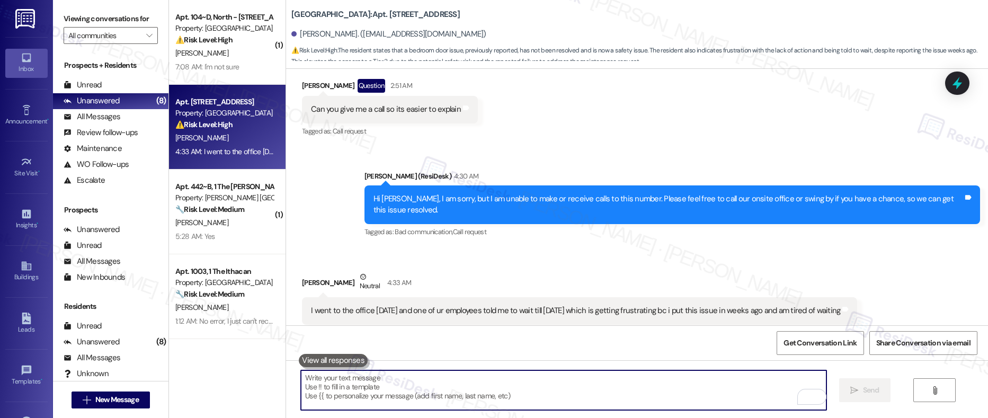
scroll to position [1394, 0]
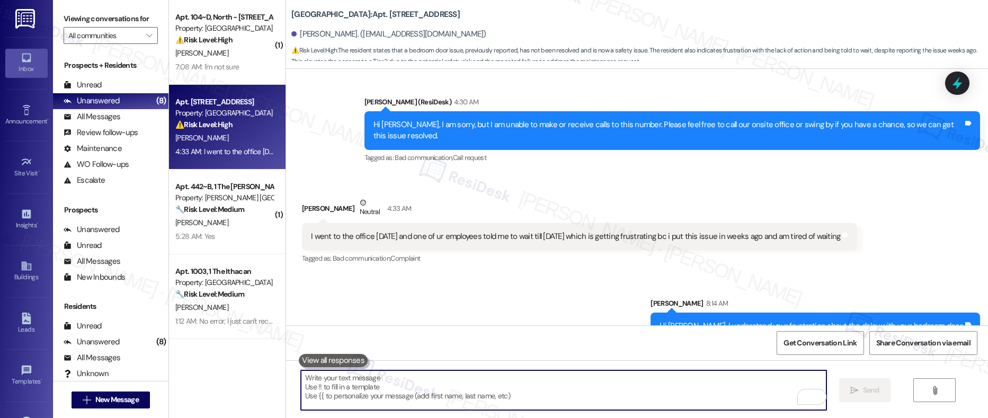
click at [586, 398] on textarea "To enrich screen reader interactions, please activate Accessibility in Grammarl…" at bounding box center [563, 390] width 525 height 40
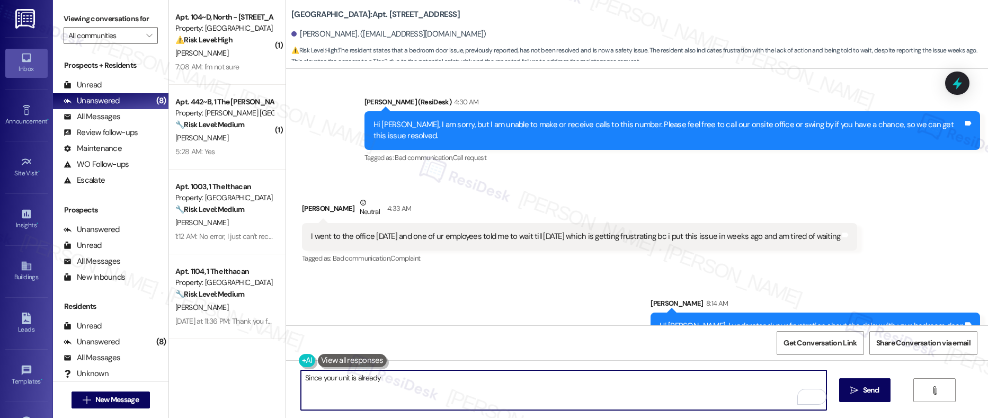
click at [408, 381] on textarea "Since your unit is already" at bounding box center [563, 390] width 525 height 40
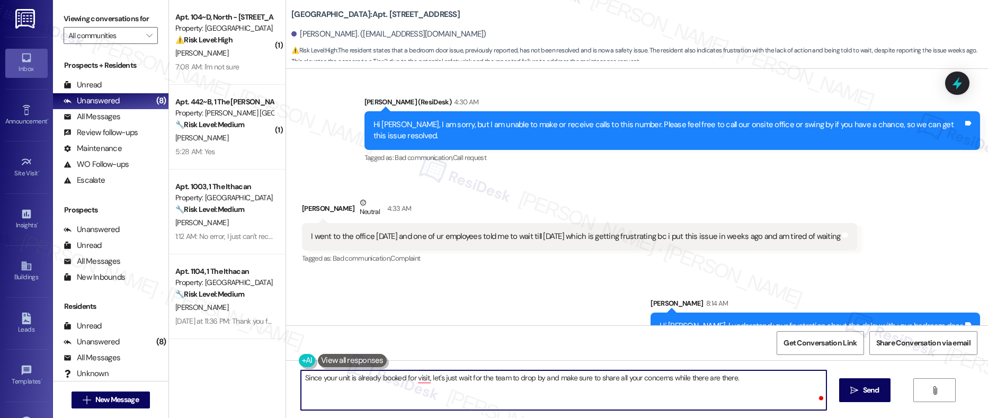
type textarea "Since your unit is already booked for visit, let's just wait for the team to dr…"
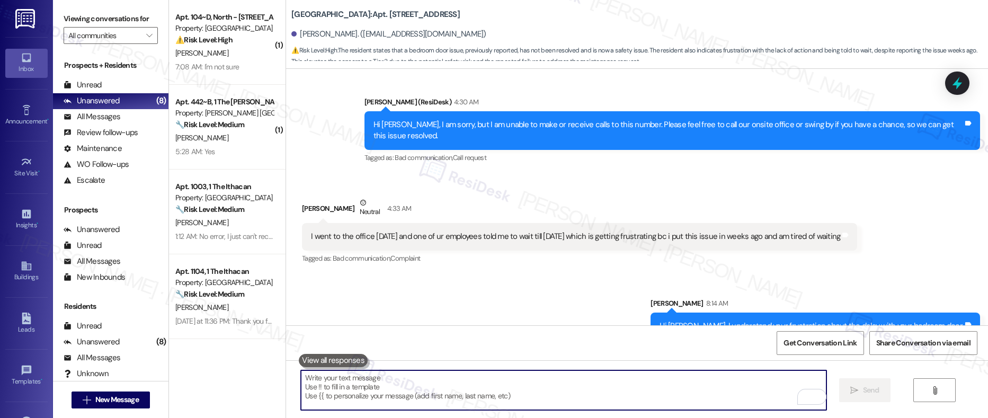
click at [341, 388] on textarea "To enrich screen reader interactions, please activate Accessibility in Grammarl…" at bounding box center [563, 390] width 525 height 40
paste textarea "Since your unit is already scheduled for a visit, let’s wait for the team to co…"
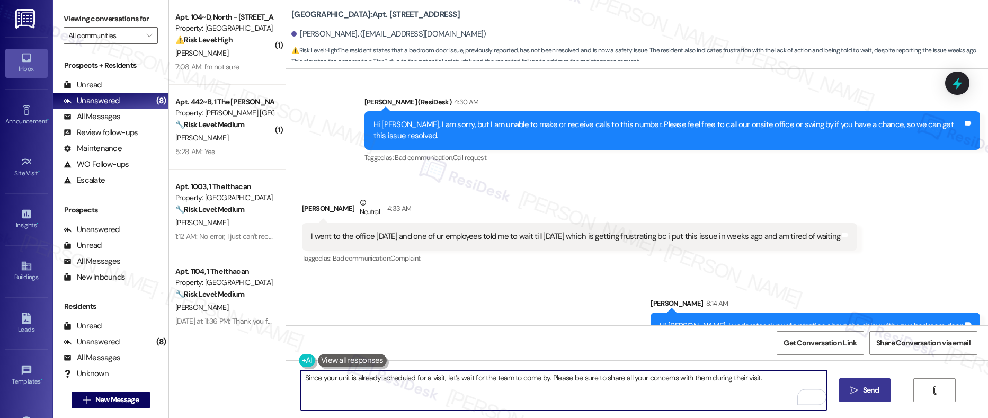
type textarea "Since your unit is already scheduled for a visit, let’s wait for the team to co…"
click at [855, 393] on icon "" at bounding box center [854, 390] width 8 height 8
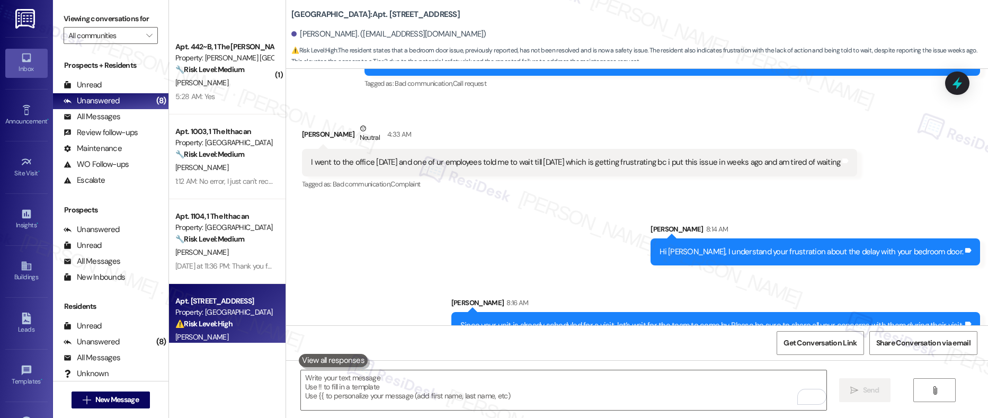
scroll to position [0, 0]
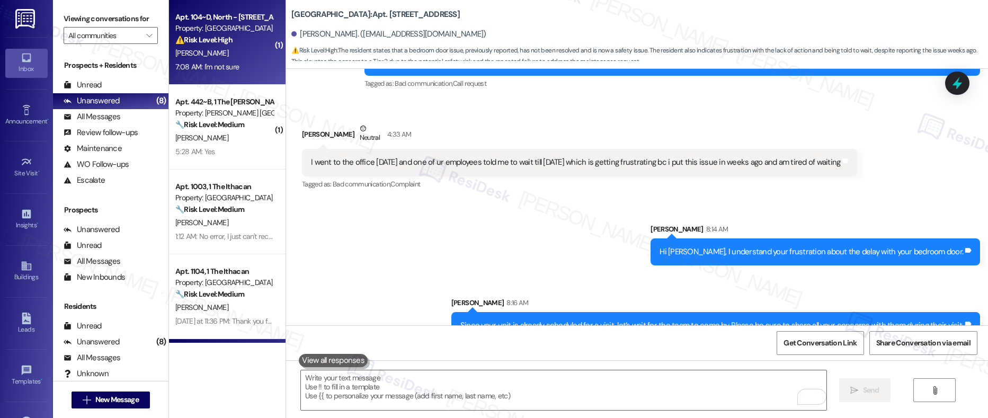
click at [220, 38] on strong "⚠️ Risk Level: High" at bounding box center [203, 40] width 57 height 10
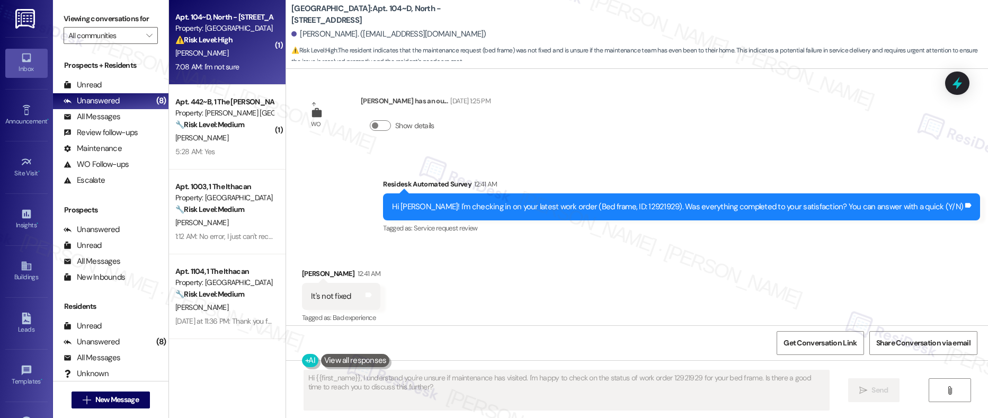
scroll to position [185, 0]
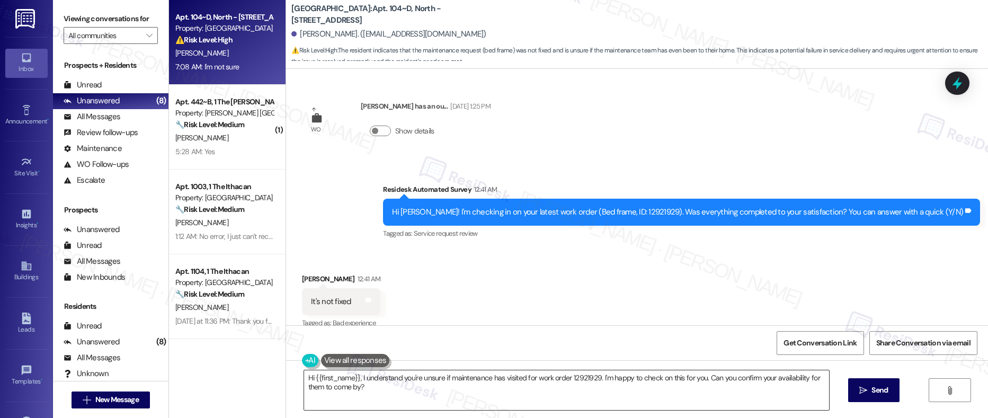
click at [328, 382] on textarea "Hi {{first_name}}, I understand you're unsure if maintenance has visited for wo…" at bounding box center [566, 390] width 525 height 40
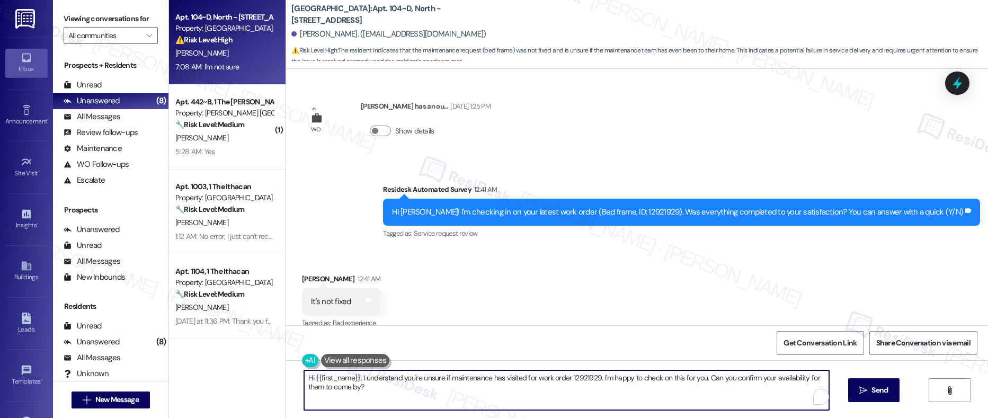
click at [328, 382] on textarea "Hi {{first_name}}, I understand you're unsure if maintenance has visited for wo…" at bounding box center [566, 390] width 525 height 40
paste textarea "Could you please provide more details about what wasn't resolved so I can look …"
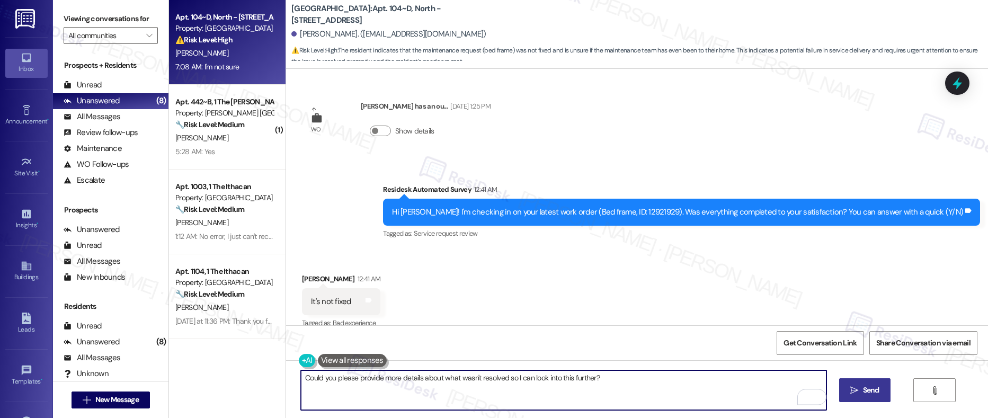
type textarea "Could you please provide more details about what wasn't resolved so I can look …"
click at [856, 389] on icon "" at bounding box center [854, 390] width 8 height 8
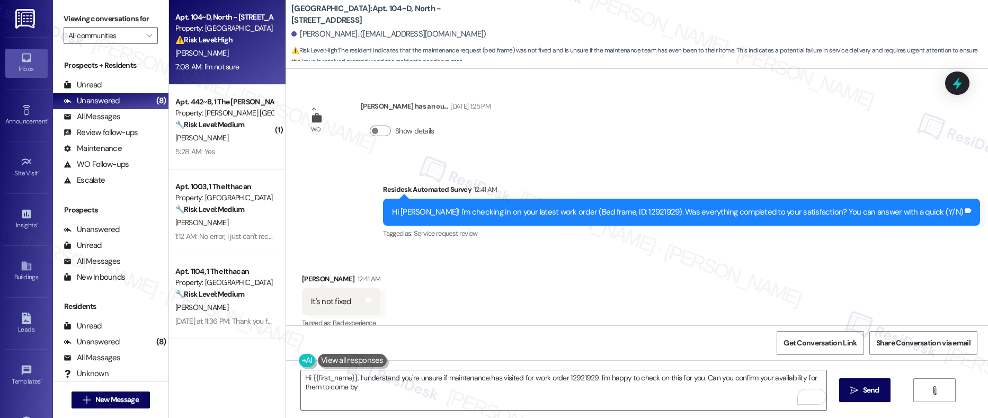
type textarea "Hi {{first_name}}, I understand you're unsure if maintenance has visited for wo…"
click at [224, 143] on div "[PERSON_NAME]" at bounding box center [224, 137] width 100 height 13
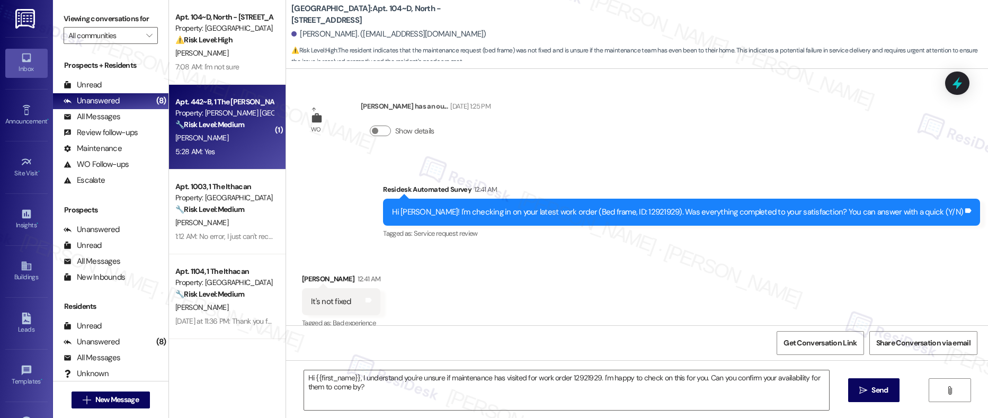
type textarea "Fetching suggested responses. Please feel free to read through the conversation…"
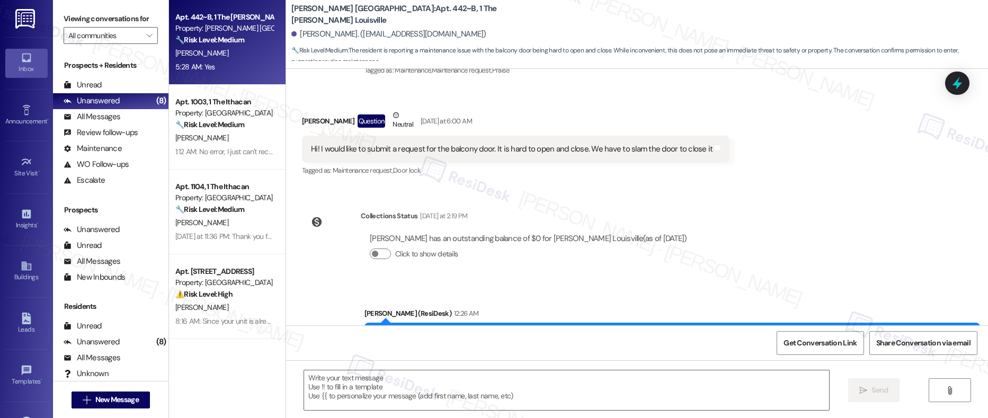
scroll to position [247, 0]
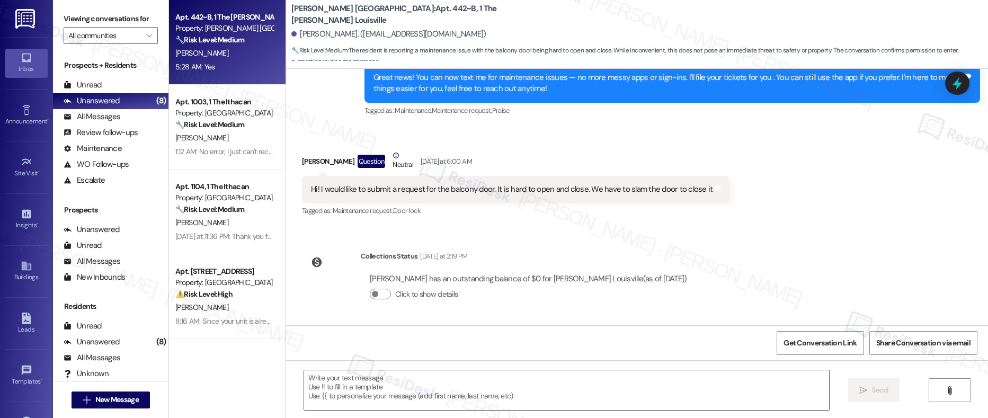
click at [447, 188] on div "Hi! I would like to submit a request for the balcony door. It is hard to open a…" at bounding box center [511, 189] width 401 height 11
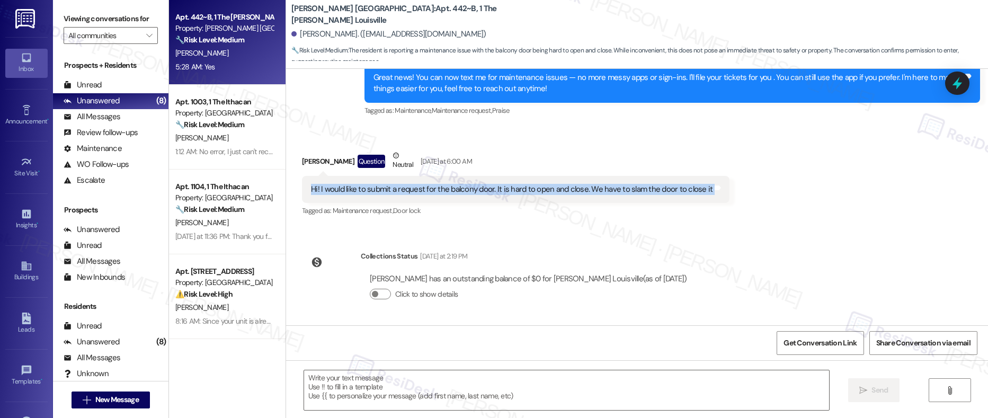
click at [447, 188] on div "Hi! I would like to submit a request for the balcony door. It is hard to open a…" at bounding box center [511, 189] width 401 height 11
copy div "Hi! I would like to submit a request for the balcony door. It is hard to open a…"
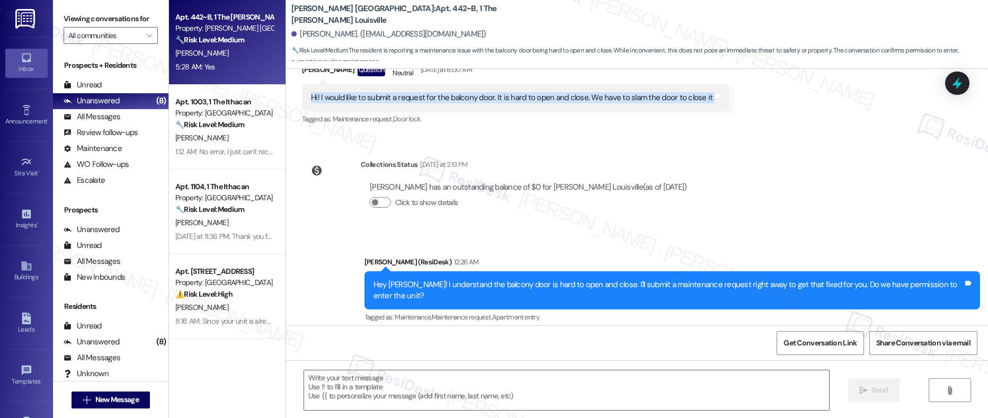
scroll to position [425, 0]
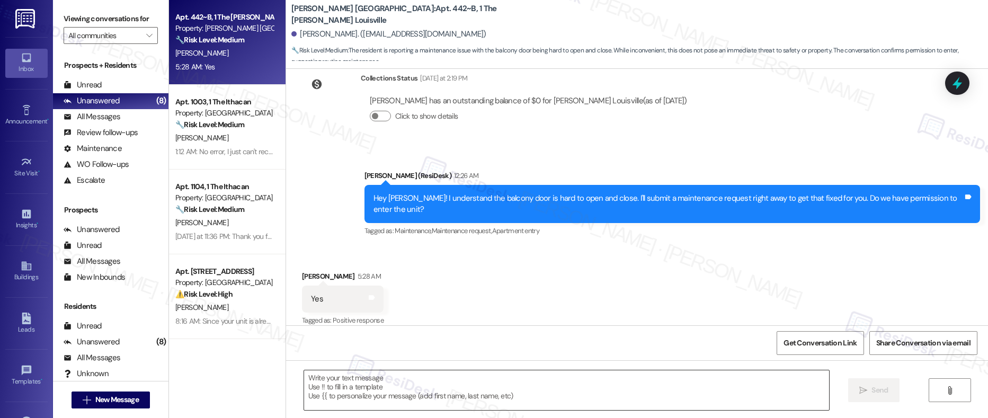
click at [555, 381] on textarea at bounding box center [566, 390] width 525 height 40
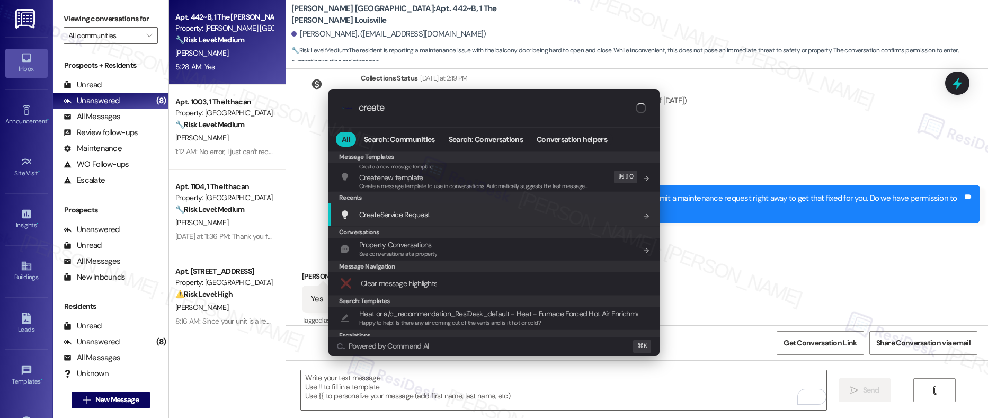
type input "create"
click at [441, 217] on div "Create Service Request Add shortcut" at bounding box center [495, 215] width 310 height 12
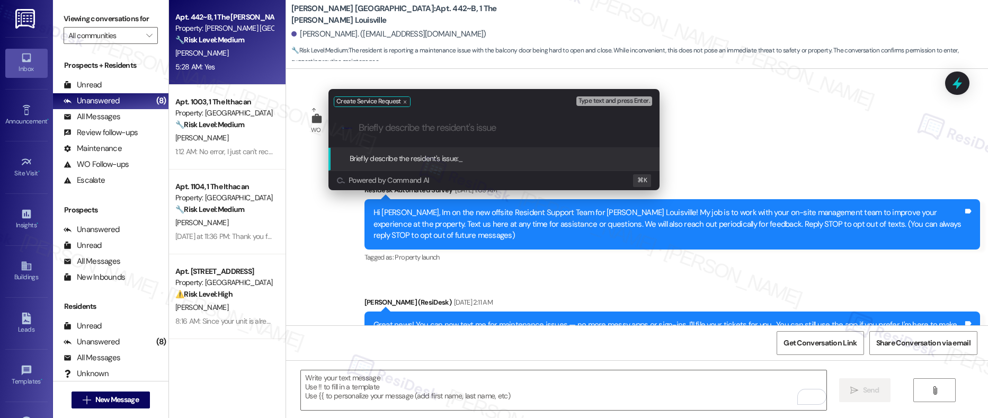
scroll to position [425, 0]
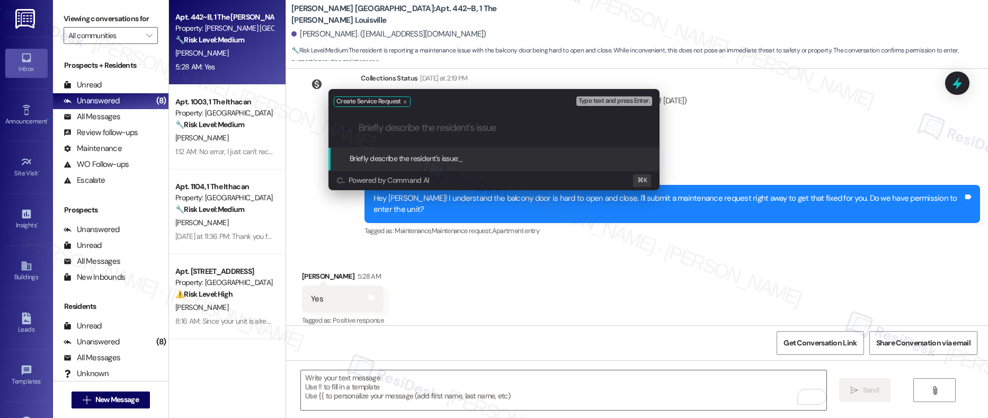
click at [432, 136] on div ".cls-1{fill:#0a055f;}.cls-2{fill:#0cc4c4;} resideskLogoBlueOrange" at bounding box center [493, 128] width 331 height 38
drag, startPoint x: 562, startPoint y: 124, endPoint x: 541, endPoint y: 133, distance: 22.7
click at [561, 124] on input "Briefly describe the resident's issue" at bounding box center [502, 127] width 288 height 11
paste input "Balcony Door Hard to Operate"
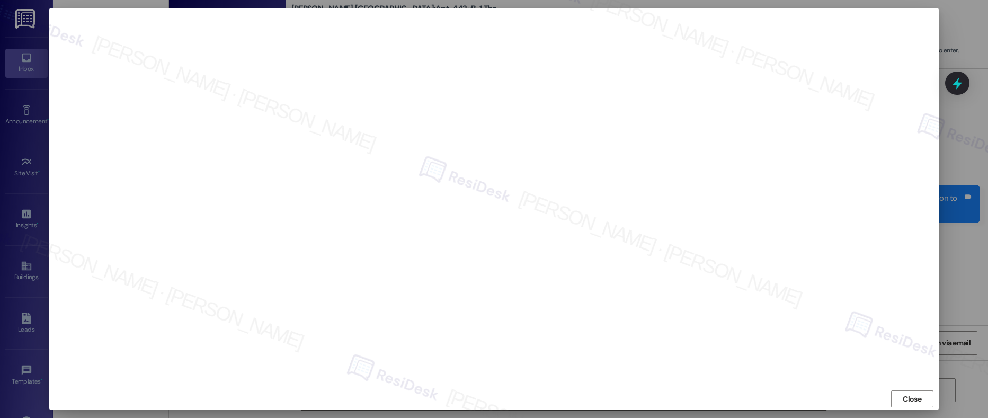
scroll to position [3, 0]
click at [911, 396] on span "Close" at bounding box center [911, 395] width 19 height 11
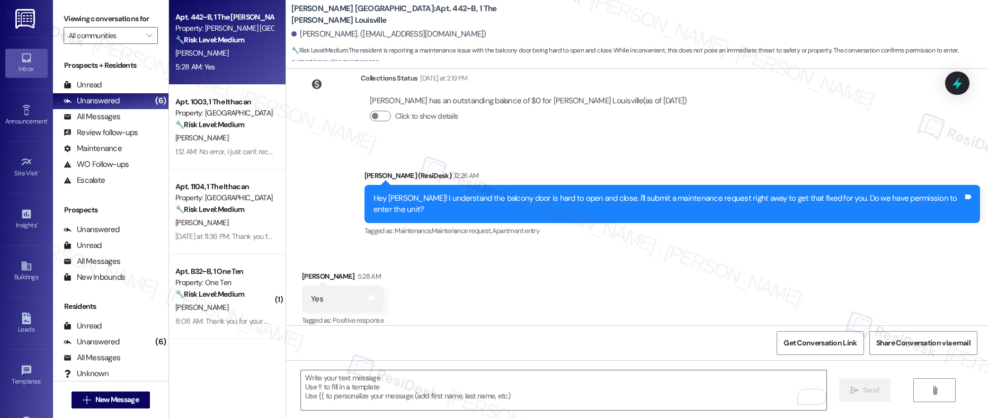
click at [911, 396] on body "Inbox Go to Inbox Announcement • Send A Text Announcement Site Visit • Go to Si…" at bounding box center [494, 209] width 988 height 418
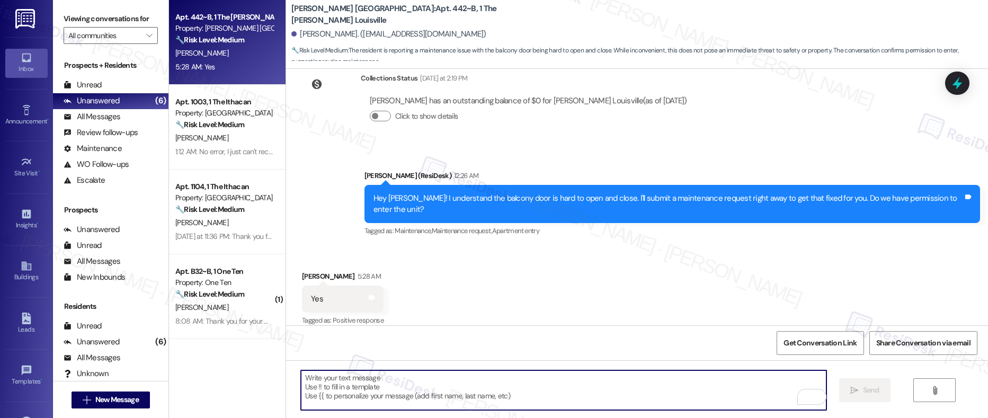
click at [450, 407] on textarea "To enrich screen reader interactions, please activate Accessibility in Grammarl…" at bounding box center [563, 390] width 525 height 40
click at [445, 391] on textarea "To enrich screen reader interactions, please activate Accessibility in Grammarl…" at bounding box center [563, 390] width 525 height 40
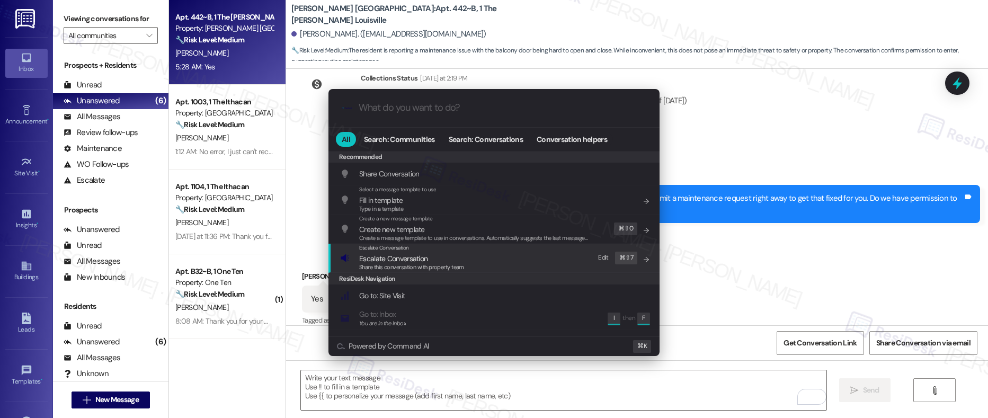
click at [451, 267] on span "Share this conversation with property team" at bounding box center [411, 266] width 105 height 7
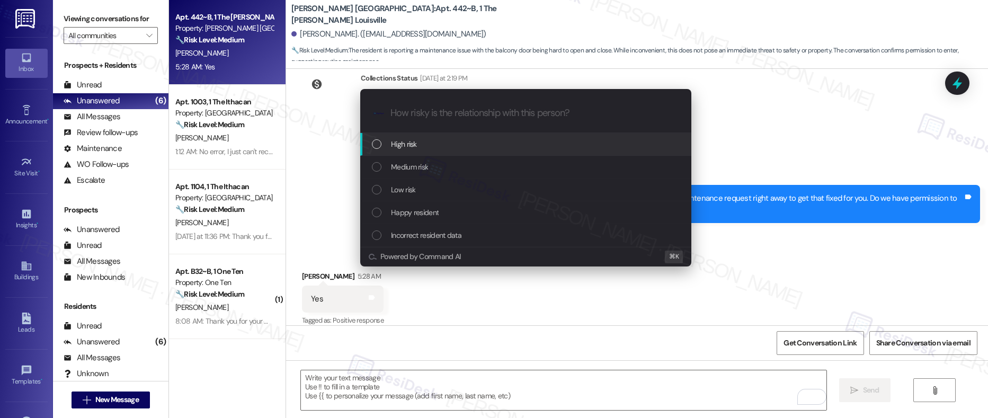
click at [440, 146] on div "High risk" at bounding box center [527, 144] width 310 height 12
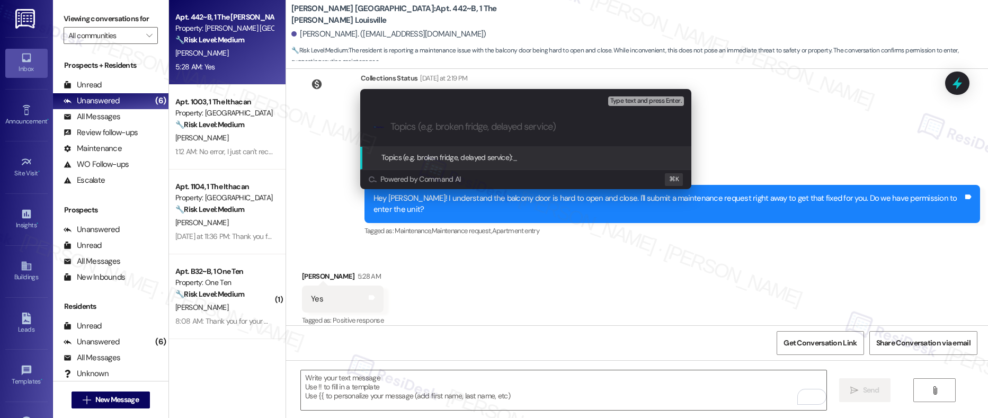
paste input "Work order submitted by Residesk | Work order # 12941904 Balcony Door Hard to O…"
type input "Work order submitted by Residesk | Work order # 12941904 Balcony Door Hard to O…"
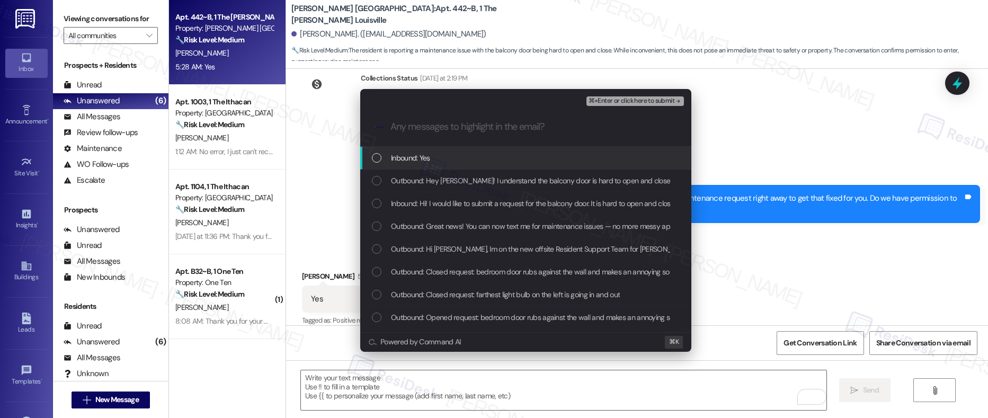
click at [437, 161] on div "Inbound: Yes" at bounding box center [527, 158] width 310 height 12
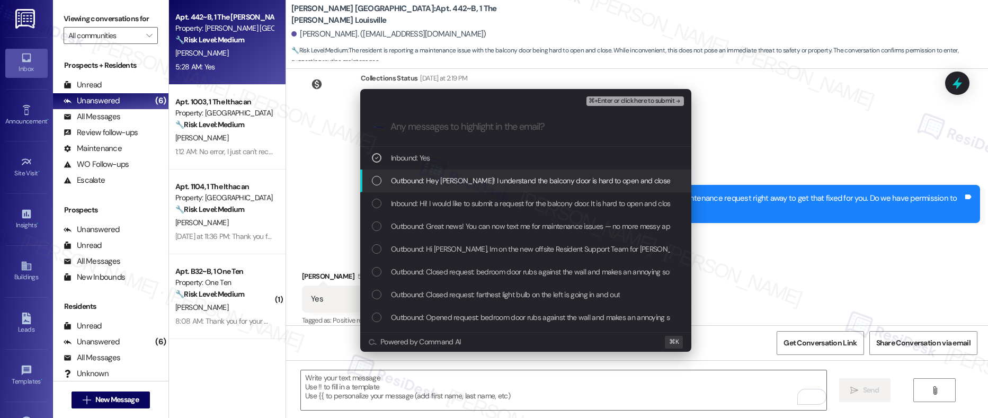
click at [436, 180] on span "Outbound: Hey [PERSON_NAME]! I understand the balcony door is hard to open and …" at bounding box center [700, 181] width 618 height 12
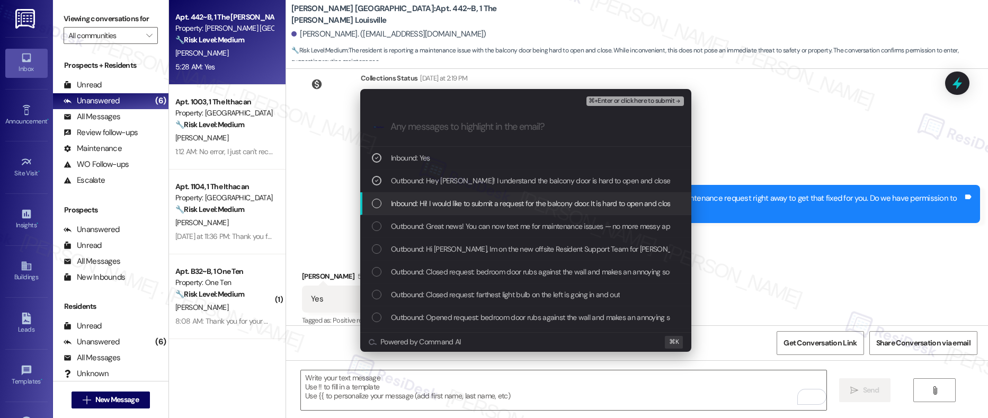
click at [434, 200] on span "Inbound: Hi! I would like to submit a request for the balcony door. It is hard …" at bounding box center [589, 204] width 396 height 12
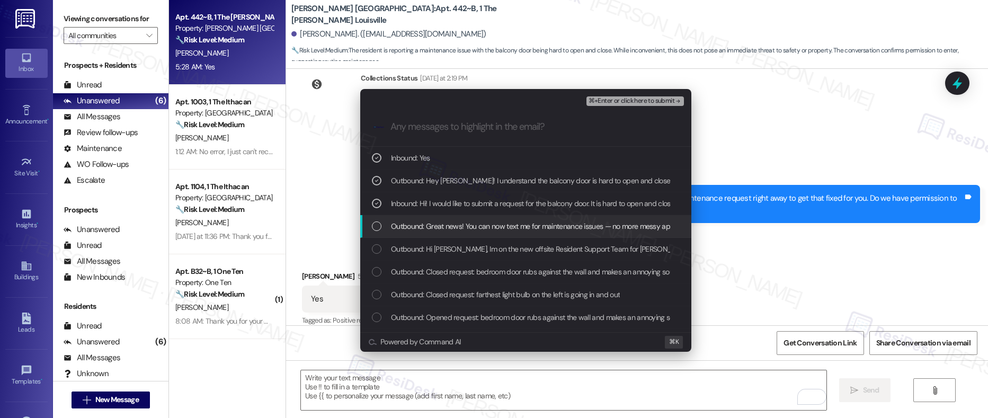
click at [434, 223] on span "Outbound: Great news! You can now text me for maintenance issues — no more mess…" at bounding box center [754, 226] width 727 height 12
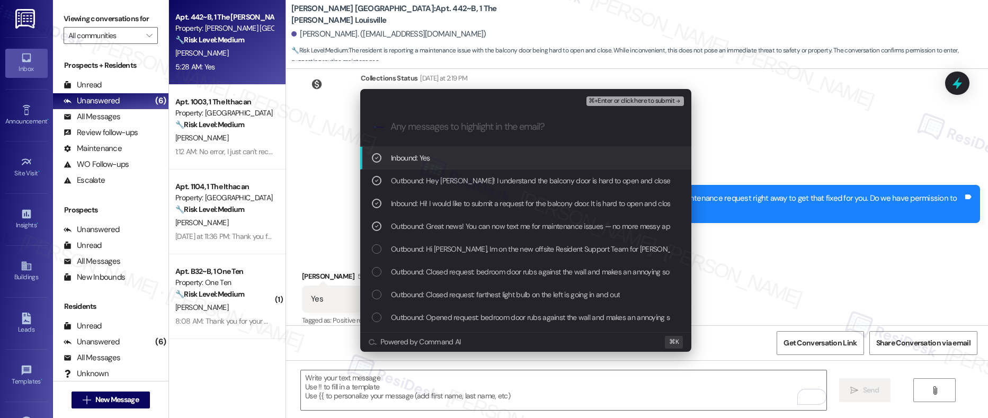
click at [612, 102] on span "⌘+Enter or click here to submit" at bounding box center [631, 100] width 86 height 7
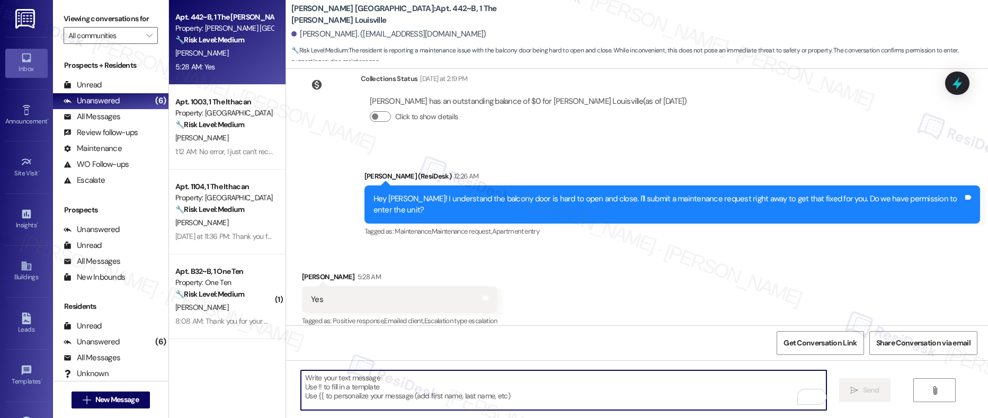
scroll to position [425, 0]
click at [337, 387] on textarea "To enrich screen reader interactions, please activate Accessibility in Grammarl…" at bounding box center [563, 390] width 525 height 40
paste textarea "Thank you, {{first_name}}. The request has been submitted. Our maintenance team…"
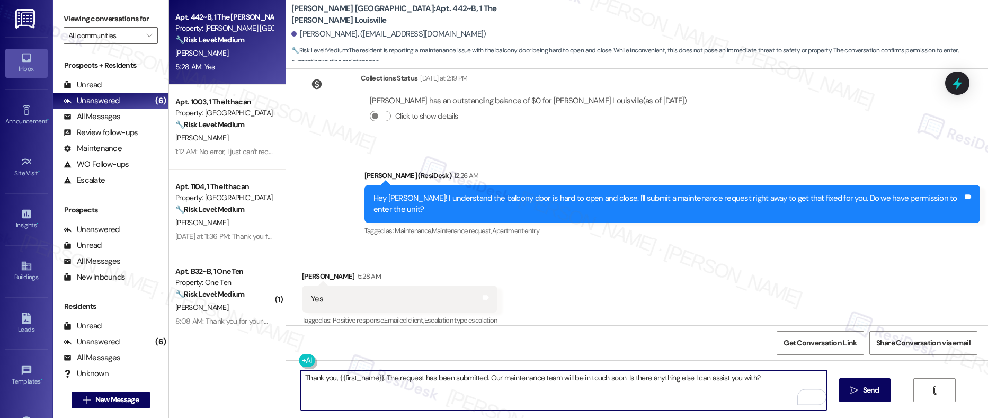
click at [755, 379] on textarea "Thank you, {{first_name}}. The request has been submitted. Our maintenance team…" at bounding box center [563, 390] width 525 height 40
type textarea "Thank you, {{first_name}}. The request has been submitted. Our maintenance team…"
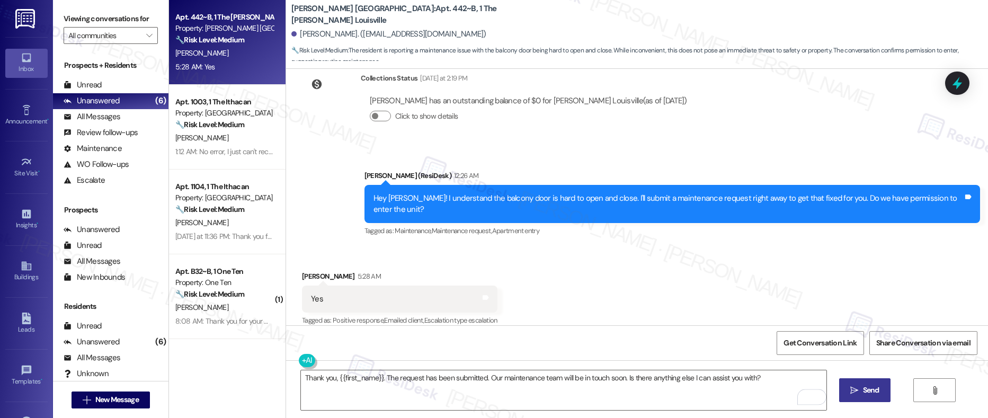
click at [849, 385] on span " Send" at bounding box center [864, 389] width 33 height 11
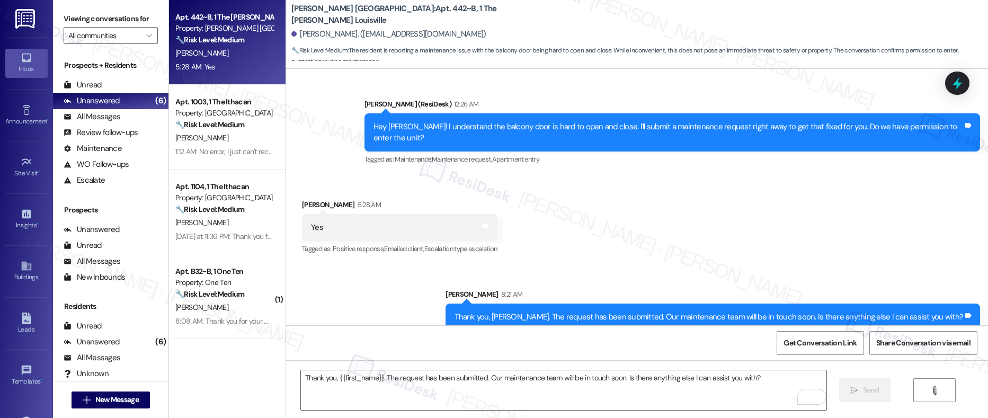
scroll to position [499, 0]
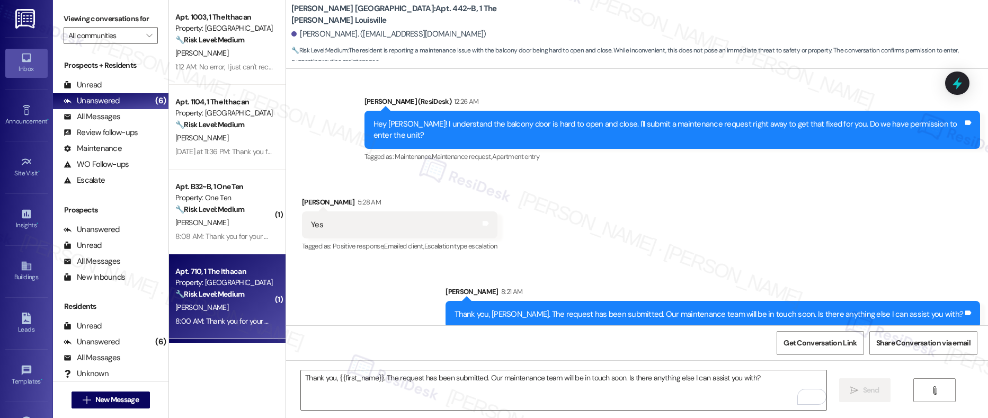
click at [202, 315] on div "8:00 AM: Thank you for your message. Our offices are currently closed, but we w…" at bounding box center [224, 321] width 100 height 13
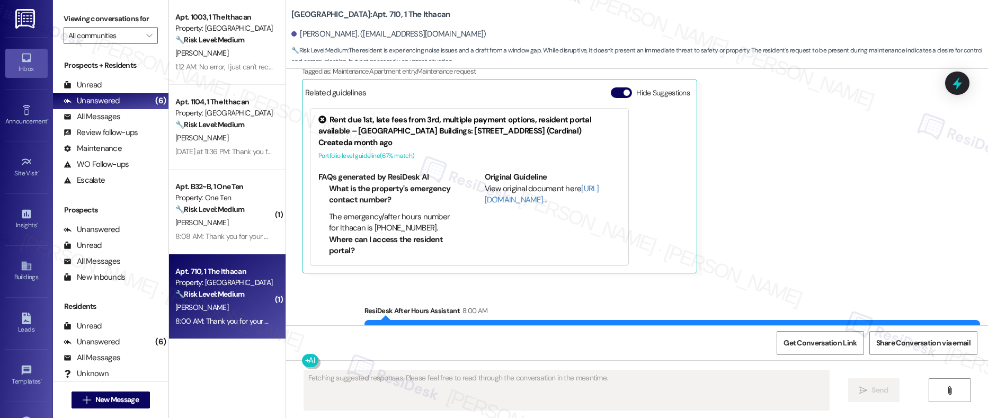
scroll to position [1314, 0]
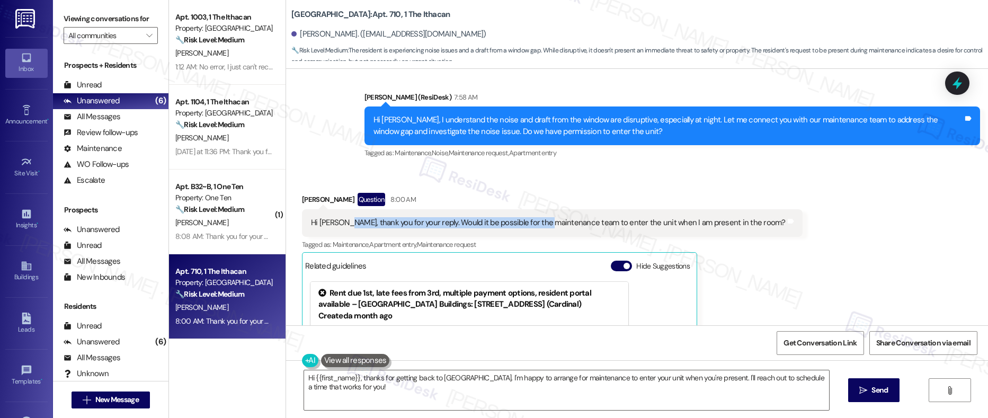
drag, startPoint x: 333, startPoint y: 224, endPoint x: 533, endPoint y: 222, distance: 200.7
click at [533, 222] on div "Hi Emily, thank you for your reply. Would it be possible for the maintenance te…" at bounding box center [548, 222] width 474 height 11
click at [578, 223] on div "Hi Emily, thank you for your reply. Would it be possible for the maintenance te…" at bounding box center [548, 222] width 474 height 11
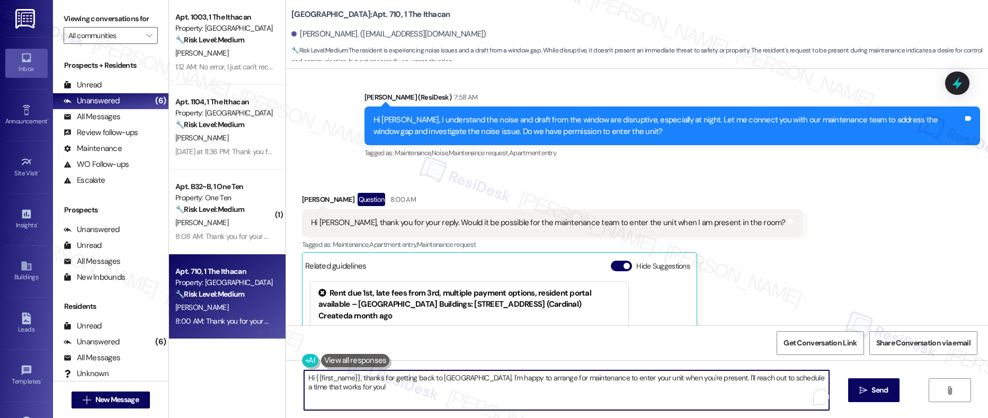
click at [394, 393] on textarea "Hi {{first_name}}, thanks for getting back to us. I'm happy to arrange for main…" at bounding box center [566, 390] width 525 height 40
click at [676, 379] on textarea "Hi {{first_name}}, thanks for getting back to us. I'm happy to arrange for main…" at bounding box center [563, 390] width 525 height 40
drag, startPoint x: 684, startPoint y: 378, endPoint x: 780, endPoint y: 385, distance: 96.7
click at [780, 385] on textarea "Hi {{first_name}}, thanks for getting back to us. I'm happy to arrange for main…" at bounding box center [563, 390] width 525 height 40
click at [783, 385] on textarea "Hi {{first_name}}, thanks for getting back to us. I'm happy to arrange for main…" at bounding box center [563, 390] width 525 height 40
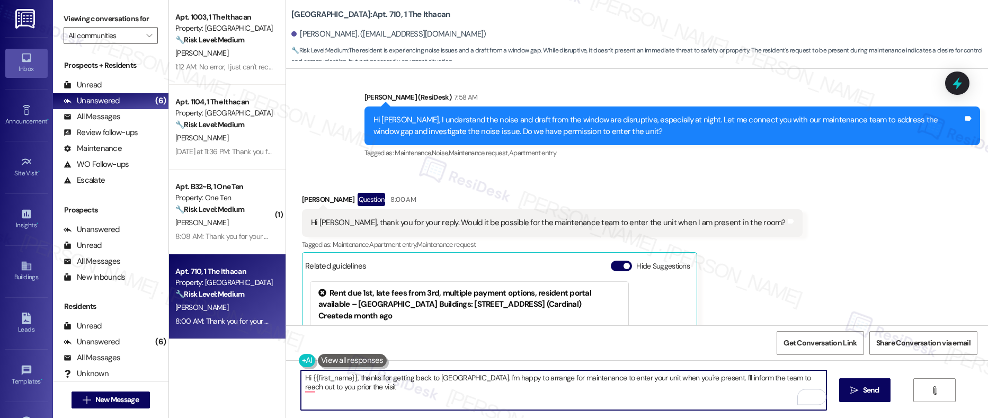
click at [302, 199] on div "Weike Yang Question 8:00 AM" at bounding box center [552, 201] width 500 height 17
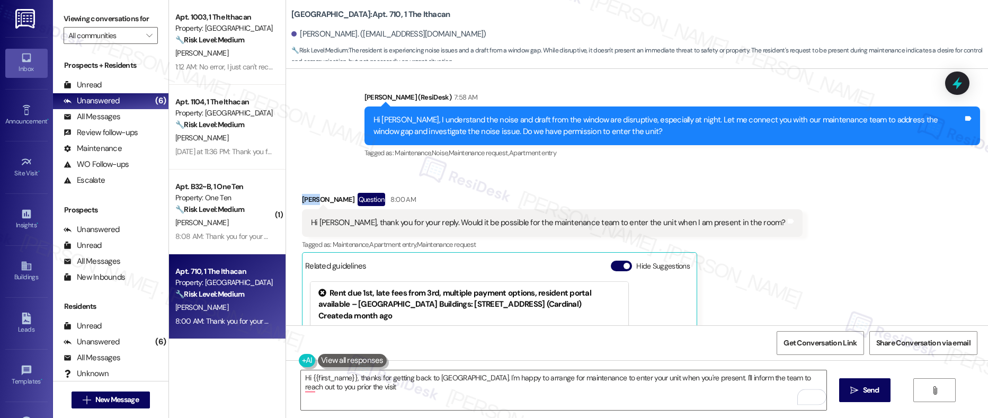
click at [302, 199] on div "Weike Yang Question 8:00 AM" at bounding box center [552, 201] width 500 height 17
copy div "Weike"
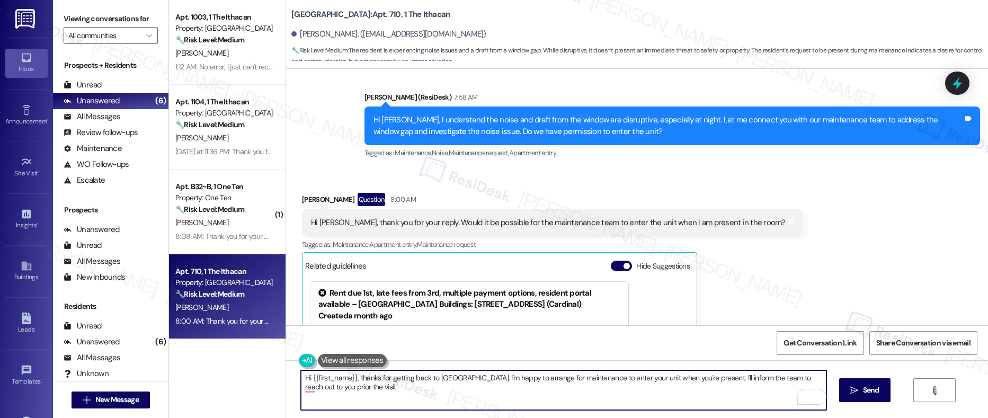
drag, startPoint x: 304, startPoint y: 379, endPoint x: 349, endPoint y: 378, distance: 44.5
click at [349, 378] on textarea "Hi {{first_name}}, thanks for getting back to us. I'm happy to arrange for main…" at bounding box center [563, 390] width 525 height 40
paste textarea "Weike"
type textarea "Hi Weike, thanks for getting back to us. I'm happy to arrange for maintenance t…"
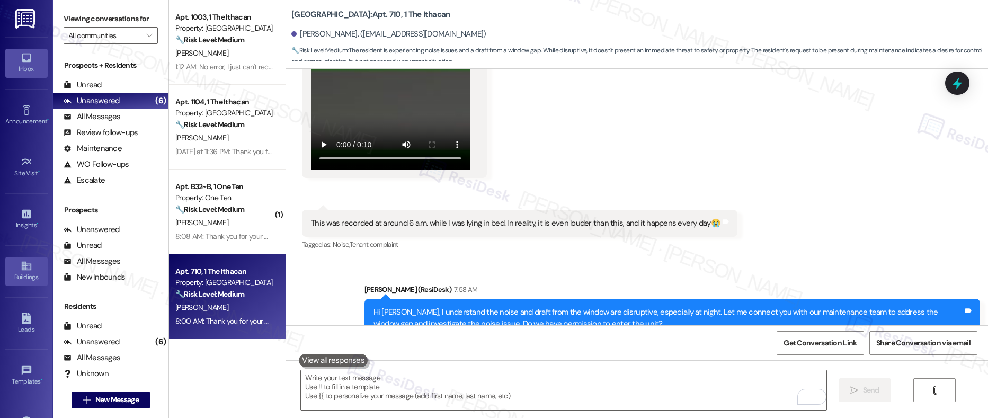
scroll to position [1121, 0]
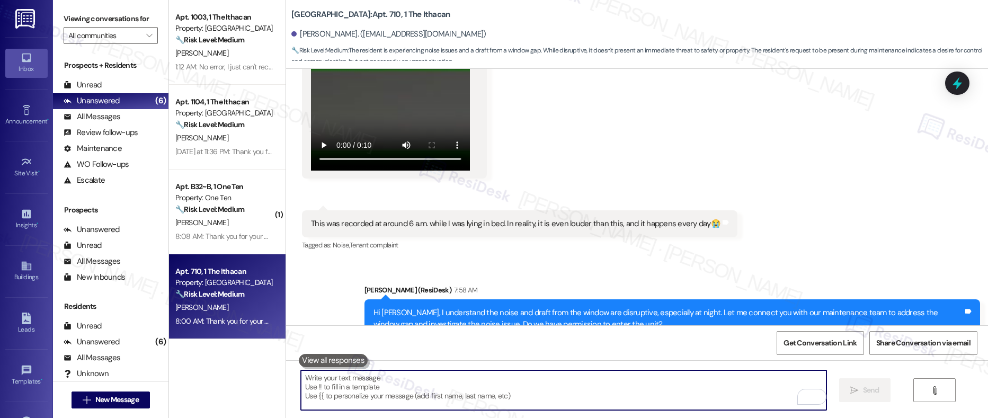
click at [312, 389] on textarea "To enrich screen reader interactions, please activate Accessibility in Grammarl…" at bounding box center [563, 390] width 525 height 40
paste textarea "I’ll be happy to arrange for maintenance to enter your unit while you’re presen…"
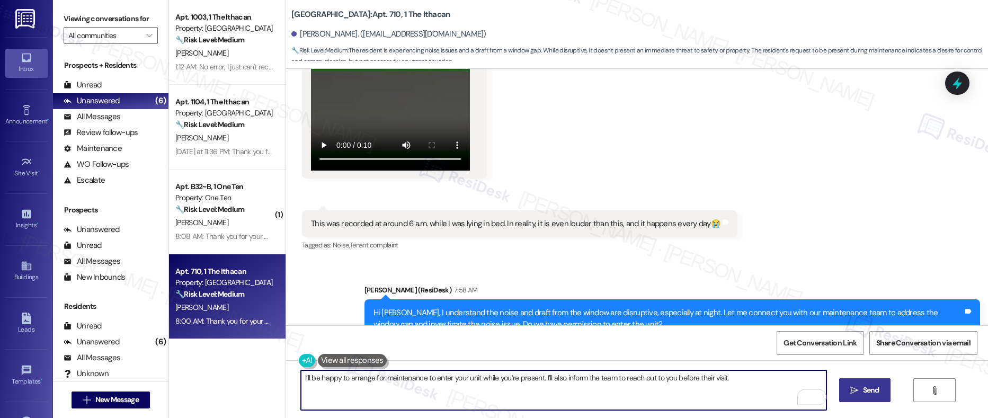
type textarea "I’ll be happy to arrange for maintenance to enter your unit while you’re presen…"
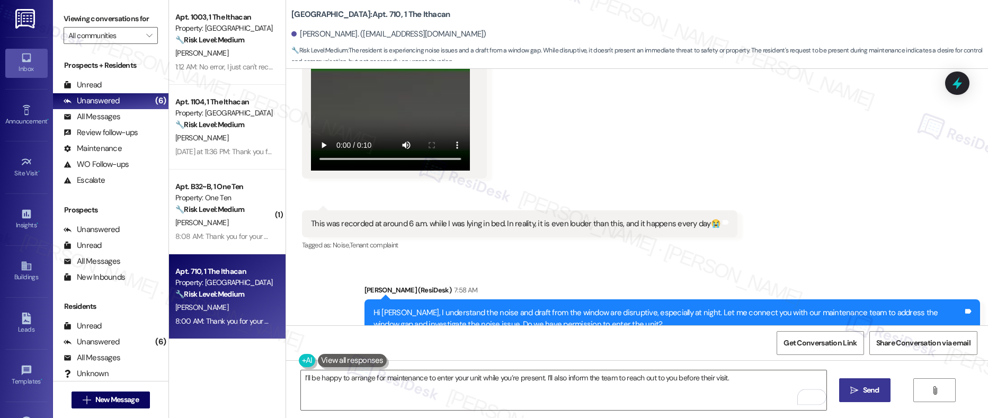
click at [865, 396] on button " Send" at bounding box center [864, 390] width 51 height 24
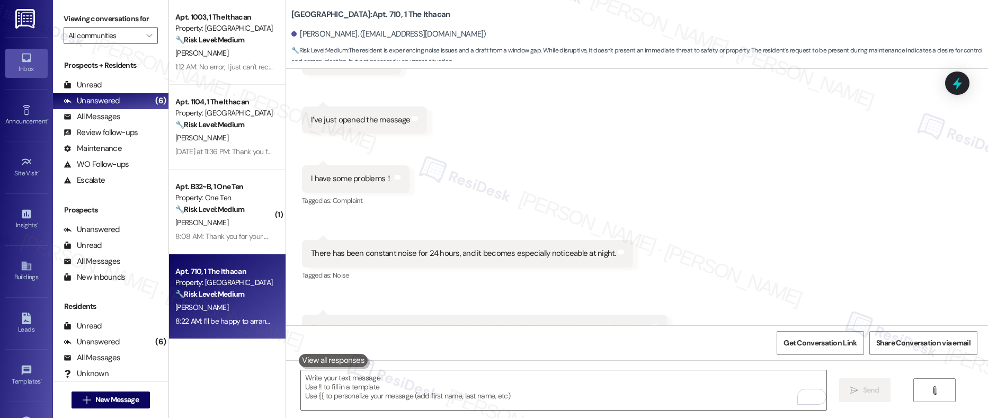
scroll to position [428, 0]
click at [488, 254] on div "There has been constant noise for 24 hours, and it becomes especially noticeabl…" at bounding box center [463, 251] width 305 height 11
copy div "There has been constant noise for 24 hours, and it becomes especially noticeabl…"
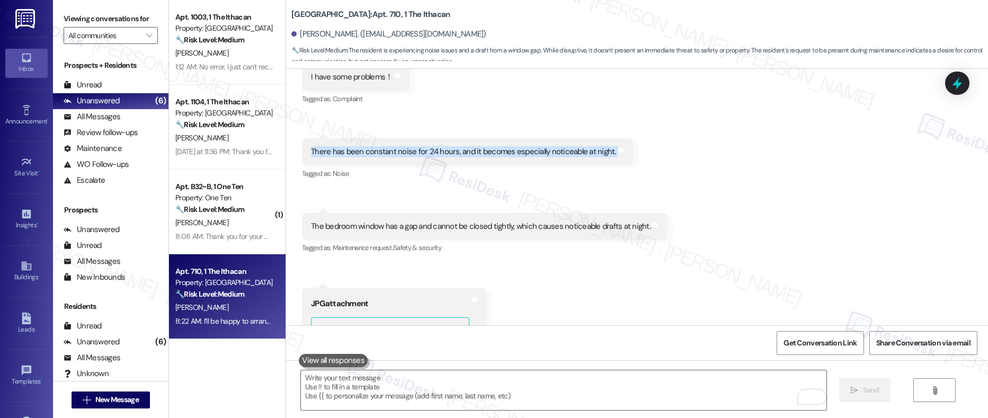
scroll to position [529, 0]
click at [482, 230] on div "The bedroom window has a gap and cannot be closed tightly, which causes noticea…" at bounding box center [480, 225] width 339 height 11
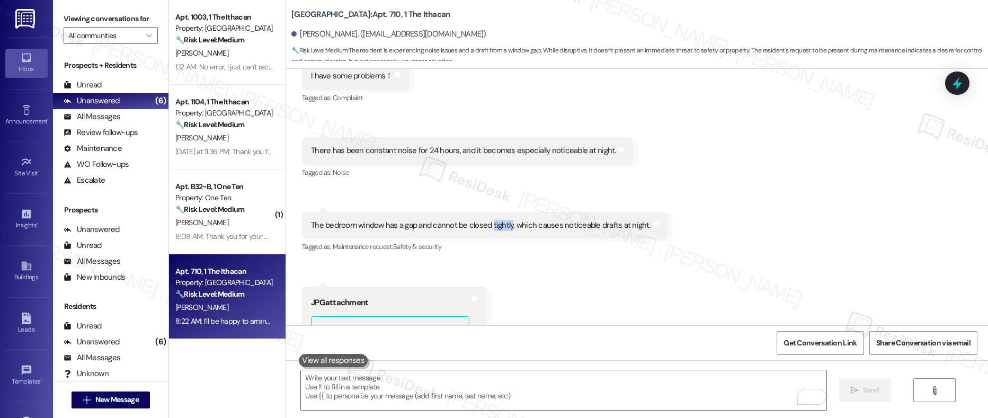
click at [482, 230] on div "The bedroom window has a gap and cannot be closed tightly, which causes noticea…" at bounding box center [480, 225] width 339 height 11
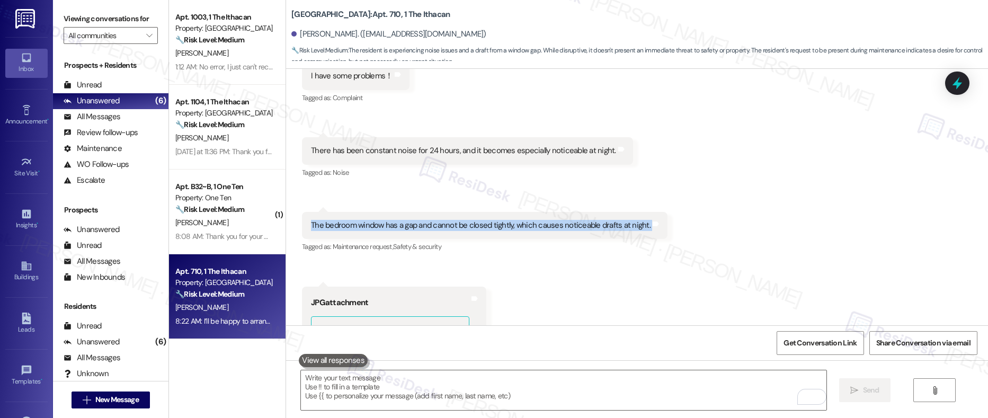
copy div "The bedroom window has a gap and cannot be closed tightly, which causes noticea…"
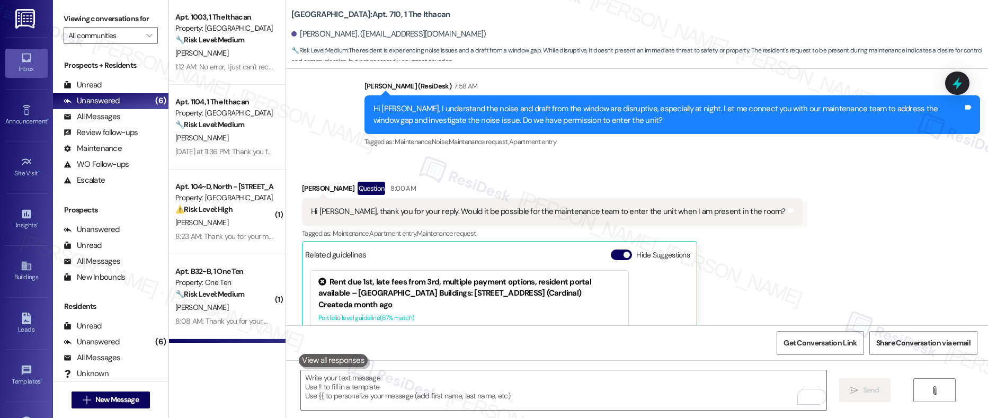
scroll to position [1618, 0]
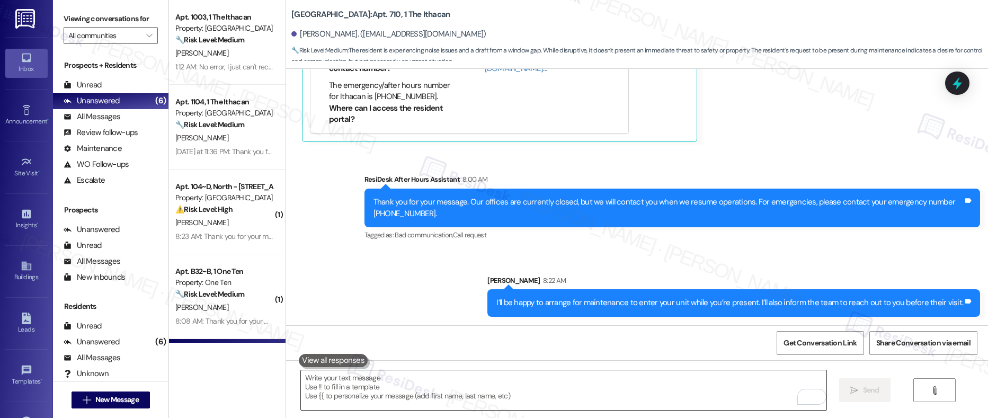
click at [452, 395] on textarea "To enrich screen reader interactions, please activate Accessibility in Grammarl…" at bounding box center [563, 390] width 525 height 40
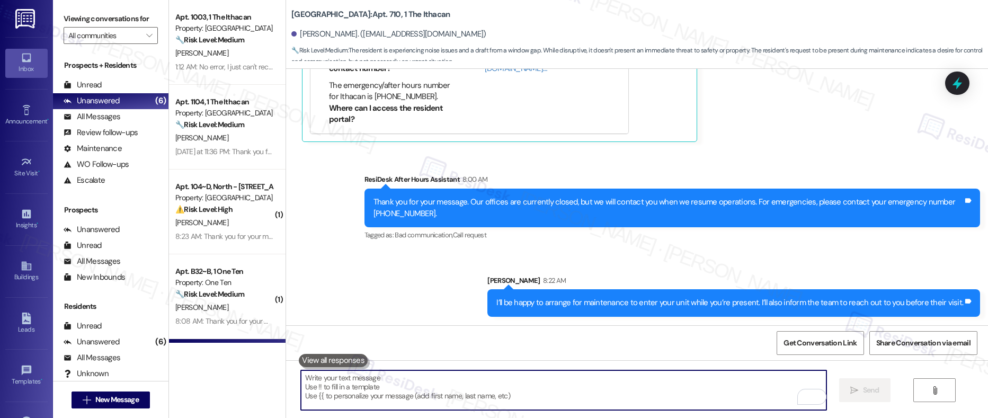
click at [452, 395] on textarea "To enrich screen reader interactions, please activate Accessibility in Grammarl…" at bounding box center [563, 390] width 525 height 40
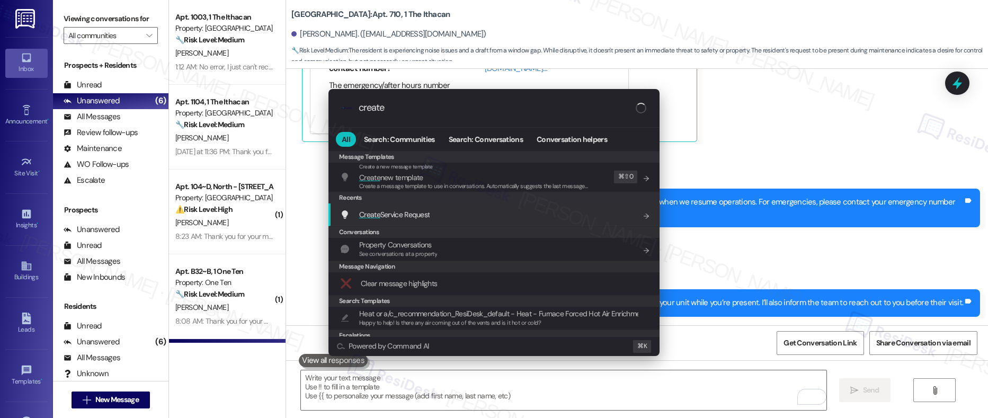
type input "create"
click at [451, 218] on div "Create Service Request Add shortcut" at bounding box center [495, 215] width 310 height 12
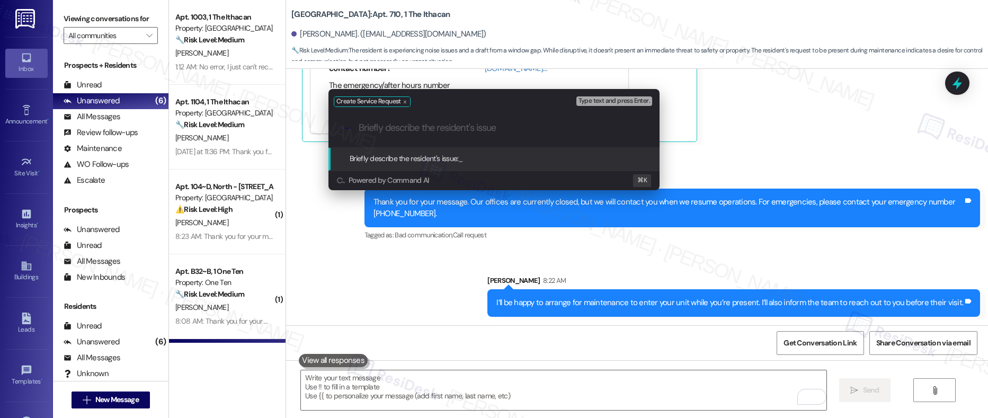
click at [410, 129] on input "Briefly describe the resident's issue" at bounding box center [502, 127] width 288 height 11
paste input "Bedroom Window Gap Causing Noise and Drafts"
type input "Bedroom Window Gap Causing Noise and Drafts"
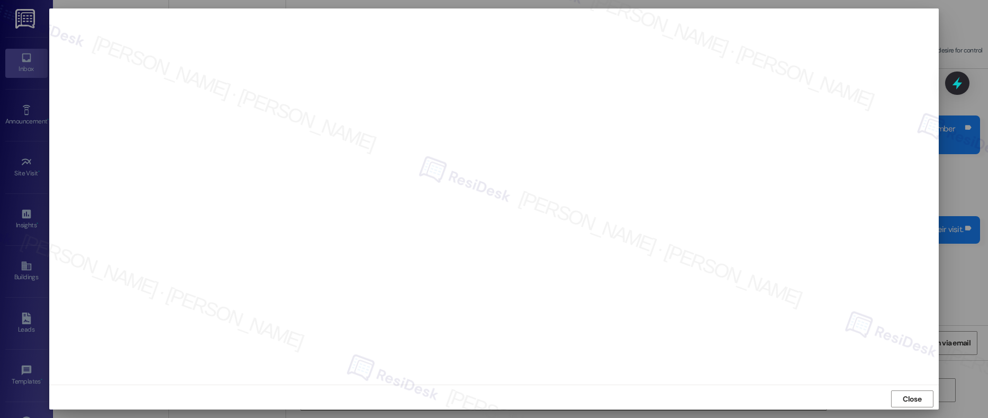
scroll to position [1765, 0]
drag, startPoint x: 901, startPoint y: 398, endPoint x: 873, endPoint y: 388, distance: 30.3
click at [902, 398] on span "Close" at bounding box center [911, 398] width 19 height 11
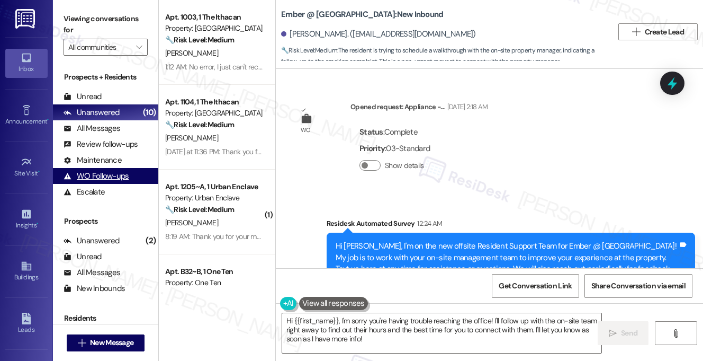
scroll to position [1815, 0]
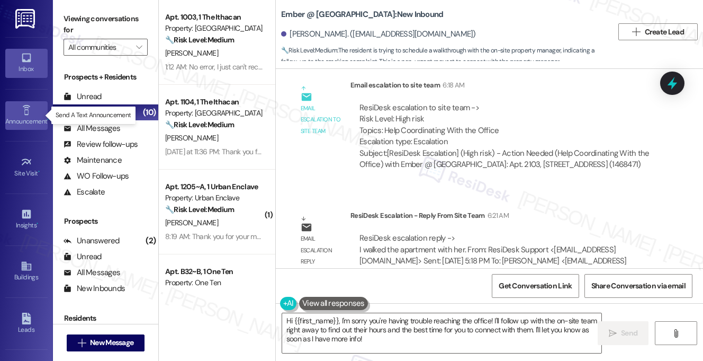
click at [24, 105] on icon at bounding box center [25, 110] width 7 height 10
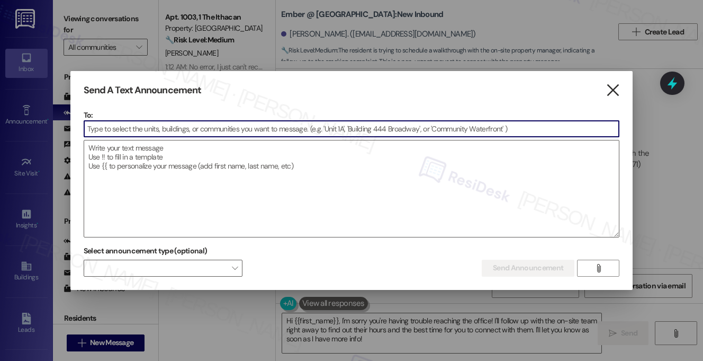
click at [618, 85] on icon "" at bounding box center [613, 90] width 14 height 11
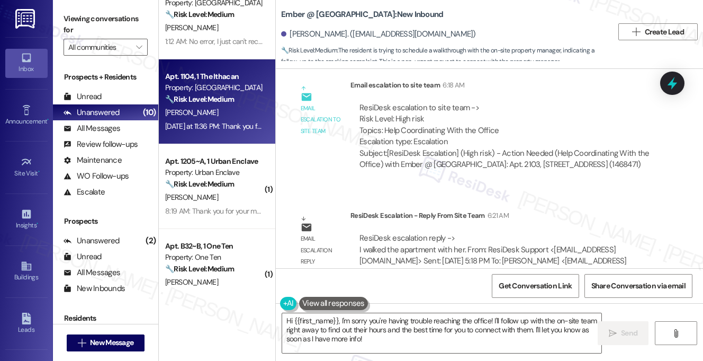
scroll to position [53, 0]
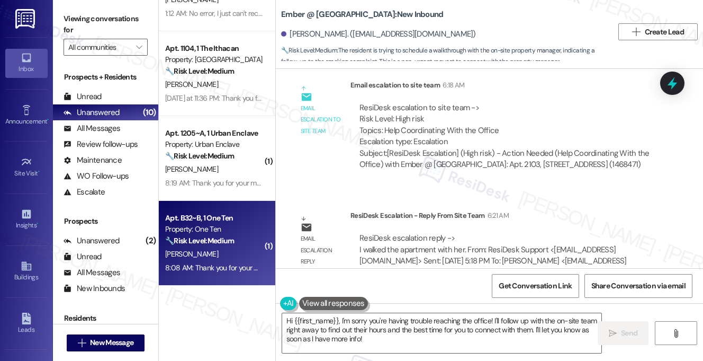
click at [225, 247] on div "Apt. B32~B, 1 One Ten Property: One Ten 🔧 Risk Level: Medium The resident is re…" at bounding box center [214, 229] width 100 height 36
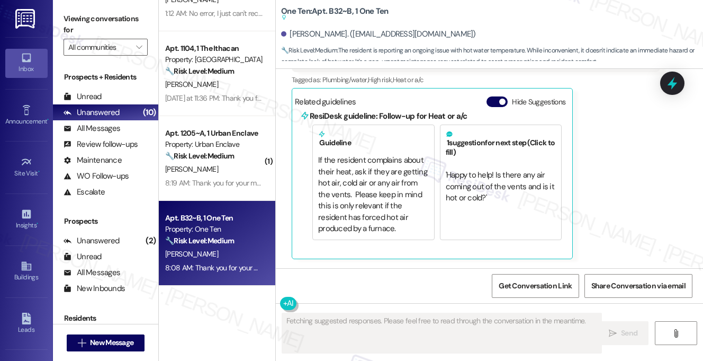
scroll to position [0, 0]
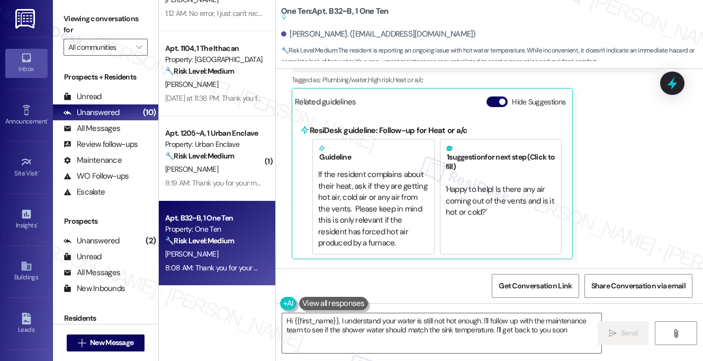
type textarea "Hi {{first_name}}, I understand your water is still not hot enough. I'll follow…"
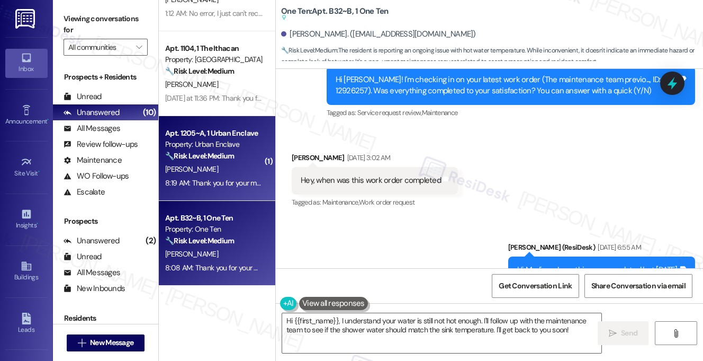
scroll to position [4029, 0]
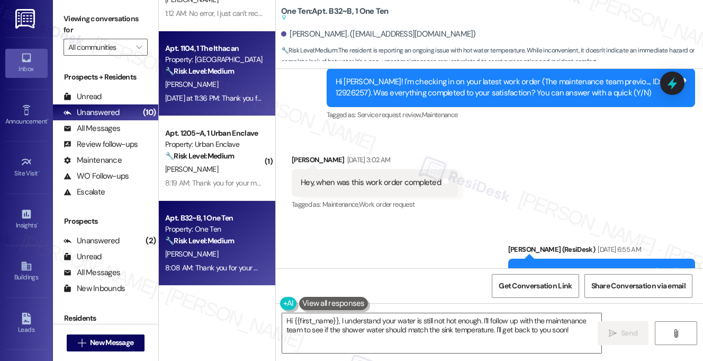
click at [224, 85] on div "[PERSON_NAME]" at bounding box center [214, 84] width 100 height 13
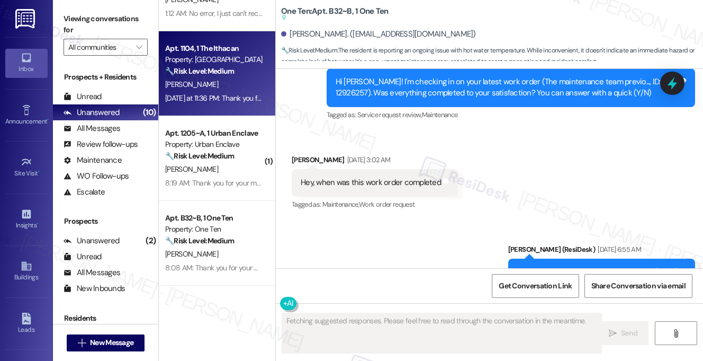
scroll to position [1234, 0]
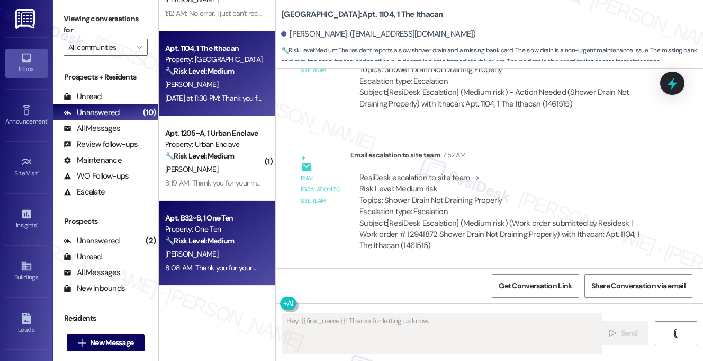
type textarea "Hey {{first_name}}! Thanks for letting us know. To"
click at [215, 259] on div "[PERSON_NAME]" at bounding box center [214, 253] width 100 height 13
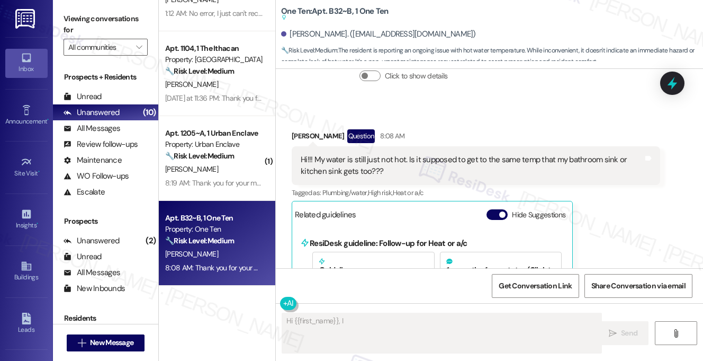
scroll to position [4329, 0]
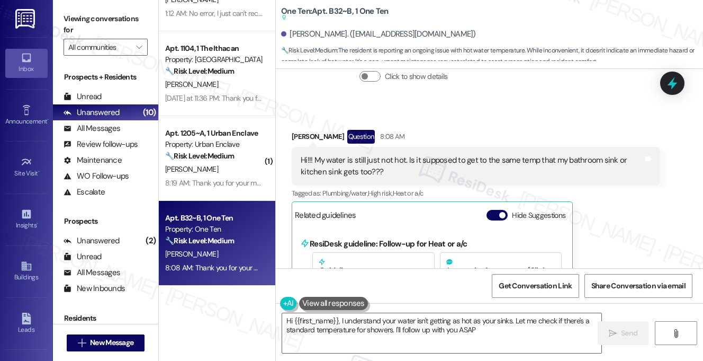
type textarea "Hi {{first_name}}, I understand your water isn't getting as hot as your sinks. …"
drag, startPoint x: 319, startPoint y: 158, endPoint x: 450, endPoint y: 157, distance: 130.8
click at [450, 157] on div "Hi!!! My water is still just not hot. Is it supposed to get to the same temp th…" at bounding box center [472, 166] width 343 height 23
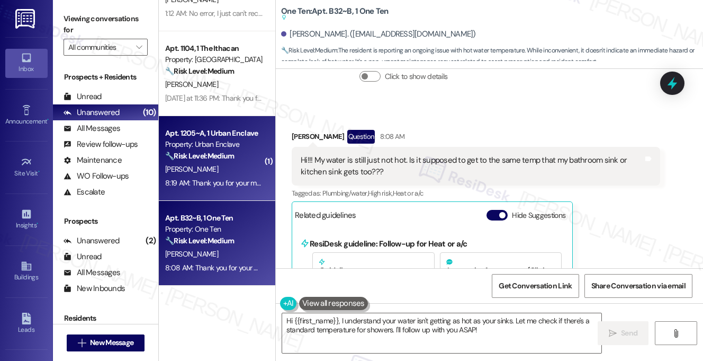
click at [203, 163] on div "[PERSON_NAME]" at bounding box center [214, 169] width 100 height 13
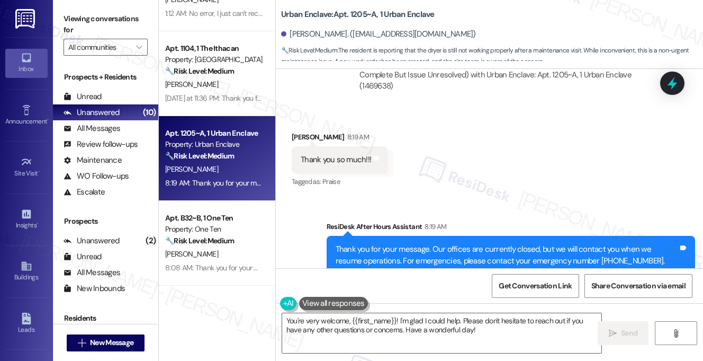
scroll to position [765, 0]
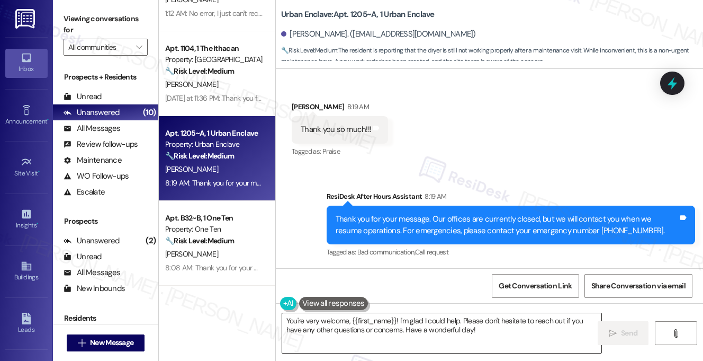
click at [380, 321] on textarea "You're very welcome, {{first_name}}! I'm glad I could help. Please don't hesita…" at bounding box center [441, 333] width 319 height 40
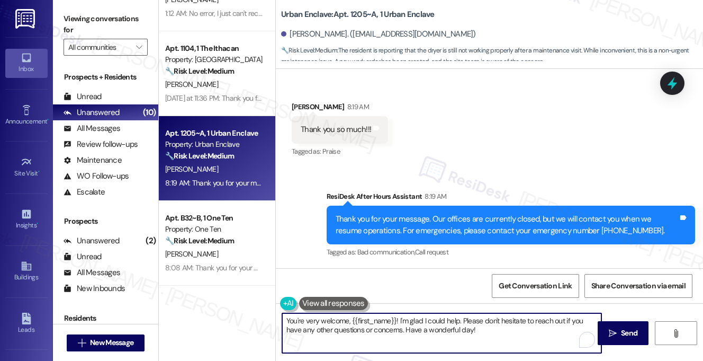
click at [380, 321] on textarea "You're very welcome, {{first_name}}! I'm glad I could help. Please don't hesita…" at bounding box center [441, 333] width 319 height 40
click at [511, 327] on textarea "You're very welcome, {{first_name}}! I'm glad I could help. Please don't hesita…" at bounding box center [441, 333] width 319 height 40
drag, startPoint x: 483, startPoint y: 328, endPoint x: 400, endPoint y: 319, distance: 83.2
click at [400, 319] on textarea "You're very welcome, {{first_name}}! I'm glad I could help. Please don't hesita…" at bounding box center [441, 333] width 319 height 40
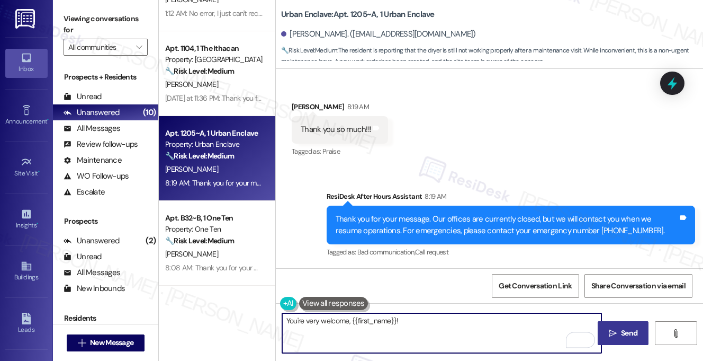
type textarea "You're very welcome, {{first_name}}!"
click at [626, 334] on span "Send" at bounding box center [629, 332] width 16 height 11
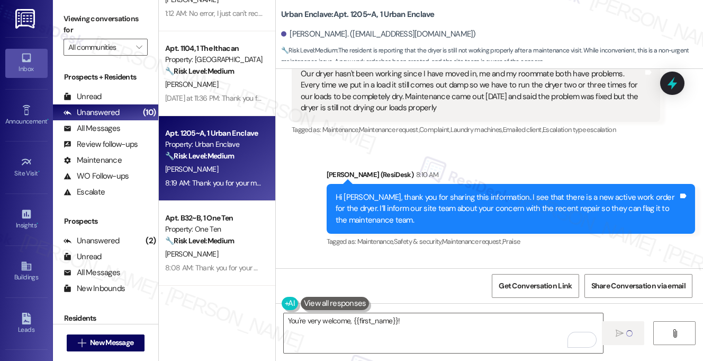
scroll to position [0, 0]
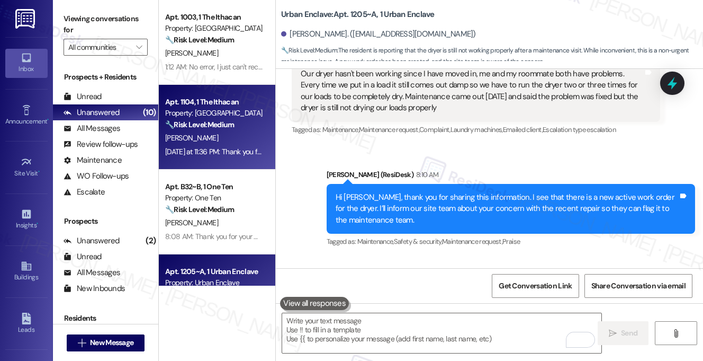
click at [219, 123] on strong "🔧 Risk Level: Medium" at bounding box center [199, 125] width 69 height 10
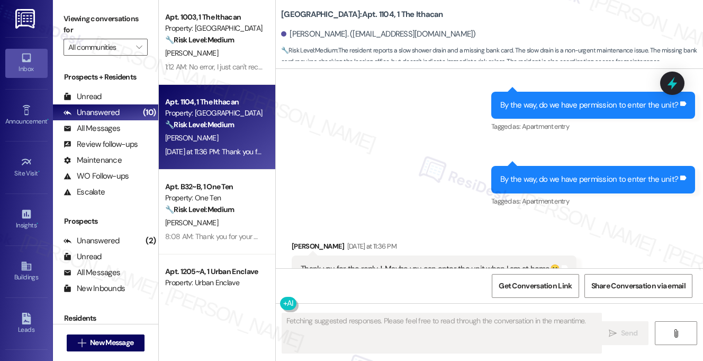
scroll to position [830, 0]
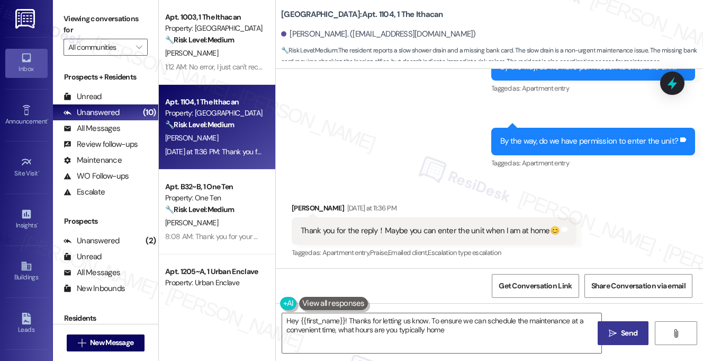
type textarea "Hey {{first_name}}! Thanks for letting us know. To ensure we can schedule the m…"
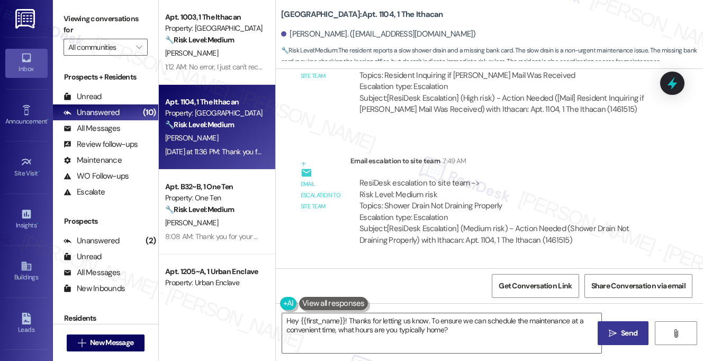
scroll to position [1234, 0]
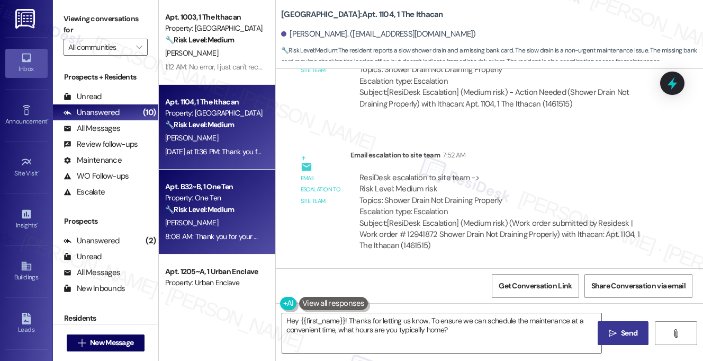
click at [253, 211] on div "🔧 Risk Level: Medium The resident is reporting an ongoing issue with hot water …" at bounding box center [214, 209] width 98 height 11
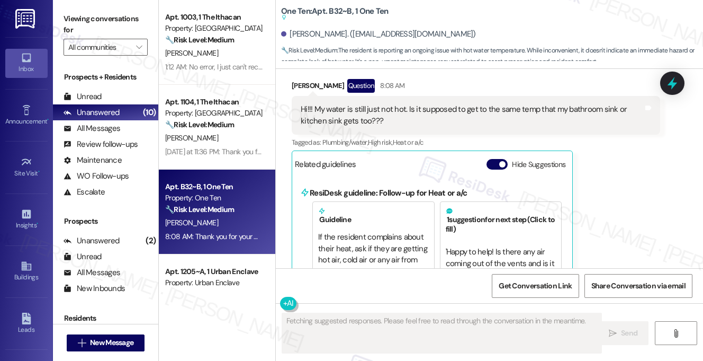
scroll to position [4339, 0]
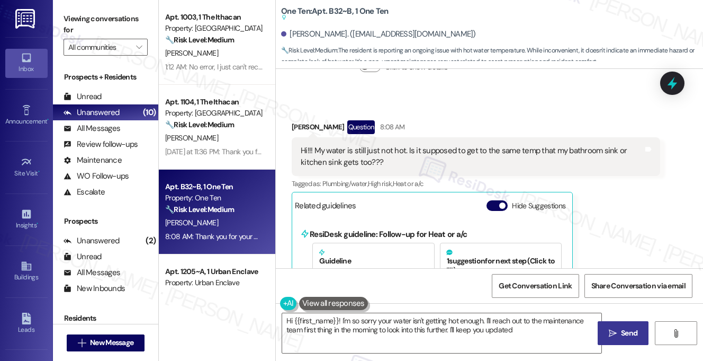
type textarea "Hi {{first_name}}! I'm so sorry your water isn't getting hot enough. I'll reach…"
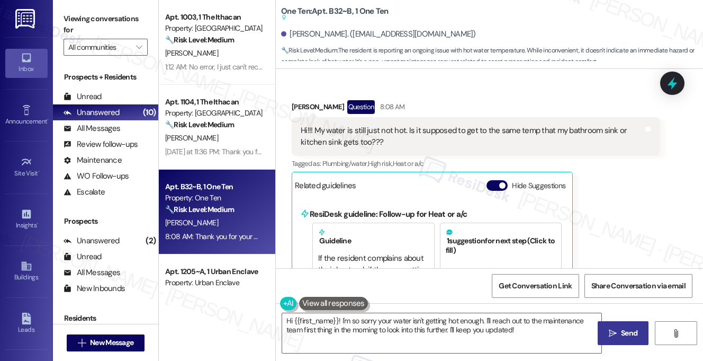
scroll to position [53, 0]
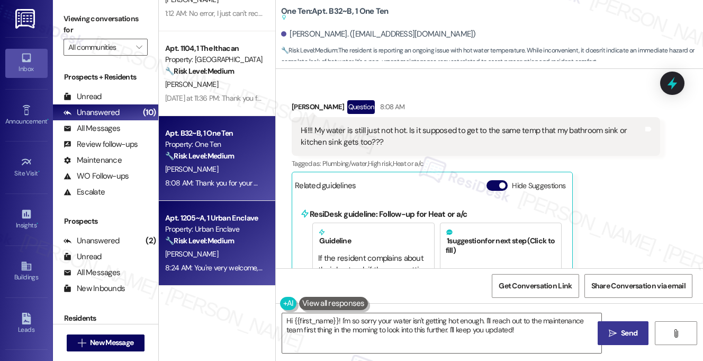
click at [223, 252] on div "[PERSON_NAME]" at bounding box center [214, 253] width 100 height 13
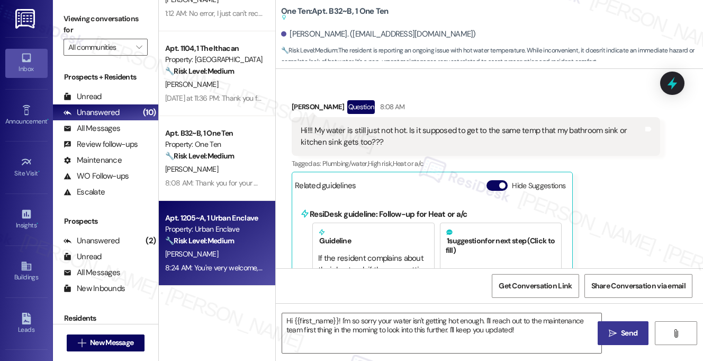
type textarea "Fetching suggested responses. Please feel free to read through the conversation…"
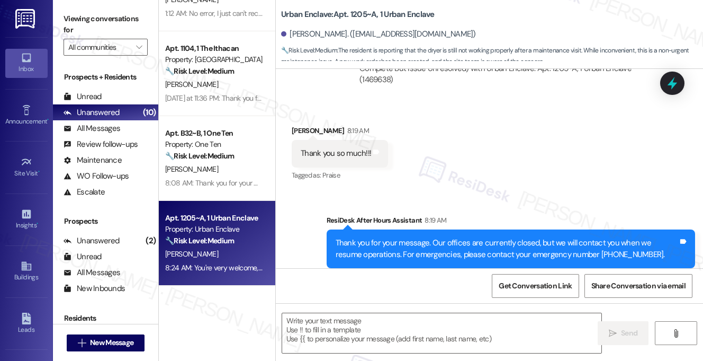
scroll to position [555, 0]
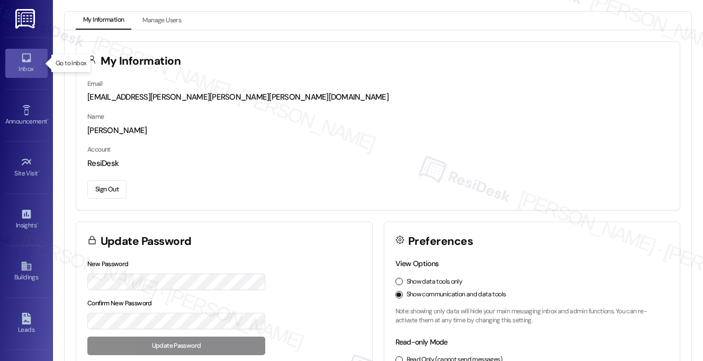
click at [15, 64] on div "Inbox" at bounding box center [26, 69] width 53 height 11
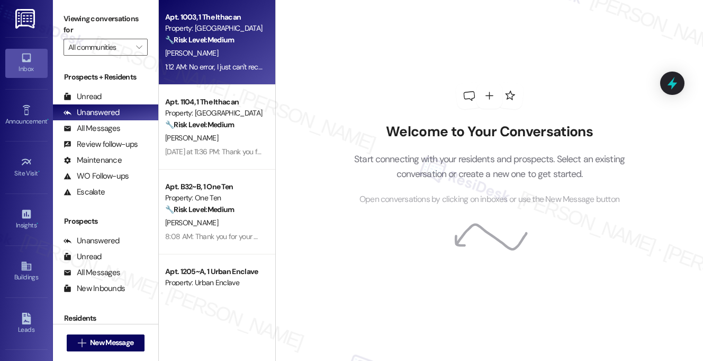
click at [213, 70] on div "1:12 AM: No error, I just can't receive the verification email or text can you …" at bounding box center [385, 67] width 441 height 10
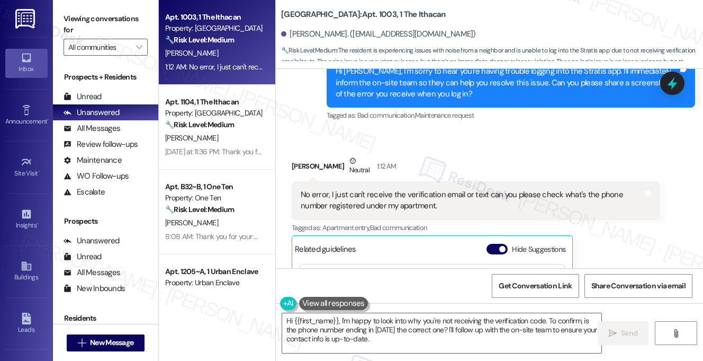
scroll to position [1593, 0]
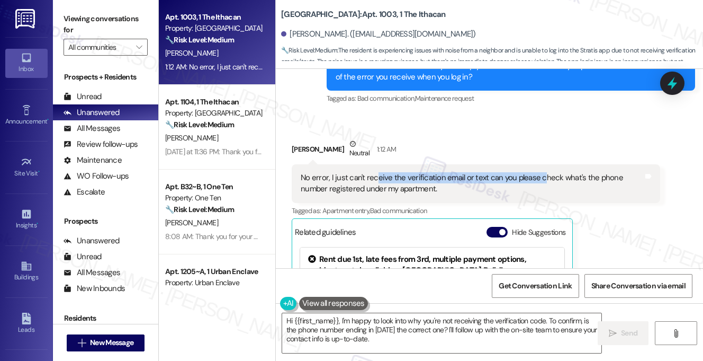
drag, startPoint x: 375, startPoint y: 165, endPoint x: 539, endPoint y: 165, distance: 163.6
click at [539, 172] on div "No error, I just can't receive the verification email or text can you please ch…" at bounding box center [472, 183] width 343 height 23
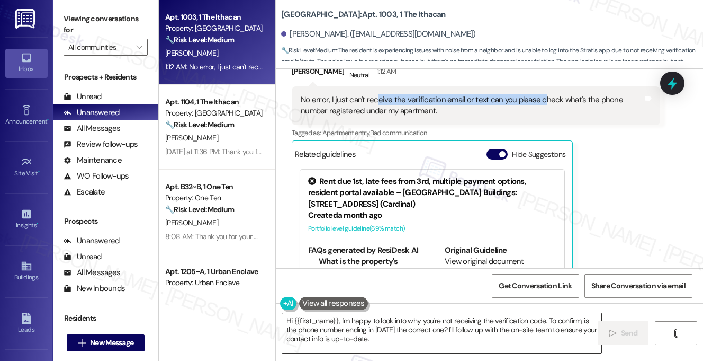
scroll to position [1712, 0]
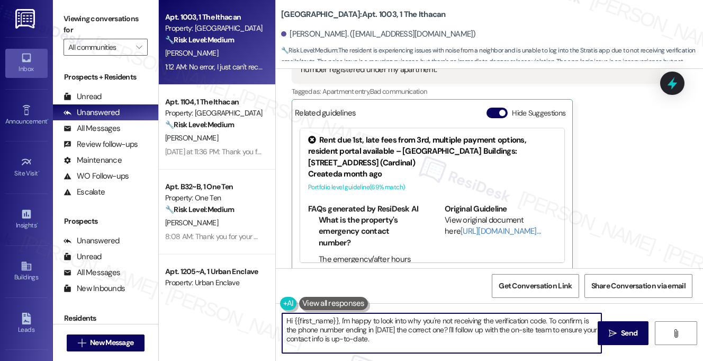
drag, startPoint x: 390, startPoint y: 341, endPoint x: 255, endPoint y: 314, distance: 137.7
click at [255, 314] on div "Apt. 1003, 1 The Ithacan Property: Ithacan 🔧 Risk Level: Medium The resident is…" at bounding box center [431, 180] width 544 height 361
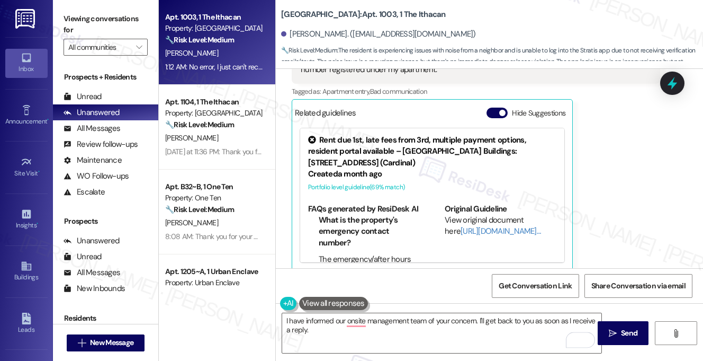
click at [302, 33] on div "[PERSON_NAME]. ([EMAIL_ADDRESS][DOMAIN_NAME])" at bounding box center [378, 34] width 195 height 11
copy div "Quanqi"
click at [285, 317] on textarea "I have informed our onsite management team of your concern. I'll get back to yo…" at bounding box center [441, 333] width 319 height 40
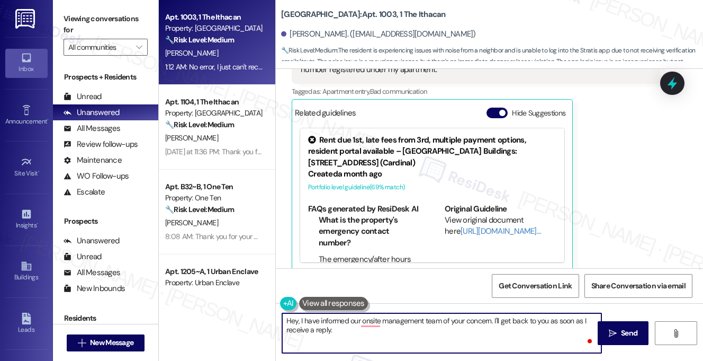
paste textarea "Quanqi"
type textarea "Hey, [PERSON_NAME]! I have informed our onsite management team of your concern.…"
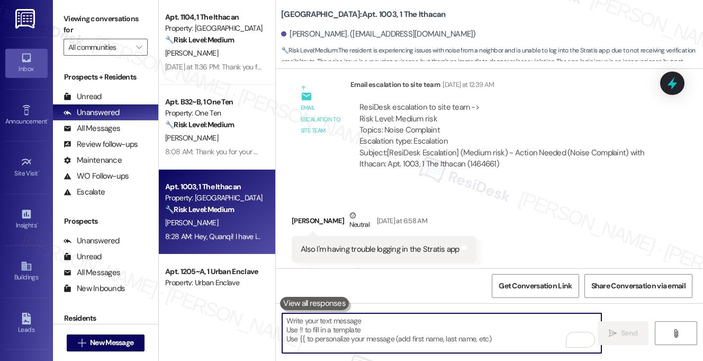
scroll to position [1212, 0]
click at [342, 244] on div "Also I'm having trouble logging in the Stratis app" at bounding box center [380, 249] width 159 height 11
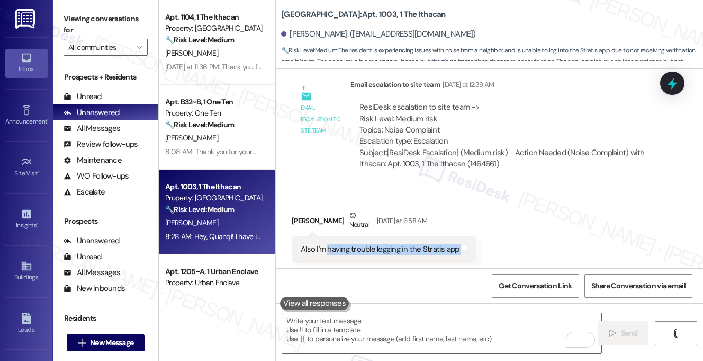
drag, startPoint x: 328, startPoint y: 237, endPoint x: 468, endPoint y: 235, distance: 139.8
click at [468, 236] on div "Also I'm having trouble logging in the Stratis app Tags and notes" at bounding box center [384, 249] width 185 height 27
copy div "having trouble logging in the Stratis app Tags and notes"
drag, startPoint x: 462, startPoint y: 336, endPoint x: 573, endPoint y: 326, distance: 111.7
click at [466, 335] on textarea "To enrich screen reader interactions, please activate Accessibility in Grammarl…" at bounding box center [441, 333] width 319 height 40
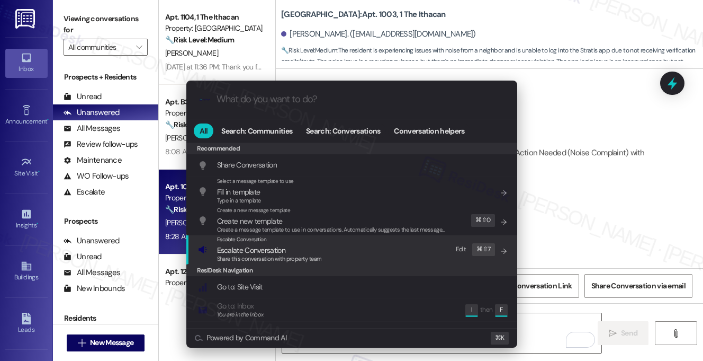
click at [342, 253] on div "Escalate Conversation Escalate Conversation Share this conversation with proper…" at bounding box center [353, 249] width 310 height 29
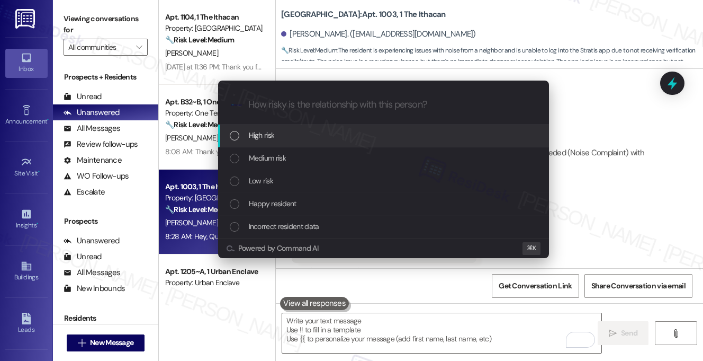
click at [345, 140] on div "High risk" at bounding box center [385, 135] width 310 height 12
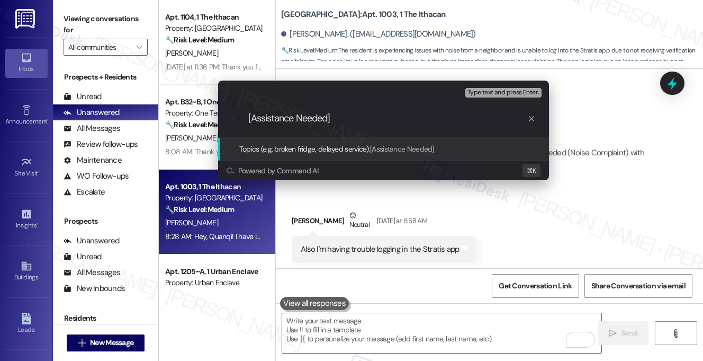
paste input "having trouble logging in the Stratis app"
type input "[Assistance Needed] having trouble logging in the Stratis app"
click at [498, 95] on span "Type text and press Enter." at bounding box center [503, 92] width 71 height 7
click at [463, 121] on input "[Assistance Needed] having trouble logging in the Stratis app" at bounding box center [387, 118] width 279 height 11
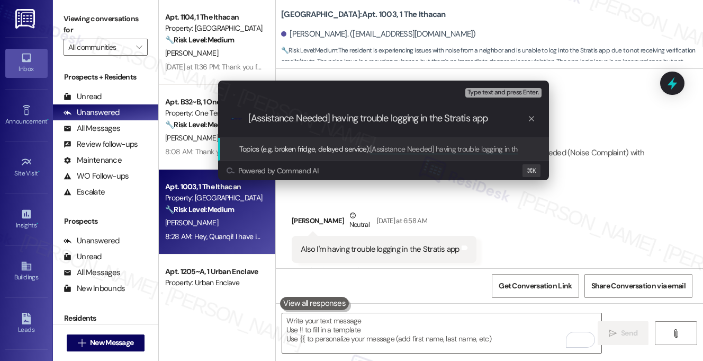
click at [463, 121] on input "[Assistance Needed] having trouble logging in the Stratis app" at bounding box center [387, 118] width 279 height 11
click at [506, 121] on input "[Assistance Needed] having trouble logging in the Stratis app" at bounding box center [387, 118] width 279 height 11
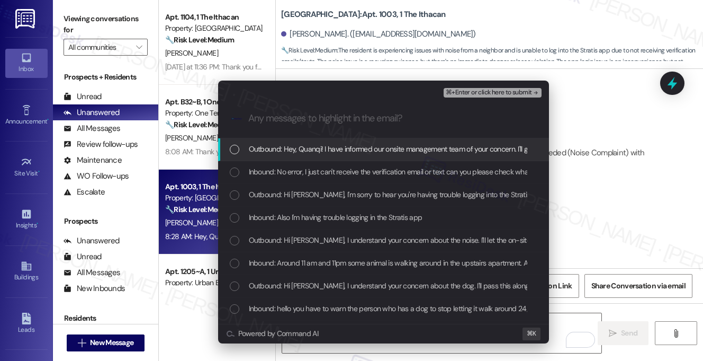
click at [373, 151] on span "Outbound: Hey, Quanqi! I have informed our onsite management team of your conce…" at bounding box center [453, 149] width 409 height 12
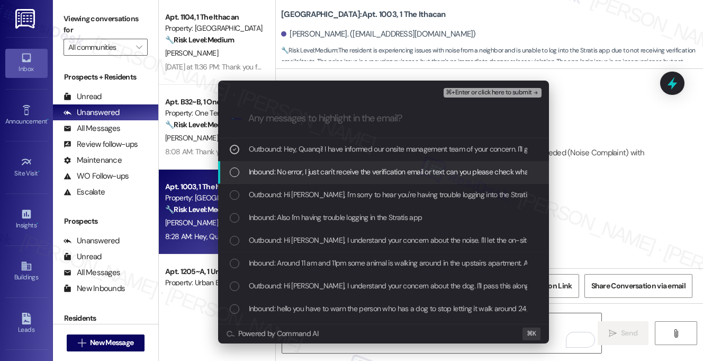
click at [363, 171] on span "Inbound: No error, I just can't receive the verification email or text can you …" at bounding box center [472, 172] width 446 height 12
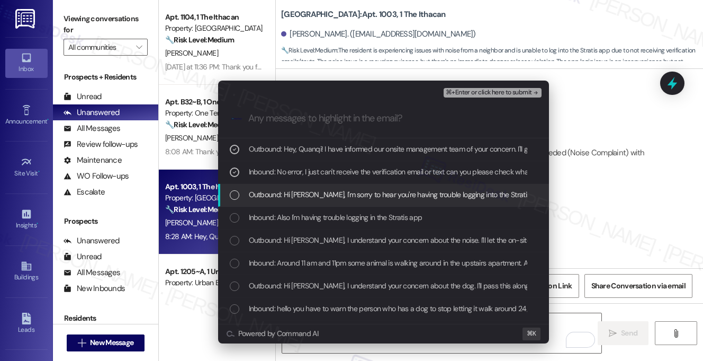
click at [349, 193] on span "Outbound: Hi [PERSON_NAME], I'm sorry to hear you're having trouble logging int…" at bounding box center [636, 195] width 774 height 12
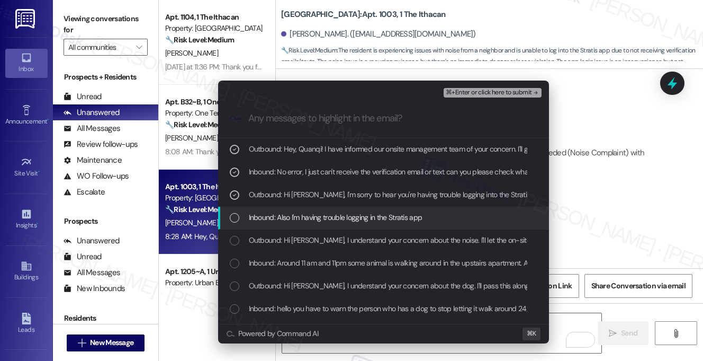
click at [340, 221] on span "Inbound: Also I'm having trouble logging in the Stratis app" at bounding box center [336, 217] width 174 height 12
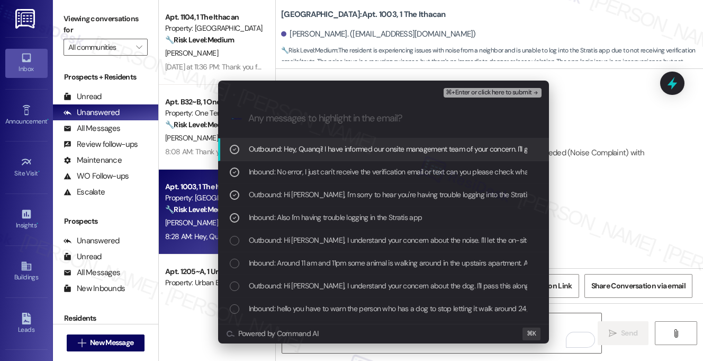
click at [486, 92] on span "⌘+Enter or click here to submit" at bounding box center [489, 92] width 86 height 7
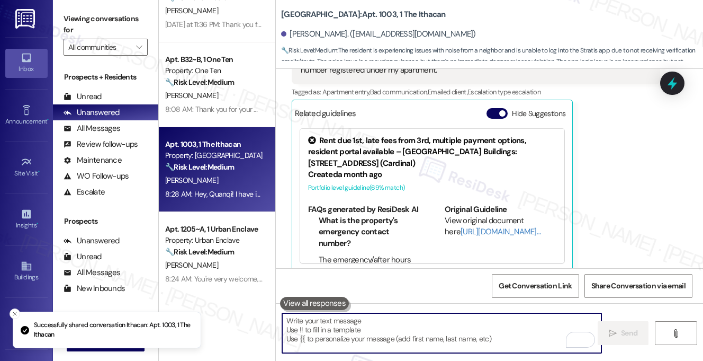
scroll to position [53, 0]
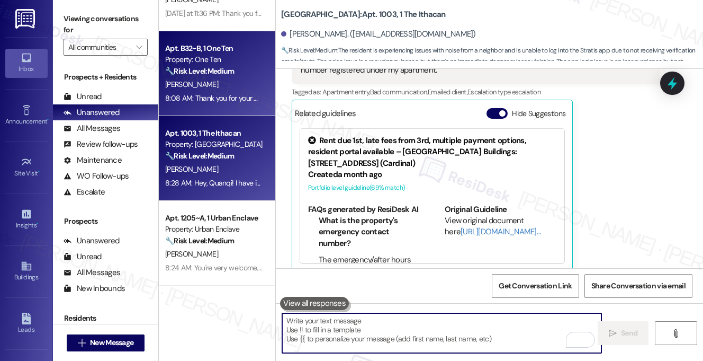
click at [258, 88] on div "[PERSON_NAME]" at bounding box center [214, 84] width 100 height 13
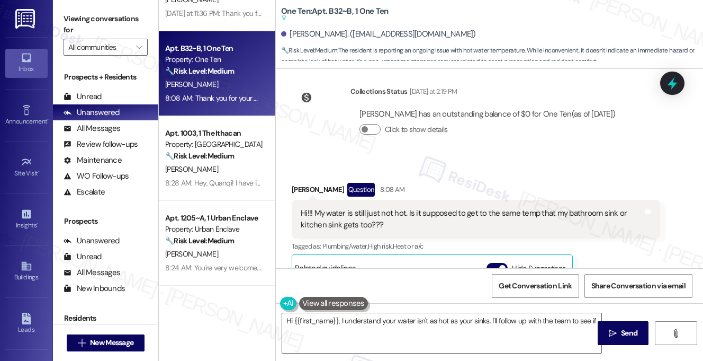
scroll to position [4266, 0]
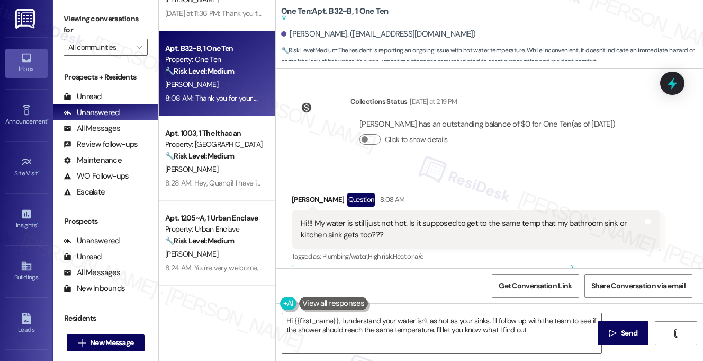
type textarea "Hi {{first_name}}, I understand your water isn't as hot as your sinks. I'll fol…"
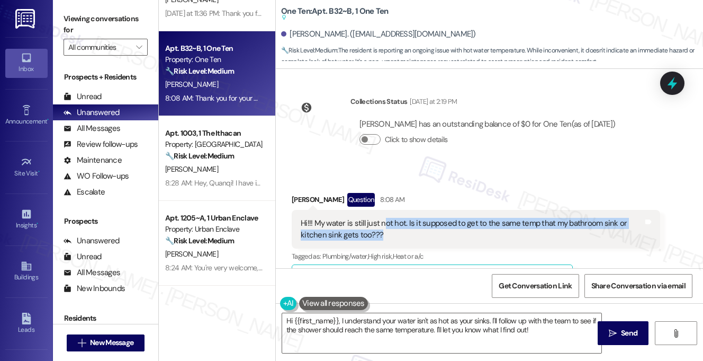
drag, startPoint x: 384, startPoint y: 225, endPoint x: 481, endPoint y: 232, distance: 96.7
click at [481, 232] on div "Hi!!! My water is still just not hot. Is it supposed to get to the same temp th…" at bounding box center [472, 229] width 343 height 23
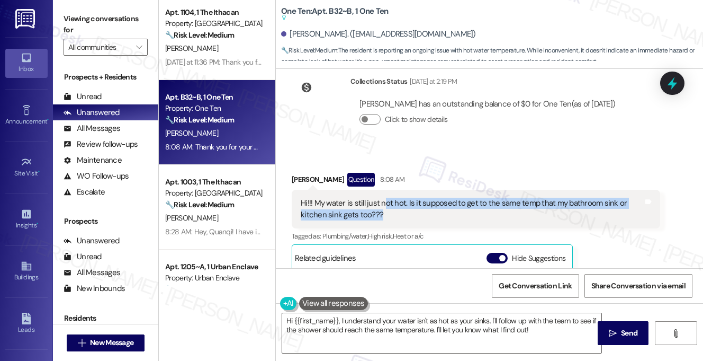
scroll to position [0, 0]
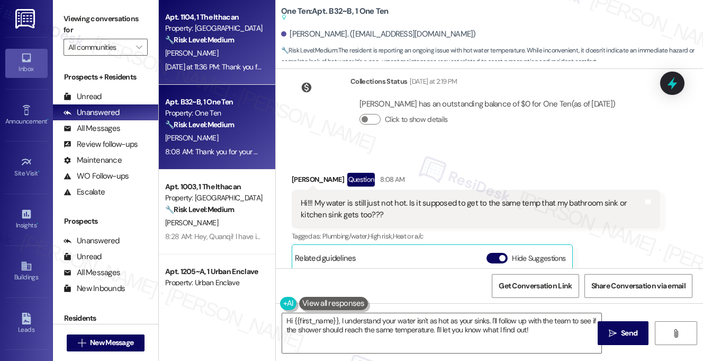
click at [218, 51] on div "[PERSON_NAME]" at bounding box center [214, 53] width 100 height 13
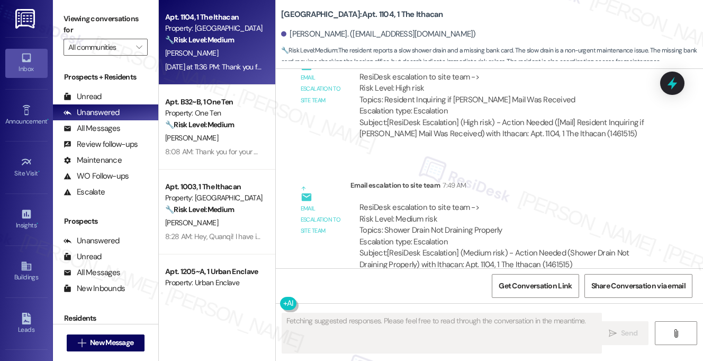
scroll to position [1073, 0]
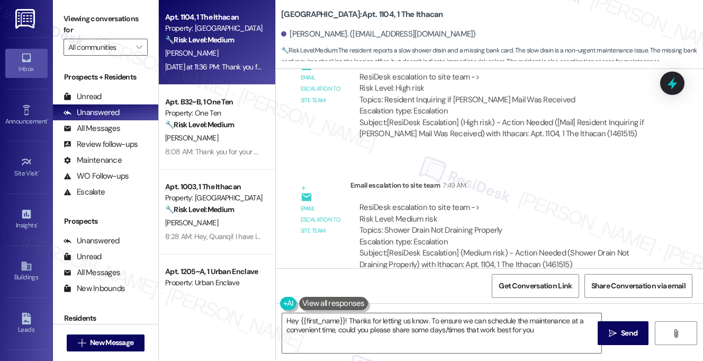
type textarea "Hey {{first_name}}! Thanks for letting us know. To ensure we can schedule the m…"
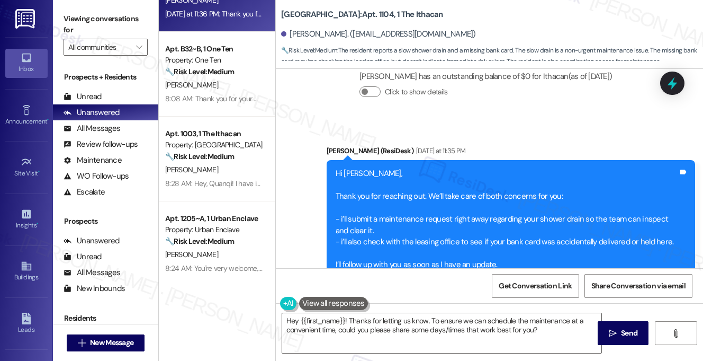
scroll to position [53, 0]
